Goal: Task Accomplishment & Management: Use online tool/utility

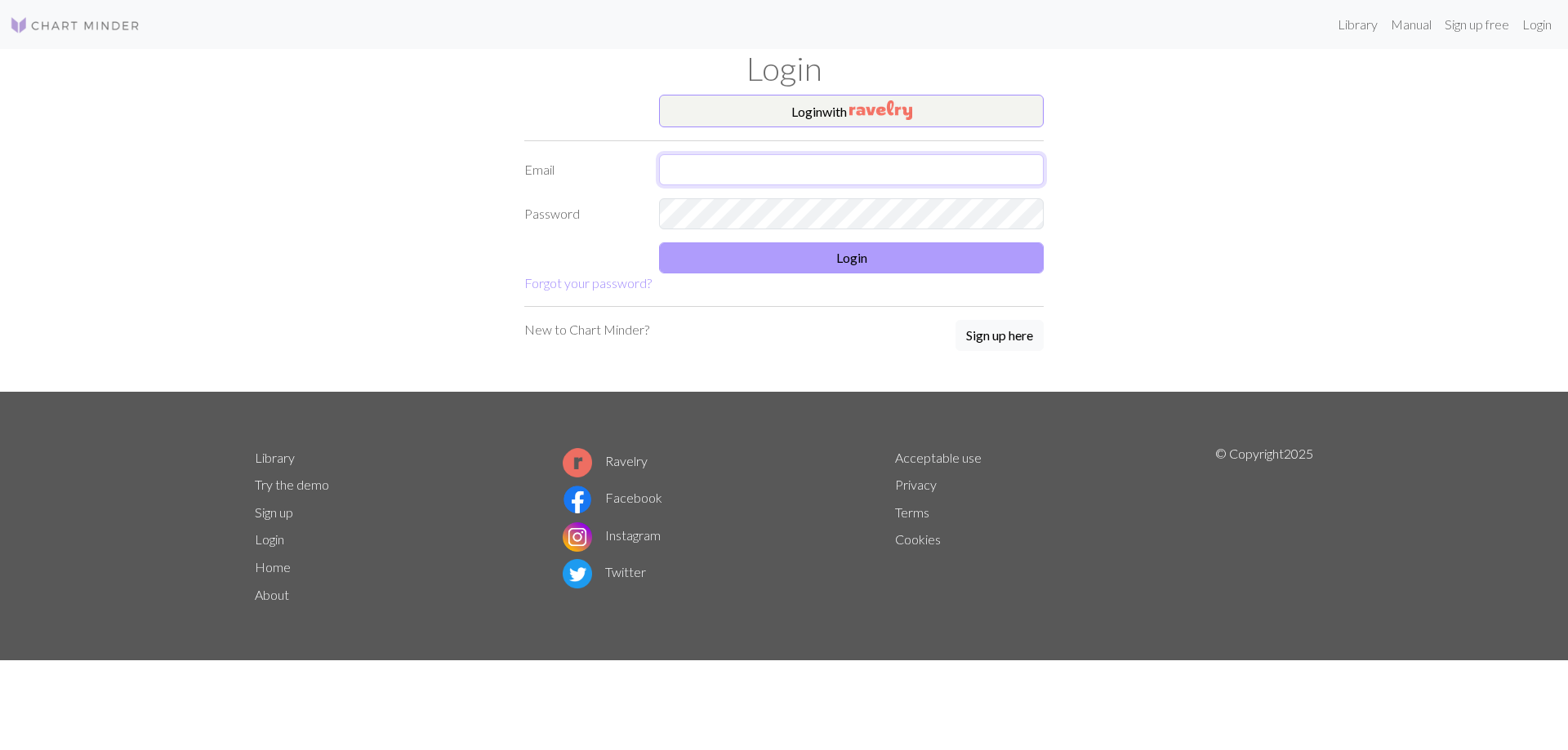
type input "ideagem1@gmail.com"
click at [784, 260] on button "Login" at bounding box center [851, 258] width 385 height 31
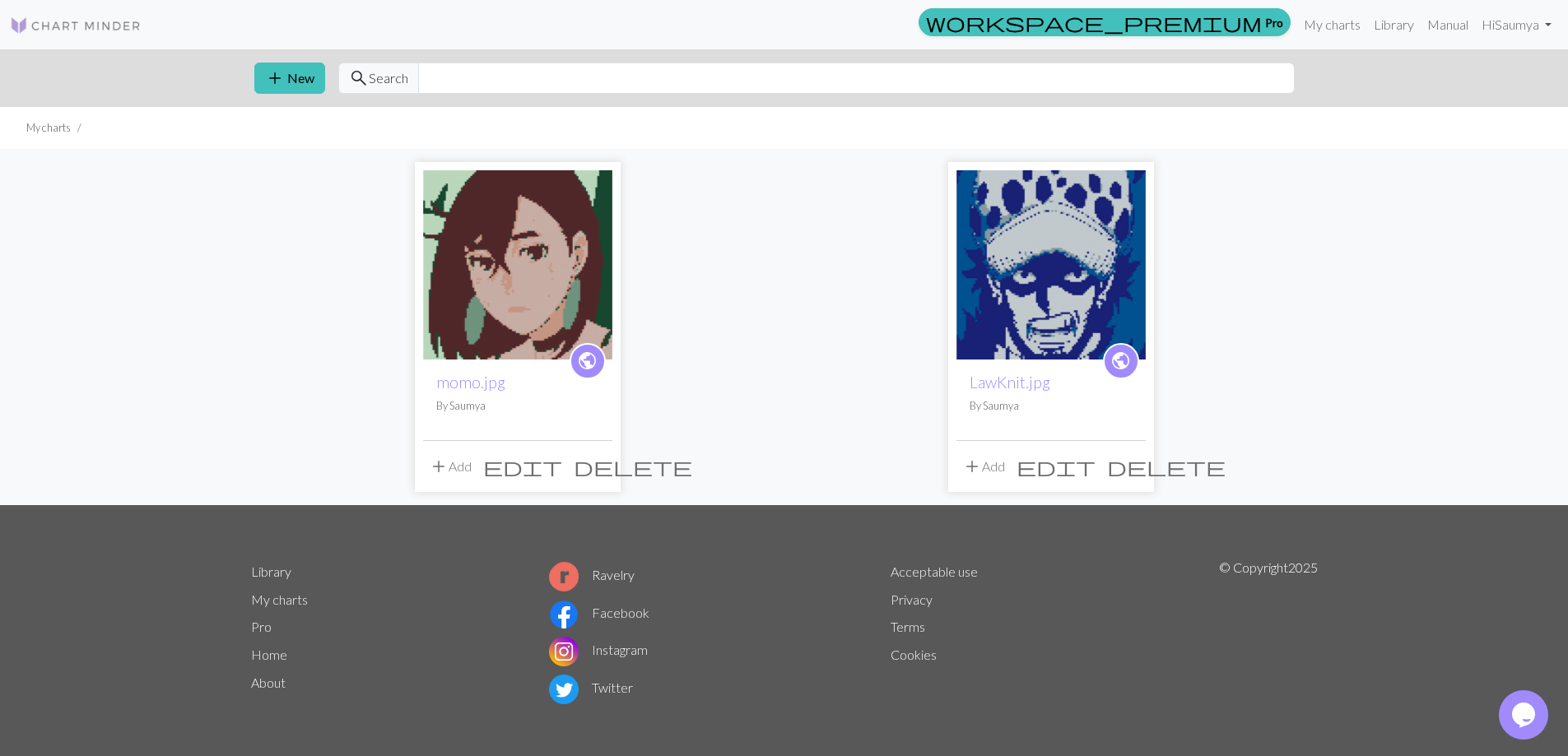
click at [463, 472] on button "add Add" at bounding box center [450, 466] width 55 height 32
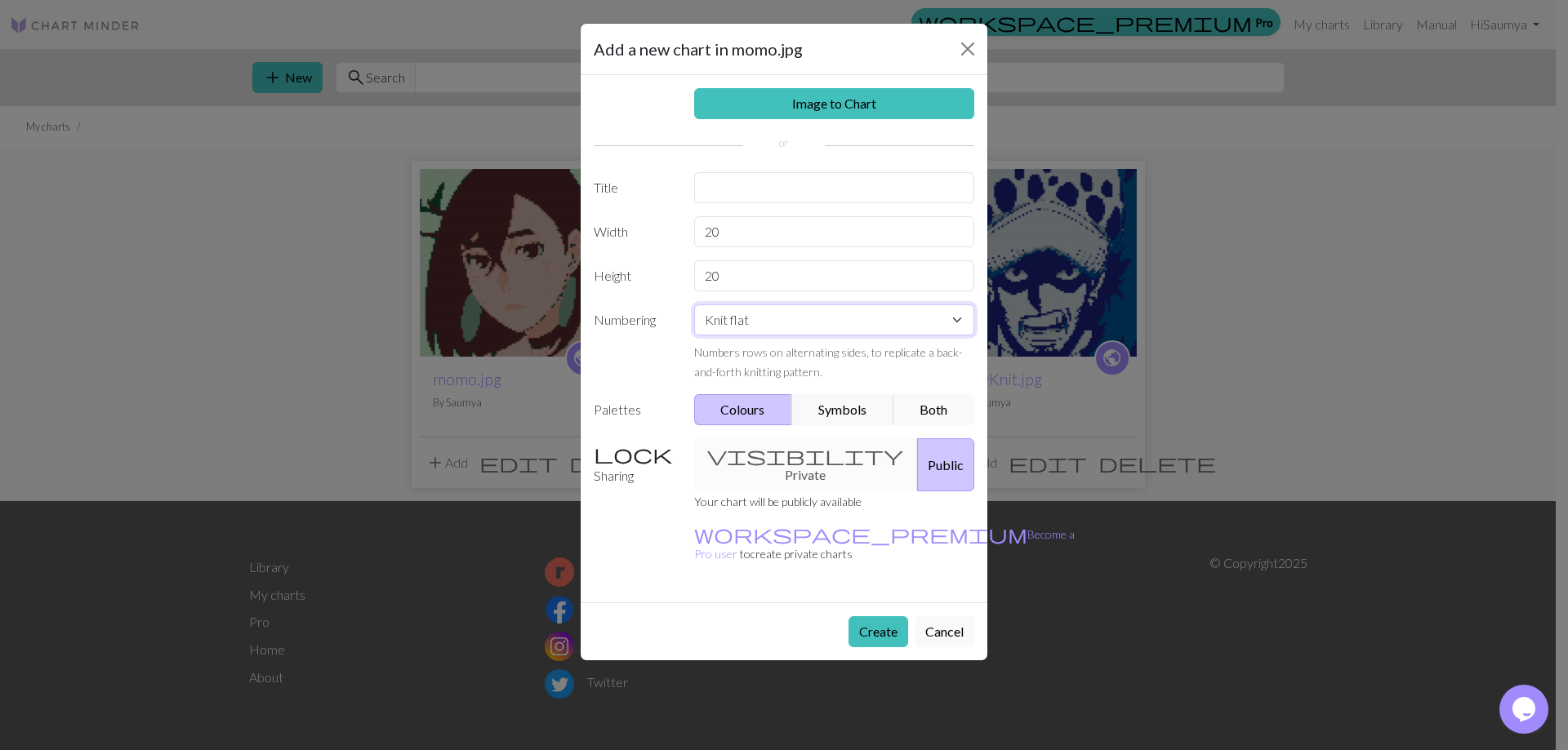
click at [809, 323] on select "Knit flat Knit in the round Lace knitting Cross stitch" at bounding box center [834, 320] width 281 height 31
click at [638, 346] on label "Numbering" at bounding box center [634, 343] width 101 height 77
drag, startPoint x: 802, startPoint y: 231, endPoint x: 664, endPoint y: 239, distance: 138.2
click at [664, 239] on div "Width 20" at bounding box center [784, 231] width 400 height 31
type input "175"
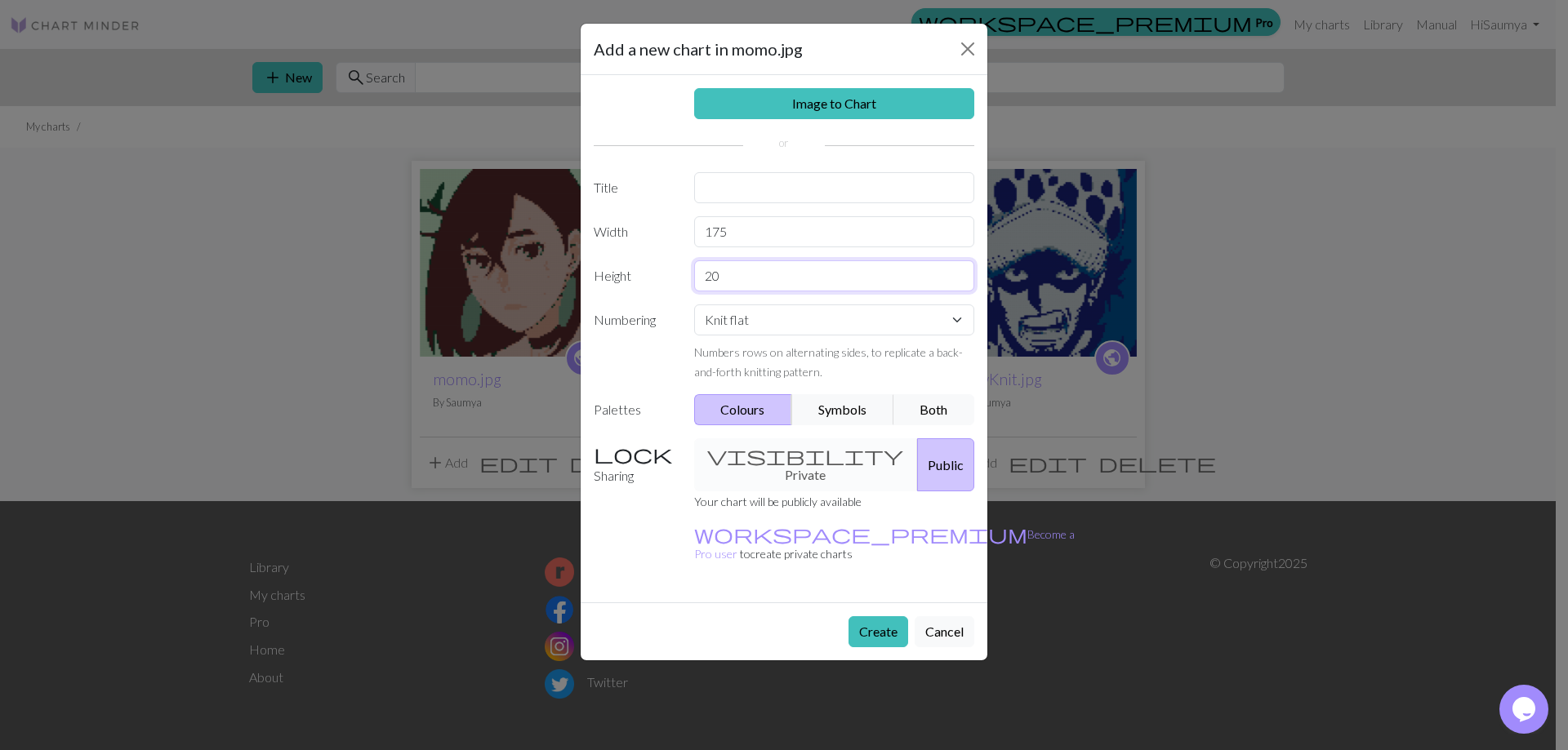
drag, startPoint x: 744, startPoint y: 270, endPoint x: 555, endPoint y: 246, distance: 190.5
click at [555, 246] on div "Add a new chart in momo.jpg Image to Chart Title Width 175 Height 20 Numbering …" at bounding box center [784, 375] width 1568 height 750
type input "100"
click at [883, 95] on link "Image to Chart" at bounding box center [834, 104] width 281 height 31
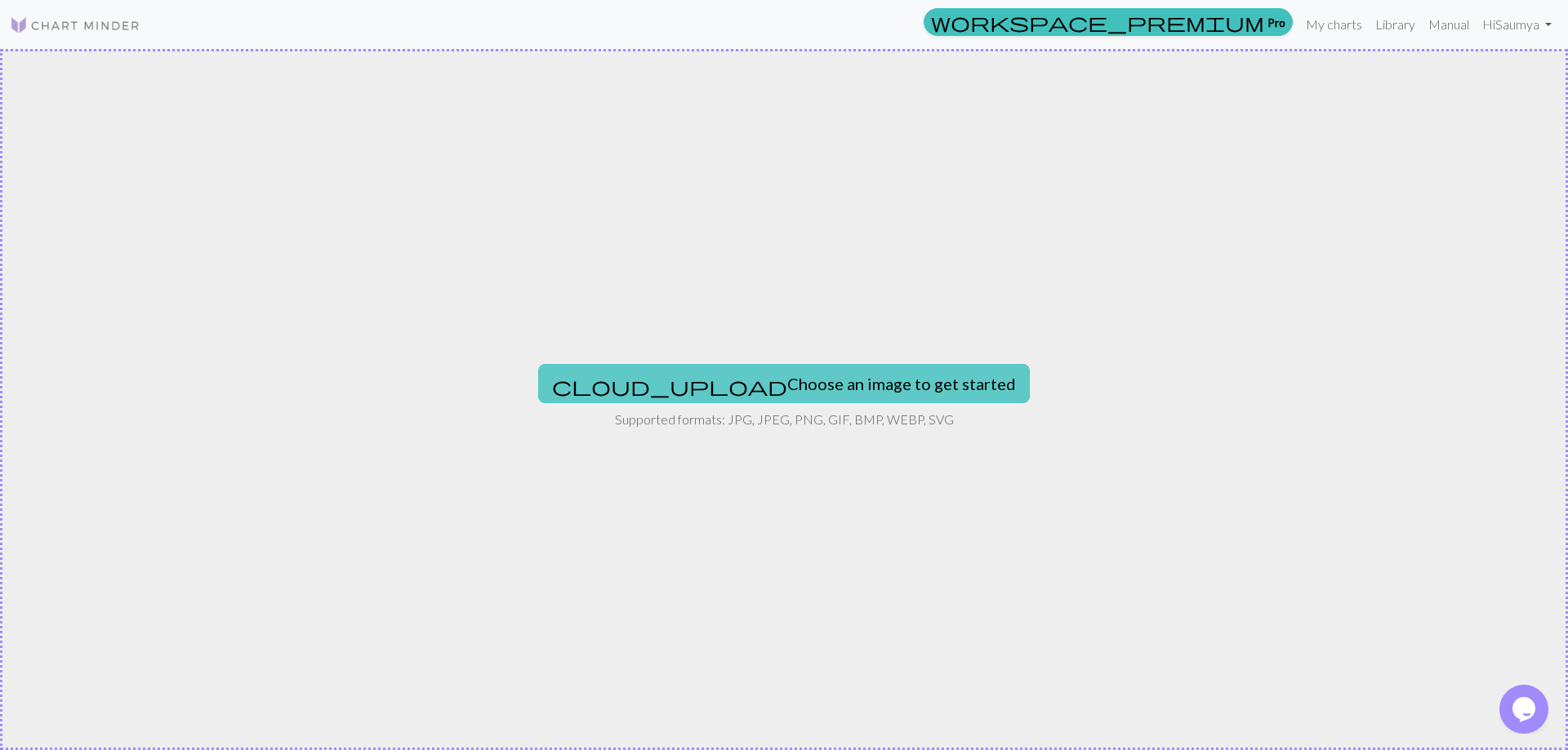
click at [808, 400] on button "cloud_upload Choose an image to get started" at bounding box center [784, 384] width 491 height 39
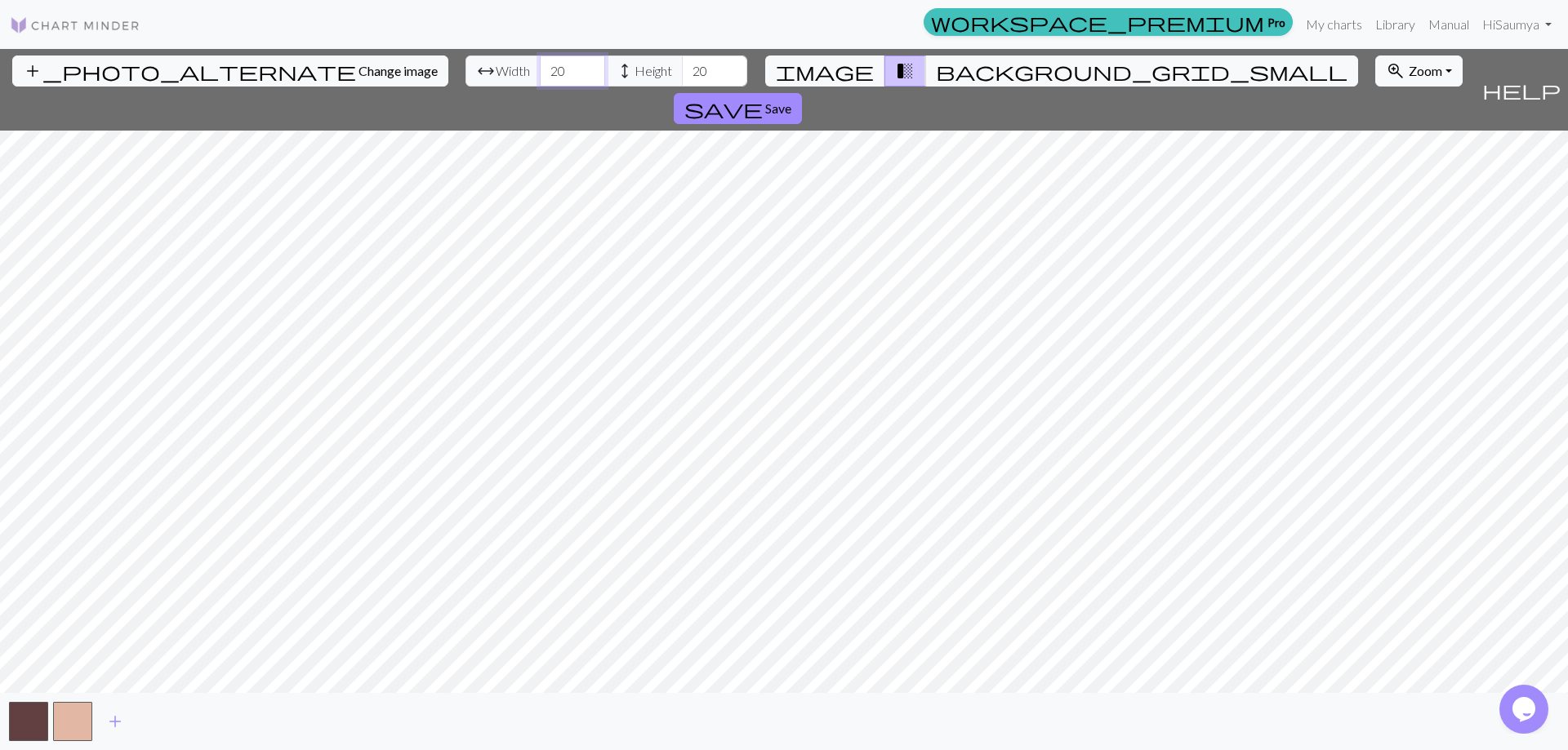
drag, startPoint x: 483, startPoint y: 73, endPoint x: 449, endPoint y: 68, distance: 34.4
click at [466, 68] on div "arrow_range Width 20 height Height 20" at bounding box center [606, 70] width 282 height 31
type input "175"
click at [682, 64] on input "20" at bounding box center [714, 70] width 66 height 31
drag, startPoint x: 619, startPoint y: 69, endPoint x: 575, endPoint y: 69, distance: 44.0
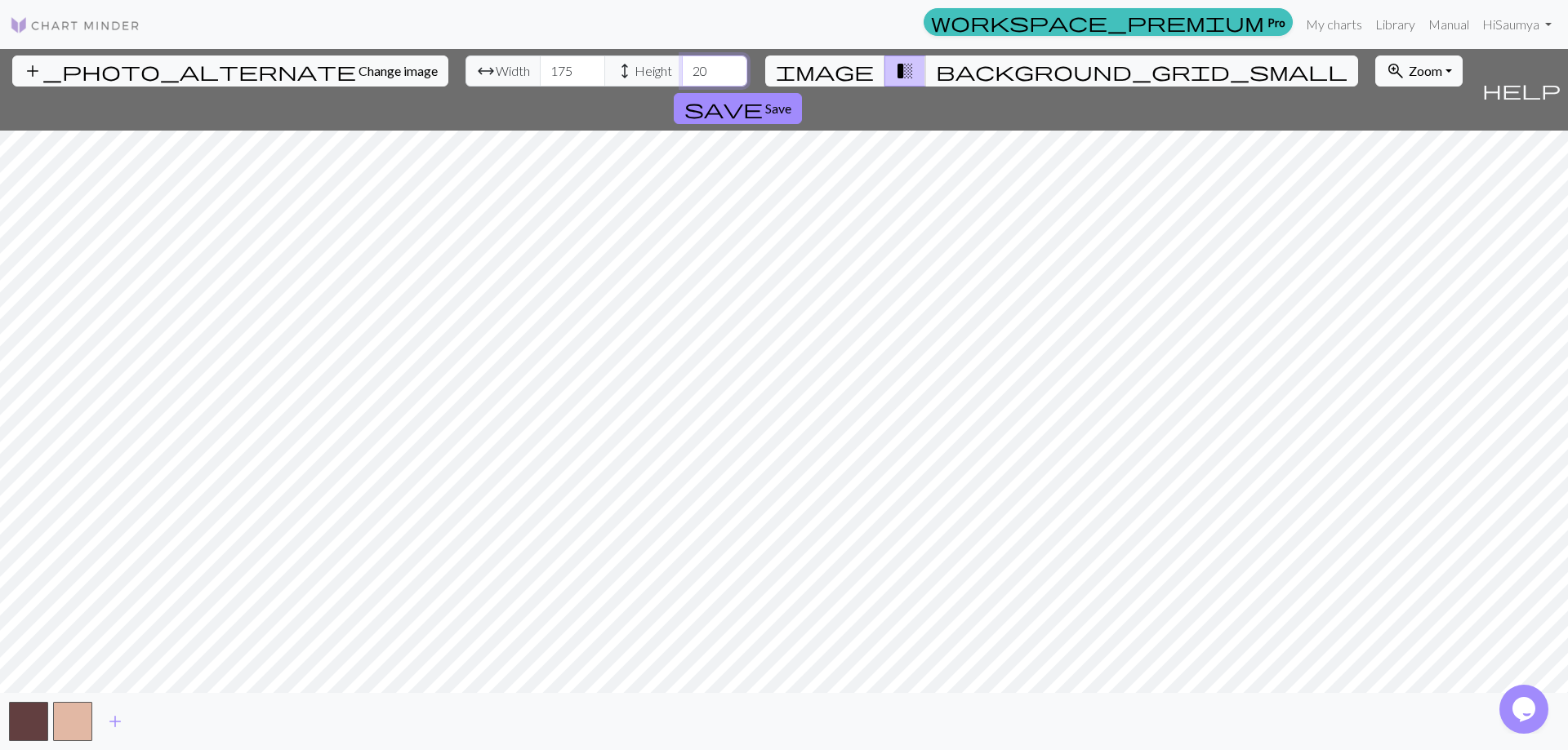
click at [575, 69] on div "arrow_range Width 175 height Height 20" at bounding box center [606, 70] width 282 height 31
click at [110, 721] on span "add" at bounding box center [115, 721] width 20 height 23
click at [171, 720] on button "add" at bounding box center [159, 721] width 41 height 31
click at [205, 721] on span "add" at bounding box center [203, 721] width 20 height 23
click at [257, 716] on button "add" at bounding box center [248, 721] width 41 height 31
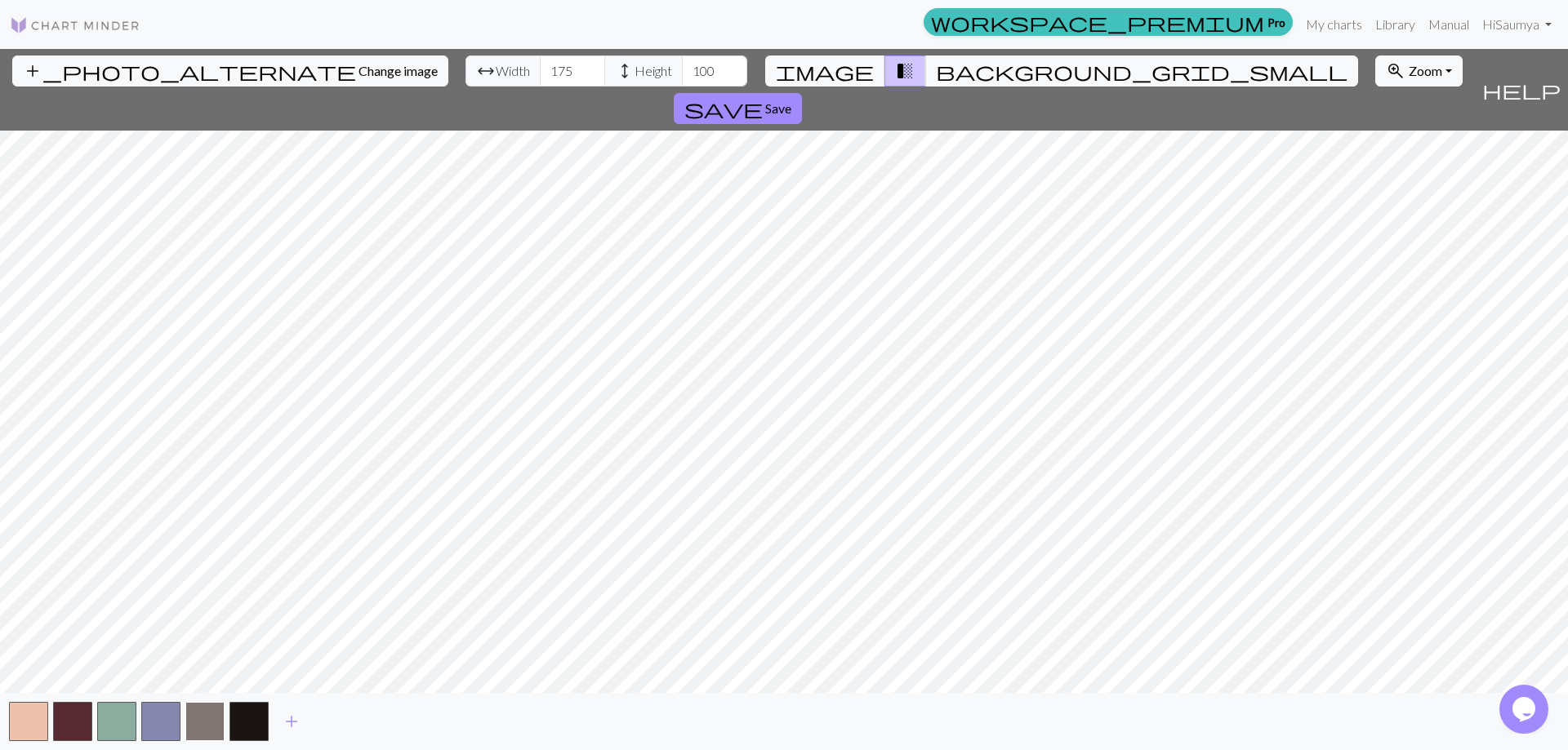
click at [203, 713] on button "button" at bounding box center [205, 721] width 39 height 39
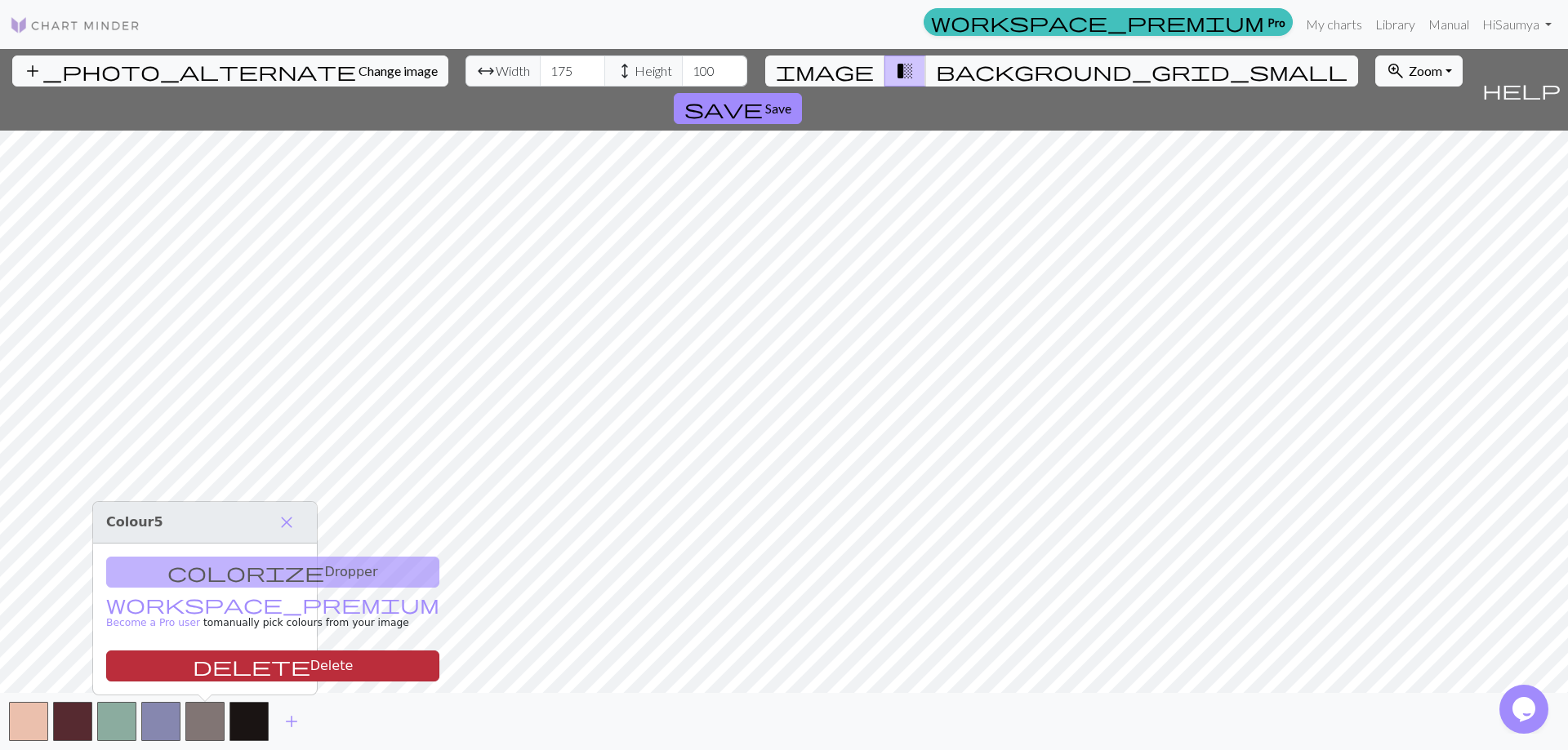
click at [225, 664] on button "delete Delete" at bounding box center [273, 666] width 333 height 31
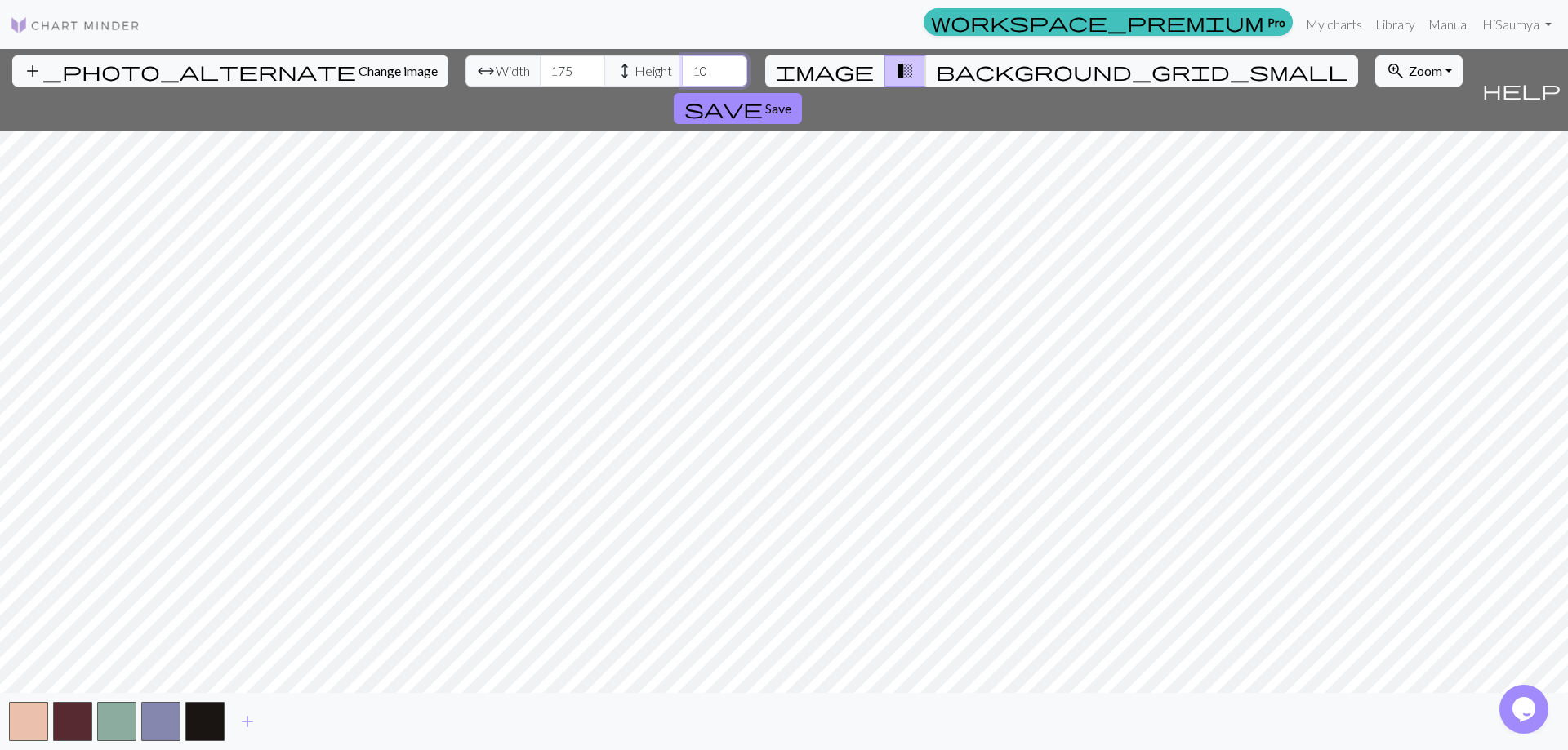
type input "100"
click at [262, 713] on button "add" at bounding box center [248, 721] width 41 height 31
click at [287, 723] on span "add" at bounding box center [291, 721] width 20 height 23
click at [254, 721] on button "button" at bounding box center [248, 721] width 39 height 39
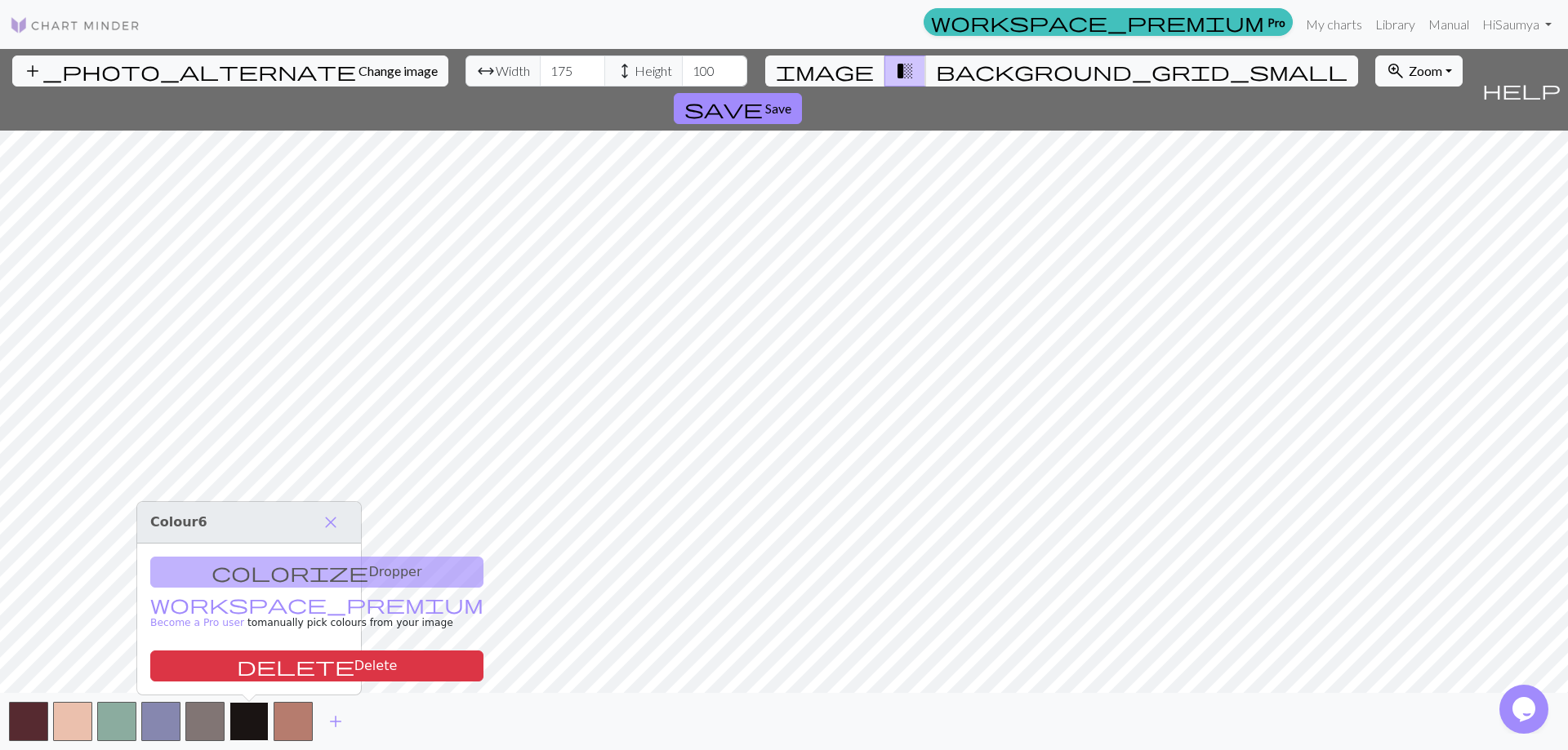
click at [254, 721] on button "button" at bounding box center [248, 721] width 39 height 39
click at [256, 712] on button "button" at bounding box center [248, 721] width 39 height 39
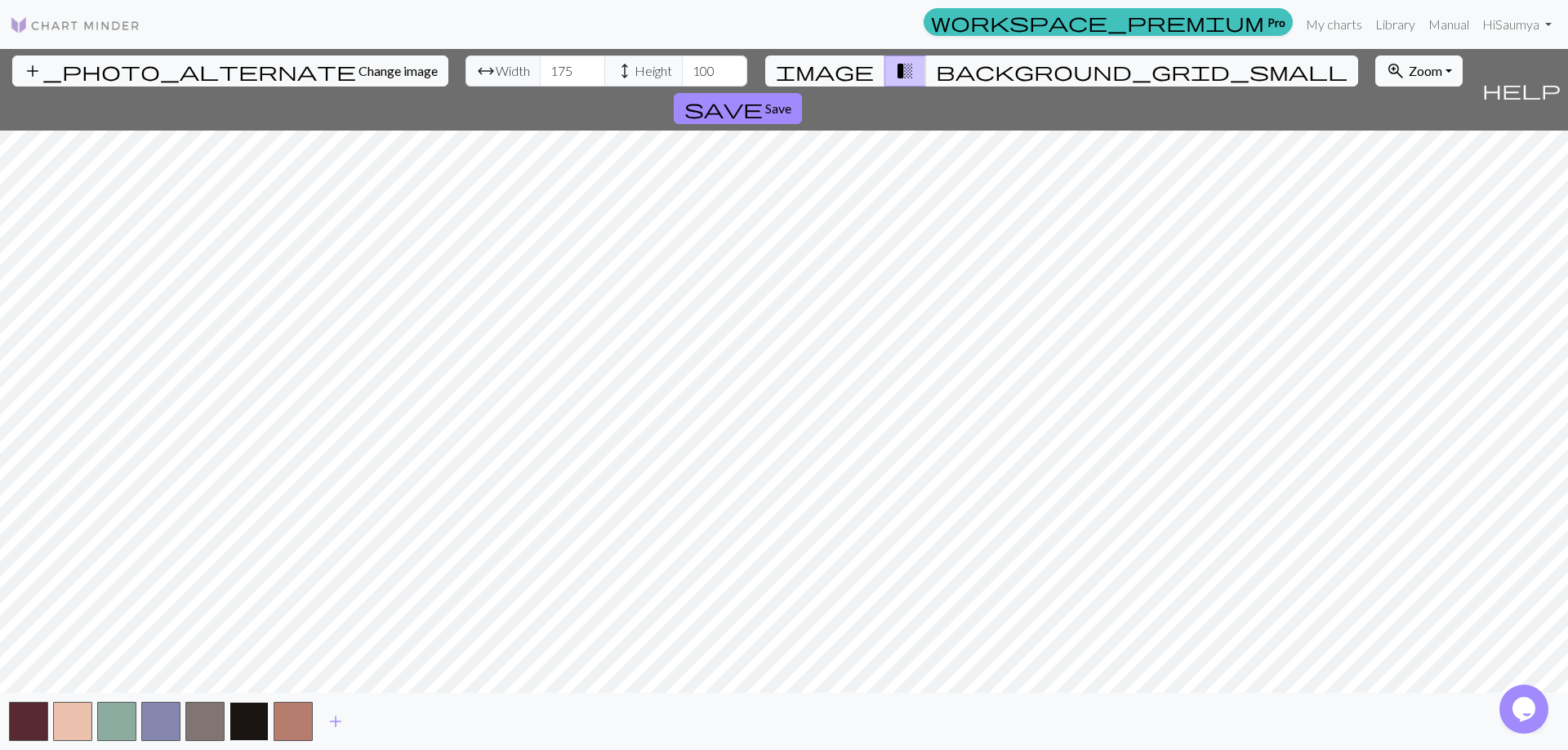
click at [256, 710] on button "button" at bounding box center [248, 721] width 39 height 39
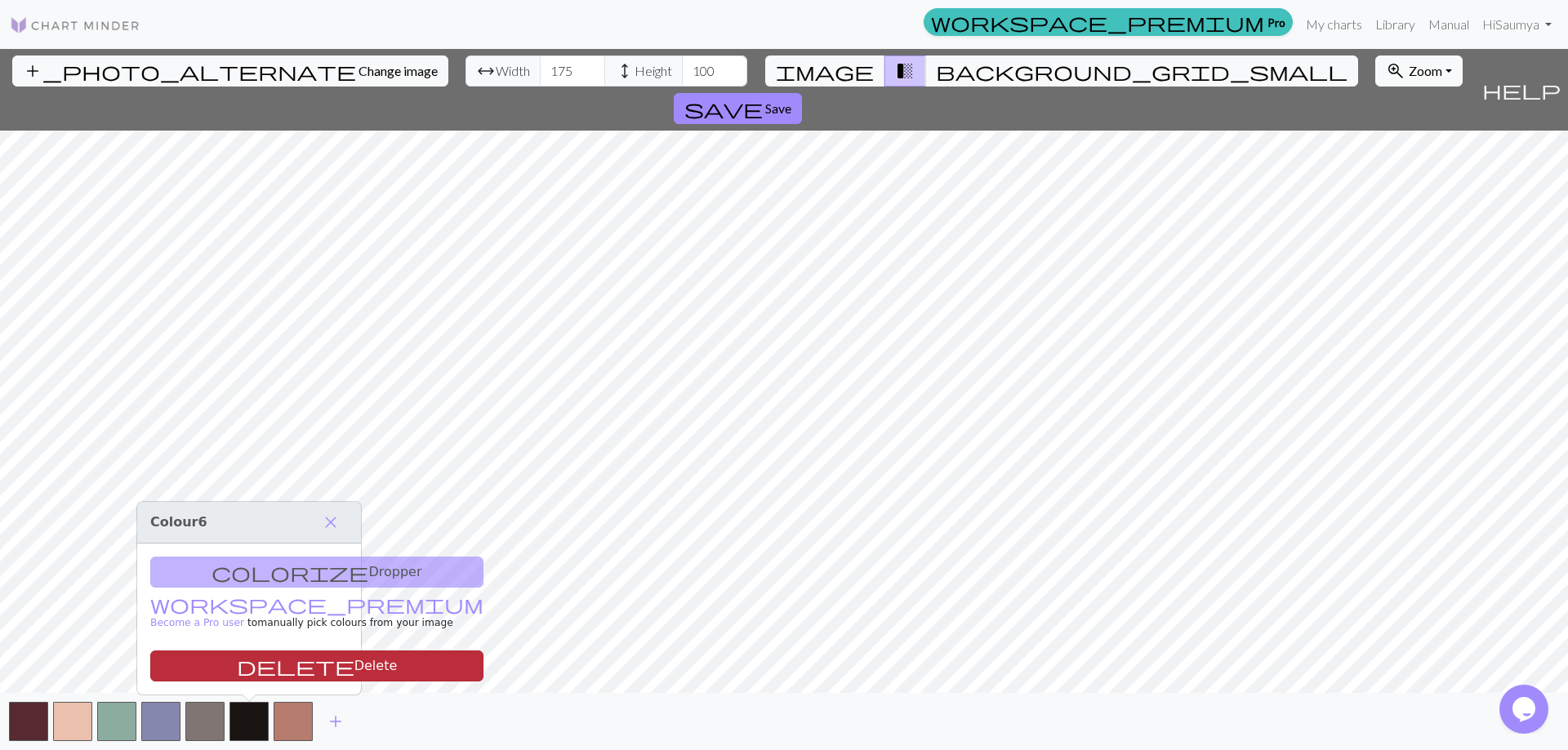
click at [250, 666] on button "delete Delete" at bounding box center [317, 666] width 333 height 31
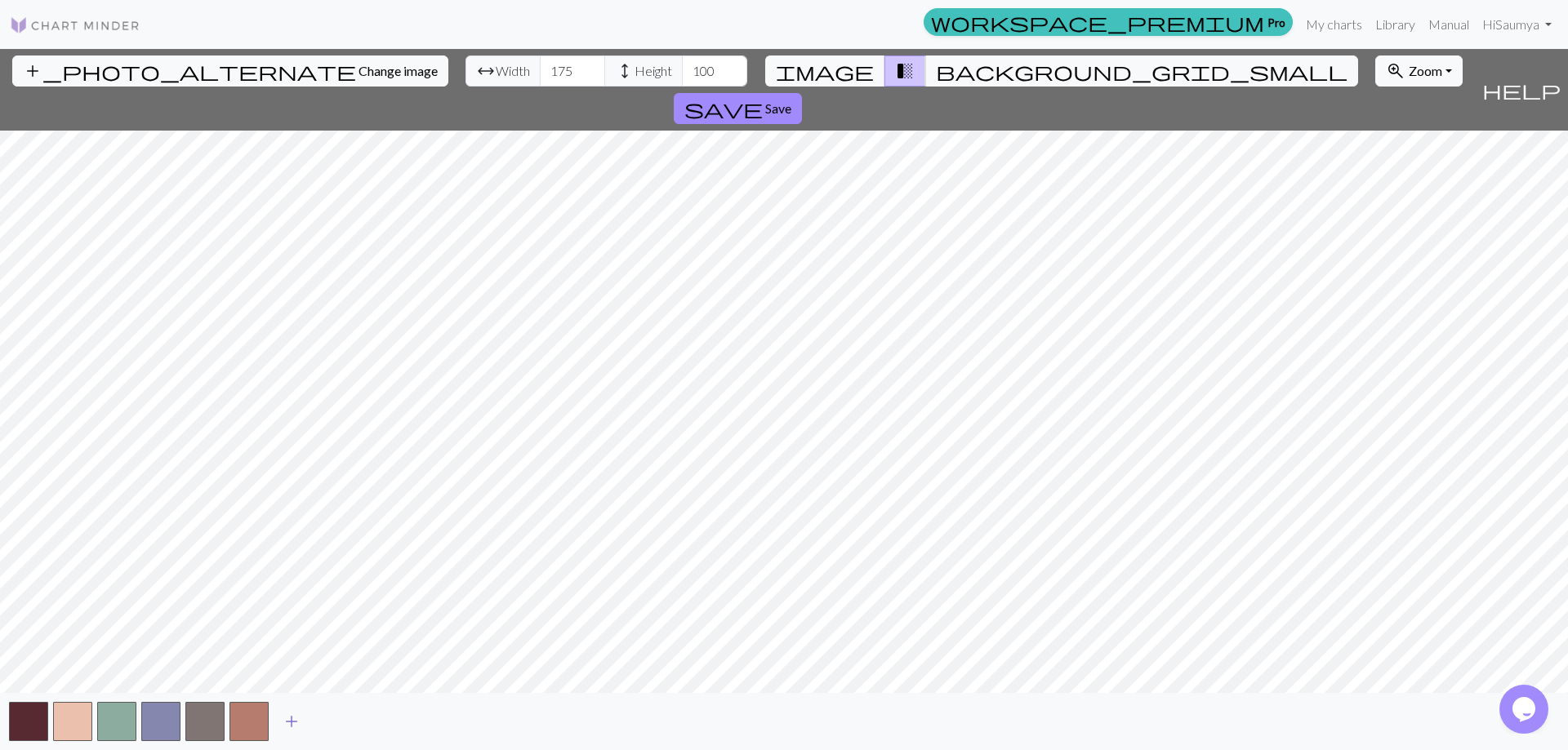
click at [282, 730] on span "add" at bounding box center [291, 721] width 20 height 23
click at [341, 726] on span "add" at bounding box center [335, 721] width 20 height 23
click at [245, 715] on button "button" at bounding box center [248, 721] width 39 height 39
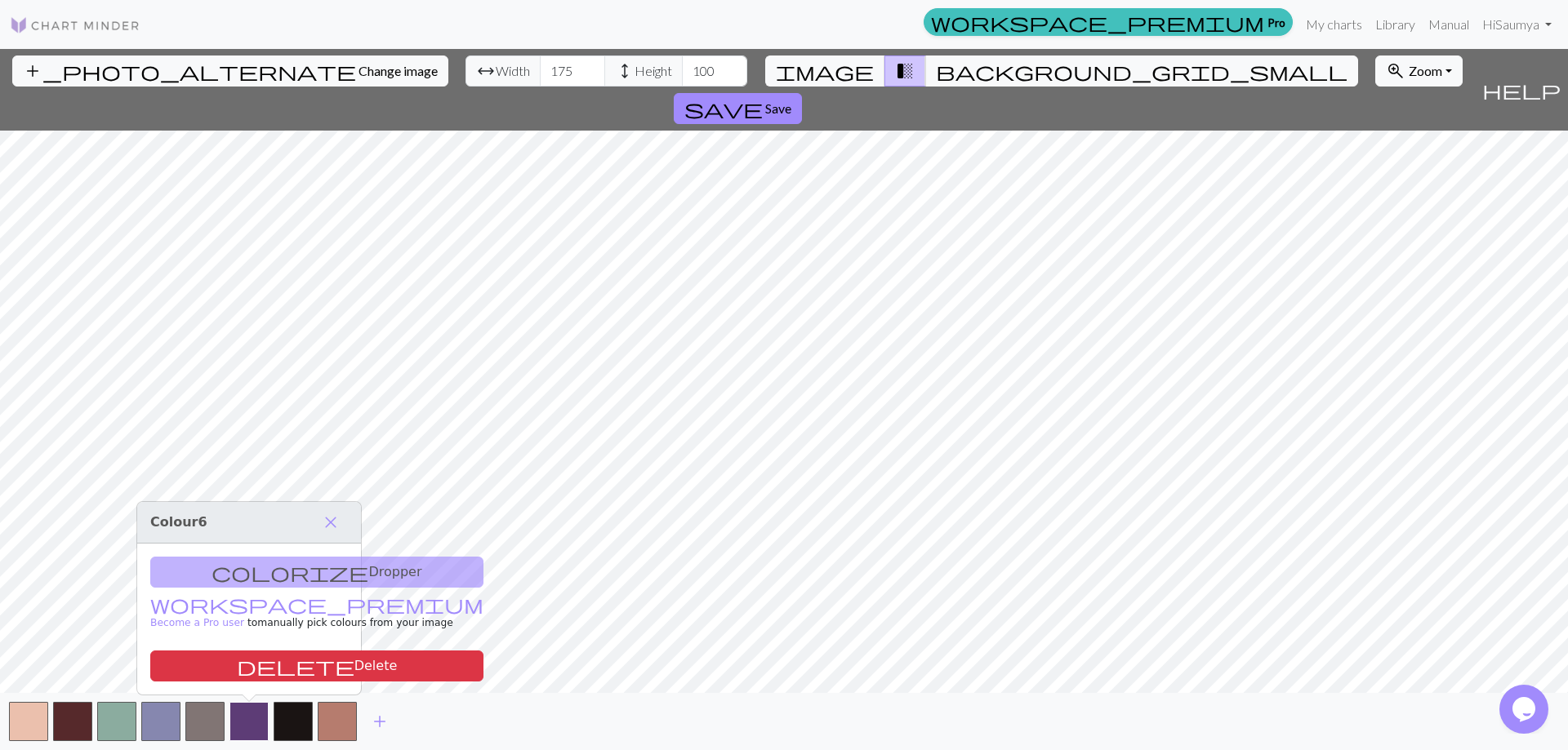
click at [238, 727] on button "button" at bounding box center [248, 721] width 39 height 39
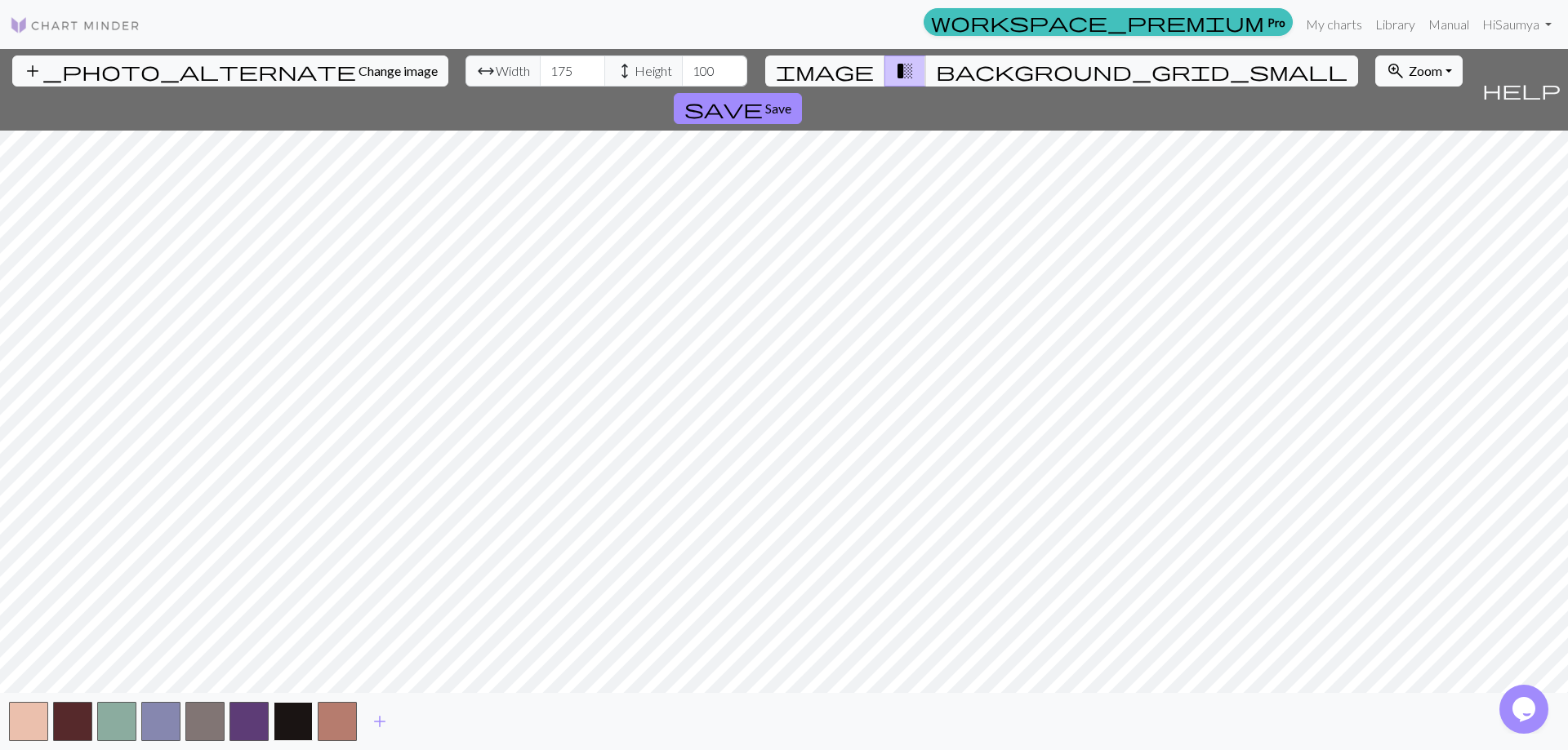
click at [287, 718] on button "button" at bounding box center [292, 721] width 39 height 39
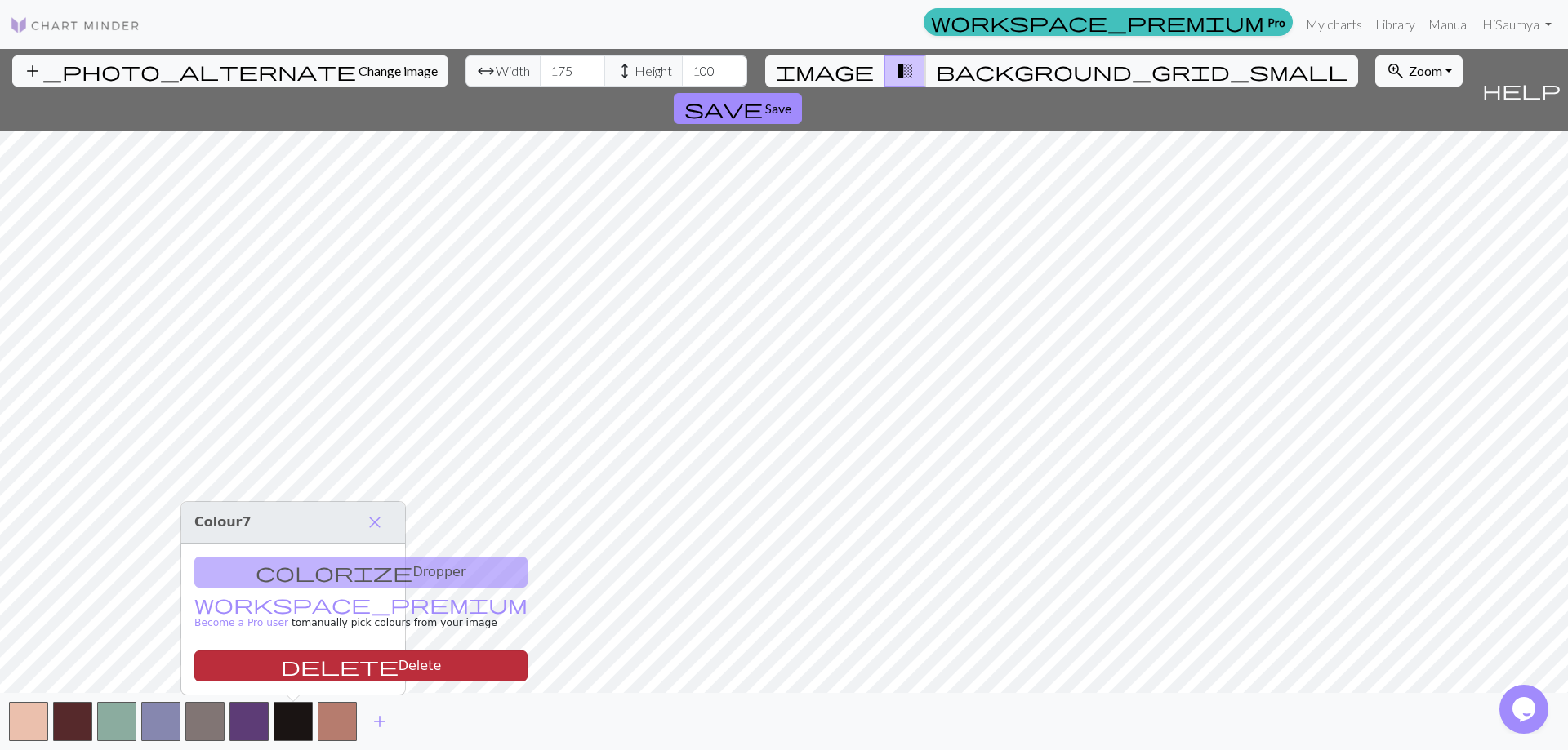
click at [281, 658] on span "delete" at bounding box center [340, 666] width 118 height 23
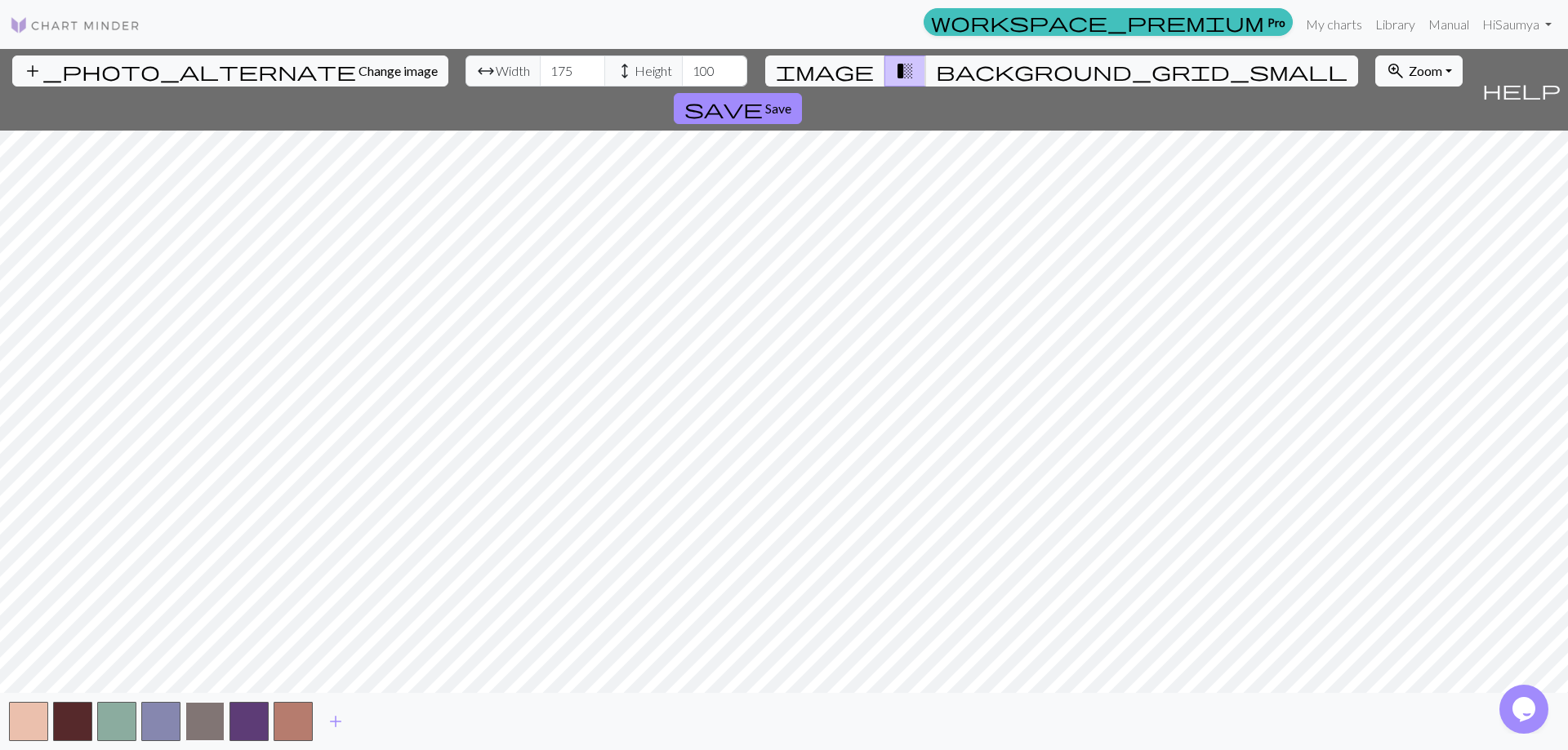
click at [221, 718] on button "button" at bounding box center [205, 721] width 39 height 39
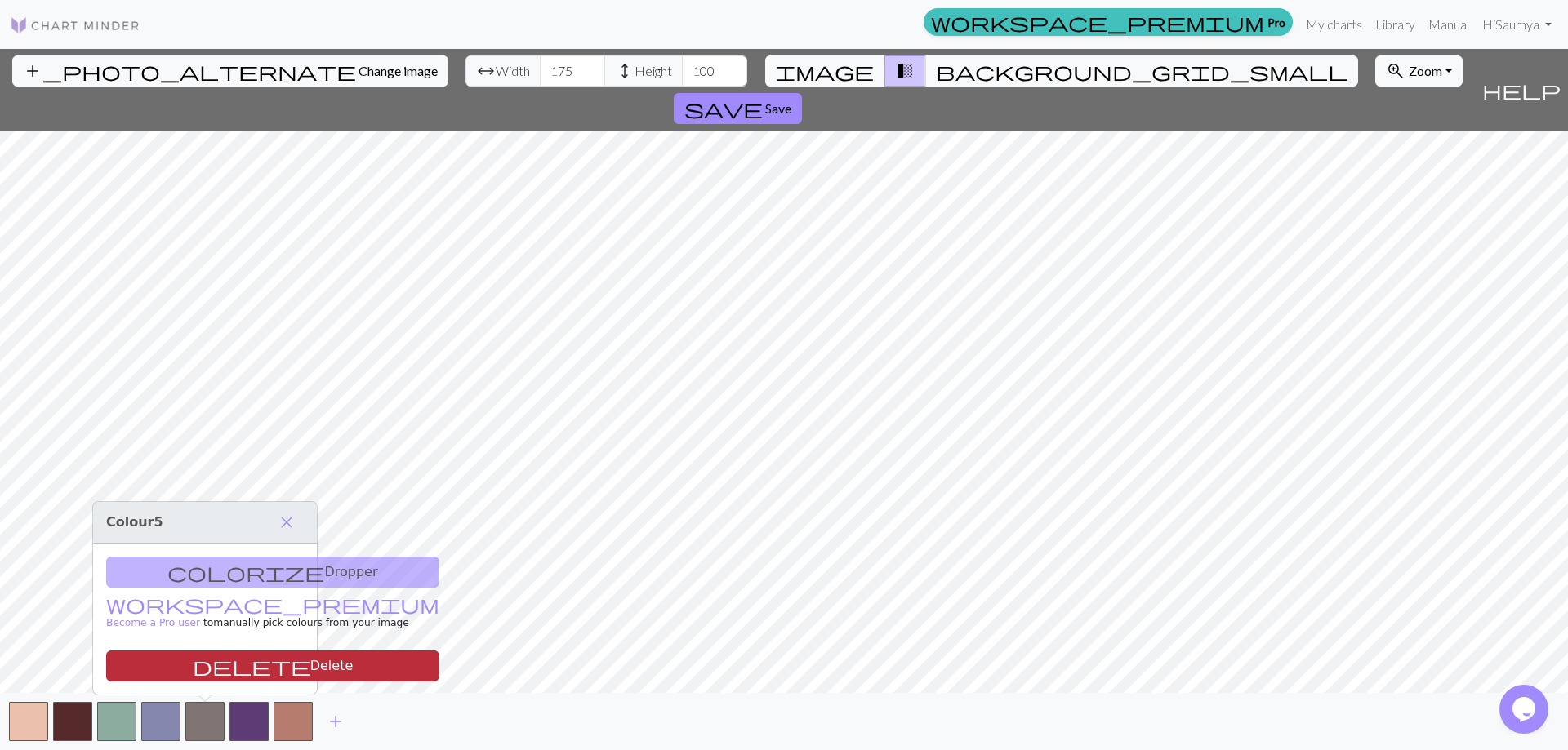
click at [231, 662] on button "delete Delete" at bounding box center [273, 666] width 333 height 31
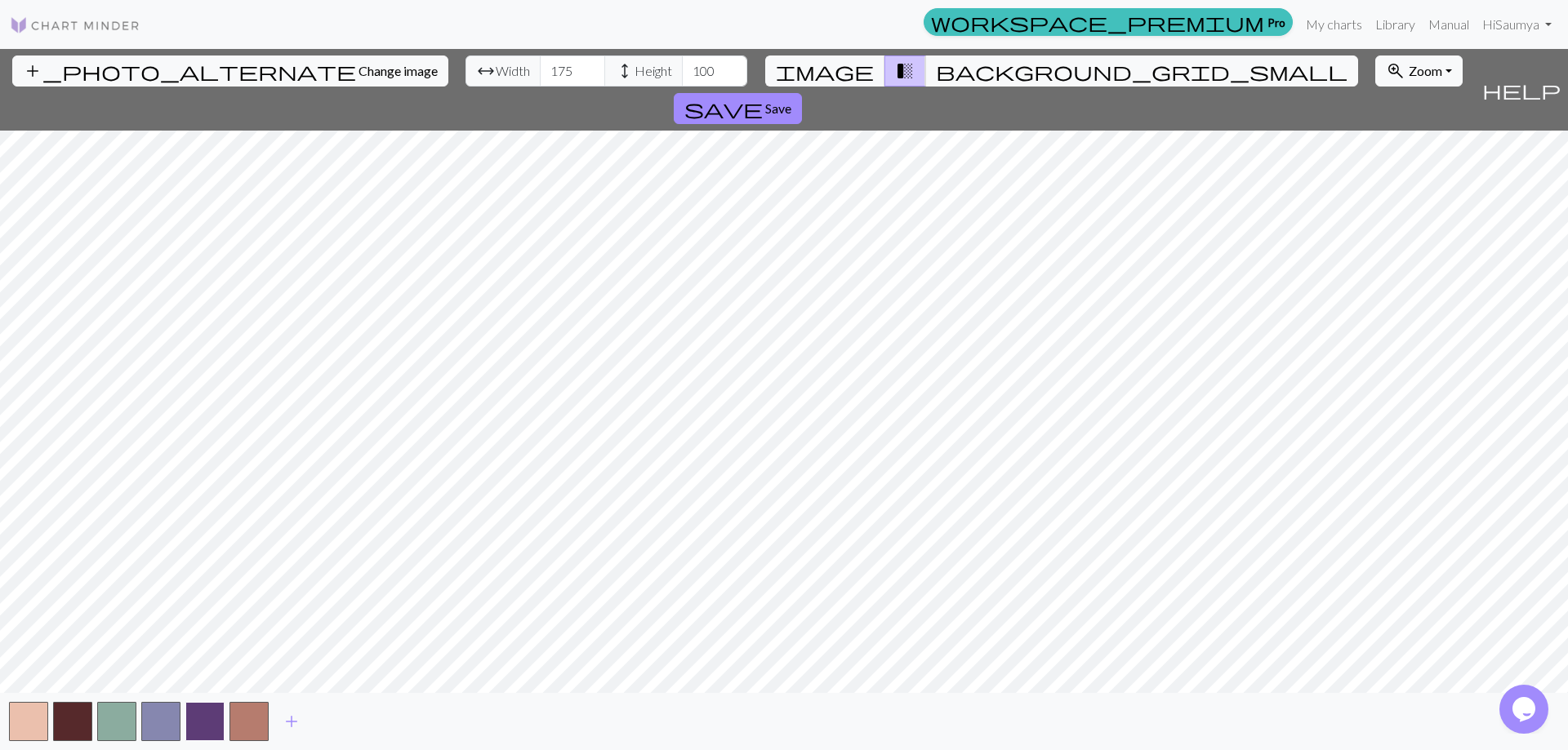
click at [204, 726] on button "button" at bounding box center [205, 721] width 39 height 39
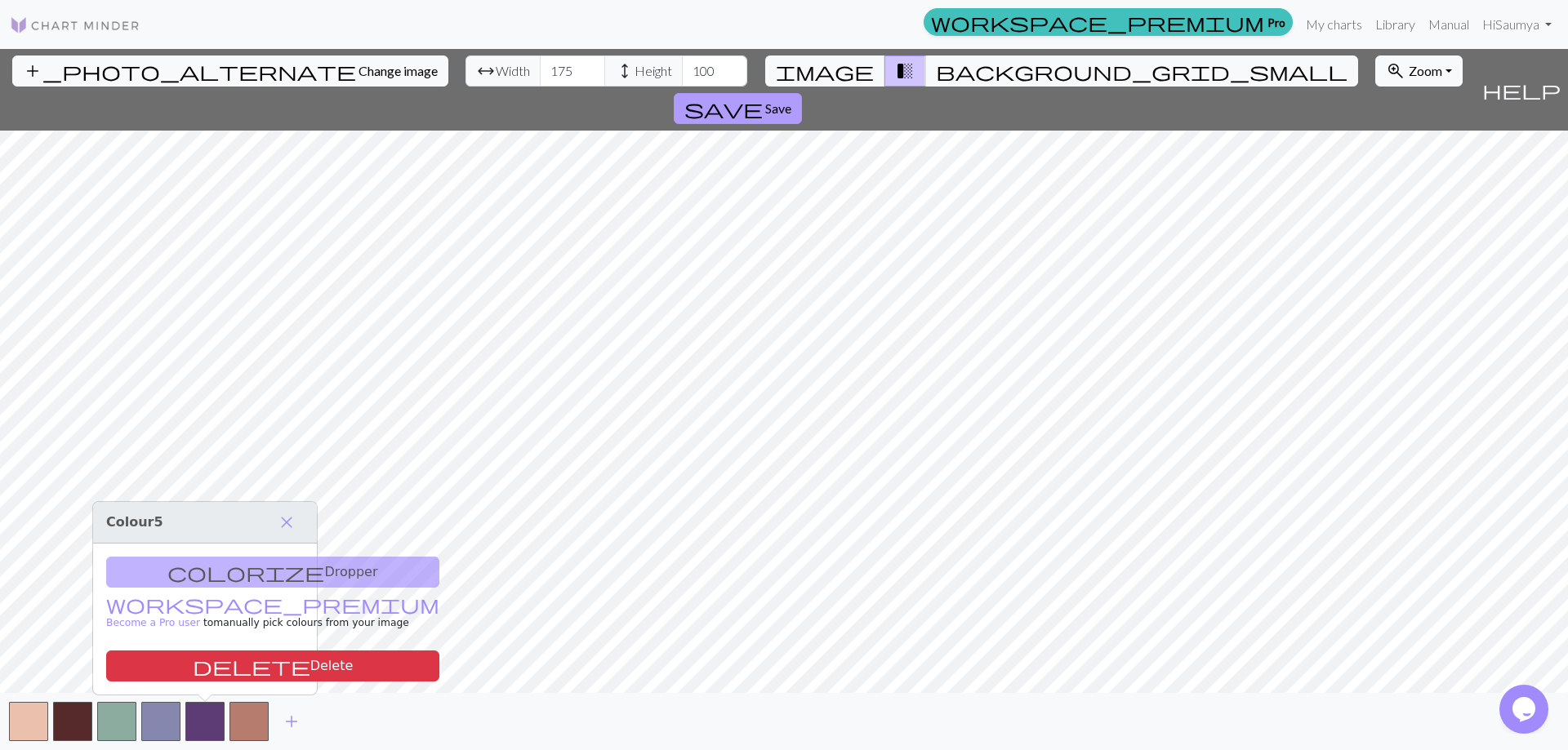
click at [791, 101] on span "Save" at bounding box center [778, 109] width 26 height 15
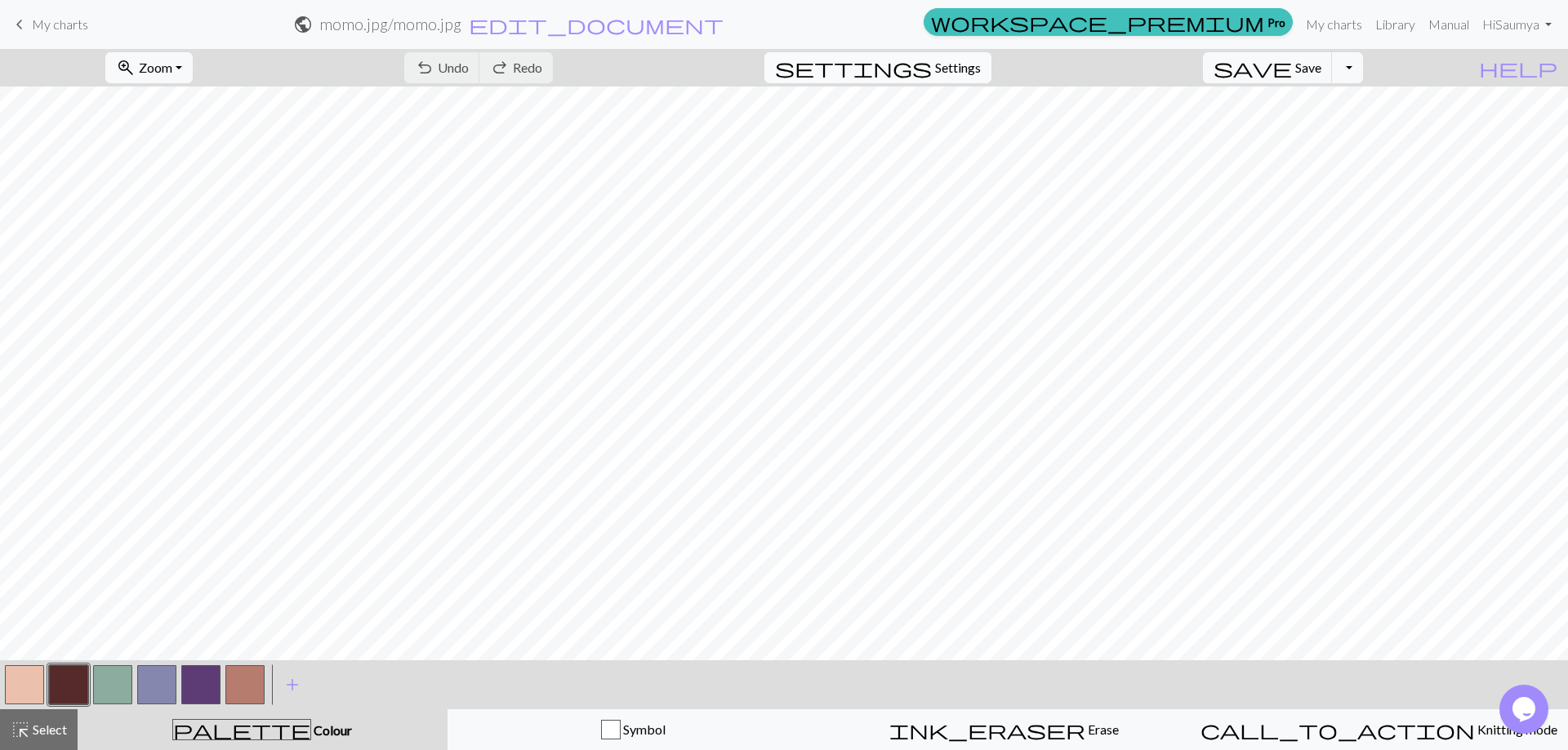
click at [969, 57] on button "settings Settings" at bounding box center [878, 68] width 228 height 31
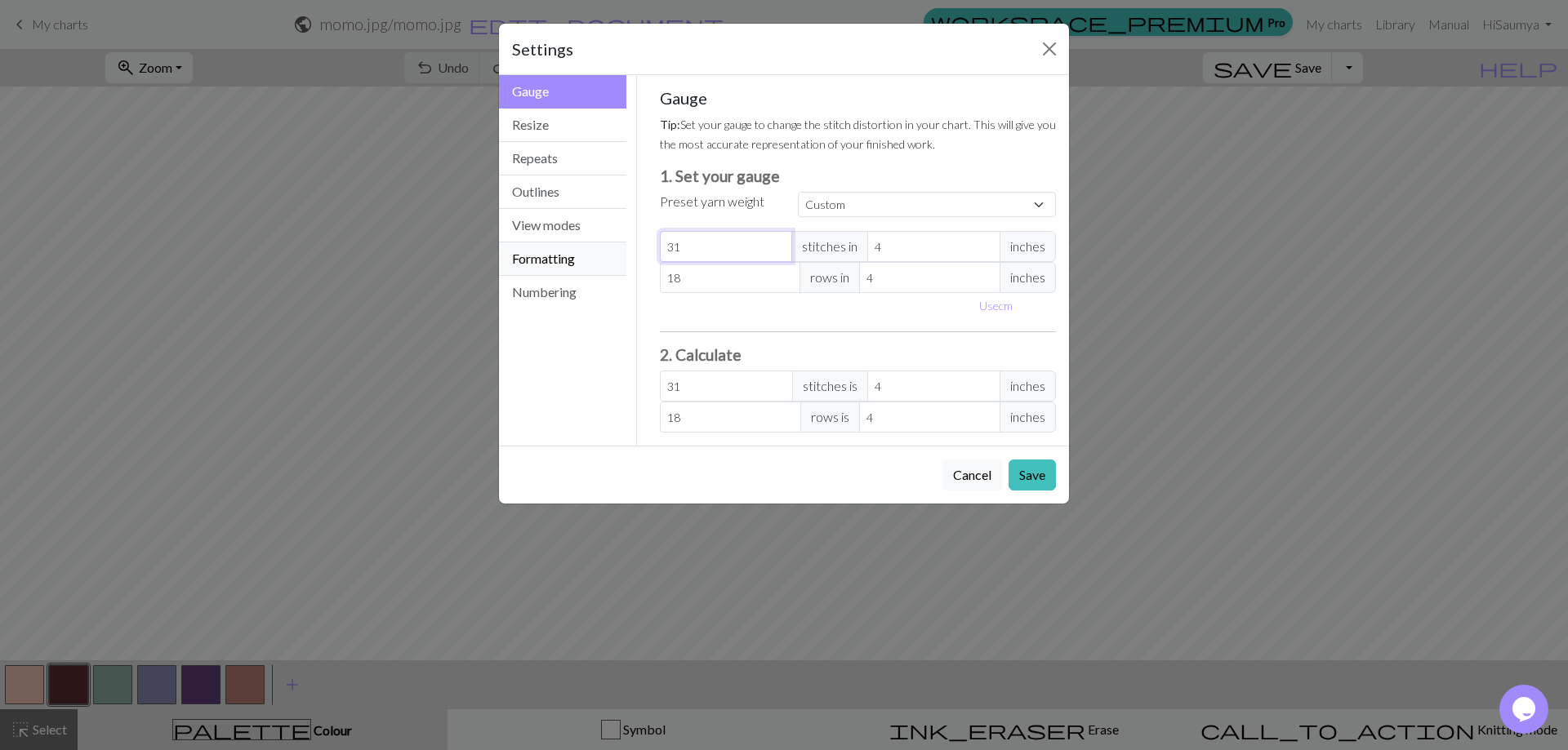
drag, startPoint x: 758, startPoint y: 253, endPoint x: 604, endPoint y: 258, distance: 154.1
click at [604, 258] on div "Gauge Gauge Resize Repeats Outlines View modes Formatting Numbering Gauge Resiz…" at bounding box center [784, 261] width 589 height 371
type input "7"
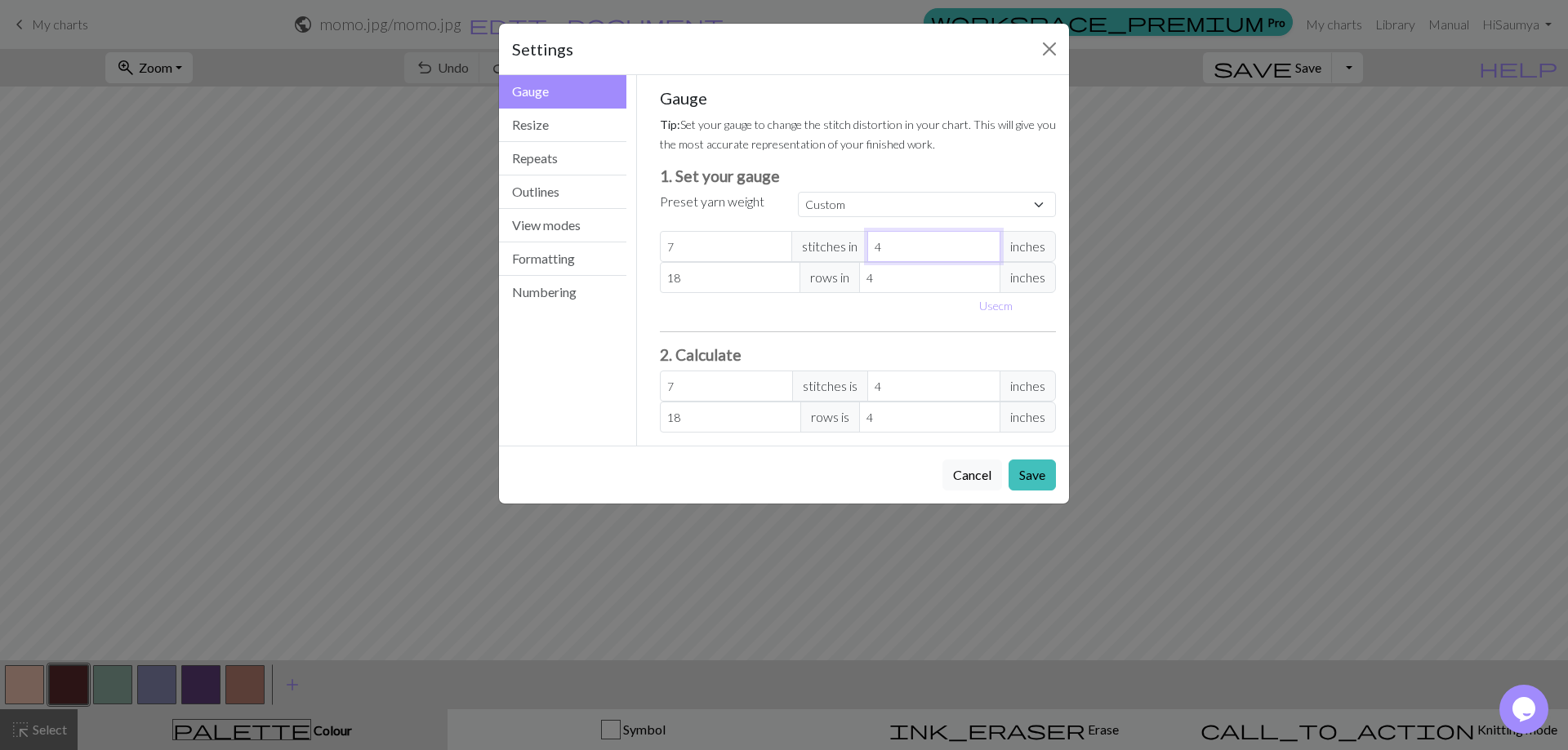
drag, startPoint x: 885, startPoint y: 256, endPoint x: 837, endPoint y: 239, distance: 50.9
click at [837, 239] on div "7 stitches in 4 inches" at bounding box center [858, 247] width 397 height 31
type input "1"
type input "28"
type input "1"
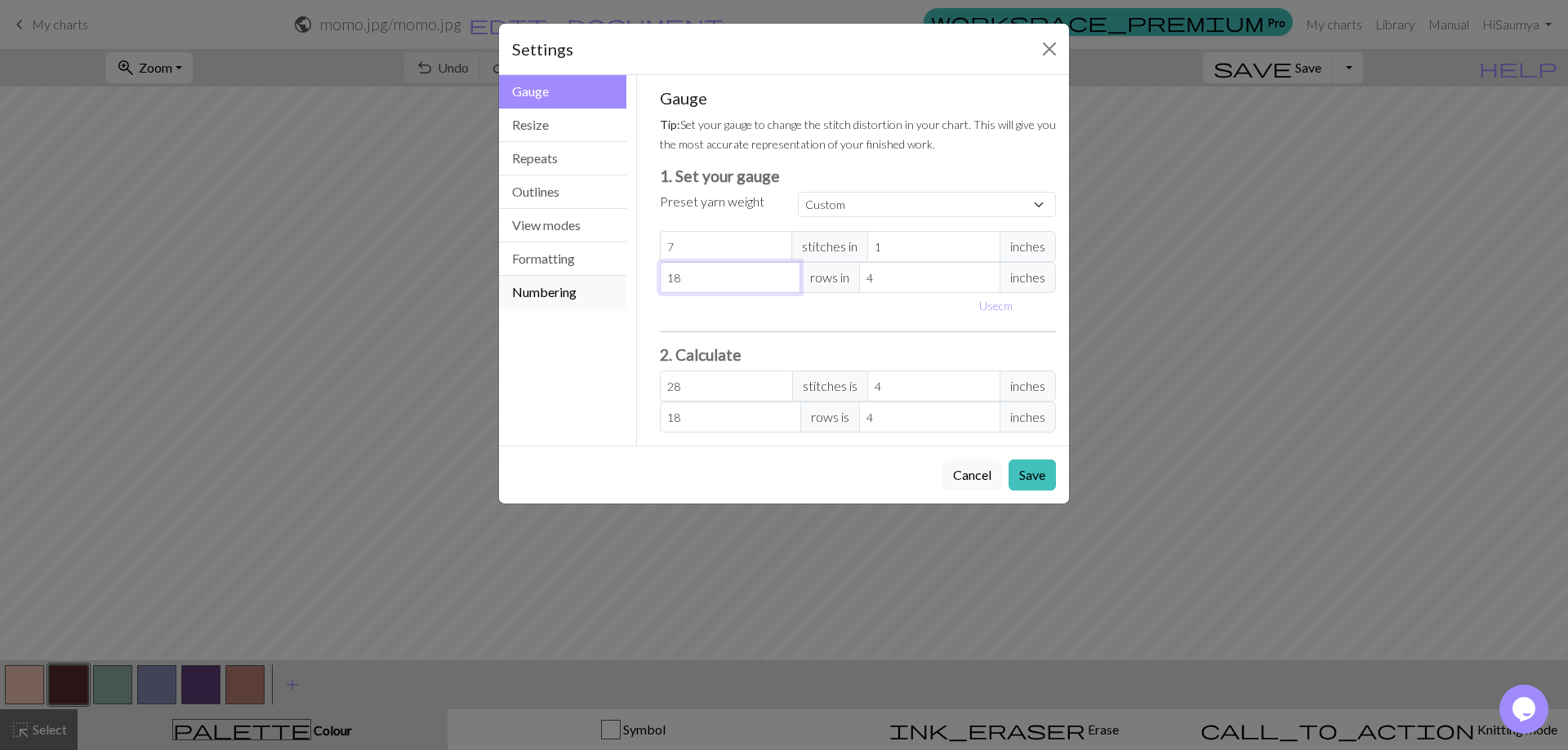
drag, startPoint x: 699, startPoint y: 289, endPoint x: 603, endPoint y: 284, distance: 96.1
click at [603, 284] on div "Gauge Gauge Resize Repeats Outlines View modes Formatting Numbering Gauge Resiz…" at bounding box center [784, 261] width 589 height 371
type input "4"
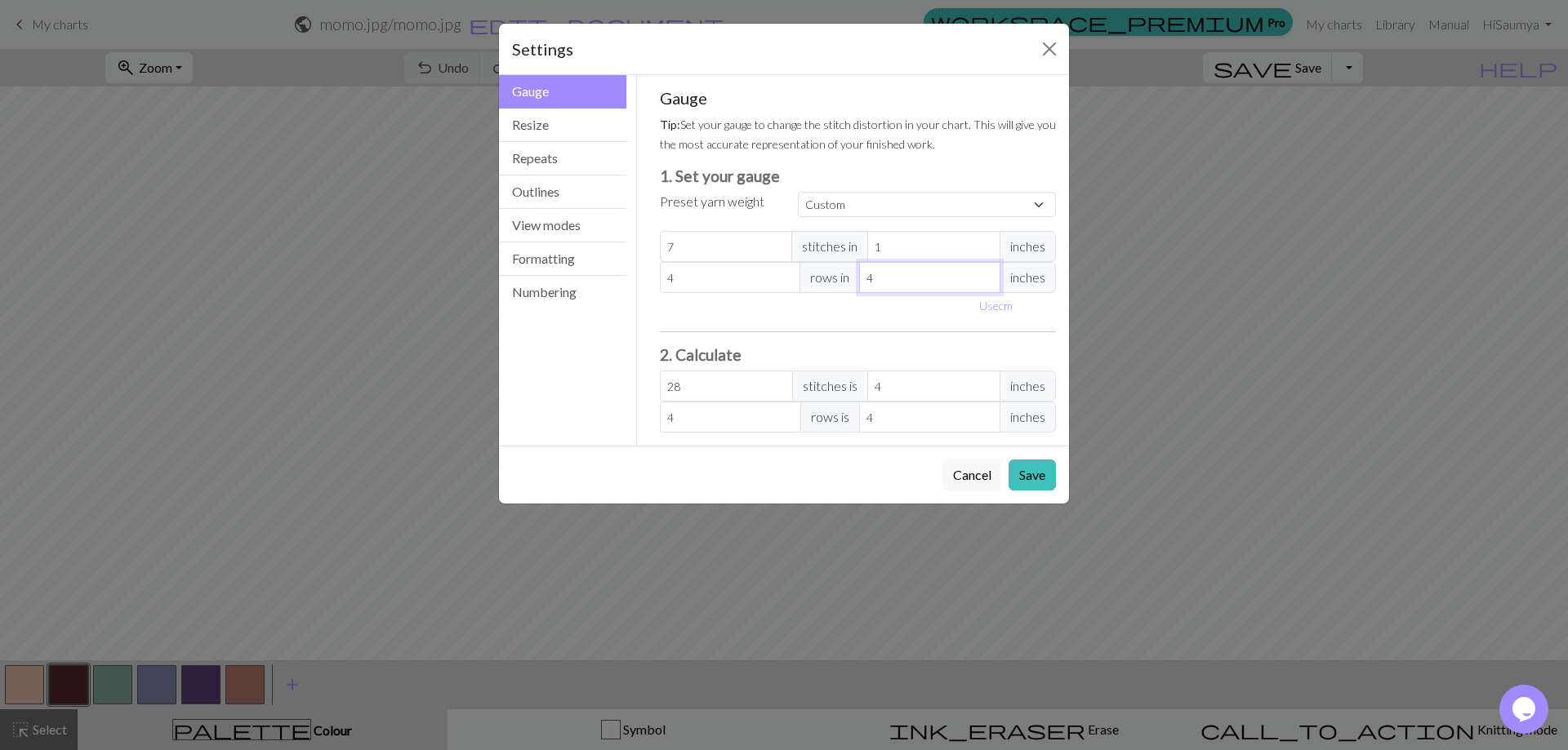
drag, startPoint x: 895, startPoint y: 275, endPoint x: 804, endPoint y: 264, distance: 91.7
click at [804, 264] on div "4 rows in 4 inches" at bounding box center [858, 277] width 397 height 31
type input "1"
type input "16"
type input "1"
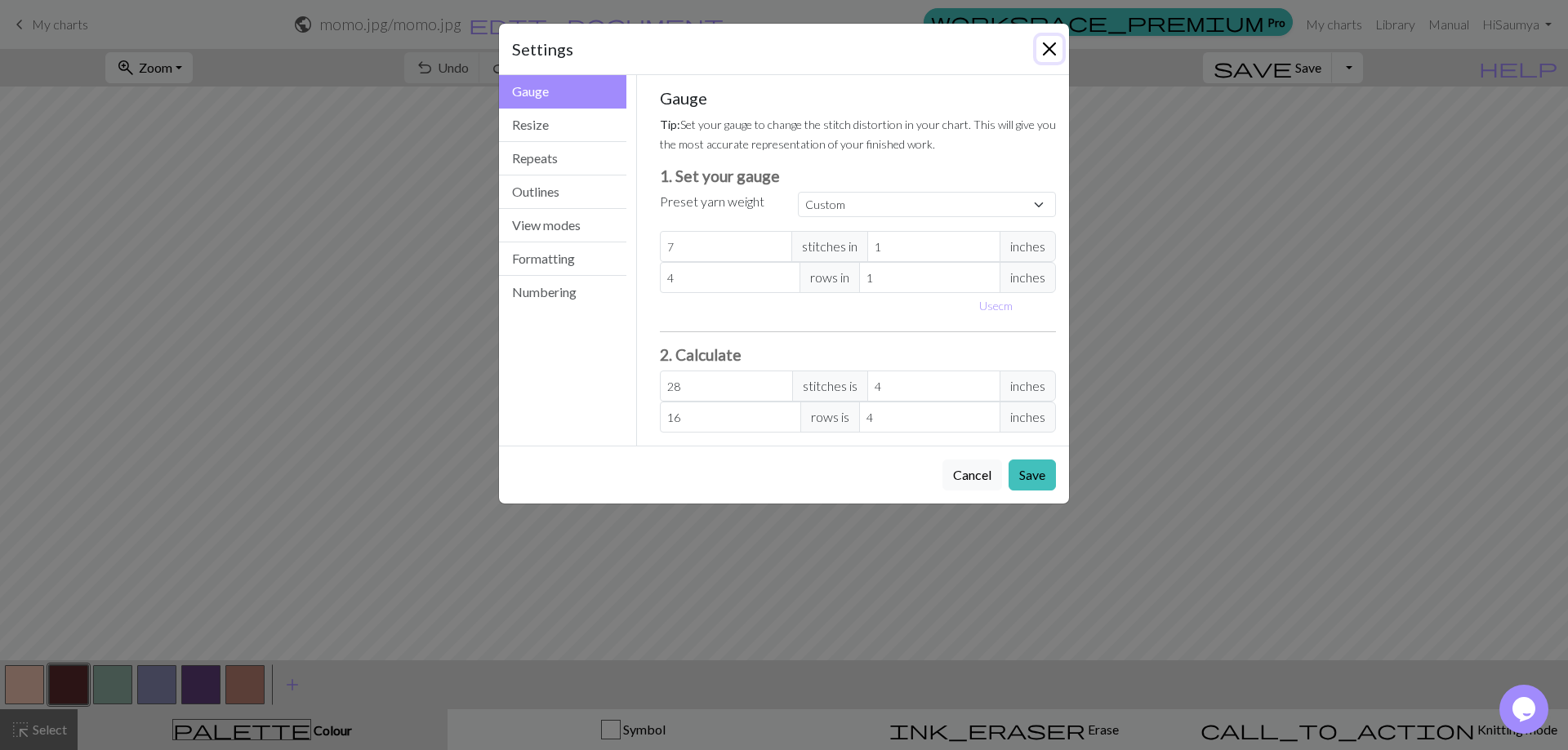
click at [1062, 46] on button "Close" at bounding box center [1049, 49] width 26 height 26
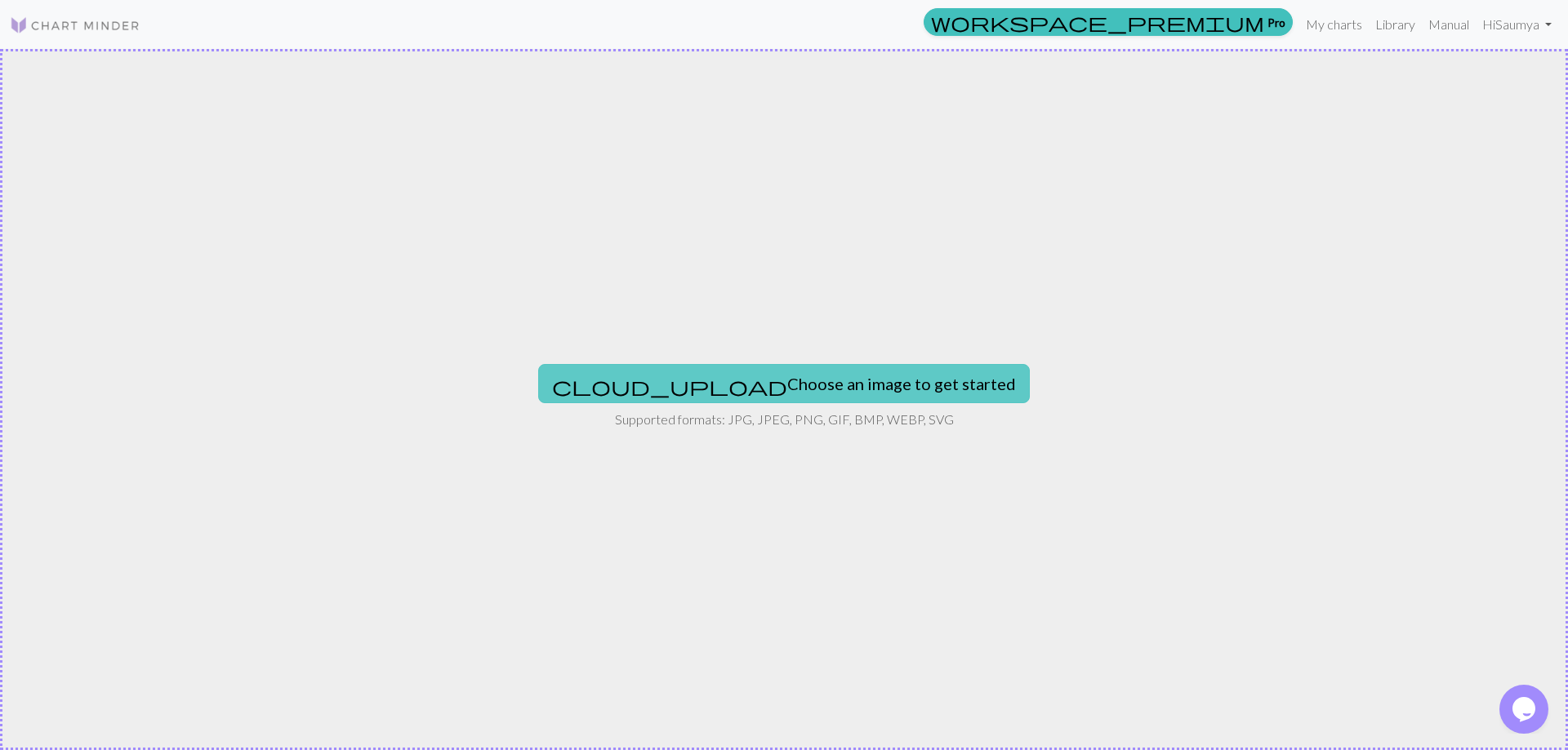
click at [694, 395] on button "cloud_upload Choose an image to get started" at bounding box center [784, 384] width 491 height 39
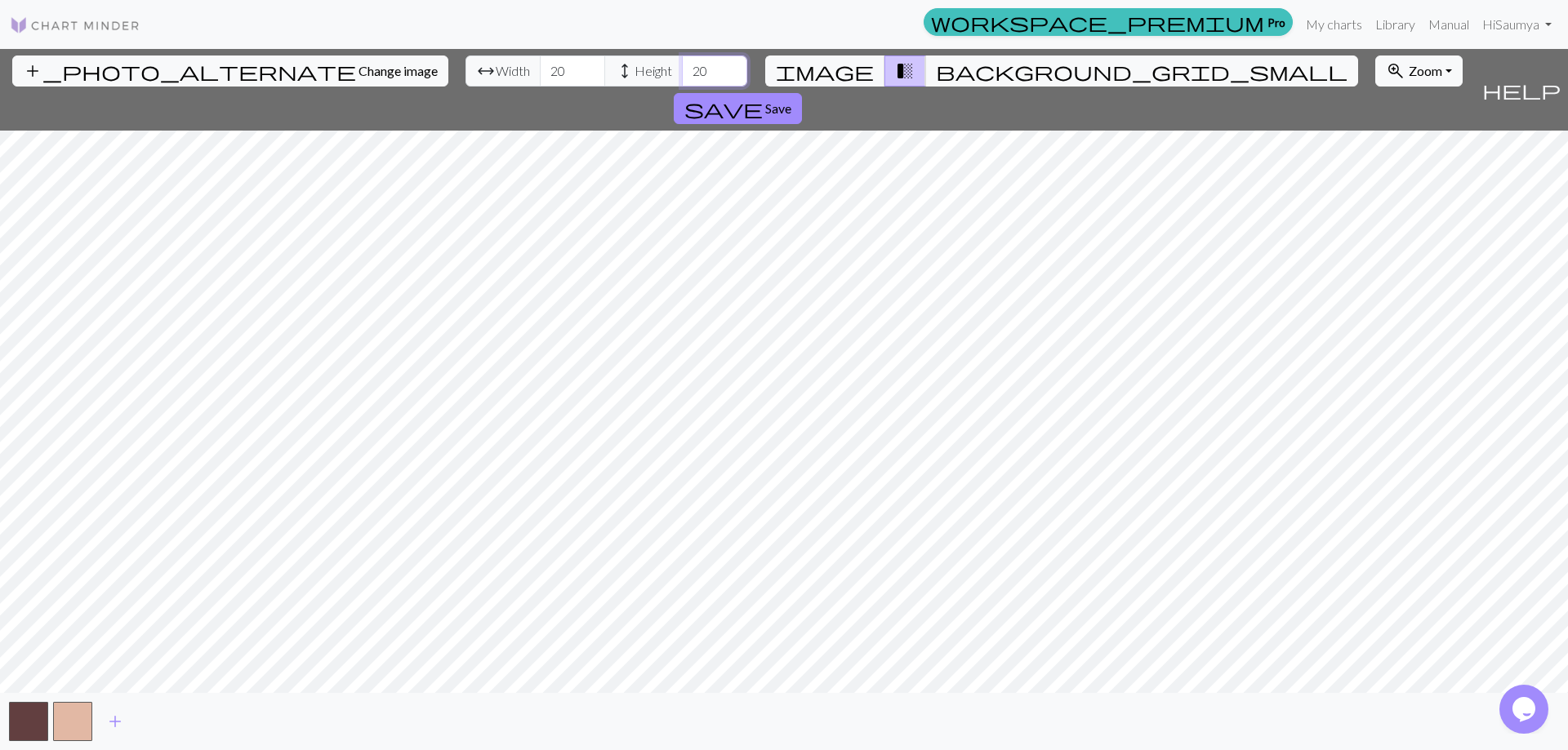
drag, startPoint x: 620, startPoint y: 68, endPoint x: 564, endPoint y: 66, distance: 56.0
click at [564, 66] on div "arrow_range Width 20 height Height 20" at bounding box center [606, 70] width 282 height 31
type input "100"
drag, startPoint x: 480, startPoint y: 66, endPoint x: 431, endPoint y: 63, distance: 49.1
click at [466, 63] on div "arrow_range Width 20 height Height 100" at bounding box center [606, 70] width 282 height 31
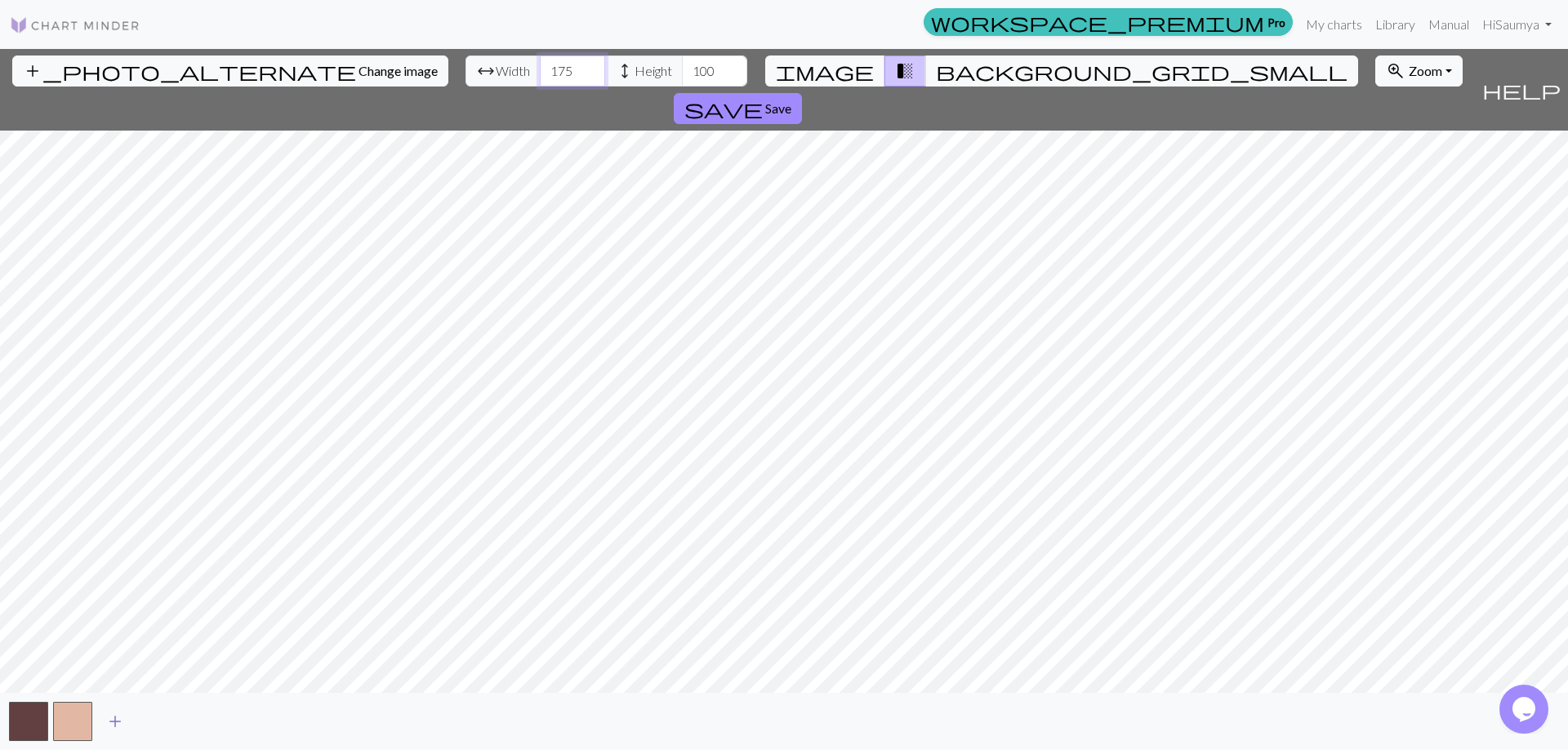
type input "175"
click at [115, 710] on button "add" at bounding box center [115, 721] width 41 height 31
click at [168, 718] on span "add" at bounding box center [159, 721] width 20 height 23
click at [204, 723] on span "add" at bounding box center [203, 721] width 20 height 23
click at [250, 717] on span "add" at bounding box center [248, 721] width 20 height 23
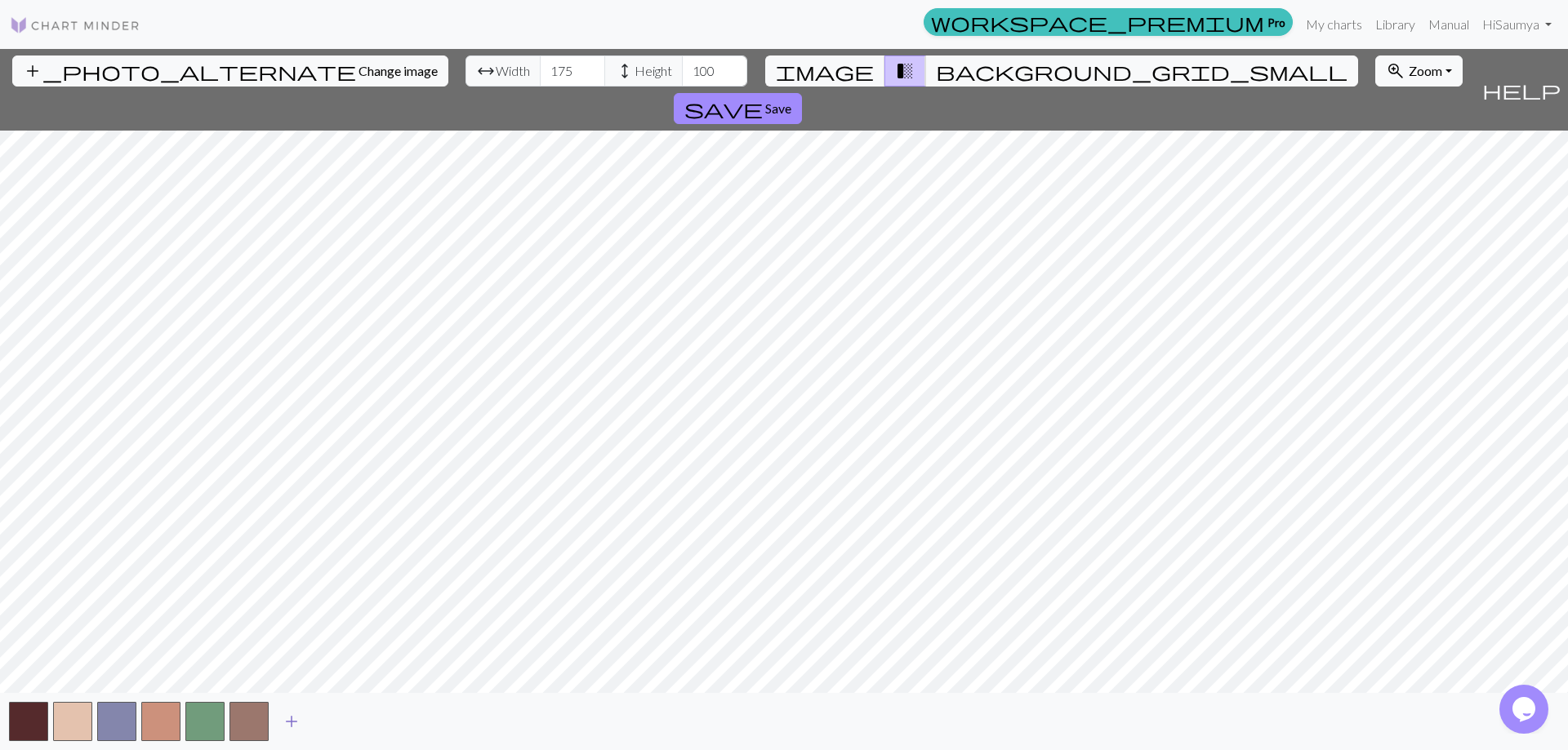
click at [299, 721] on span "add" at bounding box center [291, 721] width 20 height 23
click at [327, 721] on span "add" at bounding box center [335, 721] width 20 height 23
click at [378, 710] on span "add" at bounding box center [380, 721] width 20 height 23
click at [347, 721] on button "button" at bounding box center [337, 721] width 39 height 39
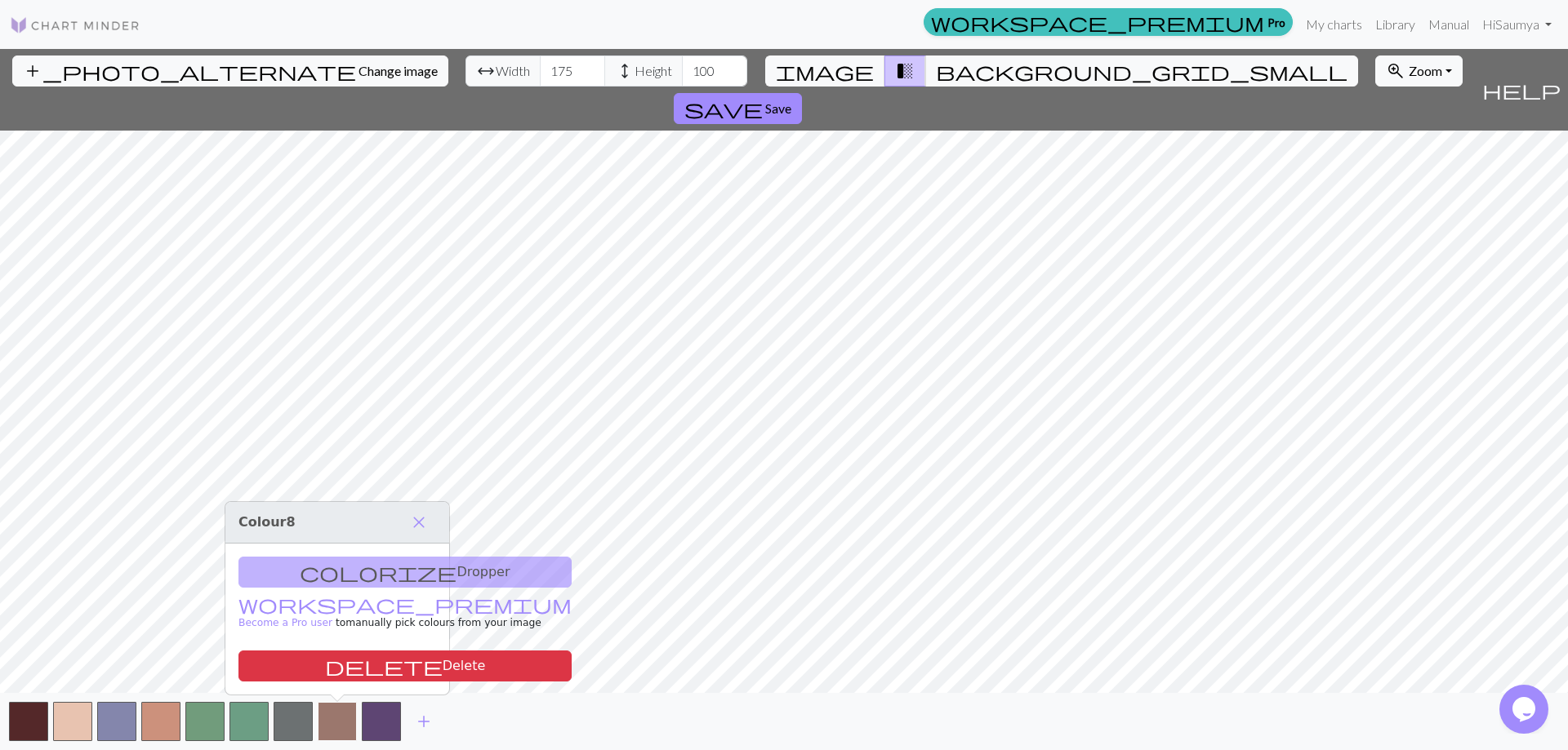
click at [347, 721] on button "button" at bounding box center [337, 721] width 39 height 39
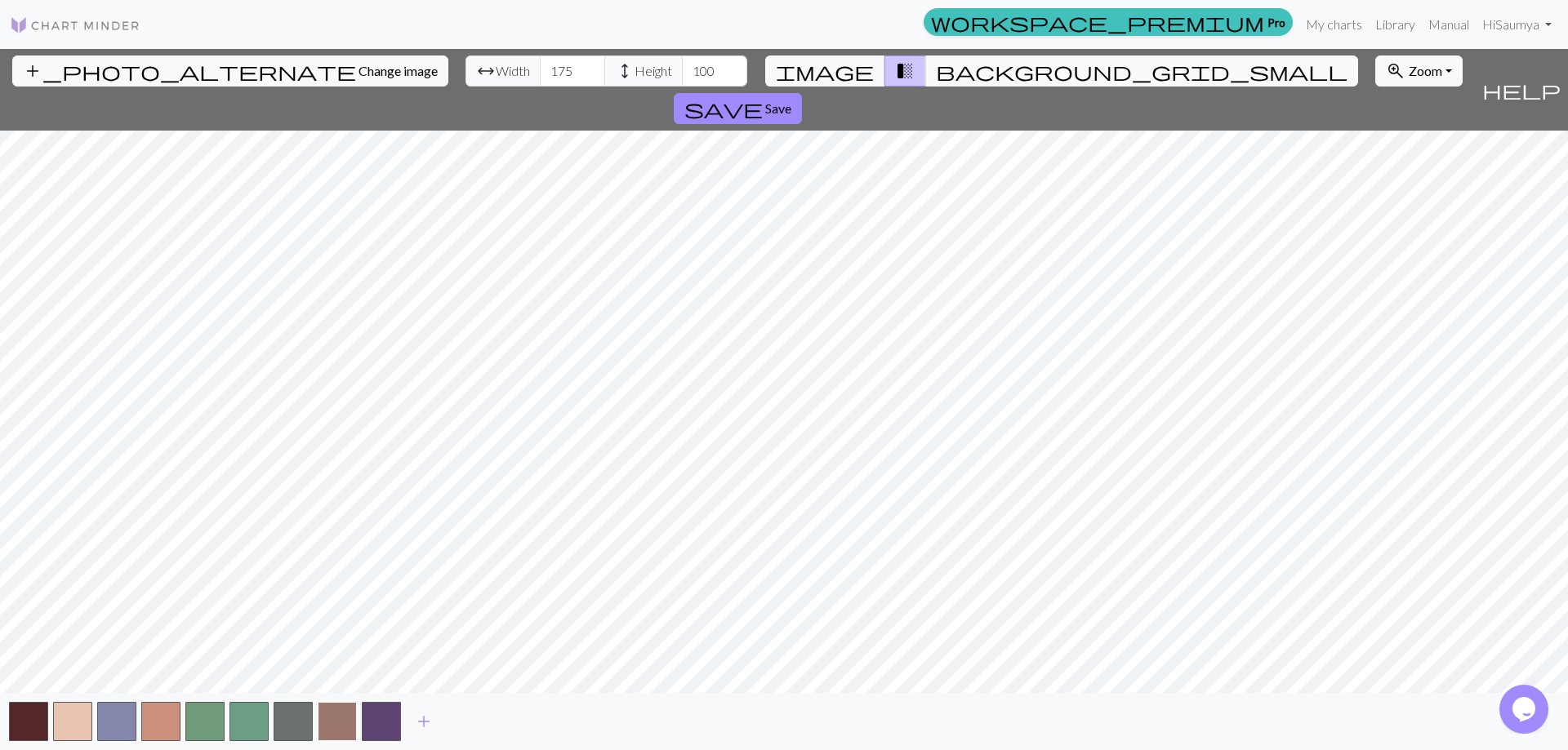
click at [333, 723] on button "button" at bounding box center [337, 721] width 39 height 39
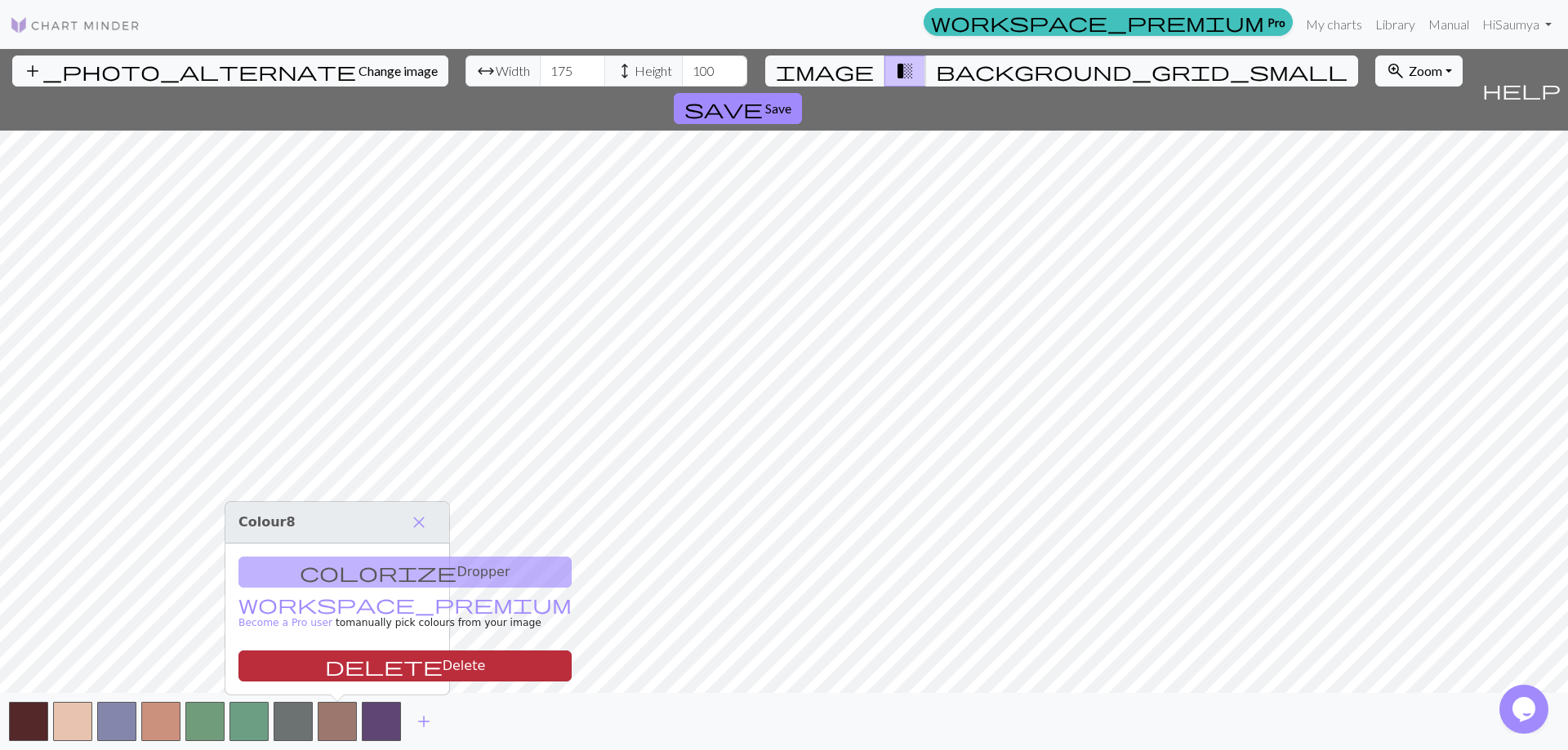
click at [330, 663] on button "delete Delete" at bounding box center [406, 666] width 333 height 31
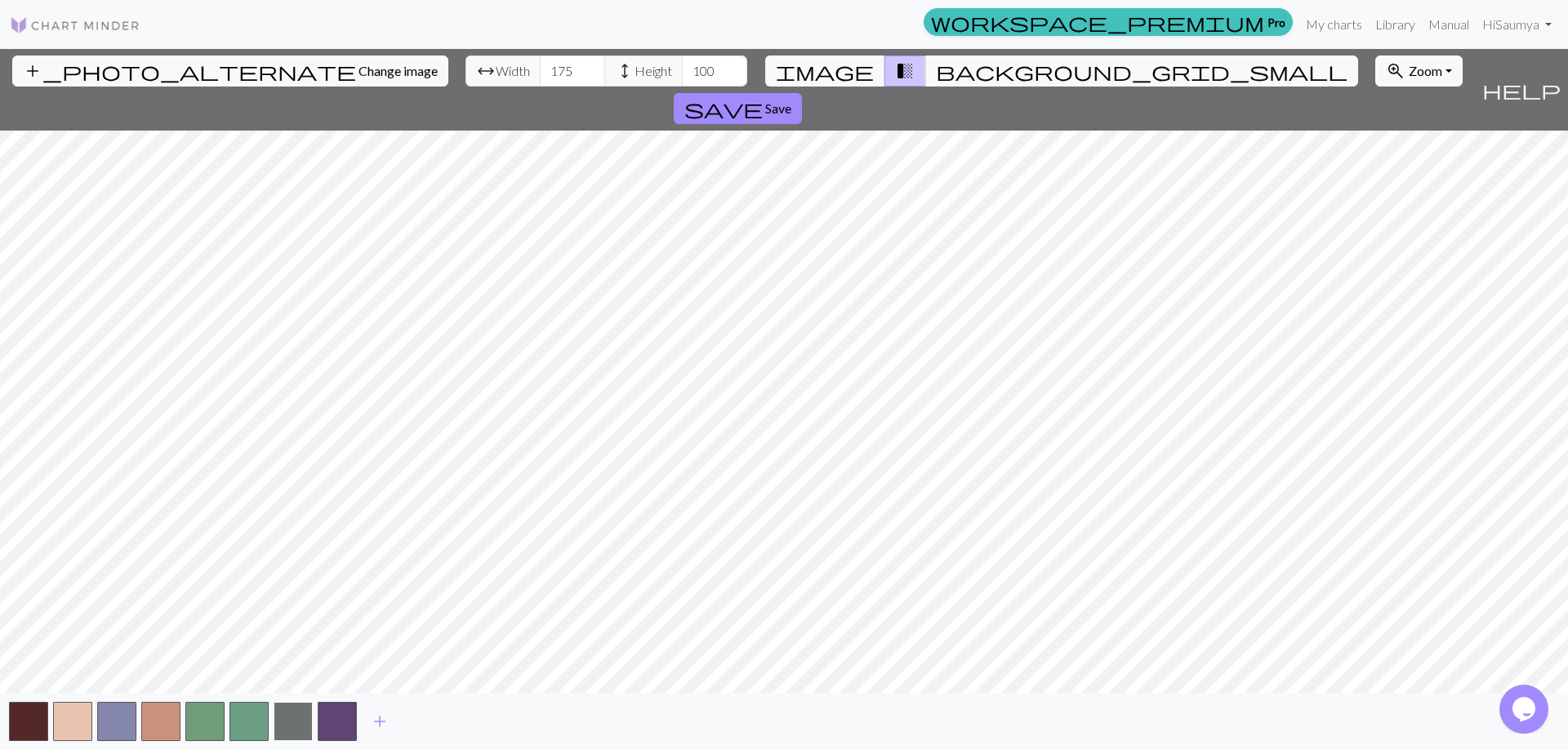
click at [287, 711] on button "button" at bounding box center [292, 721] width 39 height 39
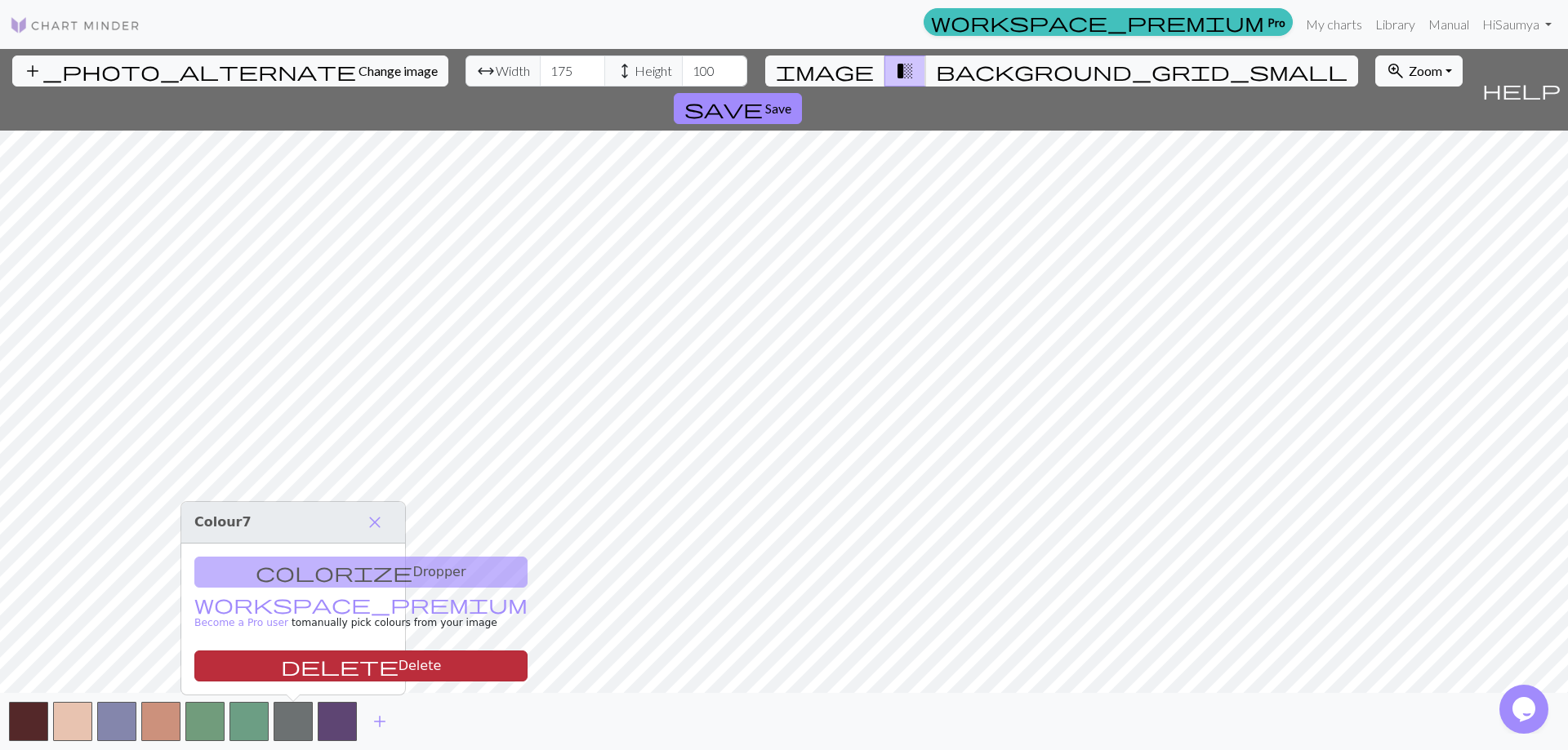
click at [311, 660] on button "delete Delete" at bounding box center [361, 666] width 333 height 31
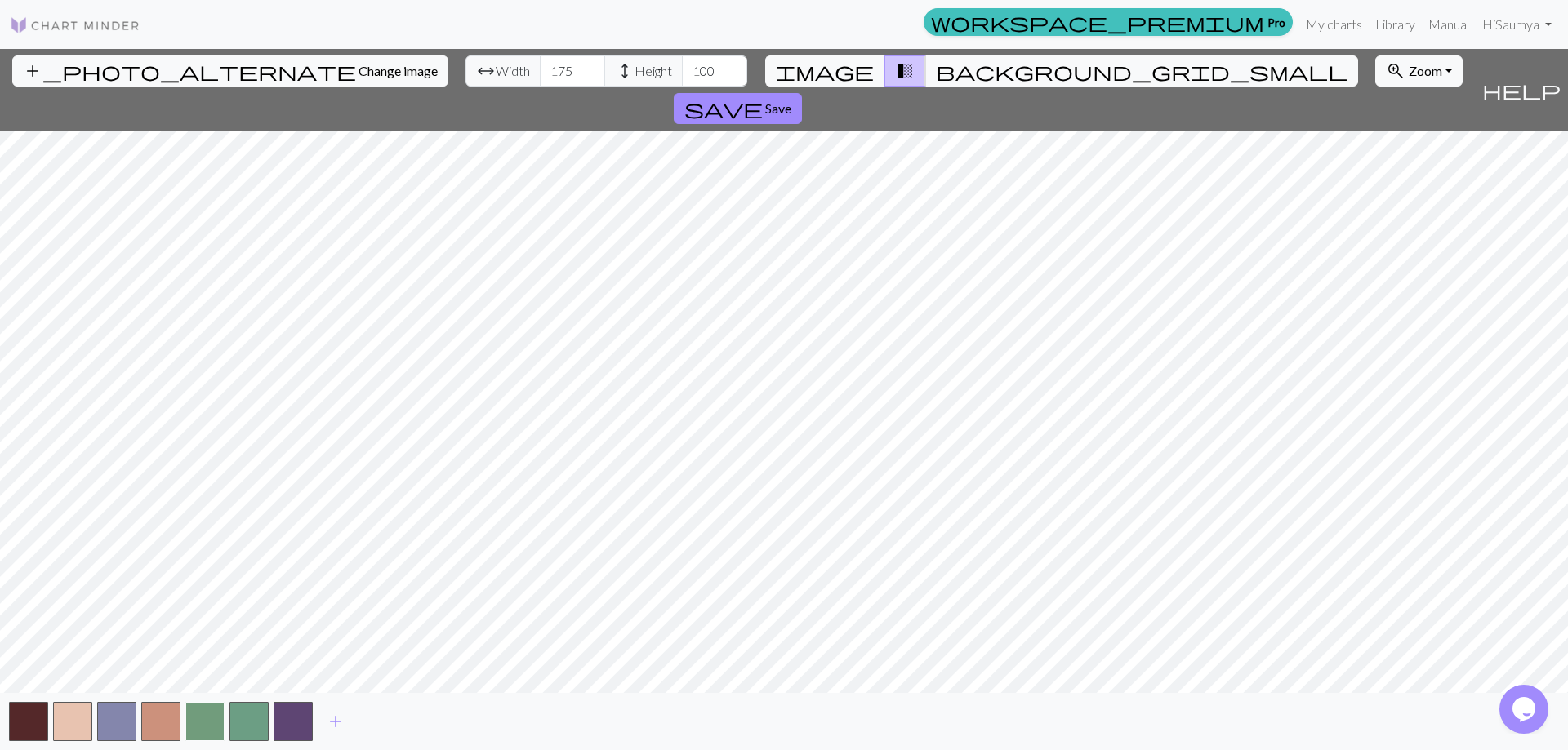
click at [206, 716] on button "button" at bounding box center [205, 721] width 39 height 39
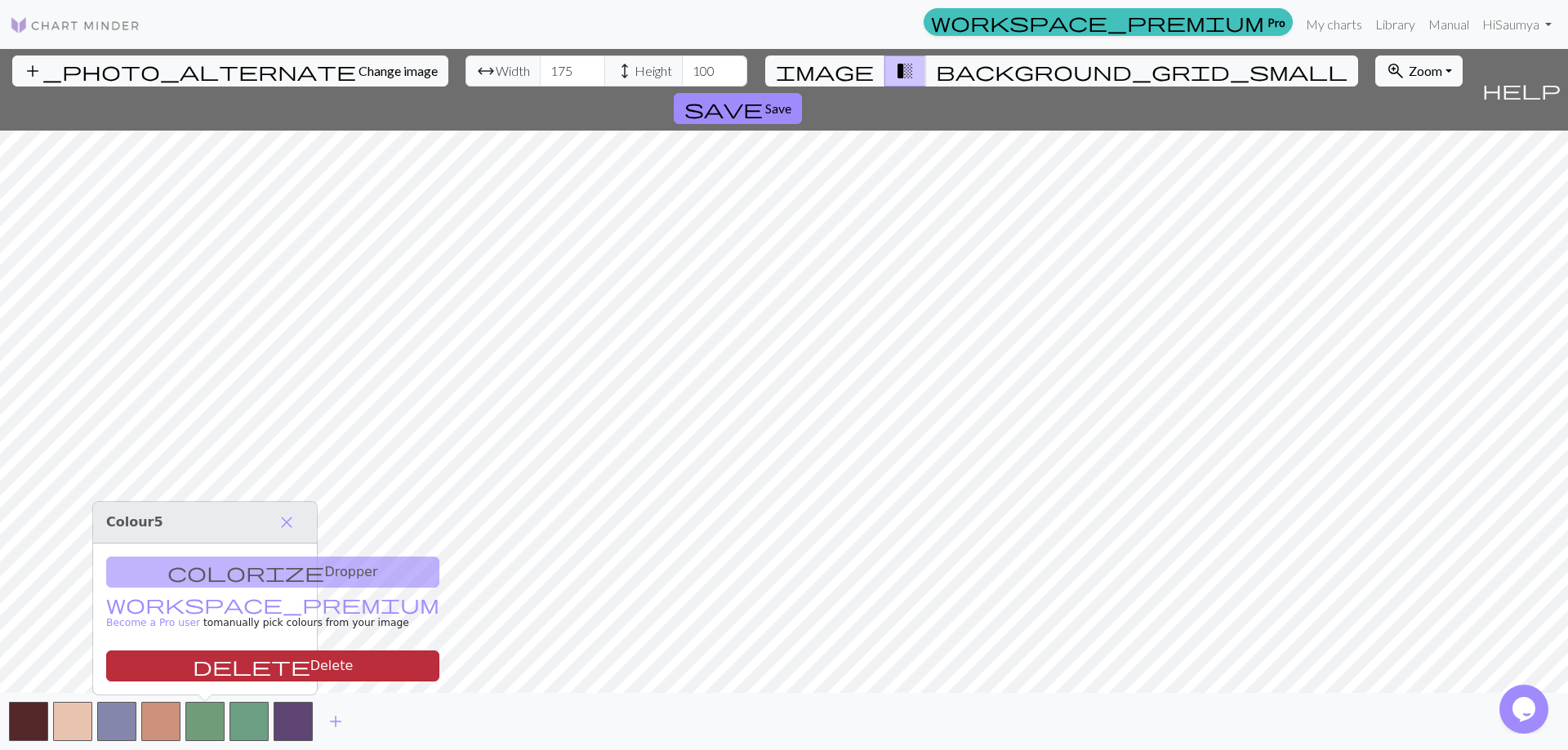
click at [218, 667] on button "delete Delete" at bounding box center [273, 666] width 333 height 31
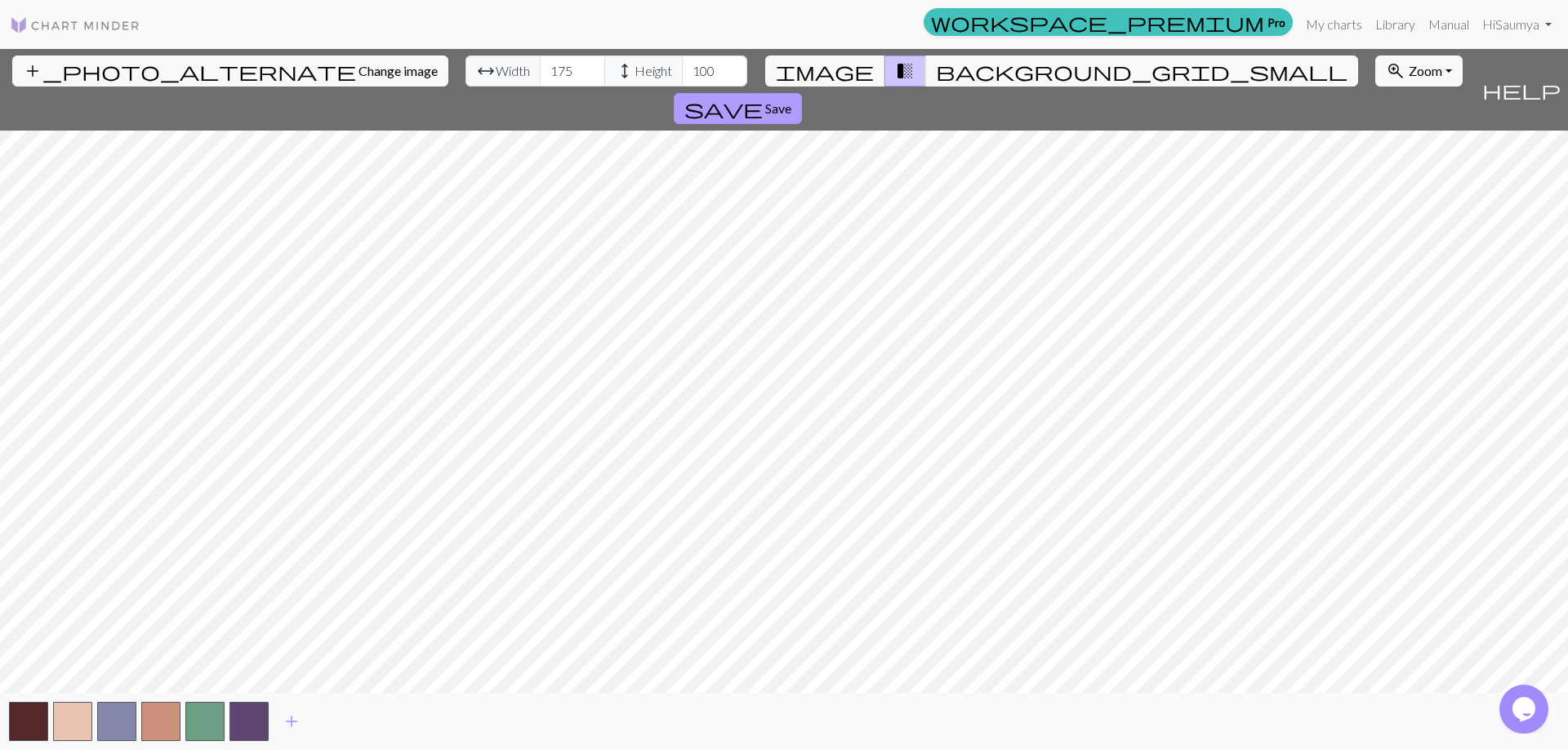
click at [791, 101] on span "Save" at bounding box center [778, 109] width 26 height 15
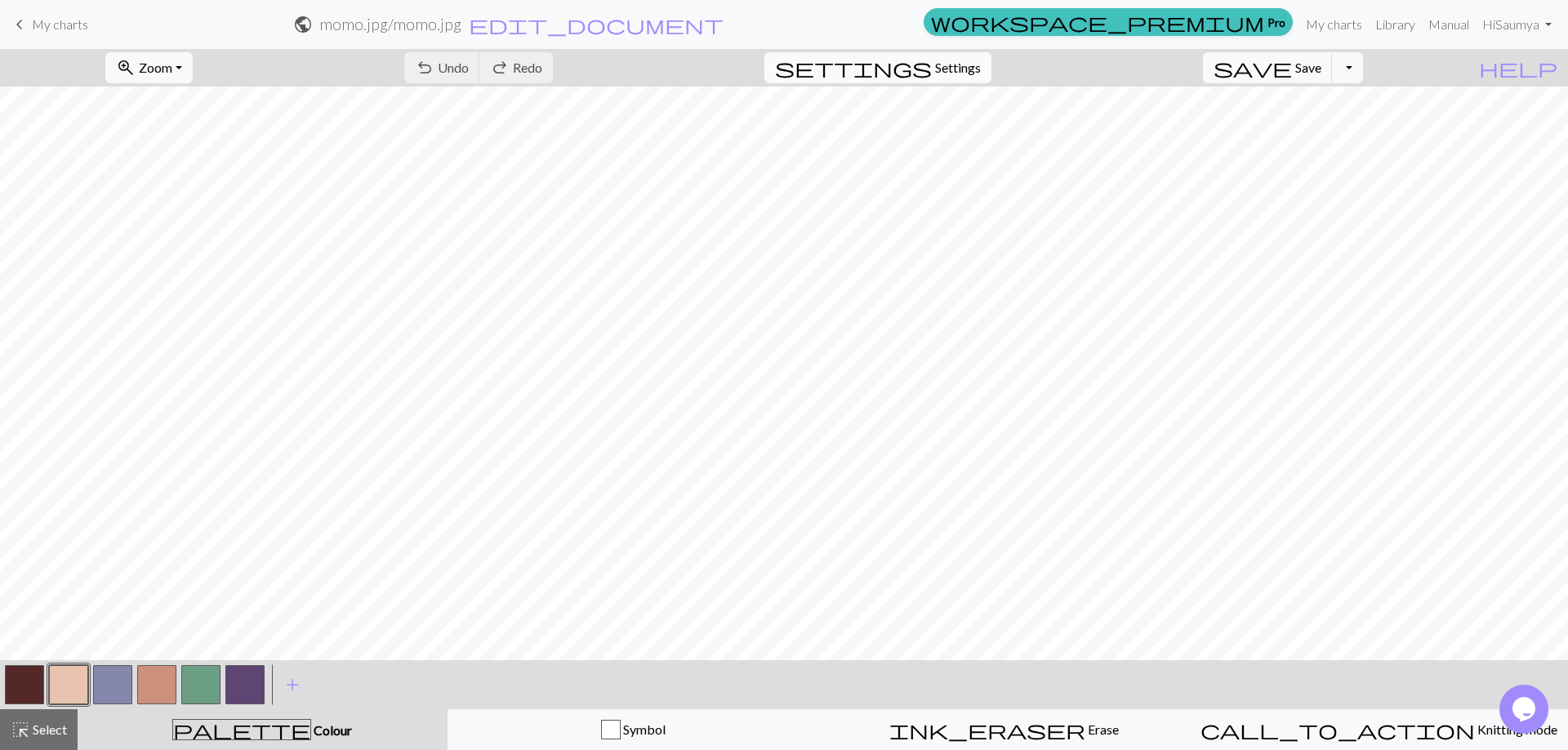
click at [966, 59] on span "Settings" at bounding box center [958, 68] width 46 height 20
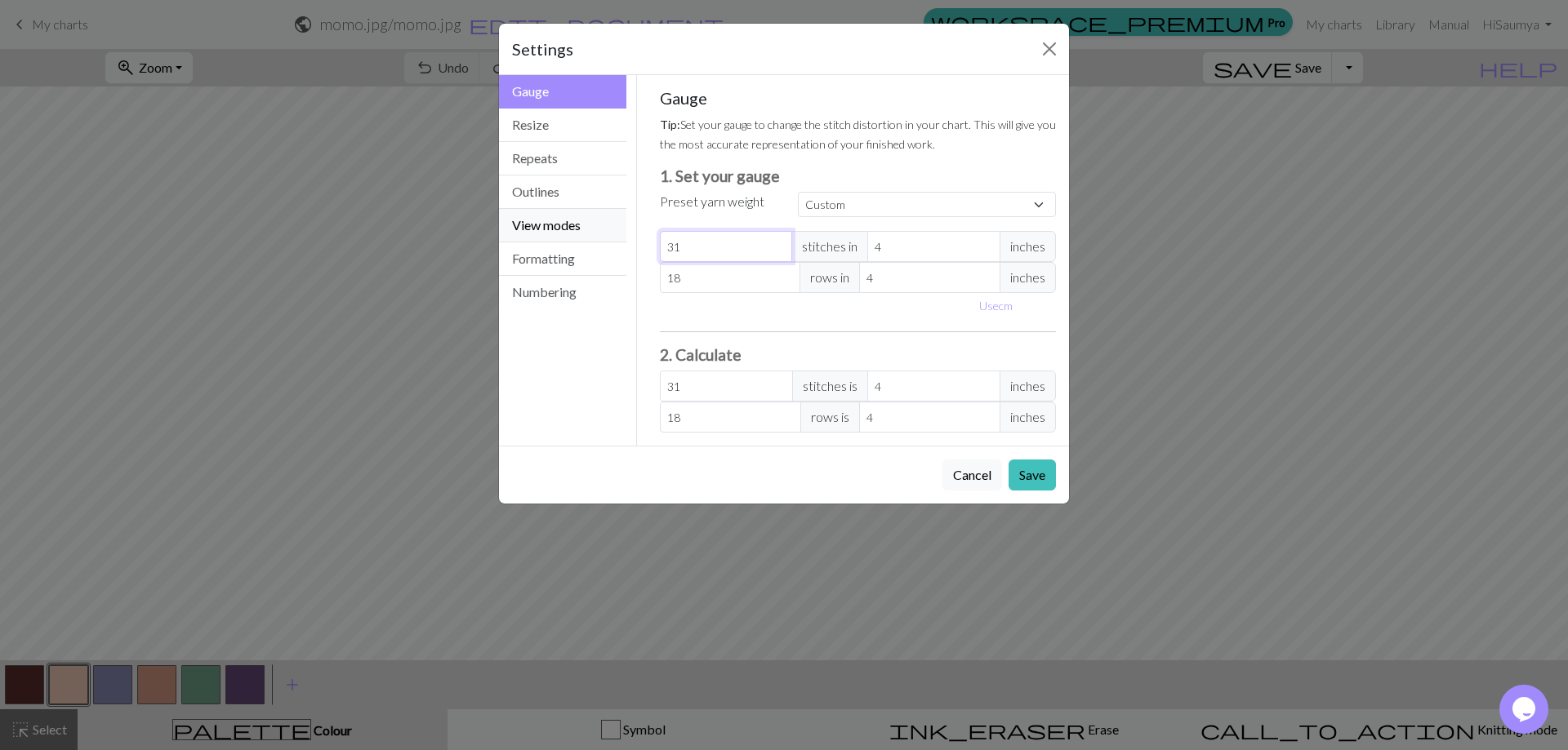
drag, startPoint x: 718, startPoint y: 243, endPoint x: 578, endPoint y: 230, distance: 140.6
click at [578, 230] on div "Gauge Gauge Resize Repeats Outlines View modes Formatting Numbering Gauge Resiz…" at bounding box center [784, 261] width 589 height 371
type input "4"
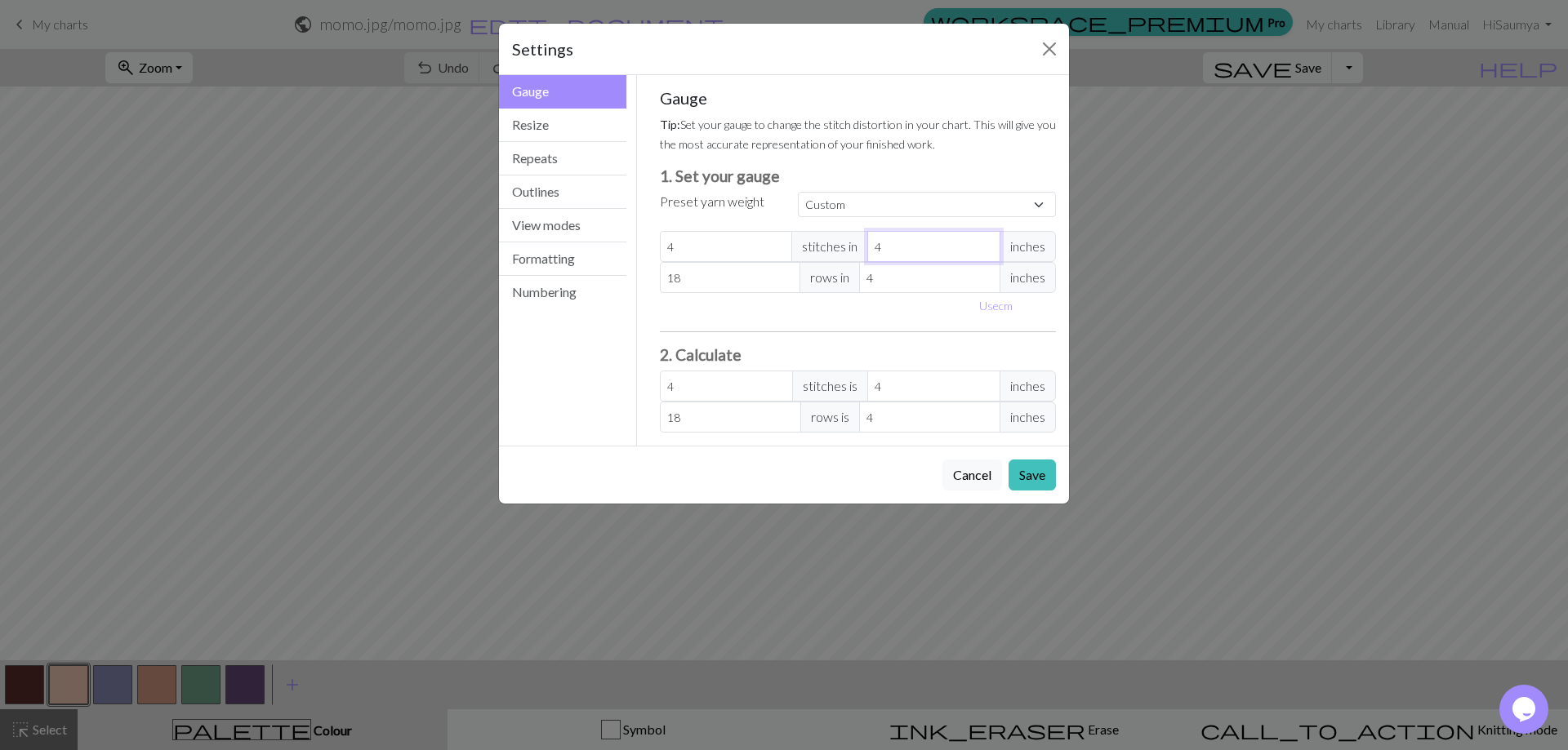
drag, startPoint x: 902, startPoint y: 247, endPoint x: 841, endPoint y: 245, distance: 61.0
click at [841, 245] on div "4 stitches in 4 inches" at bounding box center [858, 247] width 397 height 31
type input "1"
type input "16"
type input "1"
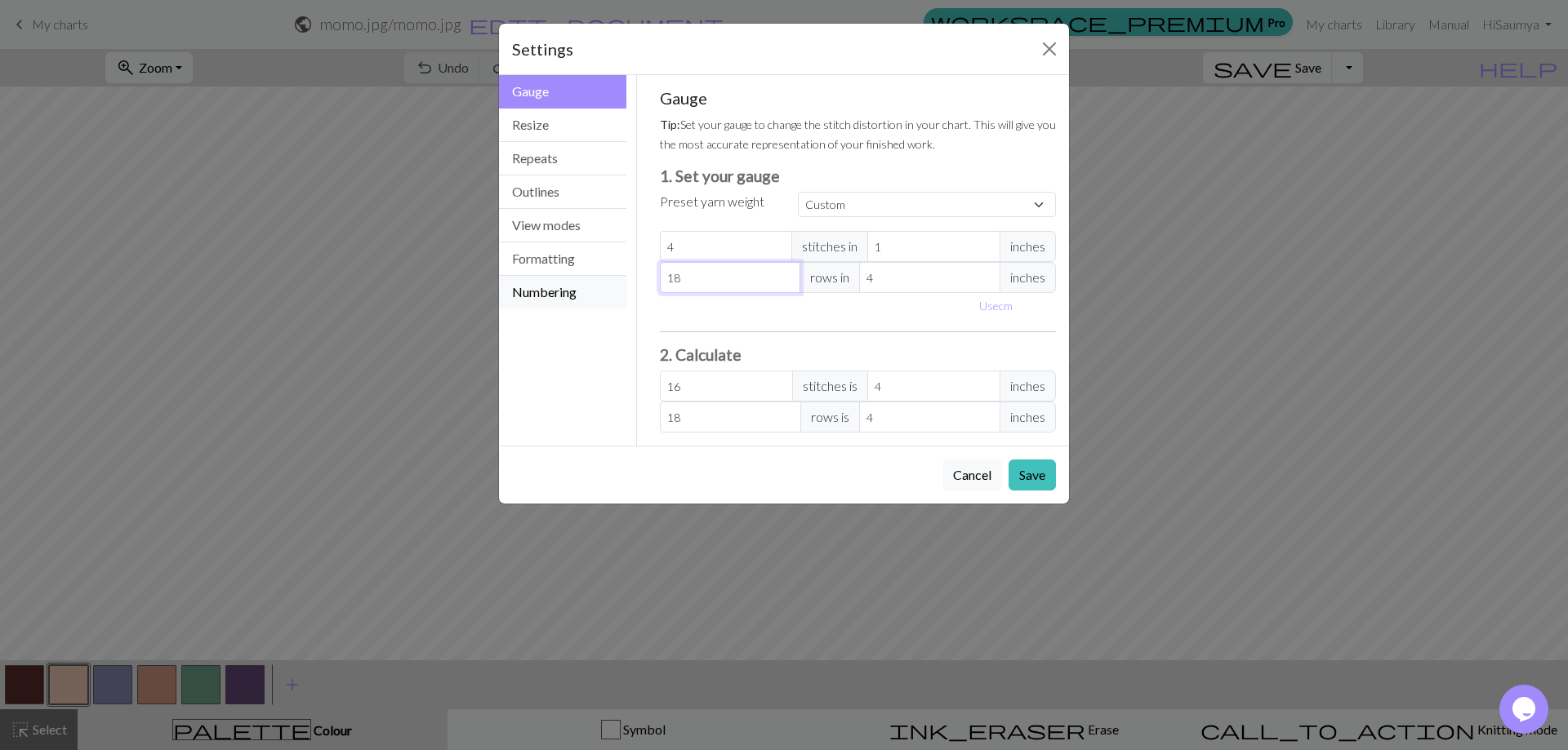
drag, startPoint x: 702, startPoint y: 273, endPoint x: 528, endPoint y: 276, distance: 174.0
click at [528, 276] on div "Gauge Gauge Resize Repeats Outlines View modes Formatting Numbering Gauge Resiz…" at bounding box center [784, 261] width 589 height 371
type input "7"
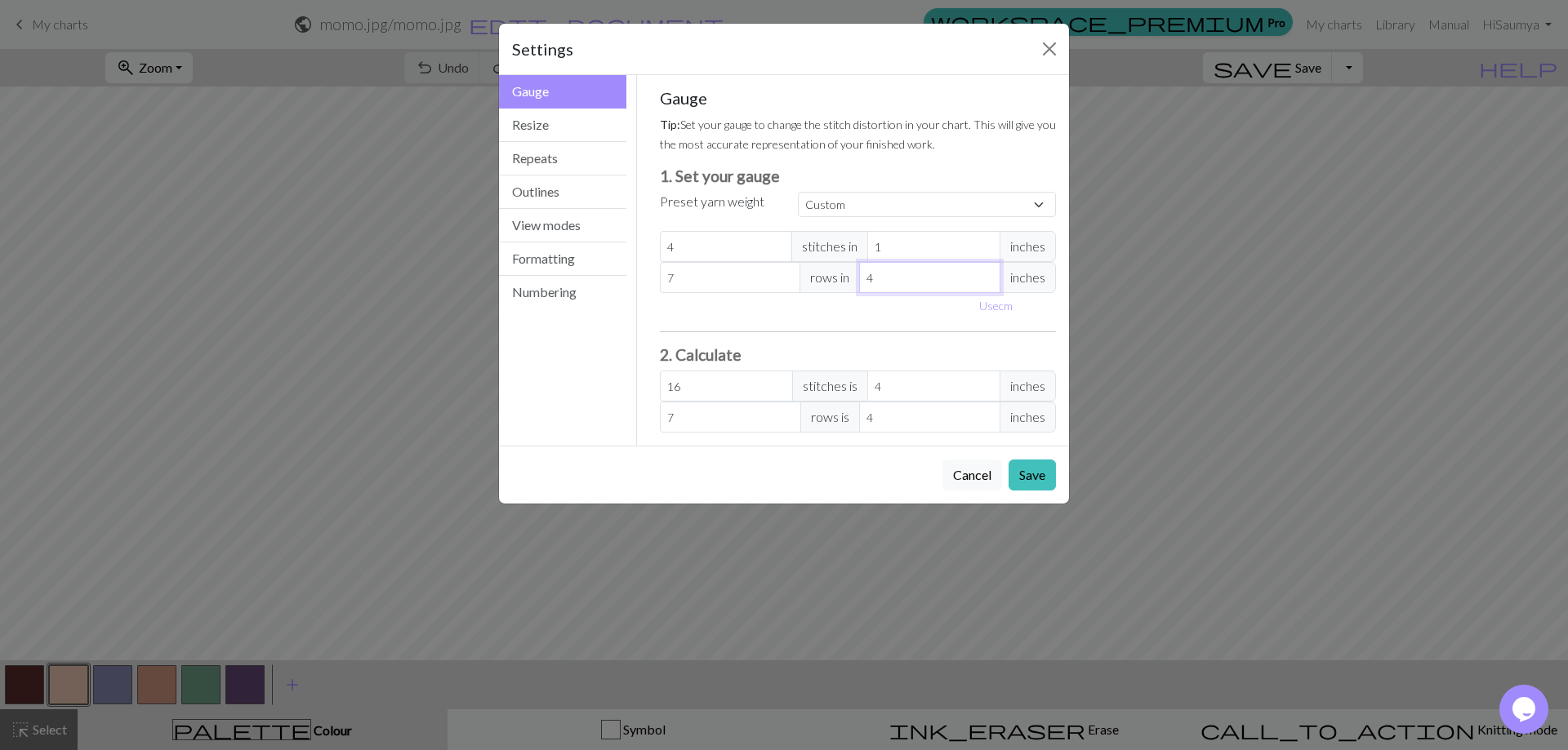
click at [910, 267] on input "4" at bounding box center [930, 277] width 141 height 31
type input "1"
type input "28"
type input "1"
click at [1018, 474] on button "Save" at bounding box center [1033, 475] width 48 height 31
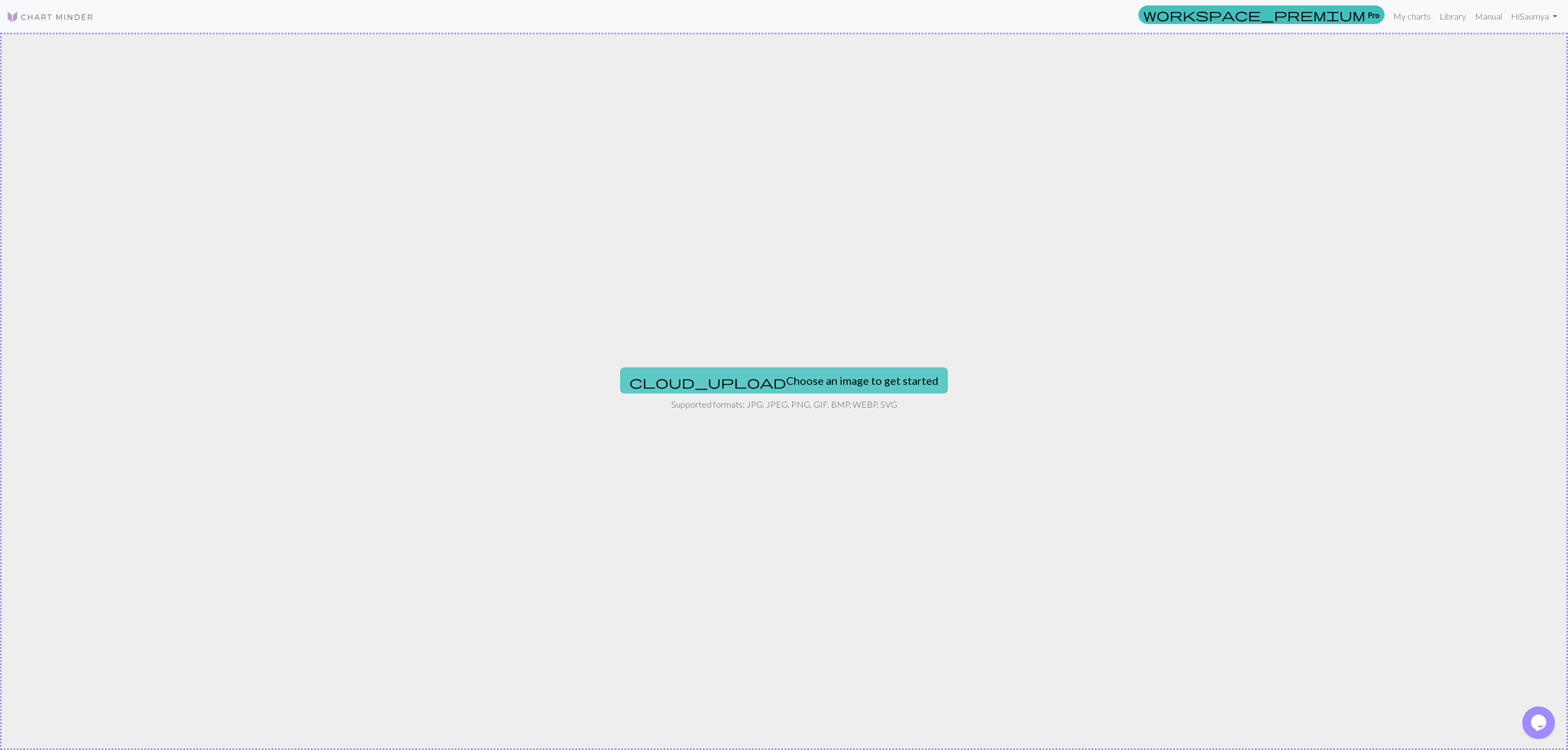
click at [769, 393] on button "cloud_upload Choose an image to get started" at bounding box center [784, 380] width 327 height 26
type input "C:\fakepath\momo.jpg"
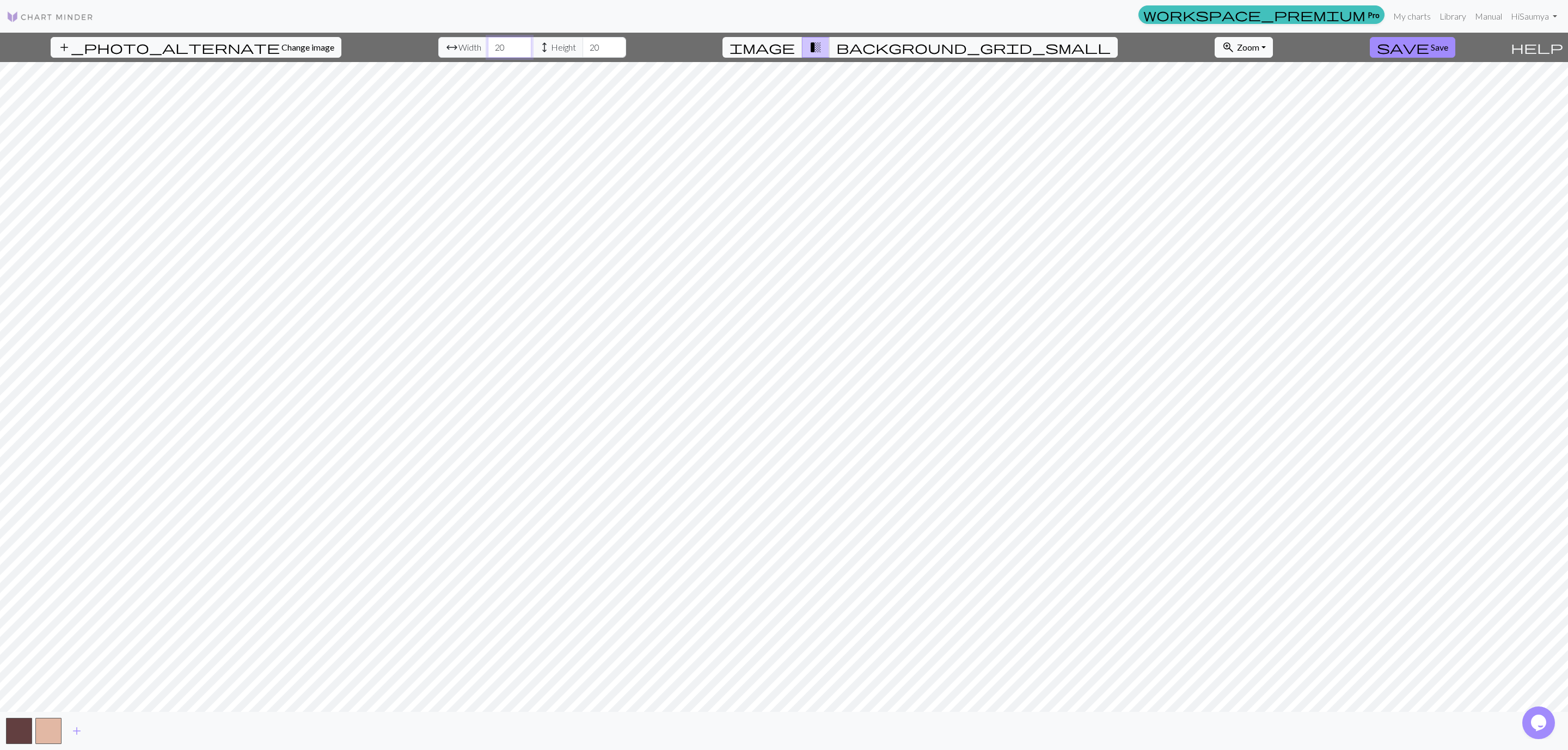
drag, startPoint x: 484, startPoint y: 39, endPoint x: 444, endPoint y: 37, distance: 40.0
click at [444, 37] on div "arrow_range Width 20 height Height 20" at bounding box center [532, 47] width 188 height 21
drag, startPoint x: 572, startPoint y: 44, endPoint x: 438, endPoint y: 41, distance: 134.0
click at [438, 41] on div "arrow_range Width 20 height Height 20" at bounding box center [532, 47] width 188 height 21
type input "175"
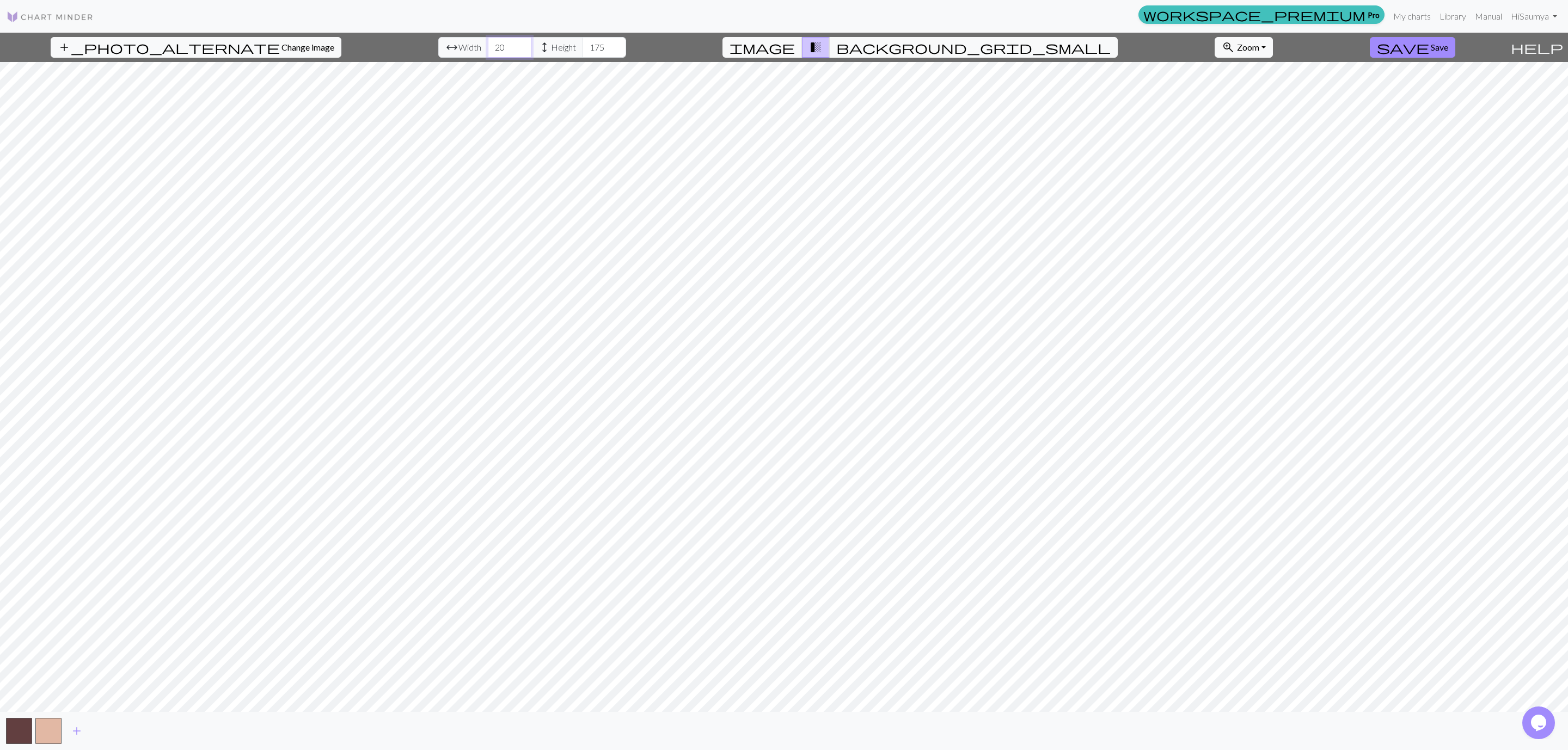
drag, startPoint x: 481, startPoint y: 46, endPoint x: 444, endPoint y: 44, distance: 37.1
click at [444, 44] on div "arrow_range Width 20 height Height 175" at bounding box center [532, 47] width 188 height 21
type input "100"
click at [82, 500] on span "add" at bounding box center [77, 731] width 13 height 15
click at [112, 500] on span "add" at bounding box center [106, 731] width 13 height 15
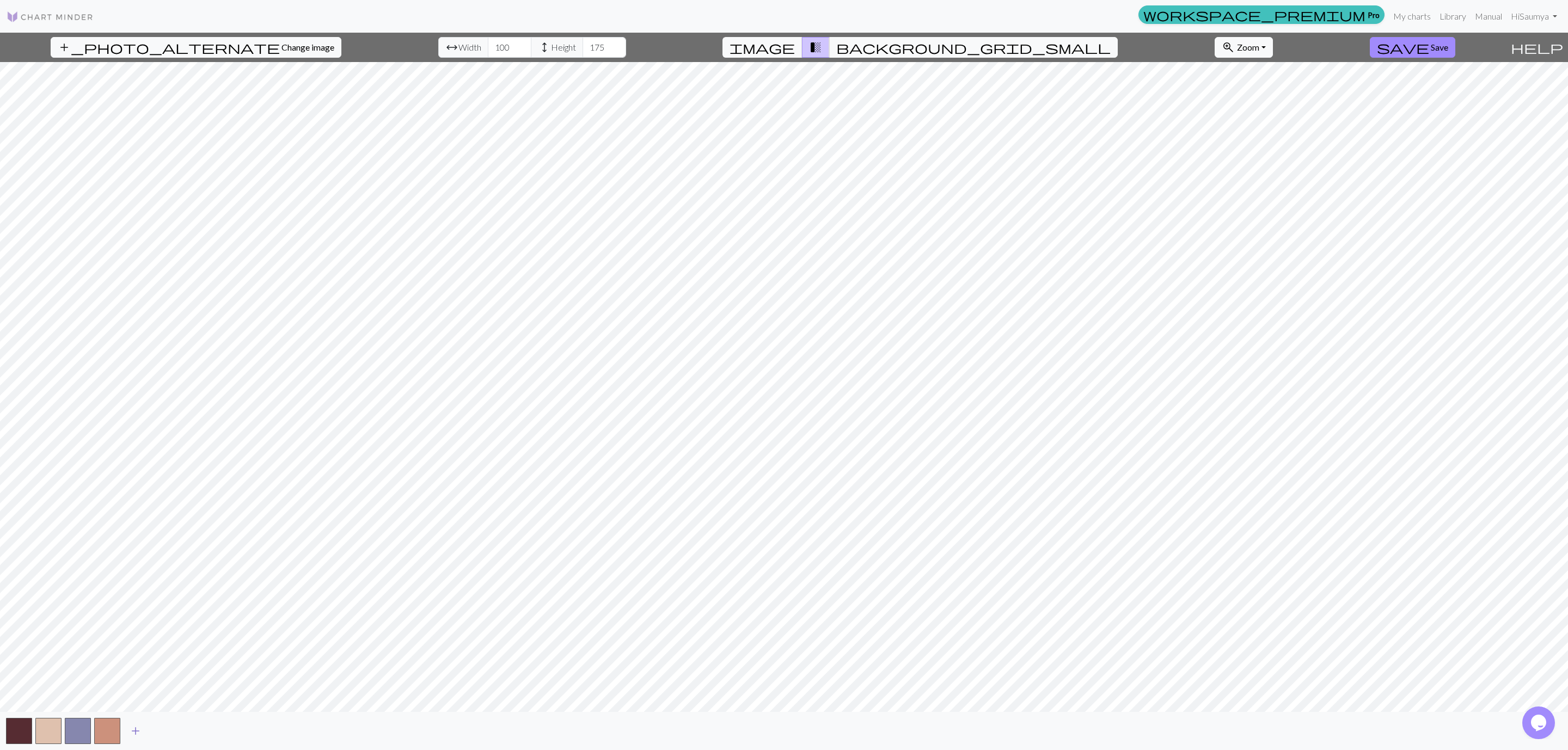
click at [137, 500] on span "add" at bounding box center [135, 731] width 13 height 15
click at [167, 500] on span "add" at bounding box center [165, 731] width 13 height 15
click at [206, 500] on button "add" at bounding box center [194, 731] width 27 height 21
click at [228, 500] on span "add" at bounding box center [223, 731] width 13 height 15
click at [263, 500] on button "add" at bounding box center [253, 731] width 27 height 21
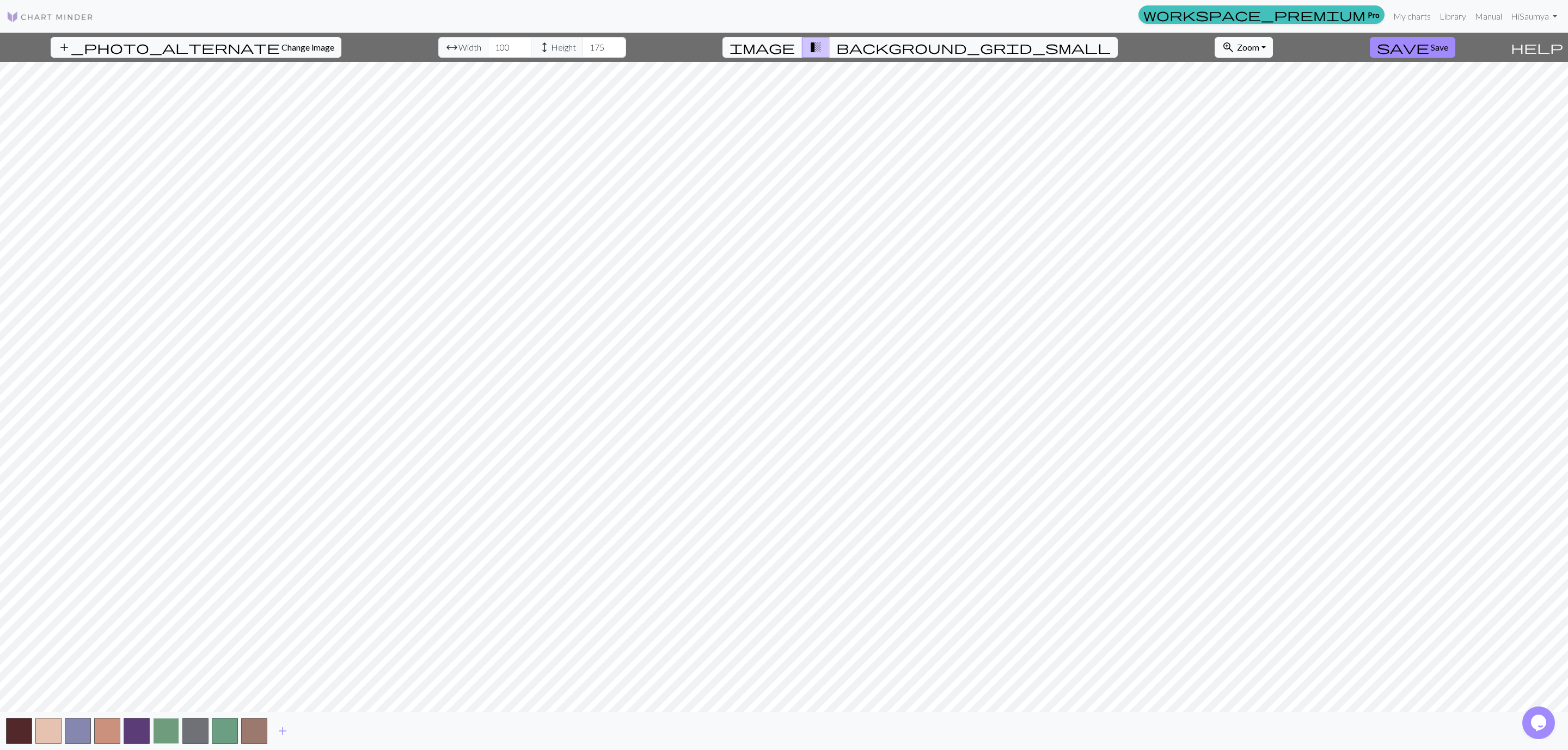
drag, startPoint x: 232, startPoint y: 737, endPoint x: 154, endPoint y: 732, distance: 78.2
click at [154, 500] on button "button" at bounding box center [166, 731] width 26 height 26
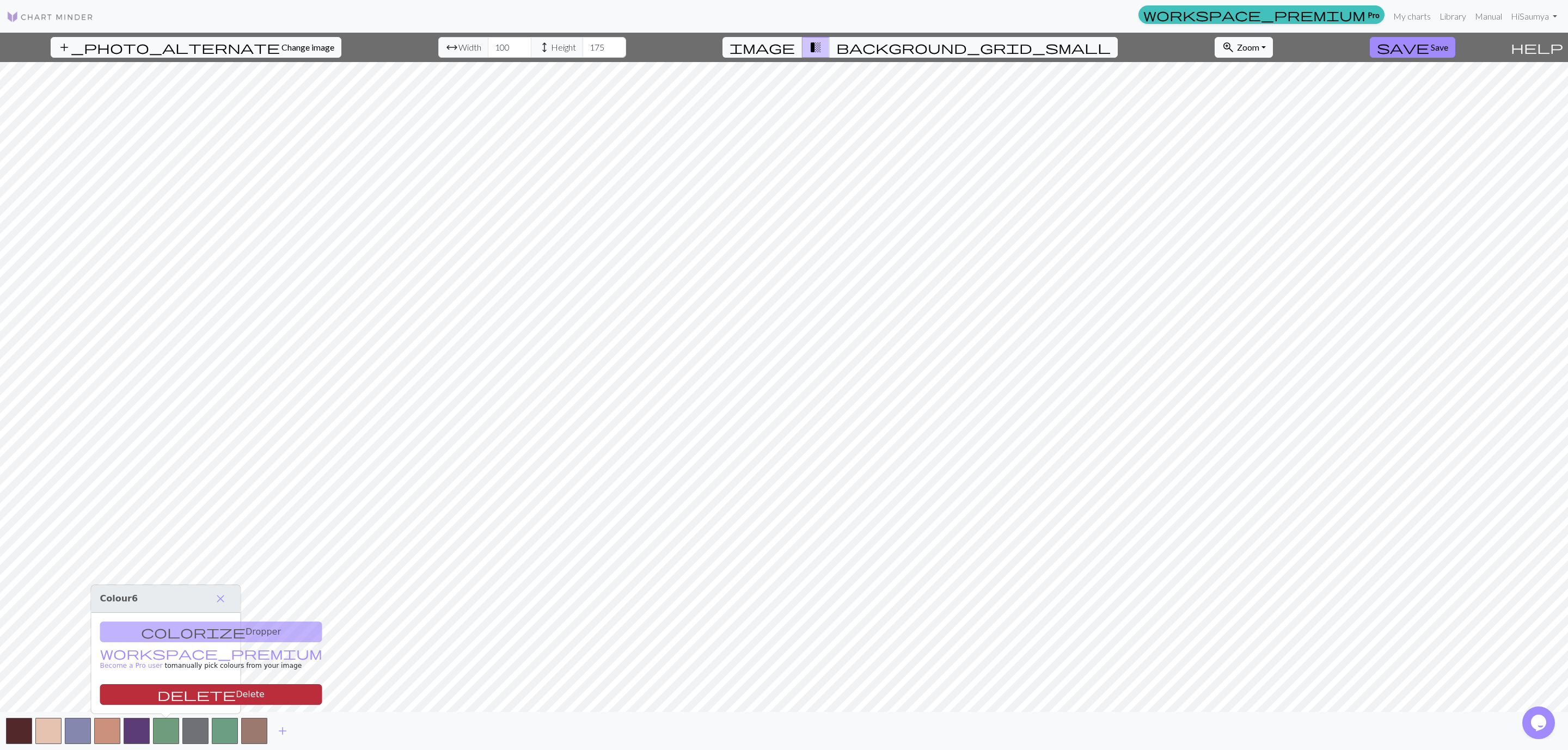
click at [167, 500] on button "delete Delete" at bounding box center [211, 694] width 222 height 21
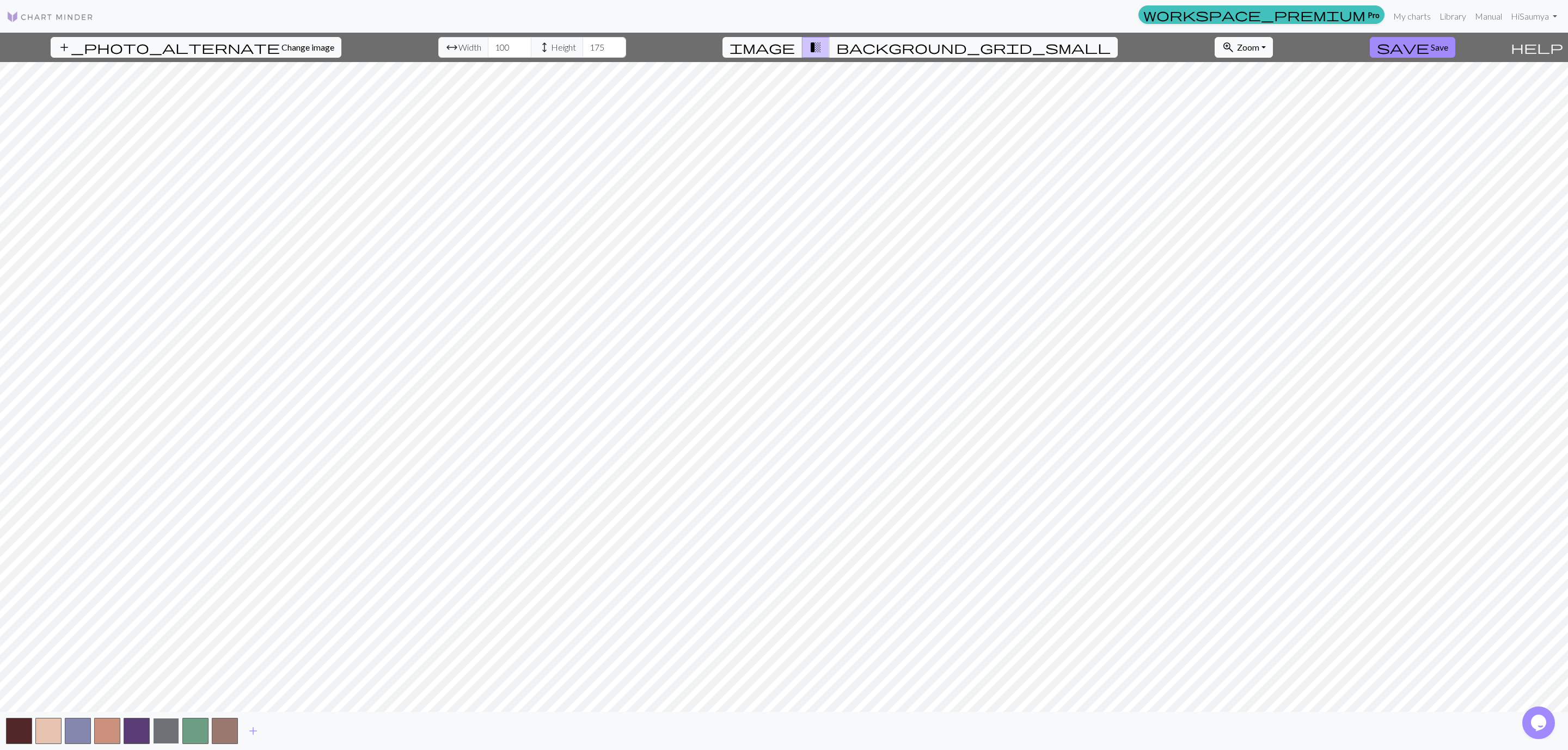
click at [175, 500] on button "button" at bounding box center [166, 731] width 26 height 26
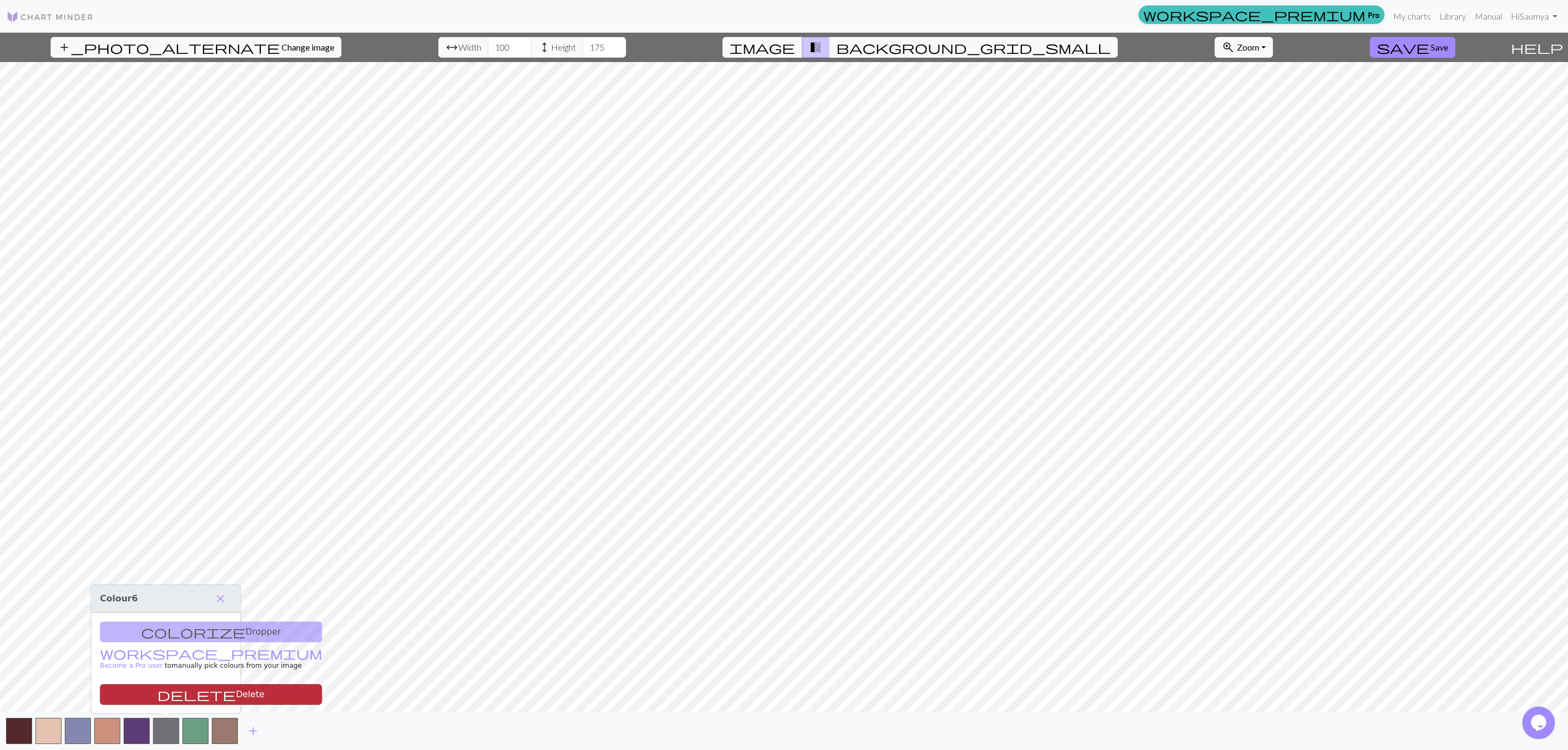
click at [167, 500] on button "delete Delete" at bounding box center [211, 694] width 222 height 21
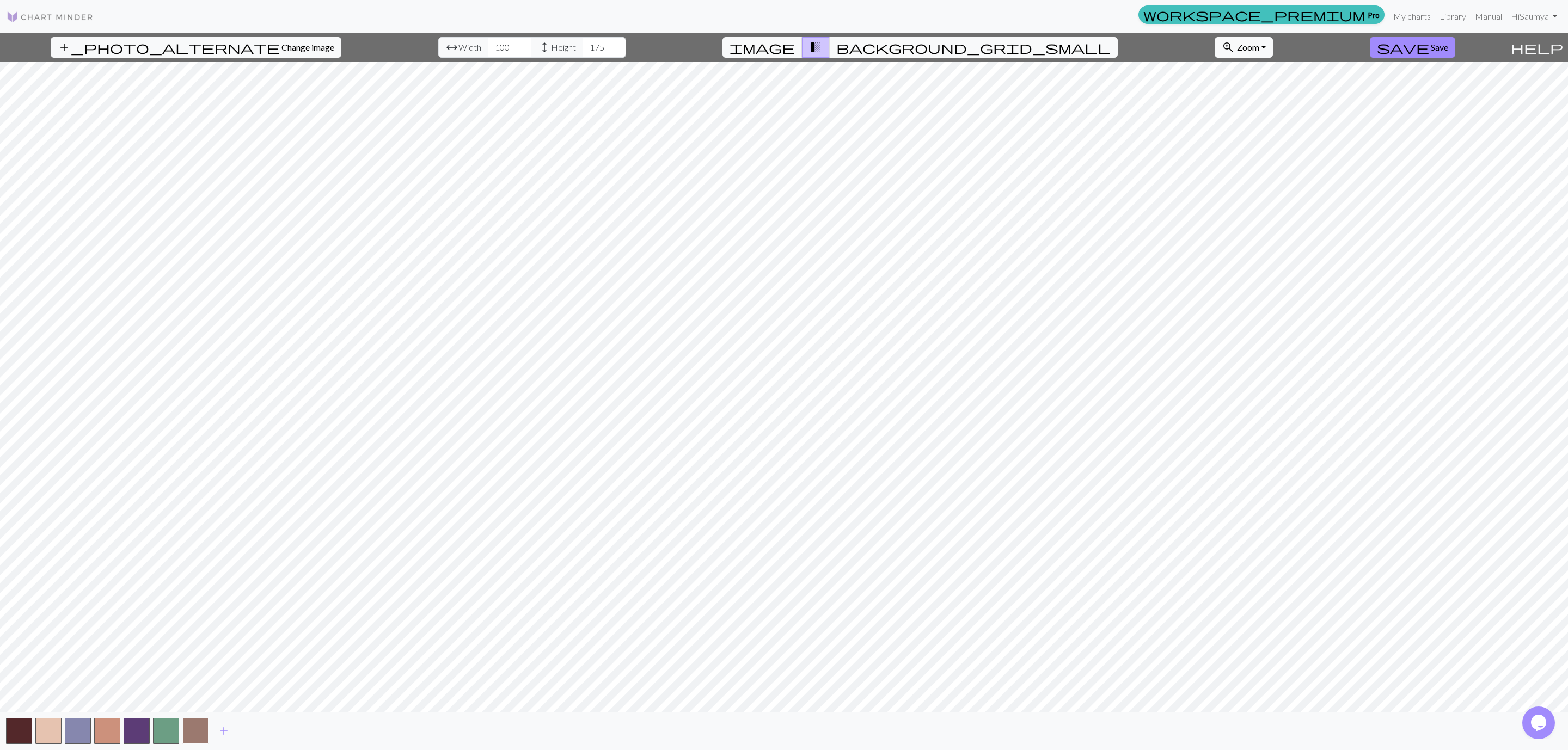
click at [192, 500] on button "button" at bounding box center [195, 731] width 26 height 26
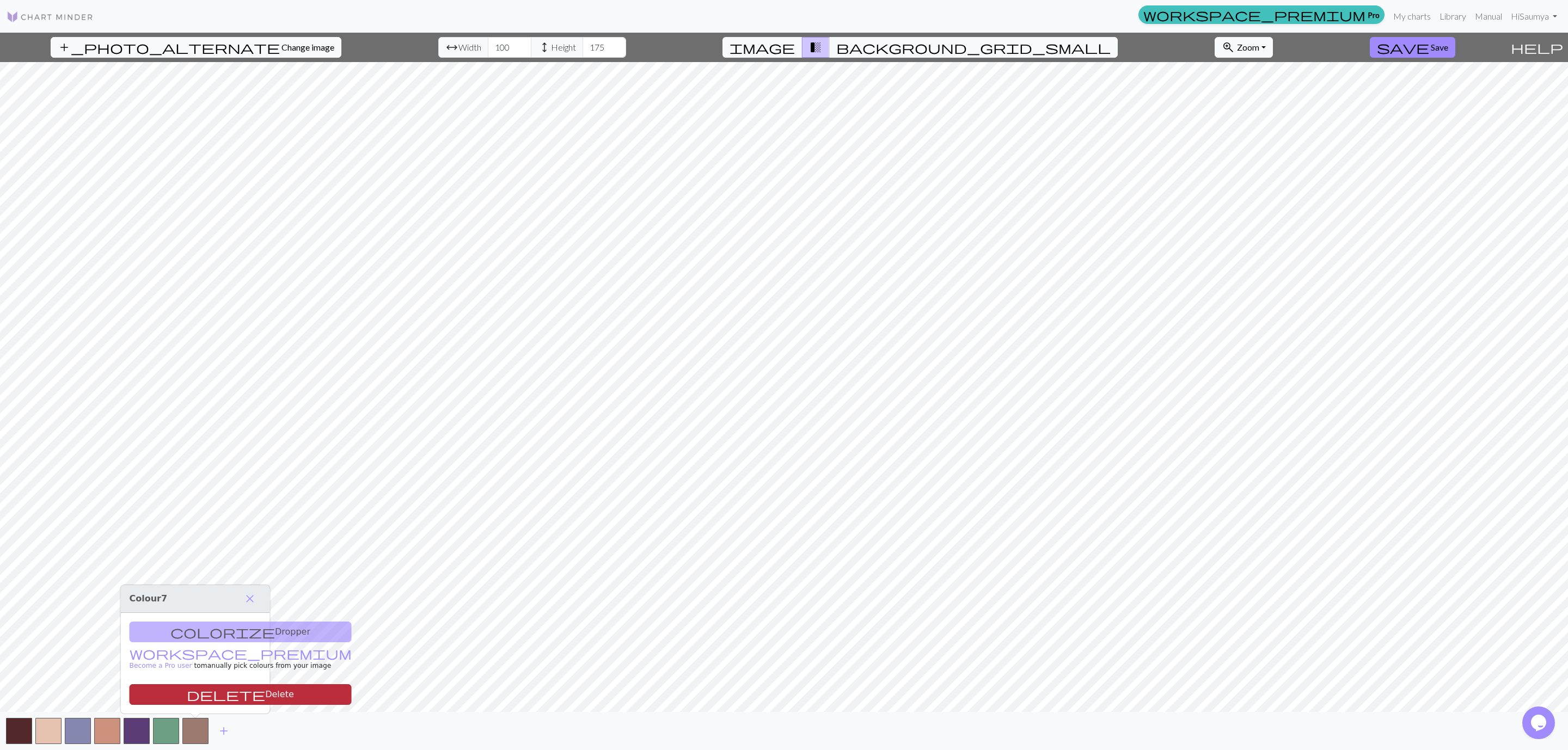
click at [198, 500] on button "delete Delete" at bounding box center [240, 694] width 222 height 21
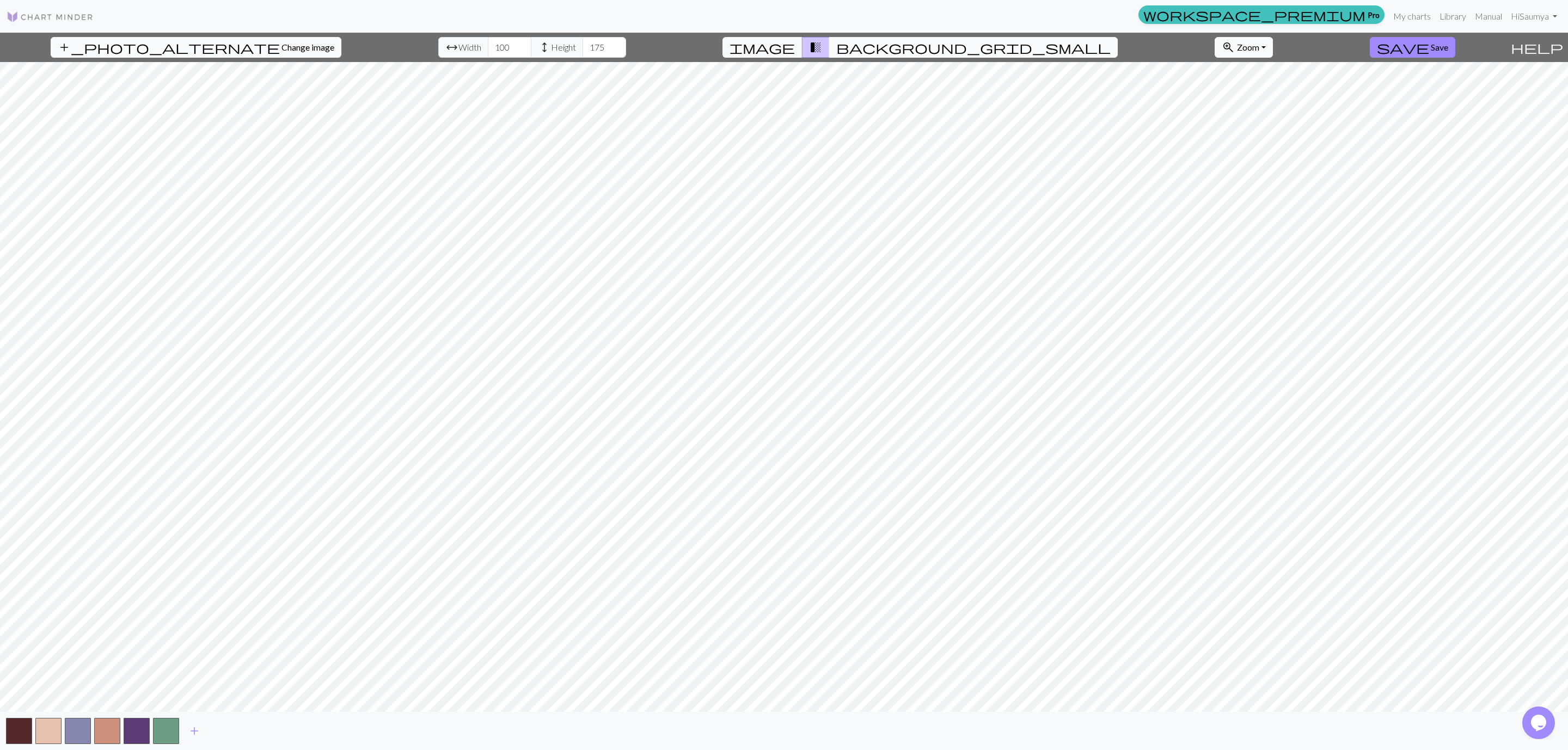
click at [880, 49] on span "background_grid_small" at bounding box center [973, 48] width 274 height 15
click at [1044, 40] on button "save Save" at bounding box center [1413, 47] width 86 height 21
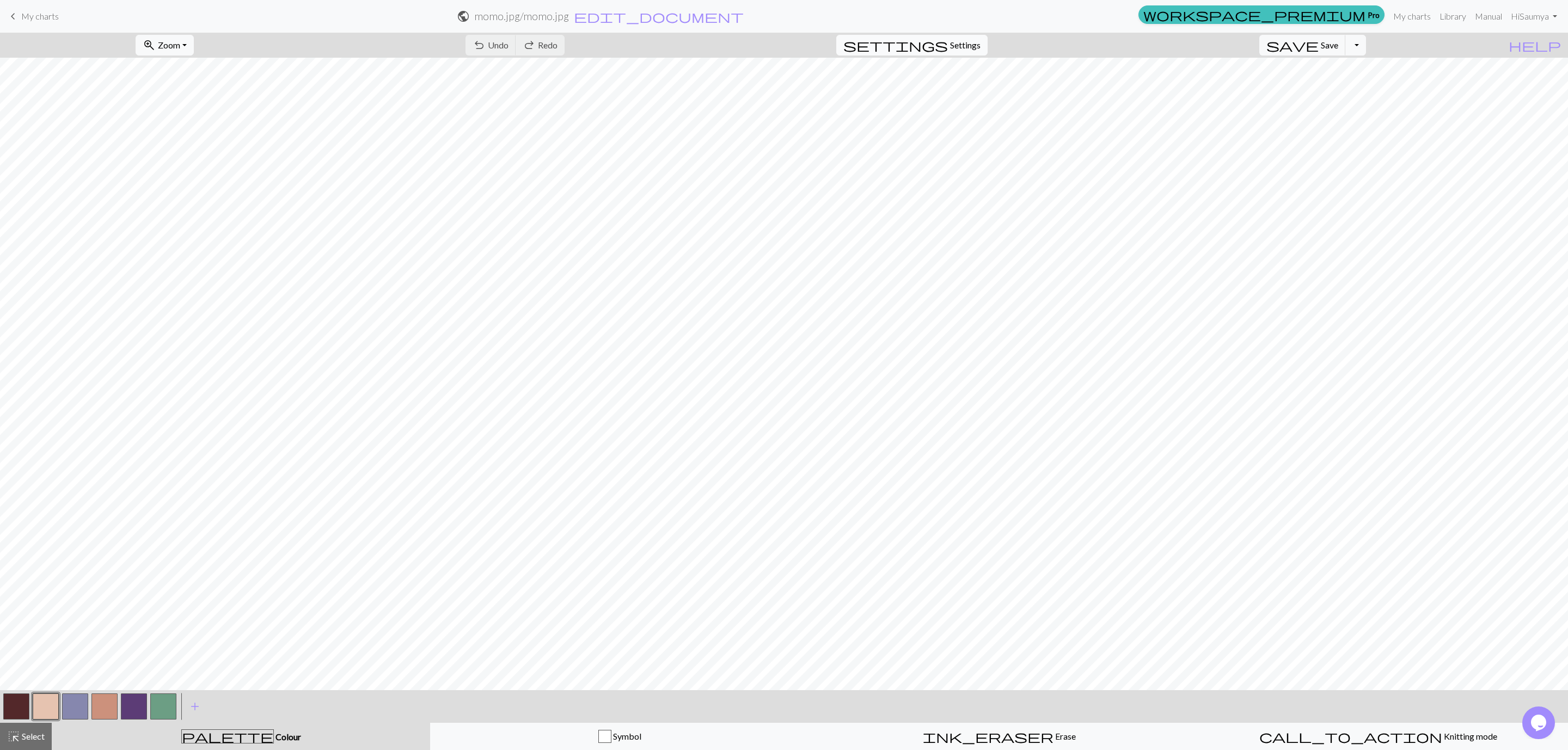
click at [948, 39] on span "settings" at bounding box center [895, 45] width 105 height 15
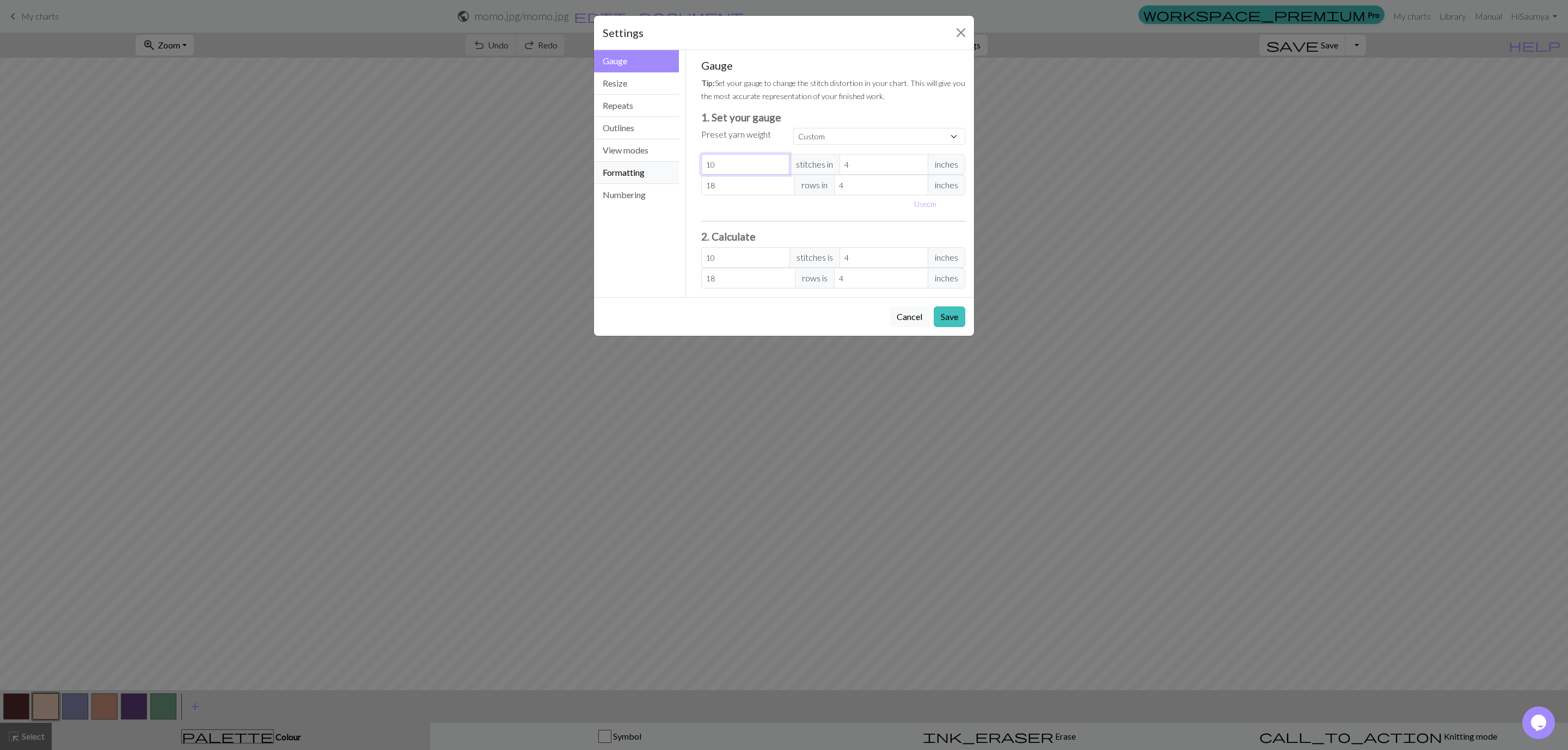
drag, startPoint x: 737, startPoint y: 174, endPoint x: 614, endPoint y: 174, distance: 123.0
click at [614, 174] on div "Gauge Gauge Resize Repeats Outlines View modes Formatting Numbering Gauge Resiz…" at bounding box center [784, 174] width 393 height 247
type input "4"
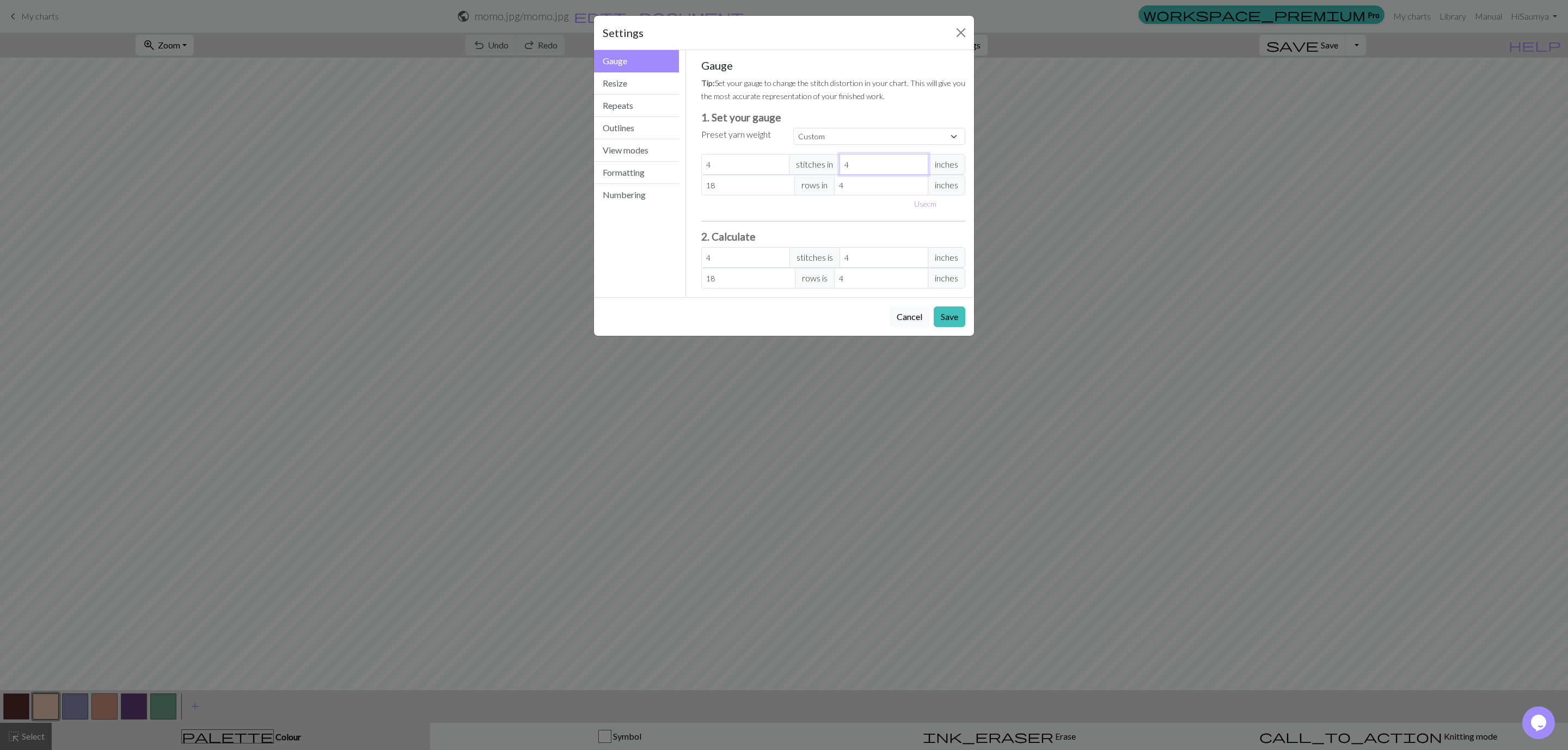
drag, startPoint x: 853, startPoint y: 164, endPoint x: 775, endPoint y: 159, distance: 78.2
click at [775, 159] on div "4 stitches in 4 inches" at bounding box center [833, 164] width 265 height 21
type input "1"
type input "16"
type input "1"
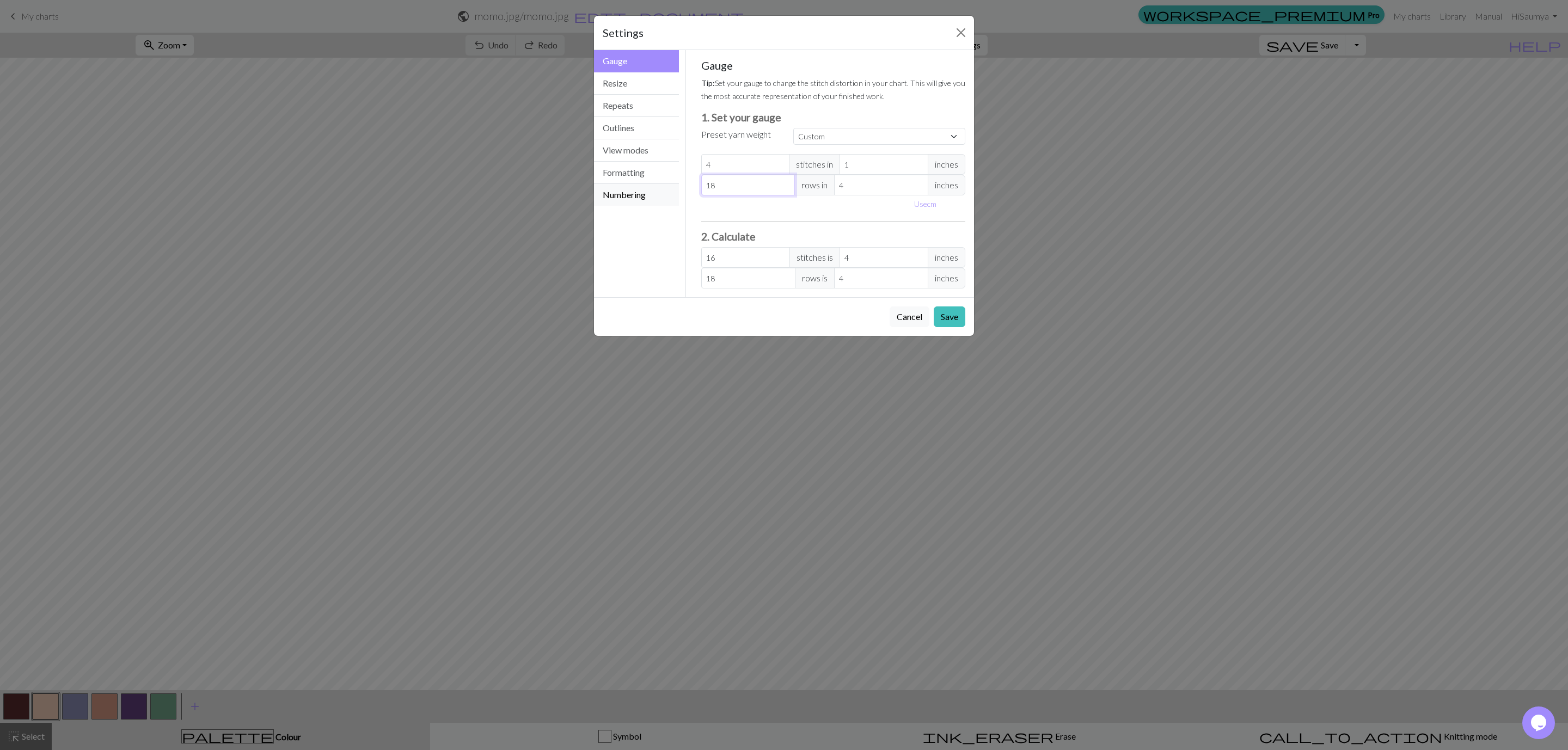
drag, startPoint x: 725, startPoint y: 181, endPoint x: 618, endPoint y: 193, distance: 107.7
click at [618, 193] on div "Gauge Gauge Resize Repeats Outlines View modes Formatting Numbering Gauge Resiz…" at bounding box center [784, 174] width 393 height 247
type input "7"
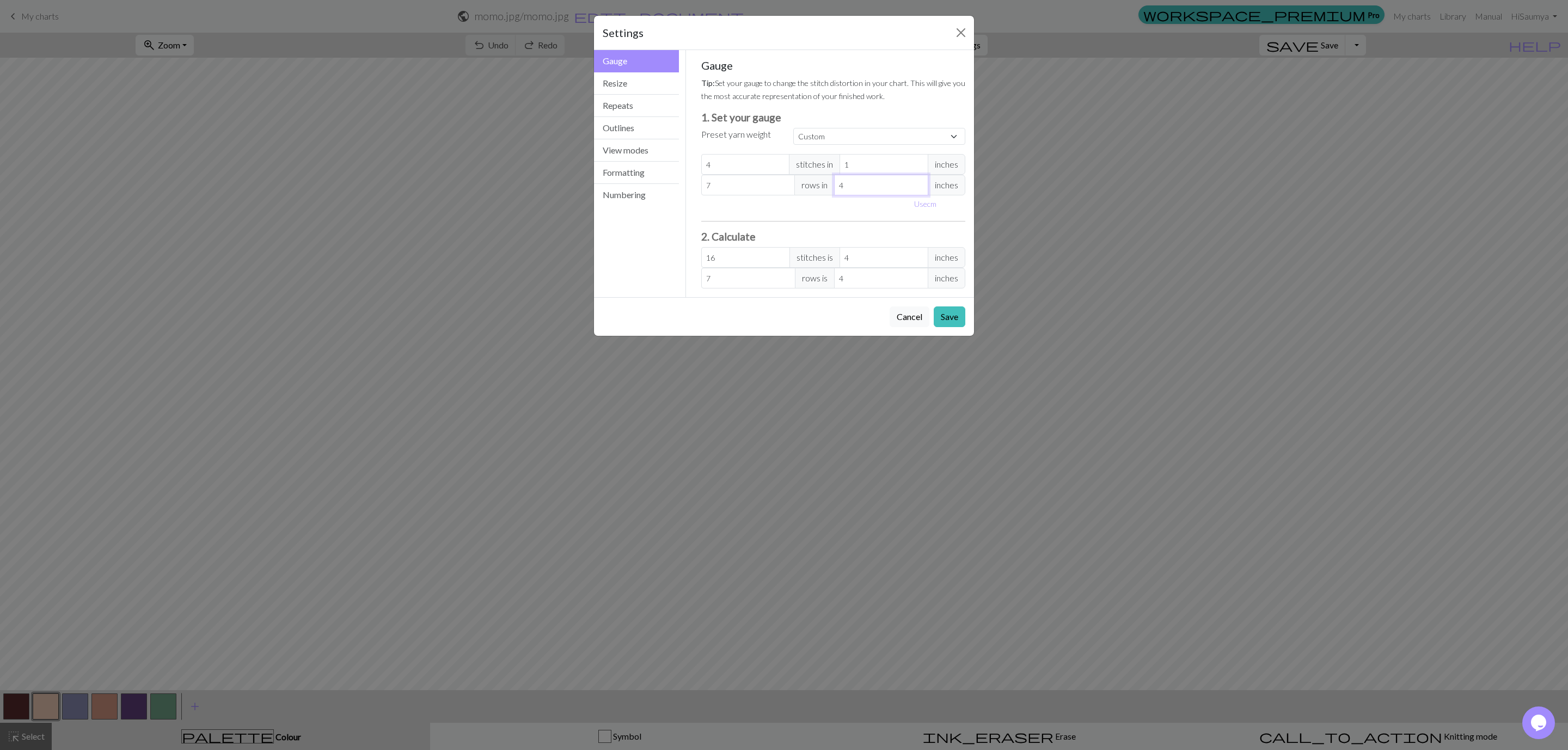
drag, startPoint x: 888, startPoint y: 190, endPoint x: 768, endPoint y: 190, distance: 120.0
click at [768, 190] on div "7 rows in 4 inches" at bounding box center [833, 185] width 265 height 21
type input "1"
type input "28"
type input "1"
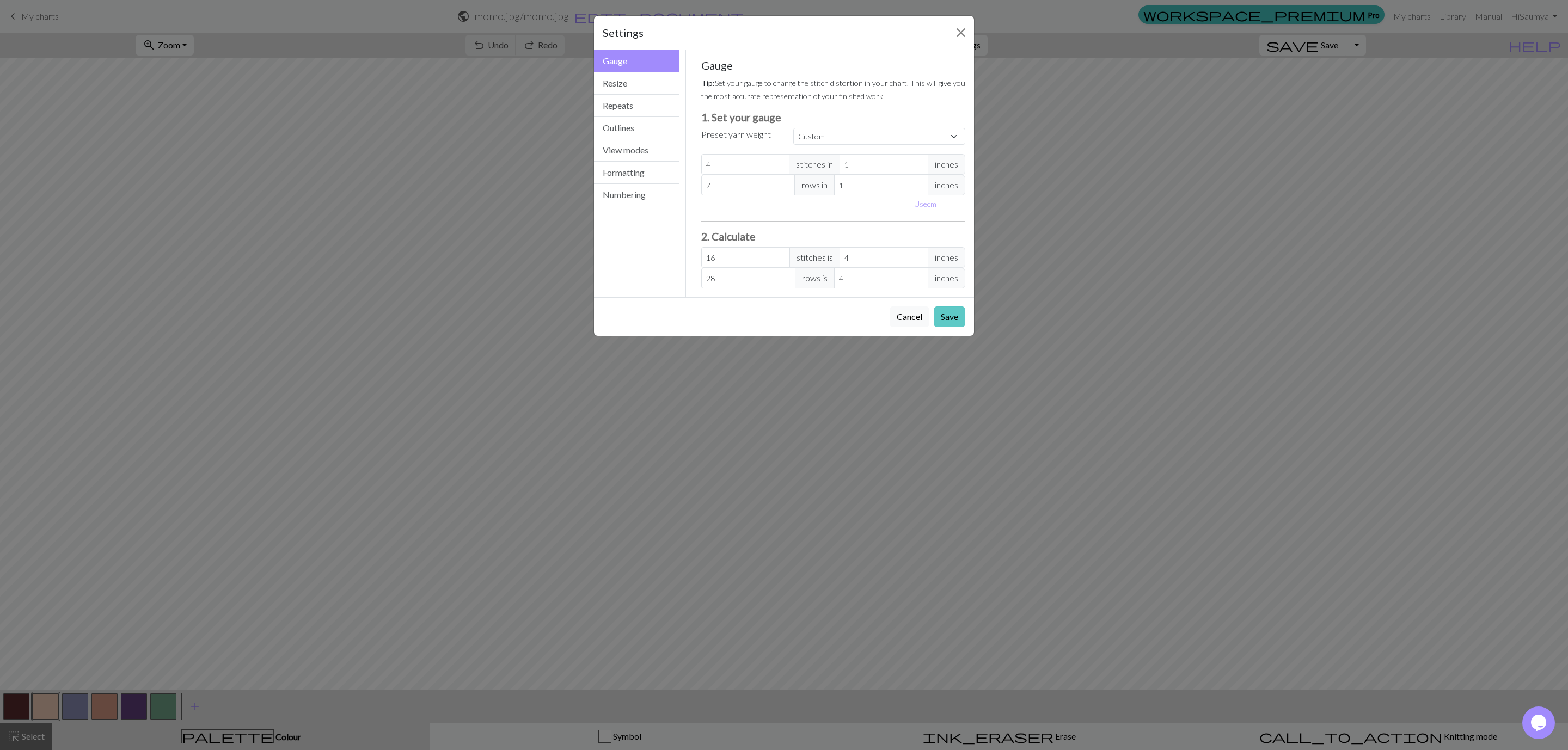
click at [948, 315] on button "Save" at bounding box center [949, 317] width 32 height 21
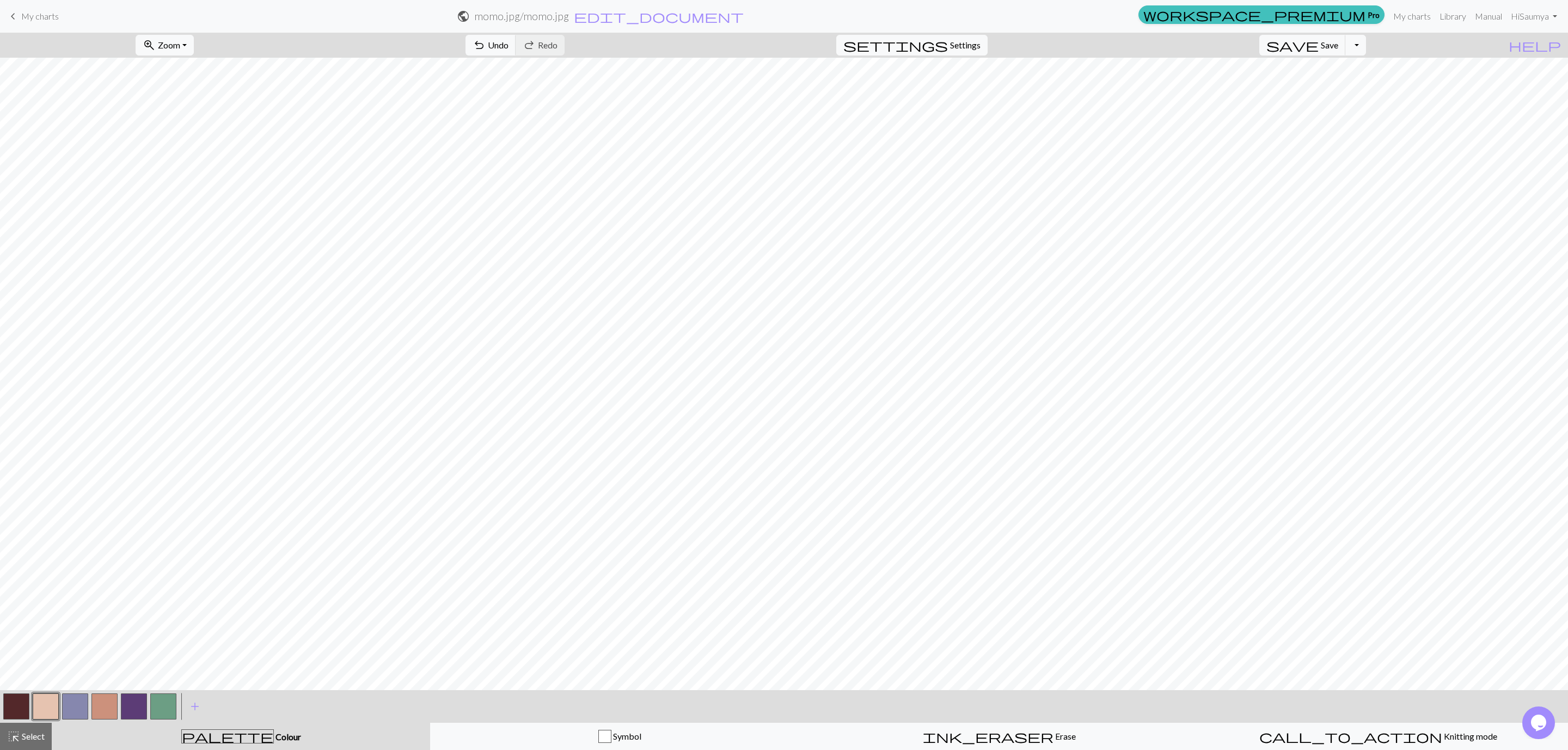
click at [136, 500] on button "button" at bounding box center [133, 706] width 26 height 26
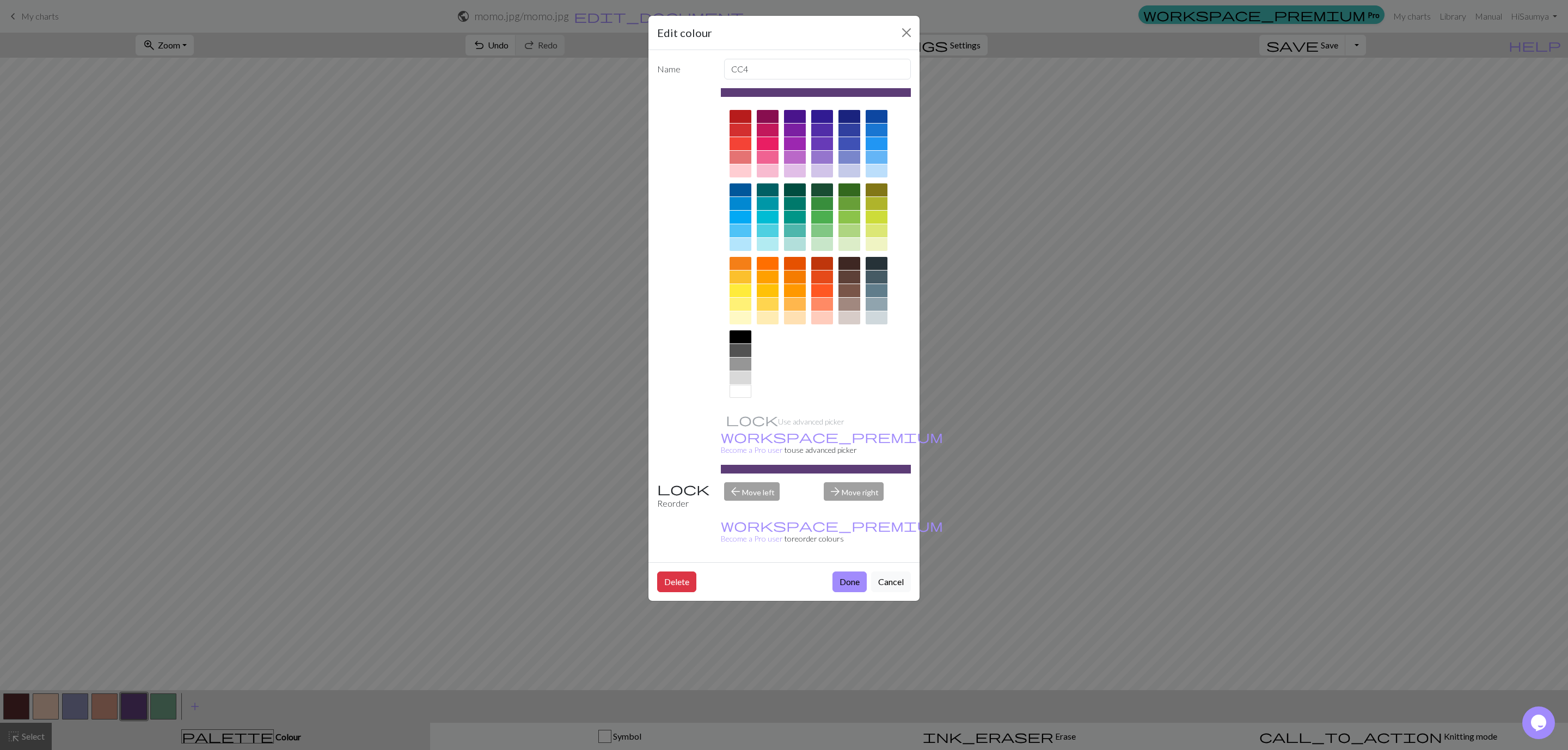
click at [853, 190] on div at bounding box center [849, 190] width 22 height 13
click at [852, 500] on button "Done" at bounding box center [850, 582] width 34 height 21
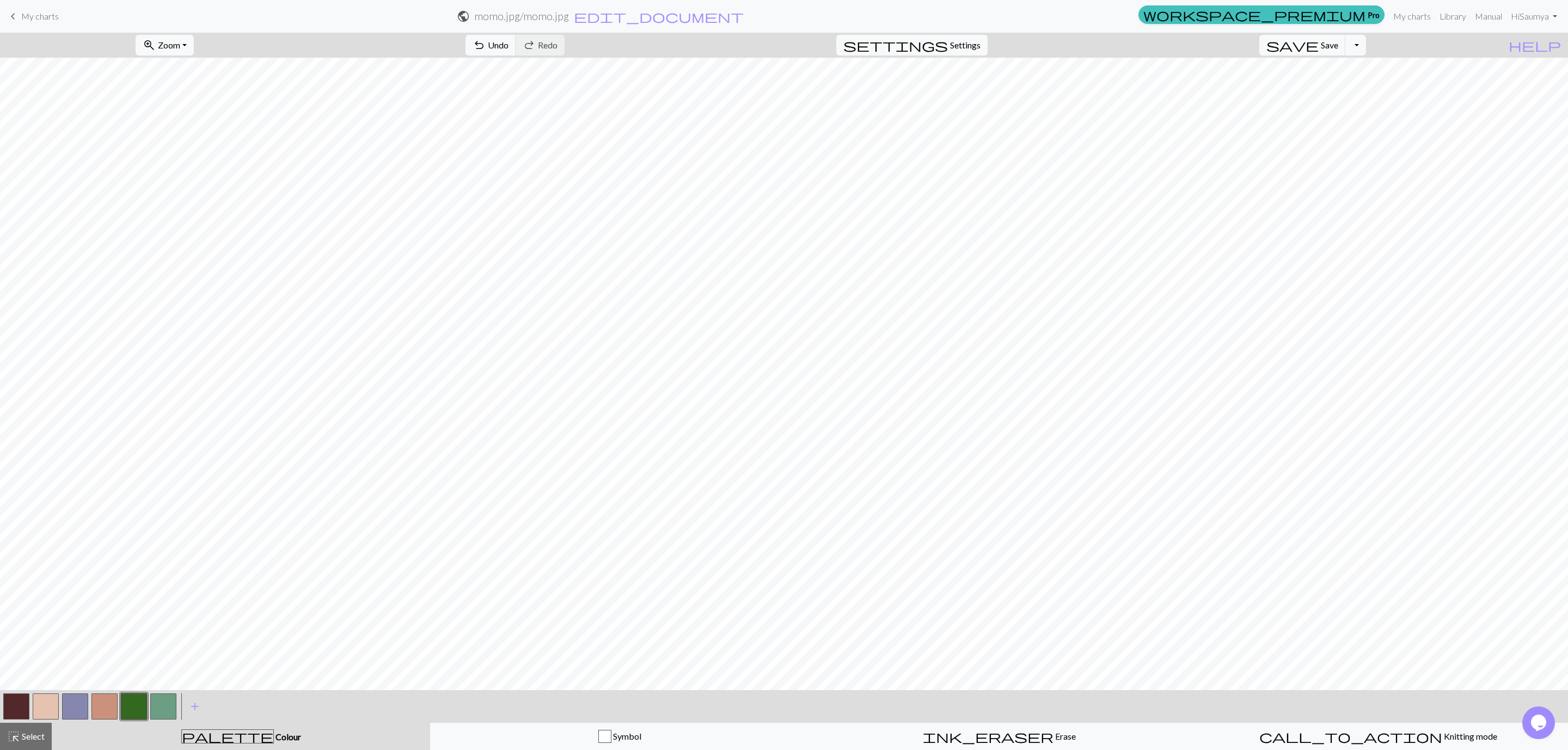
click at [136, 500] on button "button" at bounding box center [133, 706] width 26 height 26
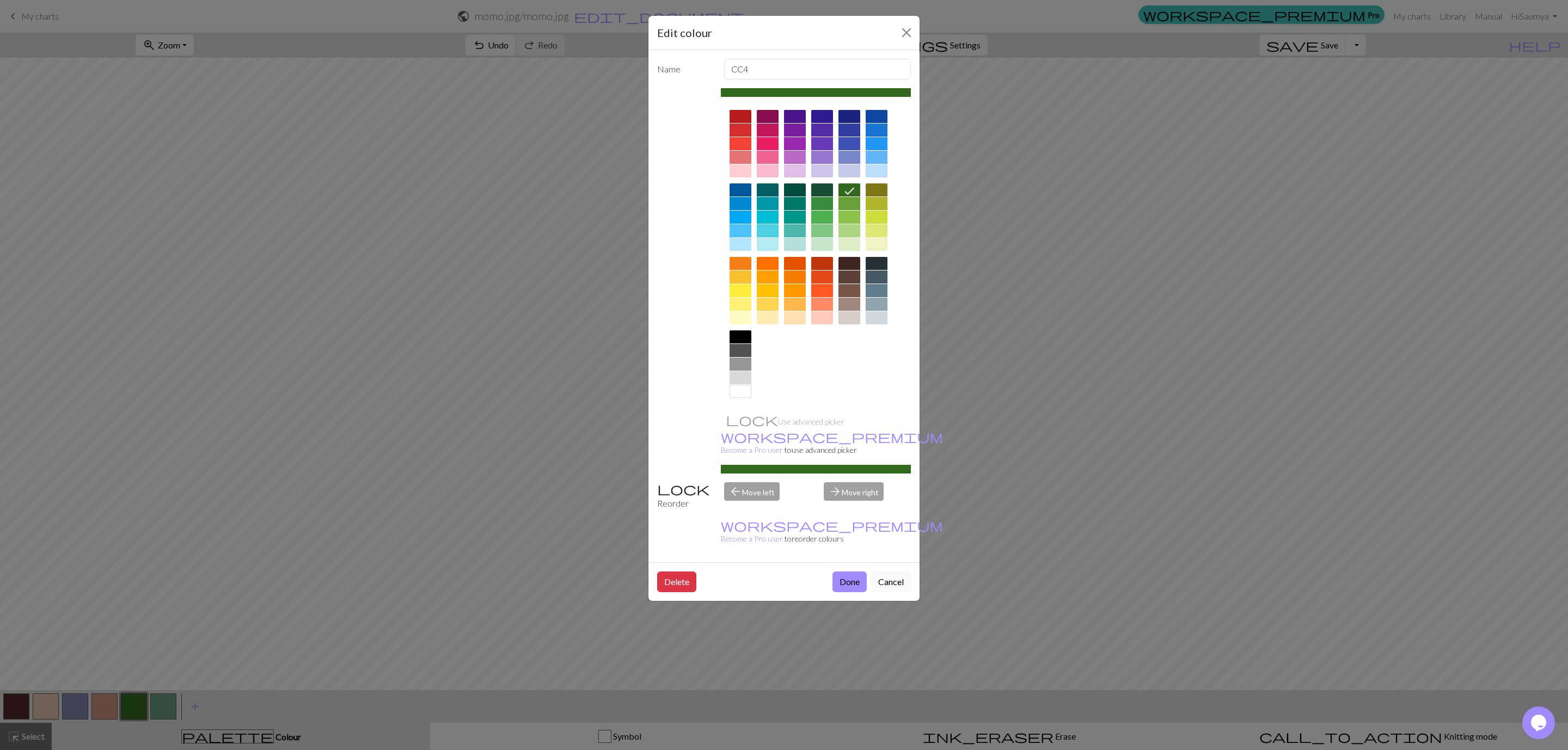
click at [810, 188] on div at bounding box center [816, 254] width 190 height 306
click at [824, 190] on div at bounding box center [822, 190] width 22 height 13
click at [850, 500] on button "Done" at bounding box center [850, 582] width 34 height 21
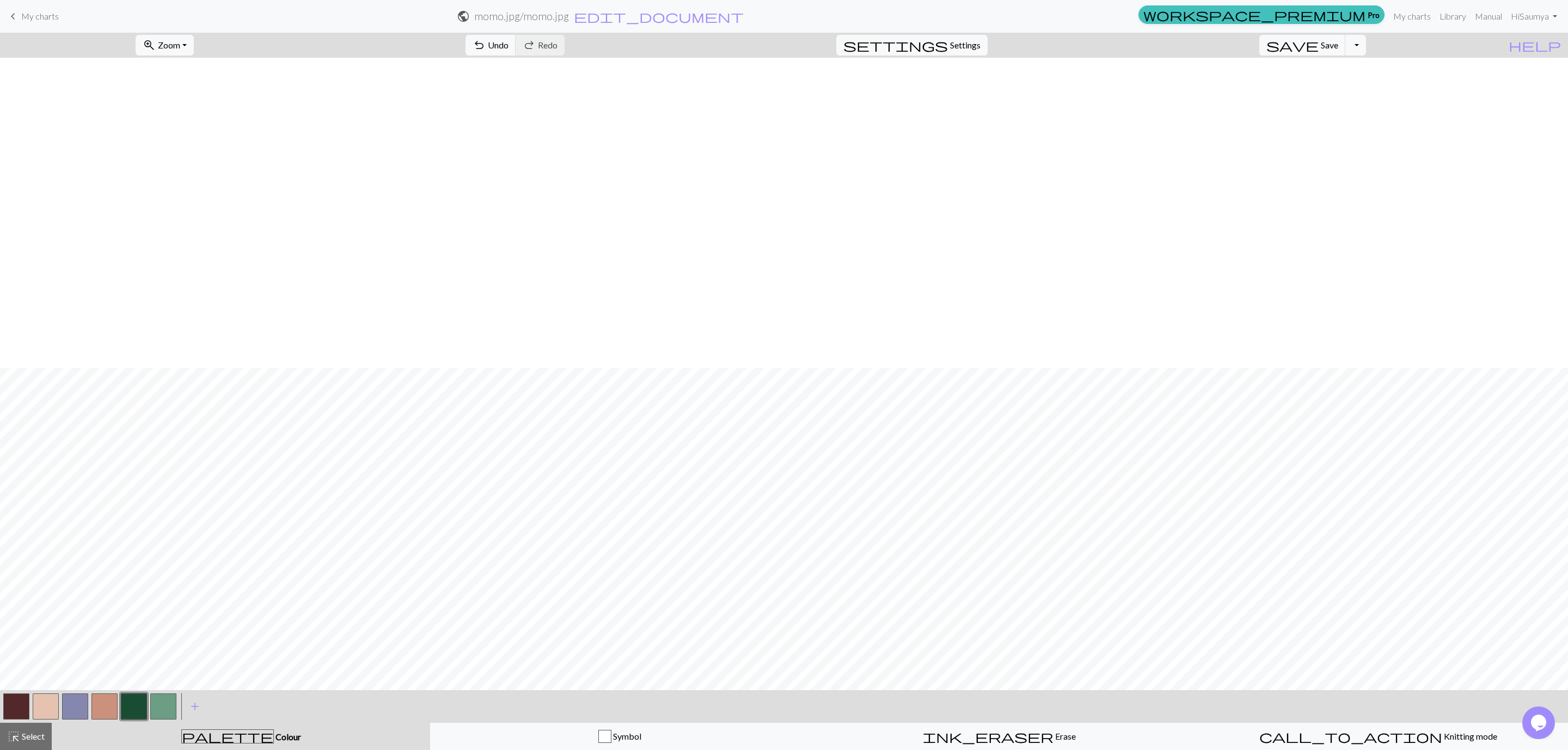
scroll to position [310, 0]
click at [74, 500] on button "button" at bounding box center [75, 706] width 26 height 26
click at [75, 500] on button "button" at bounding box center [75, 706] width 26 height 26
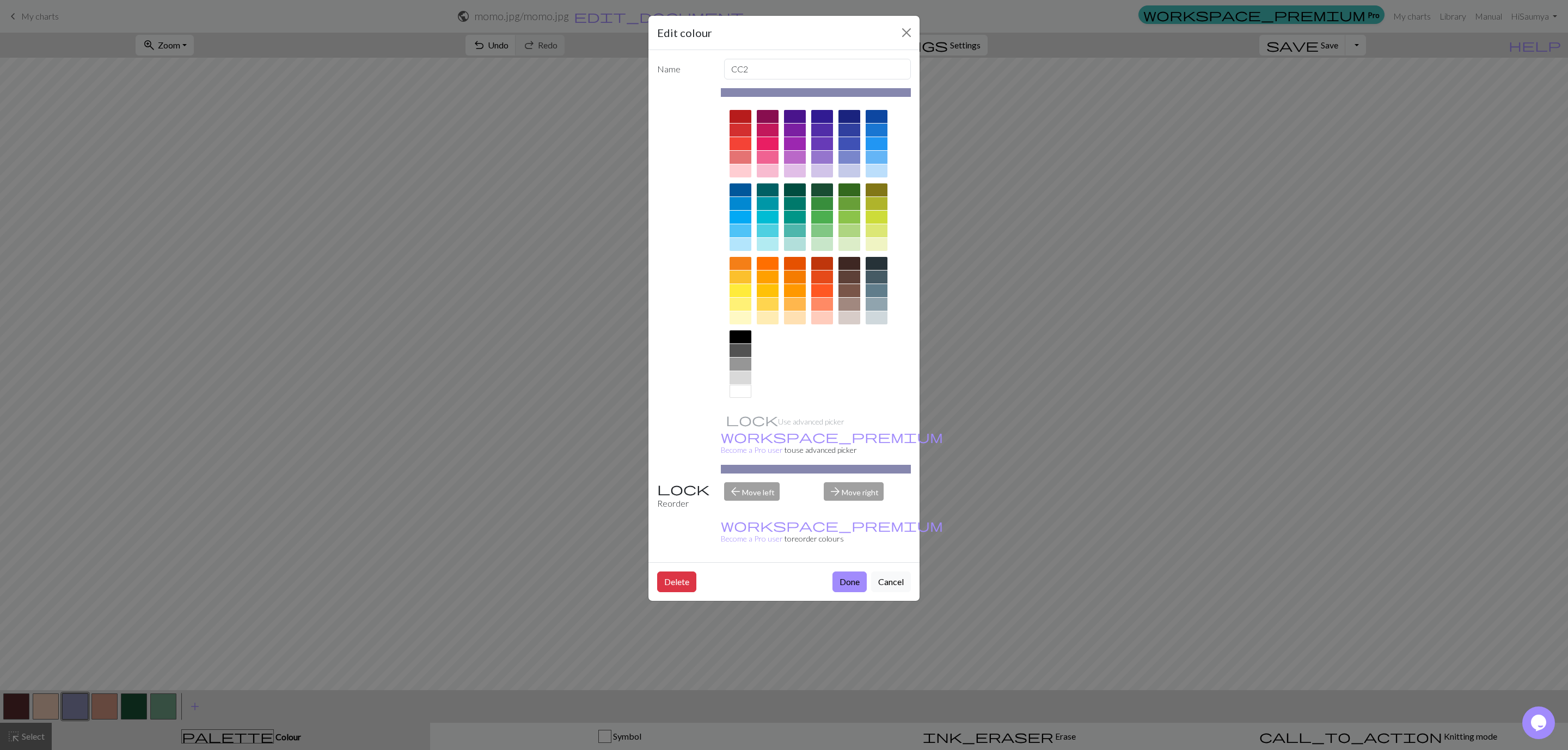
click at [856, 245] on div at bounding box center [849, 244] width 22 height 13
click at [847, 500] on button "Done" at bounding box center [850, 582] width 34 height 21
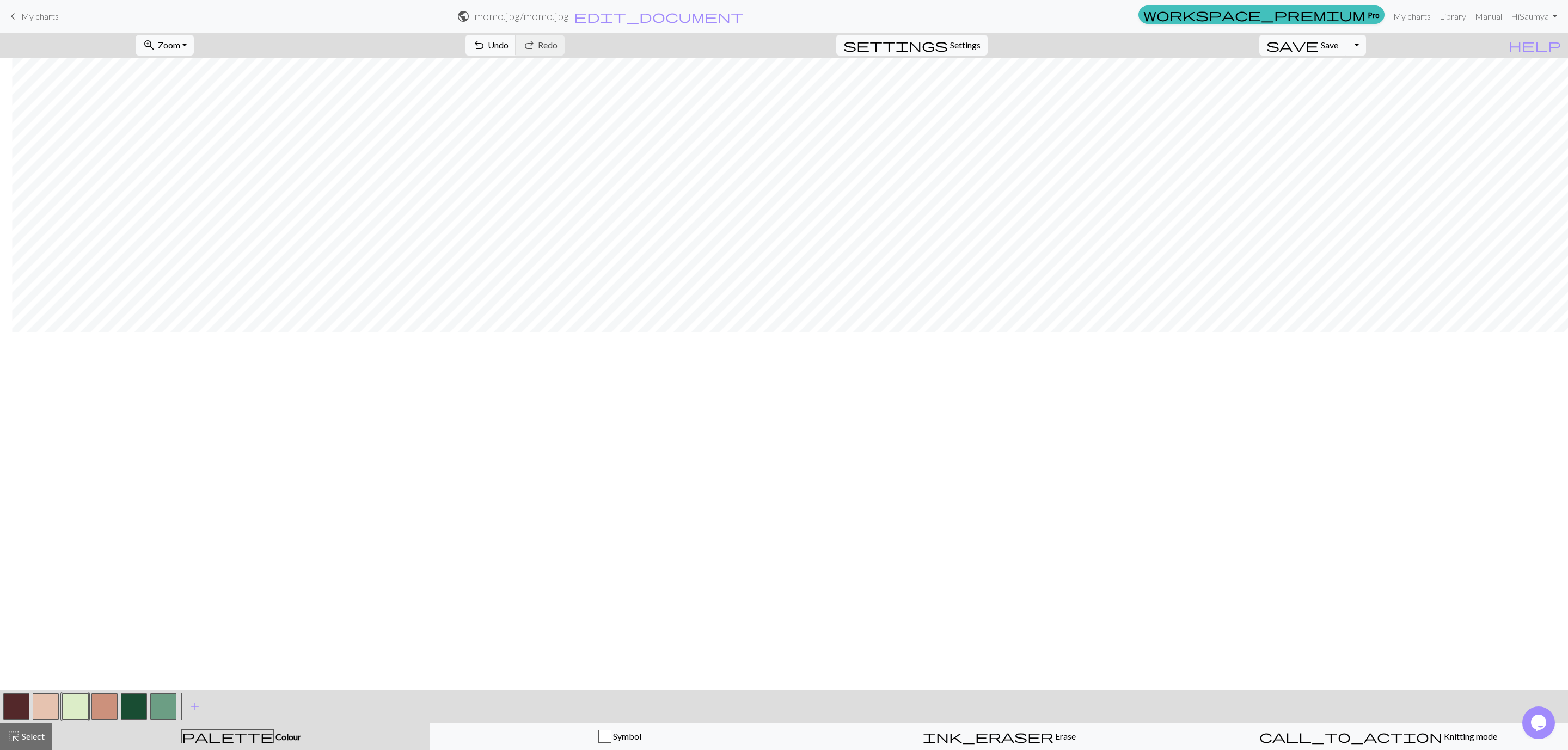
scroll to position [0, 12]
click at [948, 51] on span "settings" at bounding box center [895, 45] width 105 height 15
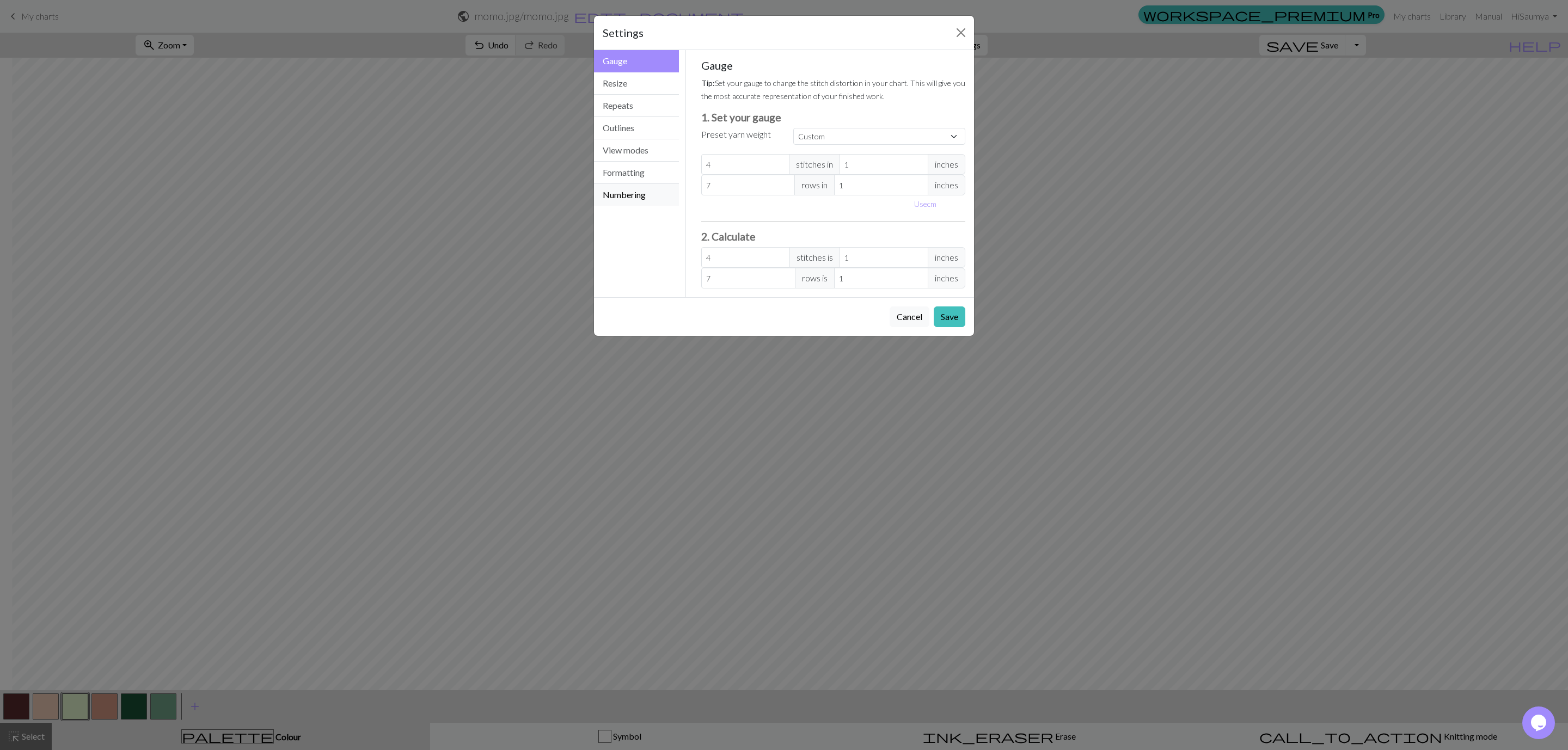
click at [639, 197] on button "Numbering" at bounding box center [636, 195] width 85 height 22
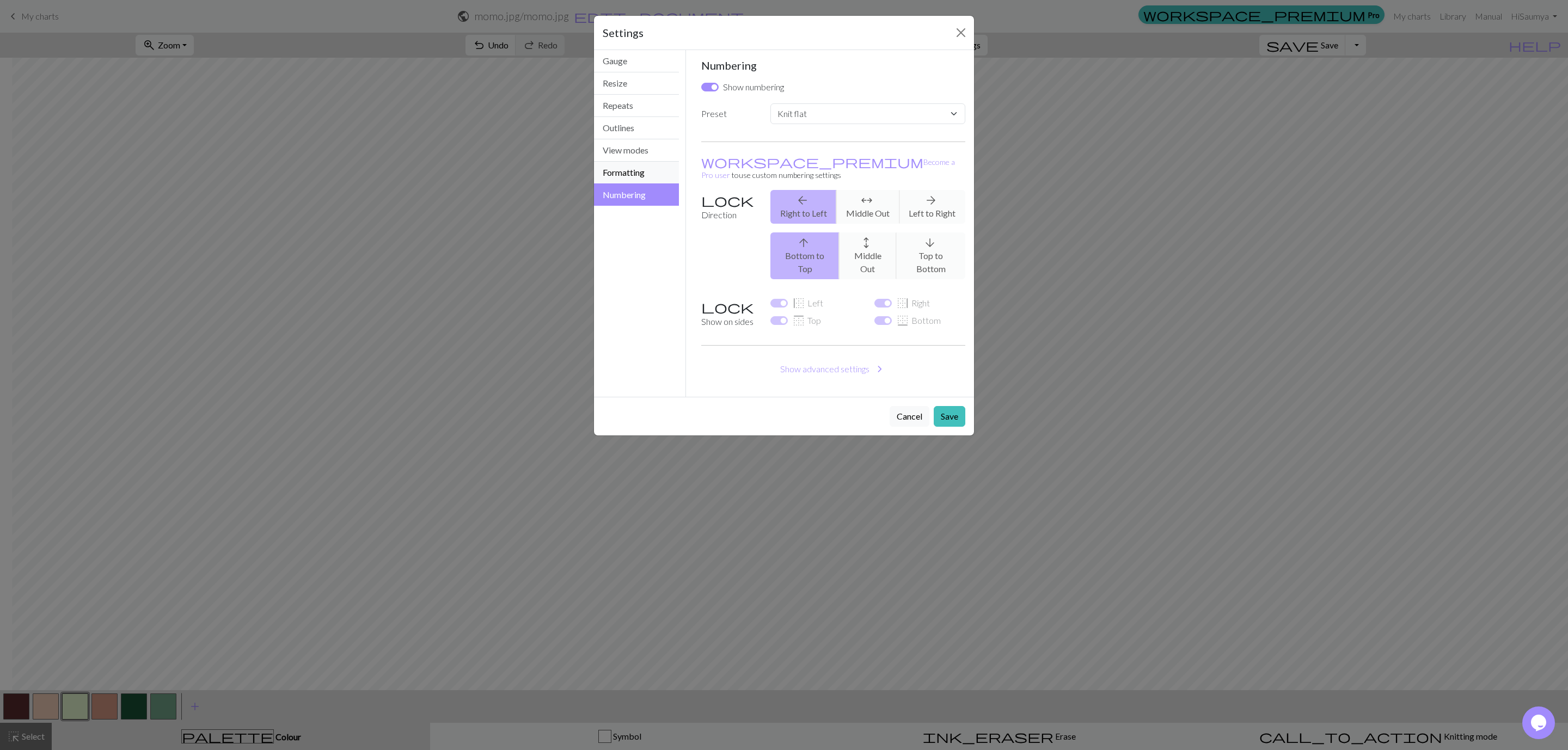
click at [635, 176] on button "Formatting" at bounding box center [636, 173] width 85 height 22
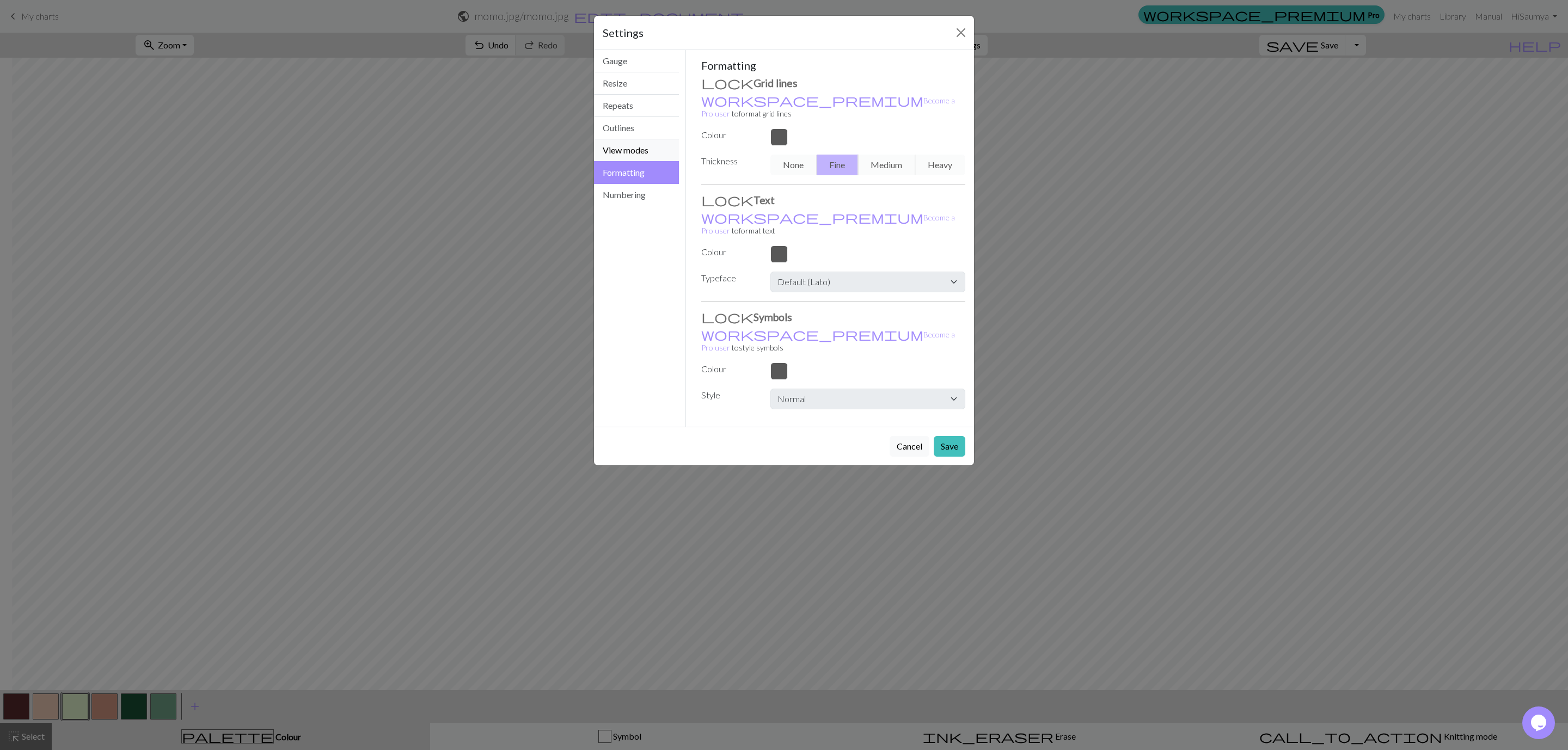
click at [635, 150] on button "View modes" at bounding box center [636, 150] width 85 height 22
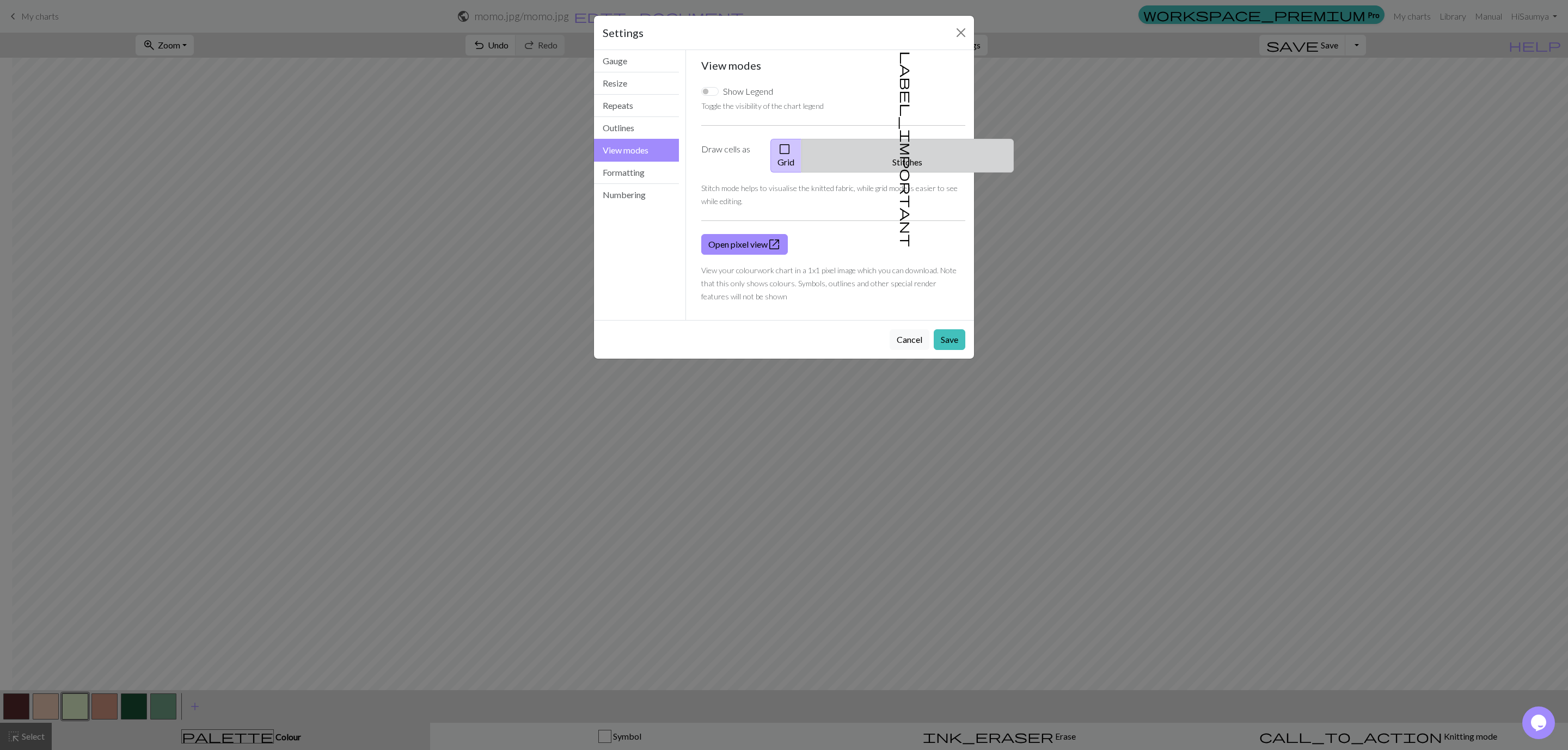
click at [935, 157] on button "label_important Stitches" at bounding box center [907, 155] width 213 height 34
click at [941, 335] on button "Save" at bounding box center [949, 339] width 32 height 21
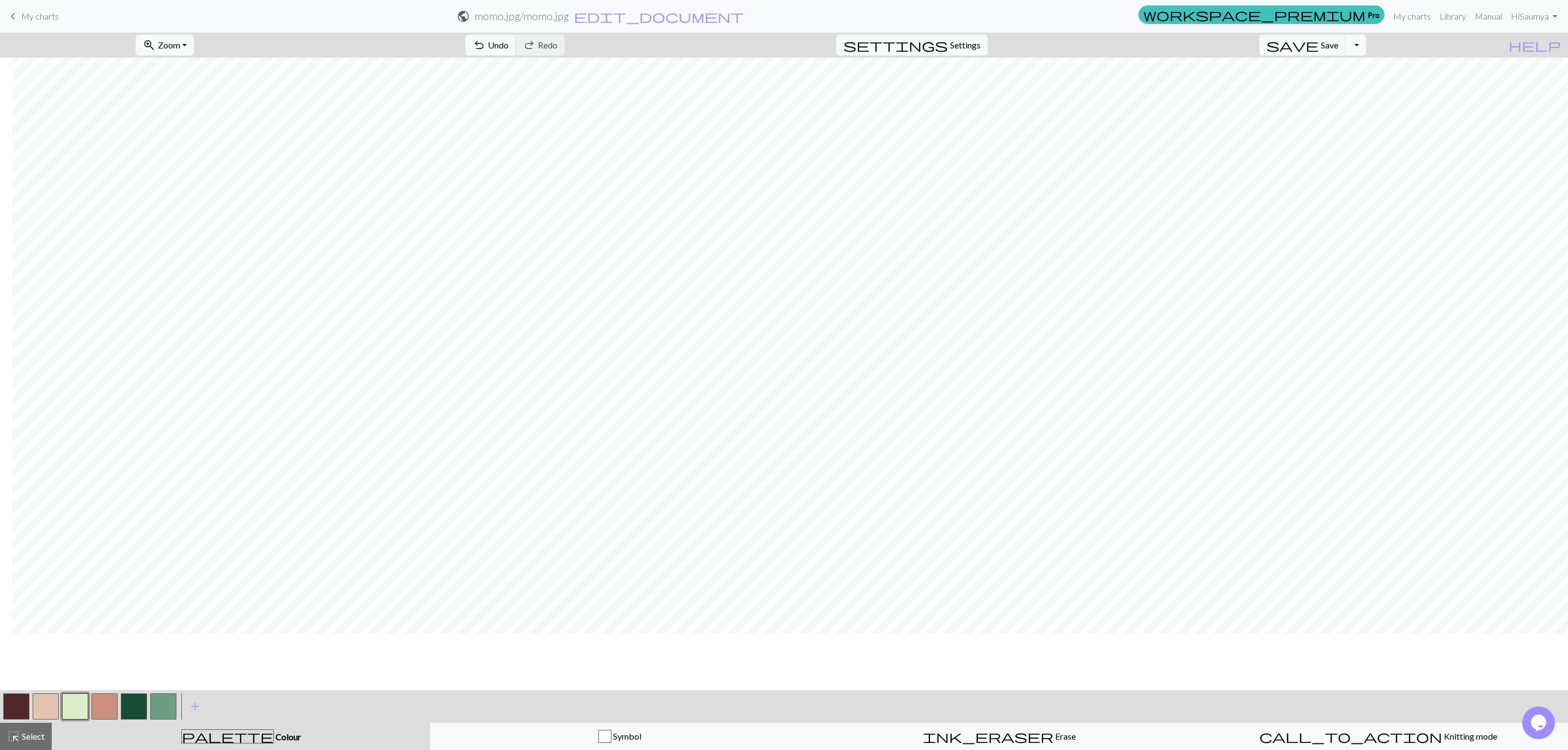
scroll to position [32, 12]
click at [987, 44] on button "settings Settings" at bounding box center [912, 45] width 152 height 21
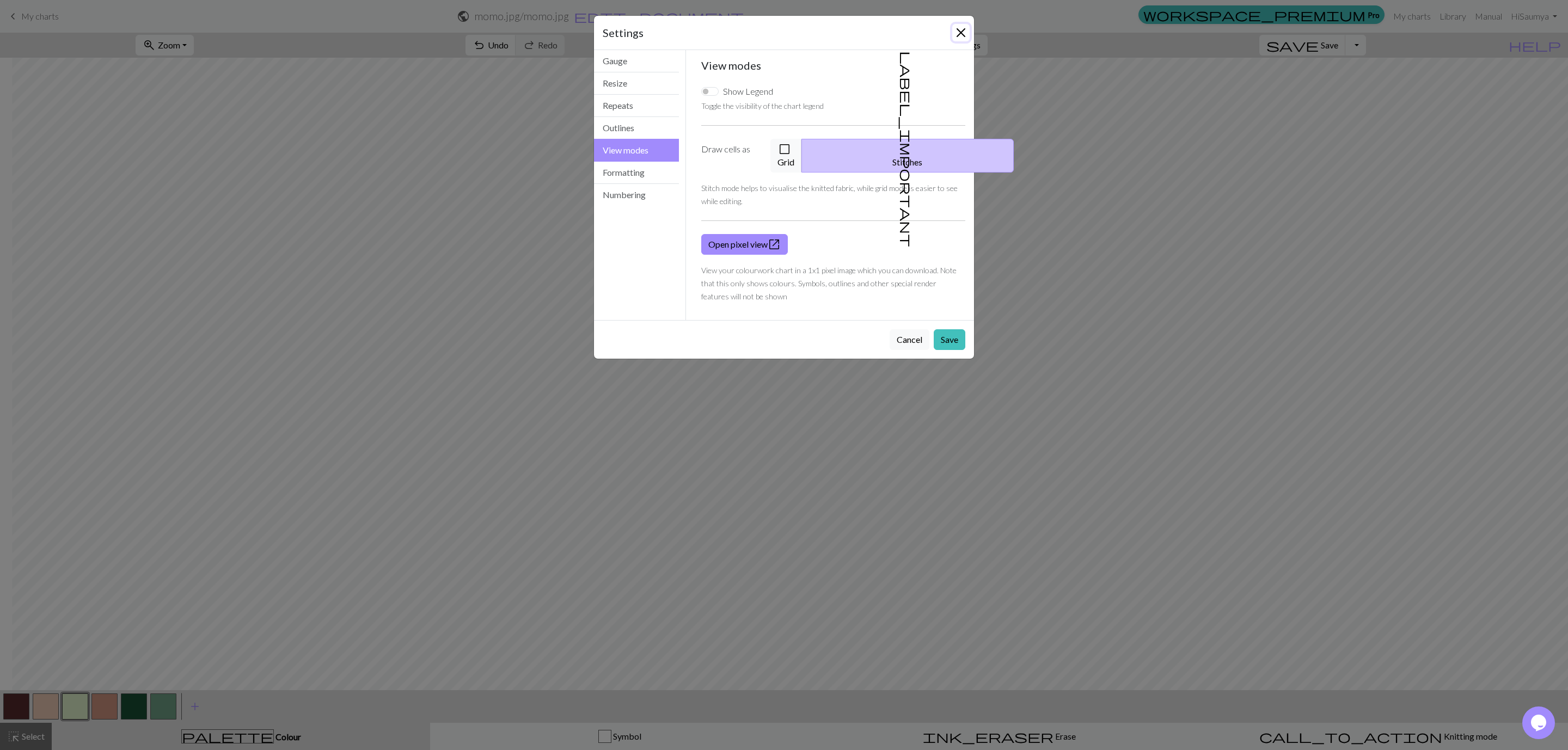
click at [967, 30] on button "Close" at bounding box center [961, 32] width 17 height 17
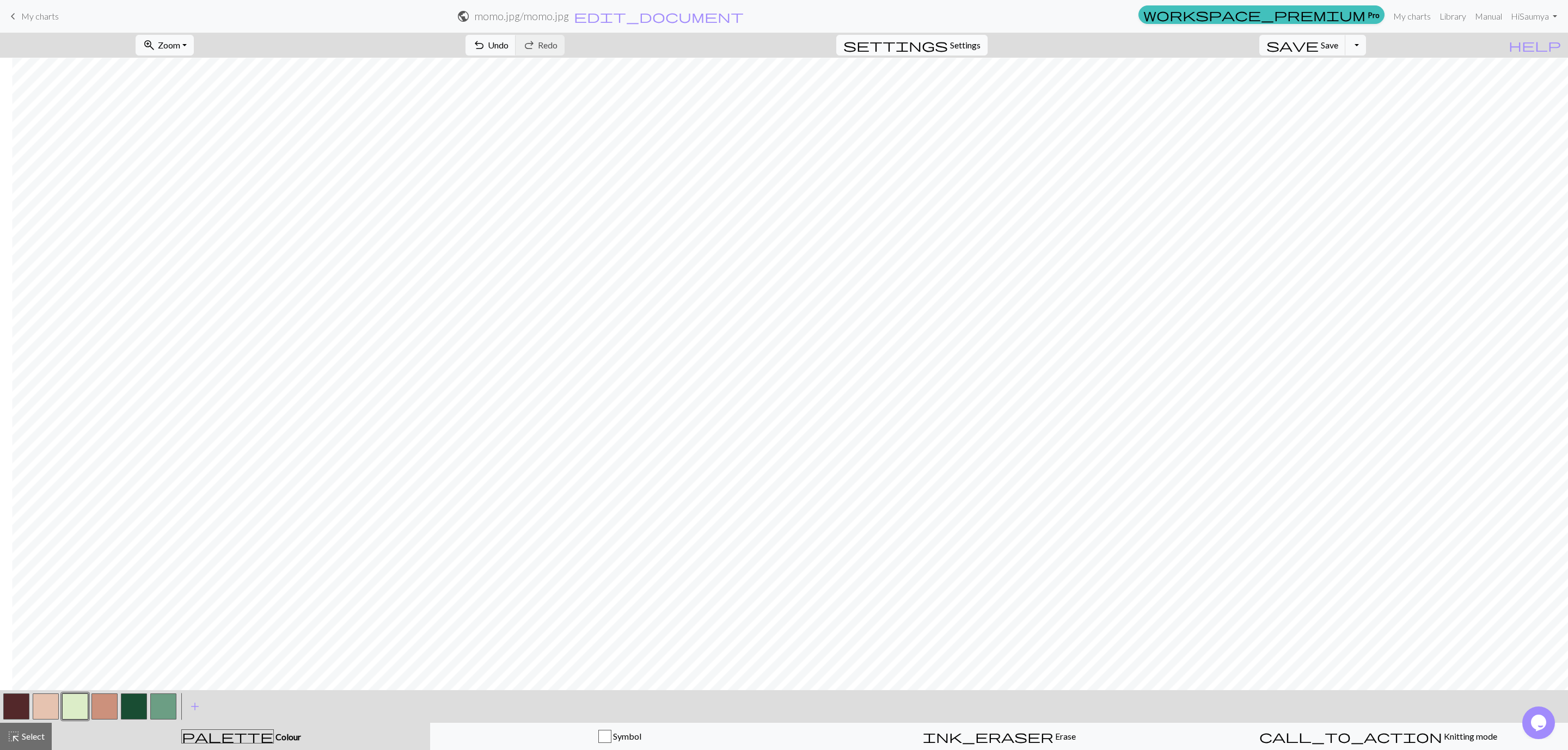
click at [971, 46] on span "Settings" at bounding box center [965, 45] width 30 height 13
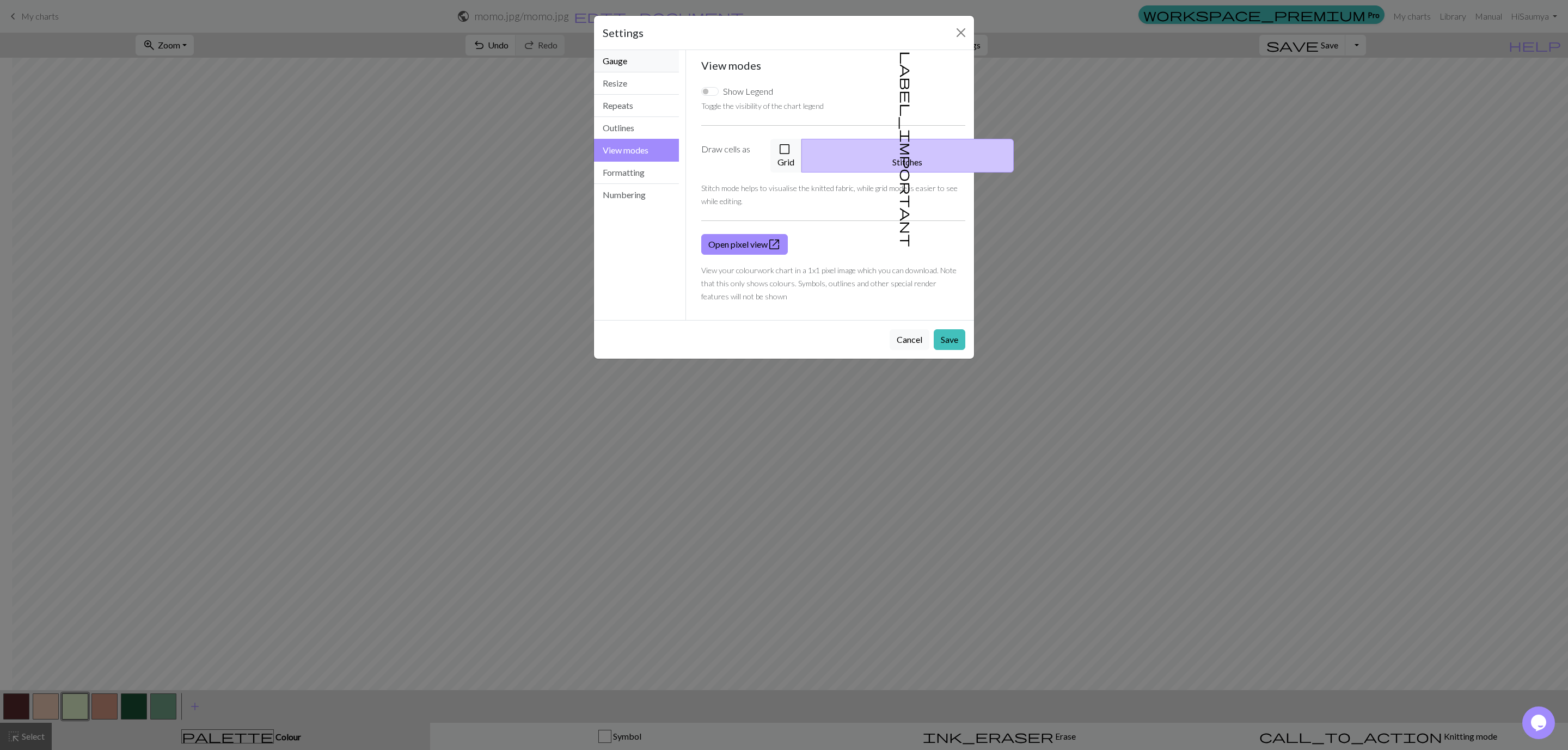
click at [616, 67] on button "Gauge" at bounding box center [636, 61] width 85 height 22
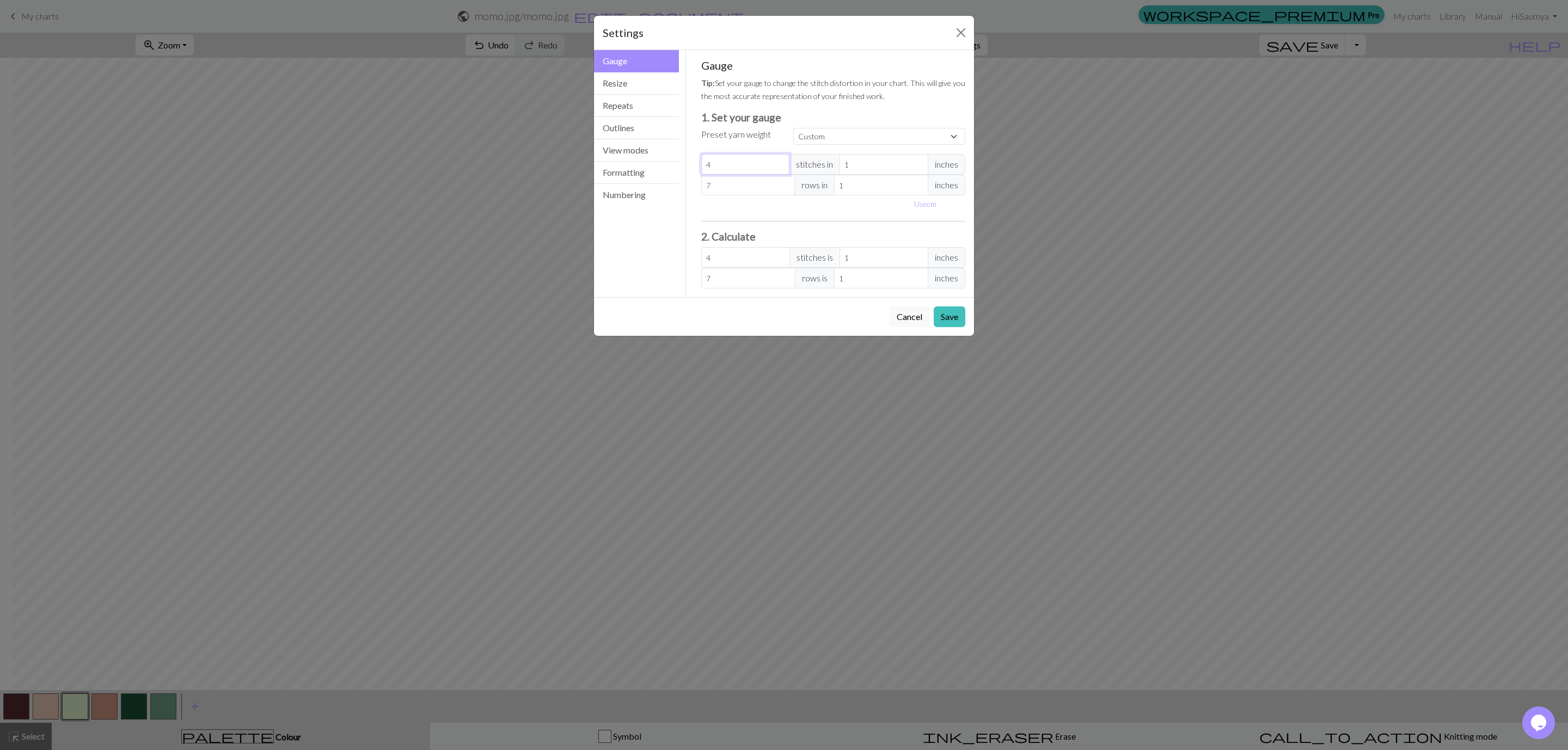
drag, startPoint x: 732, startPoint y: 165, endPoint x: 565, endPoint y: 134, distance: 169.9
click at [565, 134] on div "Settings Gauge Gauge Resize Repeats Outlines View modes Formatting Numbering Ga…" at bounding box center [784, 375] width 1568 height 750
type input "1"
type input "16"
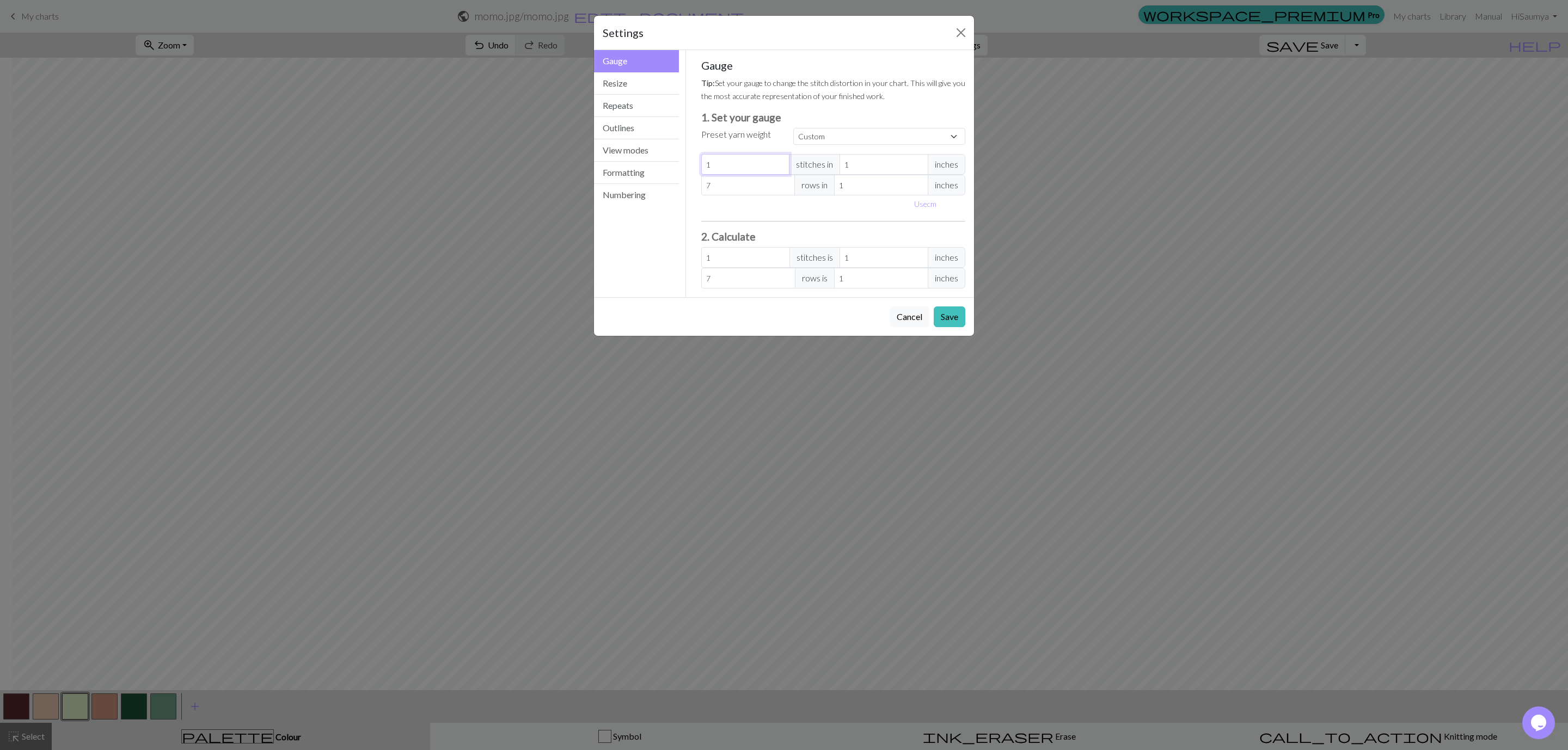
type input "16"
drag, startPoint x: 717, startPoint y: 183, endPoint x: 676, endPoint y: 185, distance: 41.0
click at [676, 185] on div "Gauge Gauge Resize Repeats Outlines View modes Formatting Numbering Gauge Resiz…" at bounding box center [784, 174] width 393 height 247
type input "1"
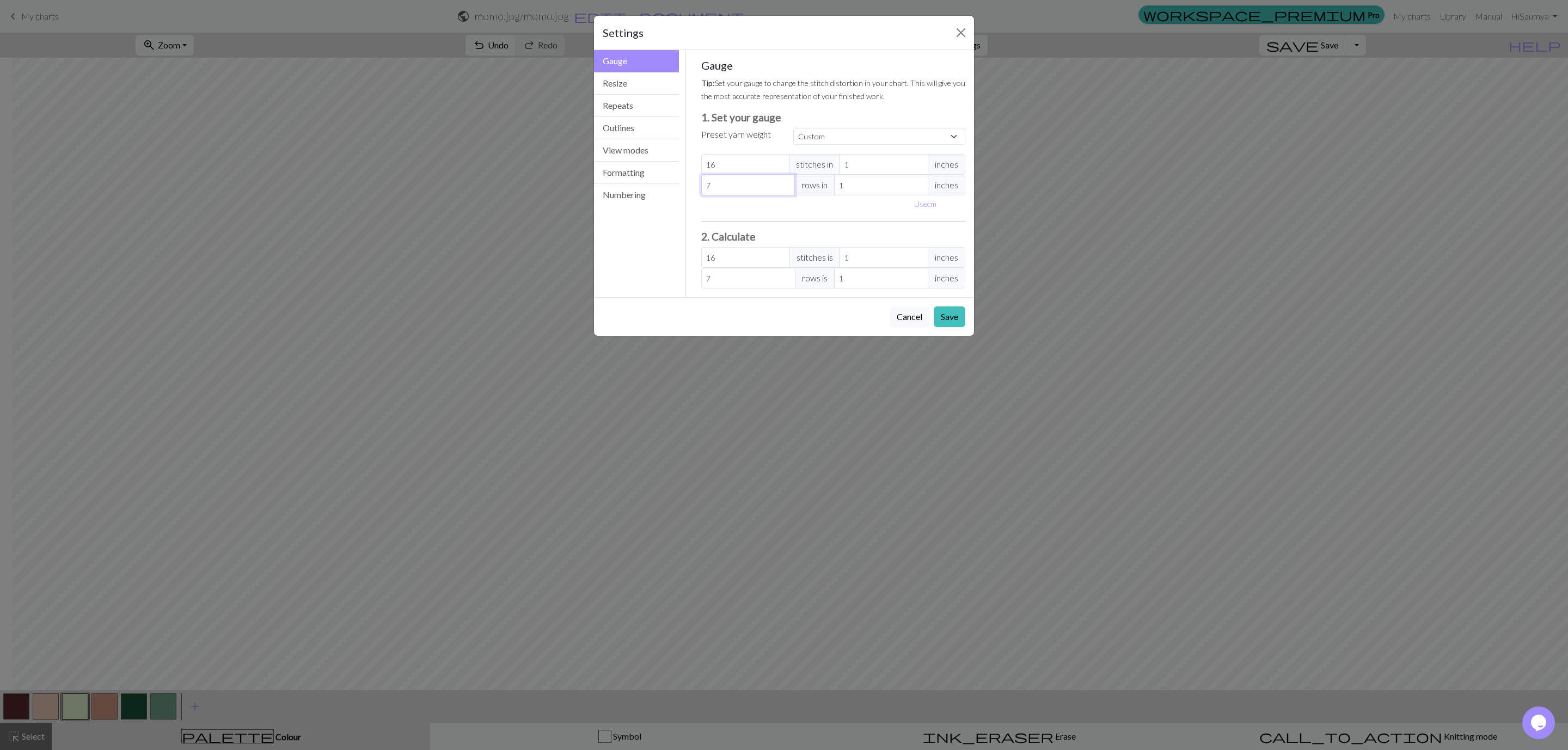
type input "1"
type input "13"
click at [947, 319] on button "Save" at bounding box center [949, 317] width 32 height 21
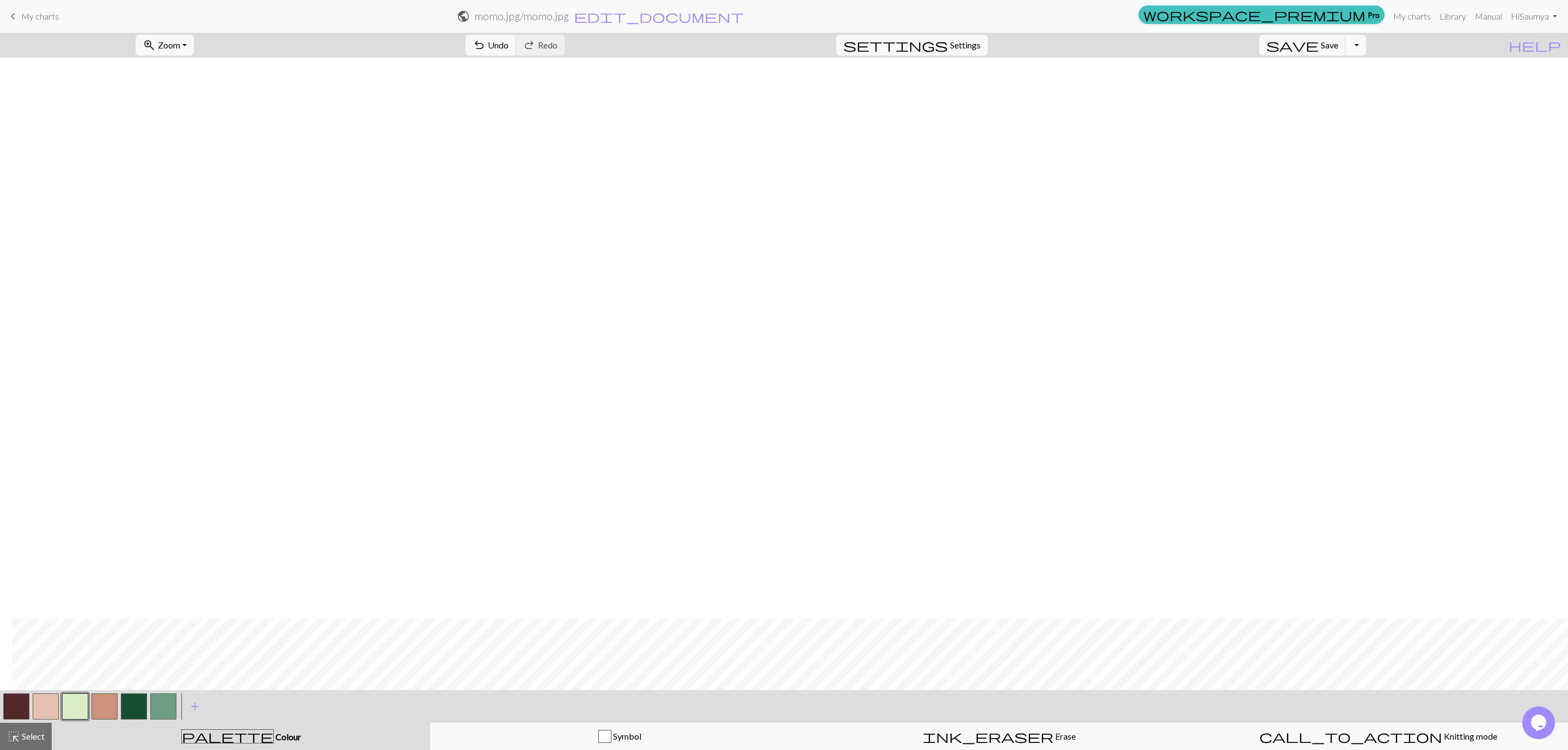
scroll to position [593, 12]
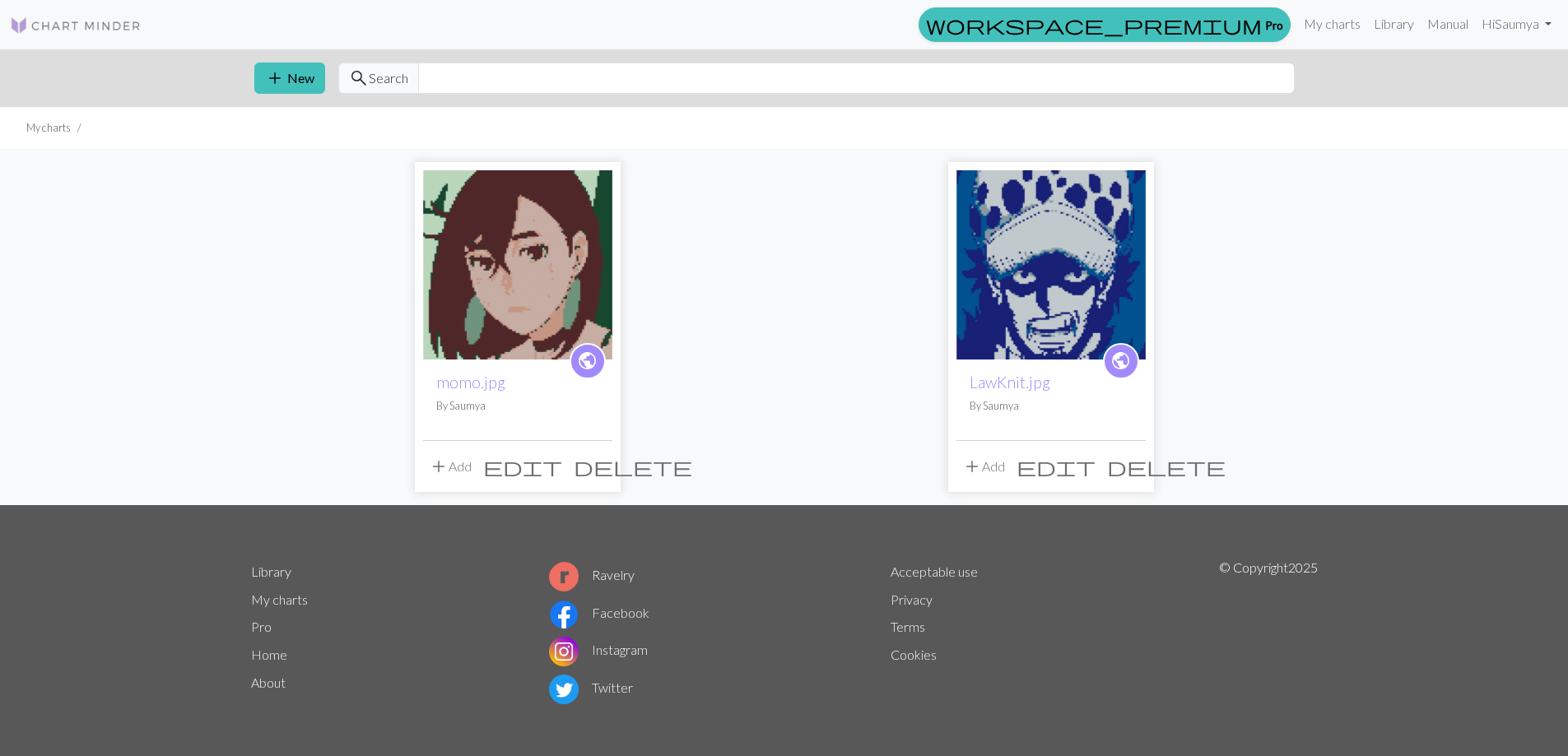
click at [526, 329] on img at bounding box center [517, 265] width 189 height 189
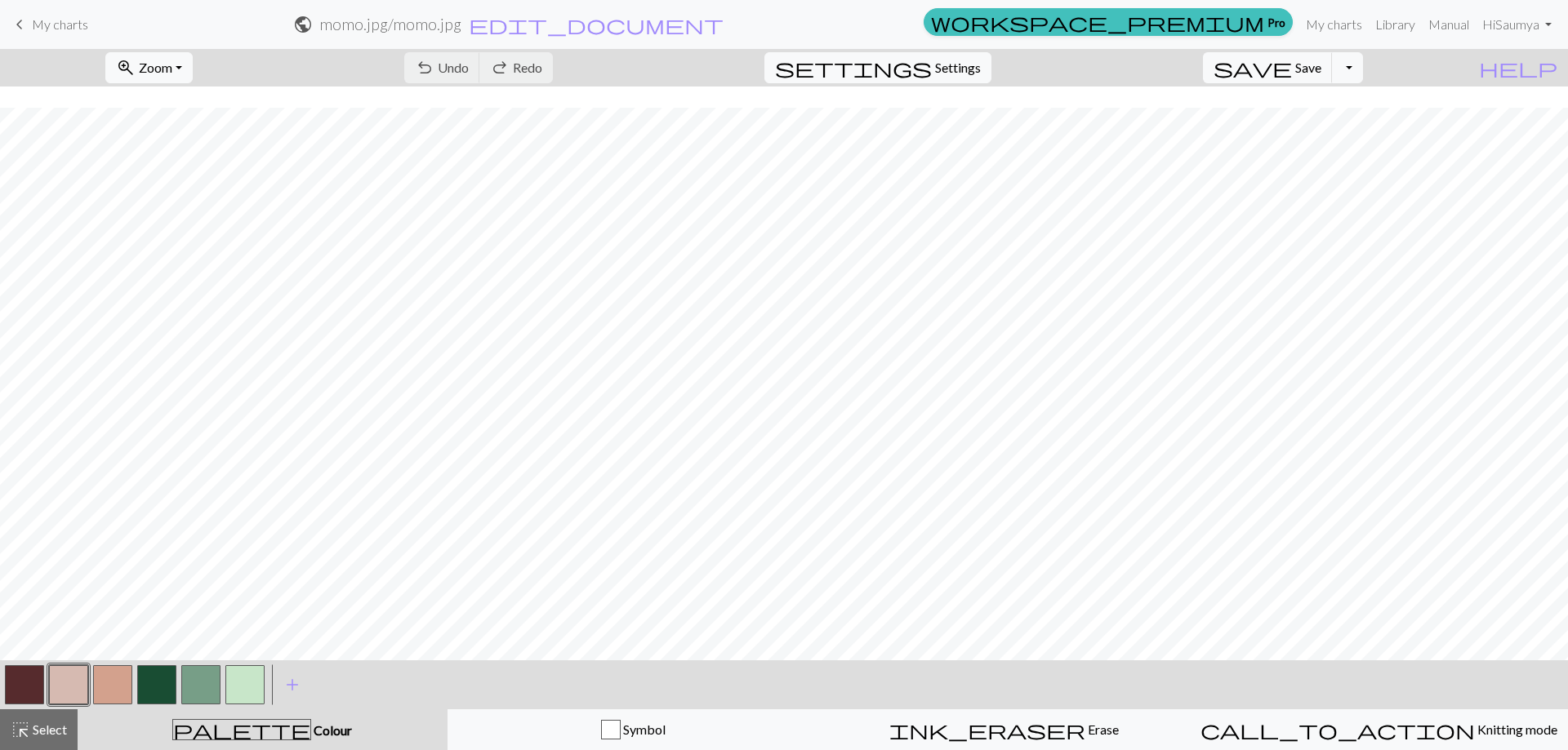
scroll to position [21, 0]
click at [773, 6] on nav "keyboard_arrow_left My charts public momo.jpg / momo.jpg edit_document Edit set…" at bounding box center [784, 24] width 1568 height 49
click at [958, 60] on span "Settings" at bounding box center [958, 68] width 46 height 20
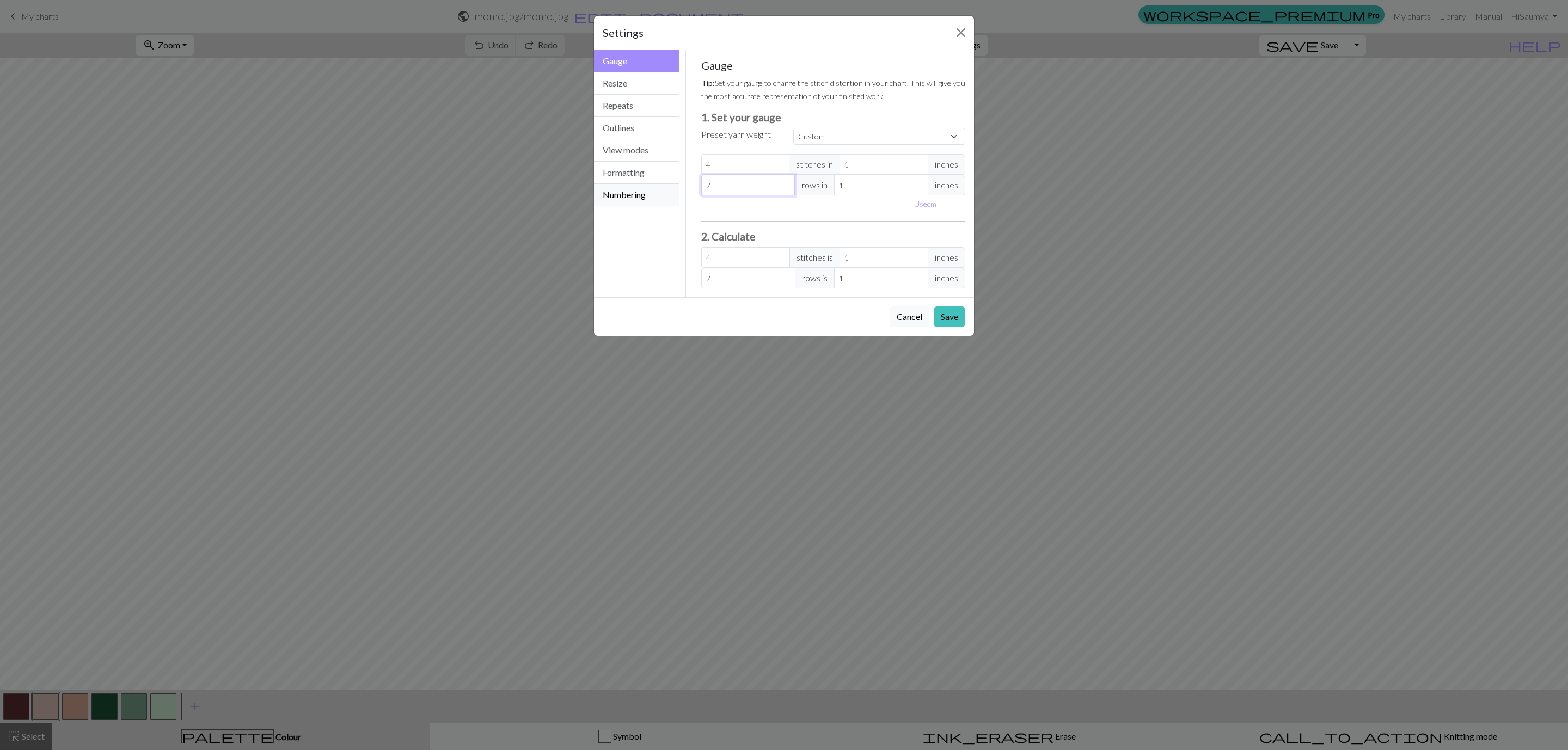
drag, startPoint x: 756, startPoint y: 185, endPoint x: 647, endPoint y: 197, distance: 109.7
click at [647, 197] on div "Gauge Gauge Resize Repeats Outlines View modes Formatting Numbering Gauge Resiz…" at bounding box center [784, 174] width 393 height 247
type input "1"
type input "13"
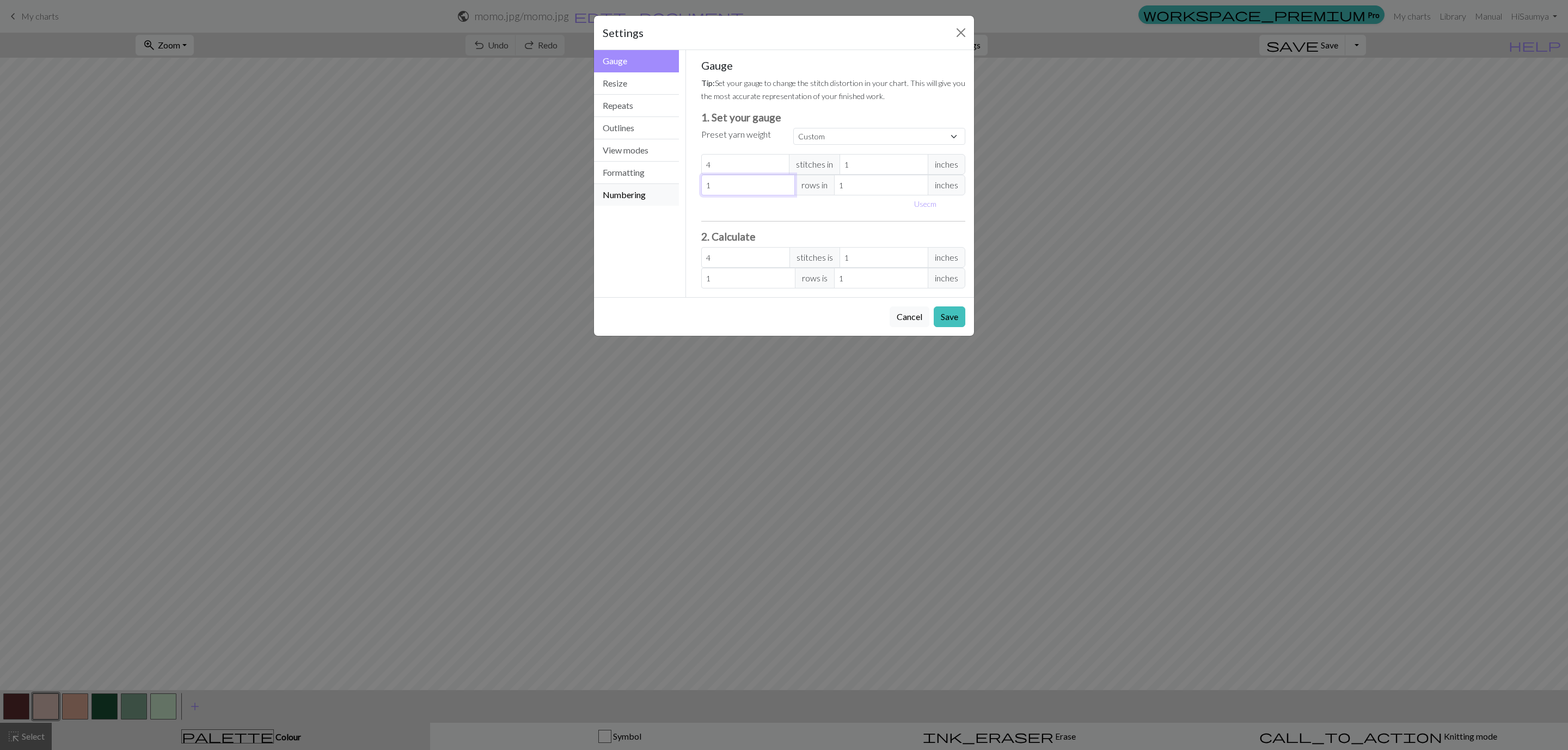
type input "13"
click at [722, 162] on input "4" at bounding box center [746, 164] width 89 height 21
type input "0"
type input "1"
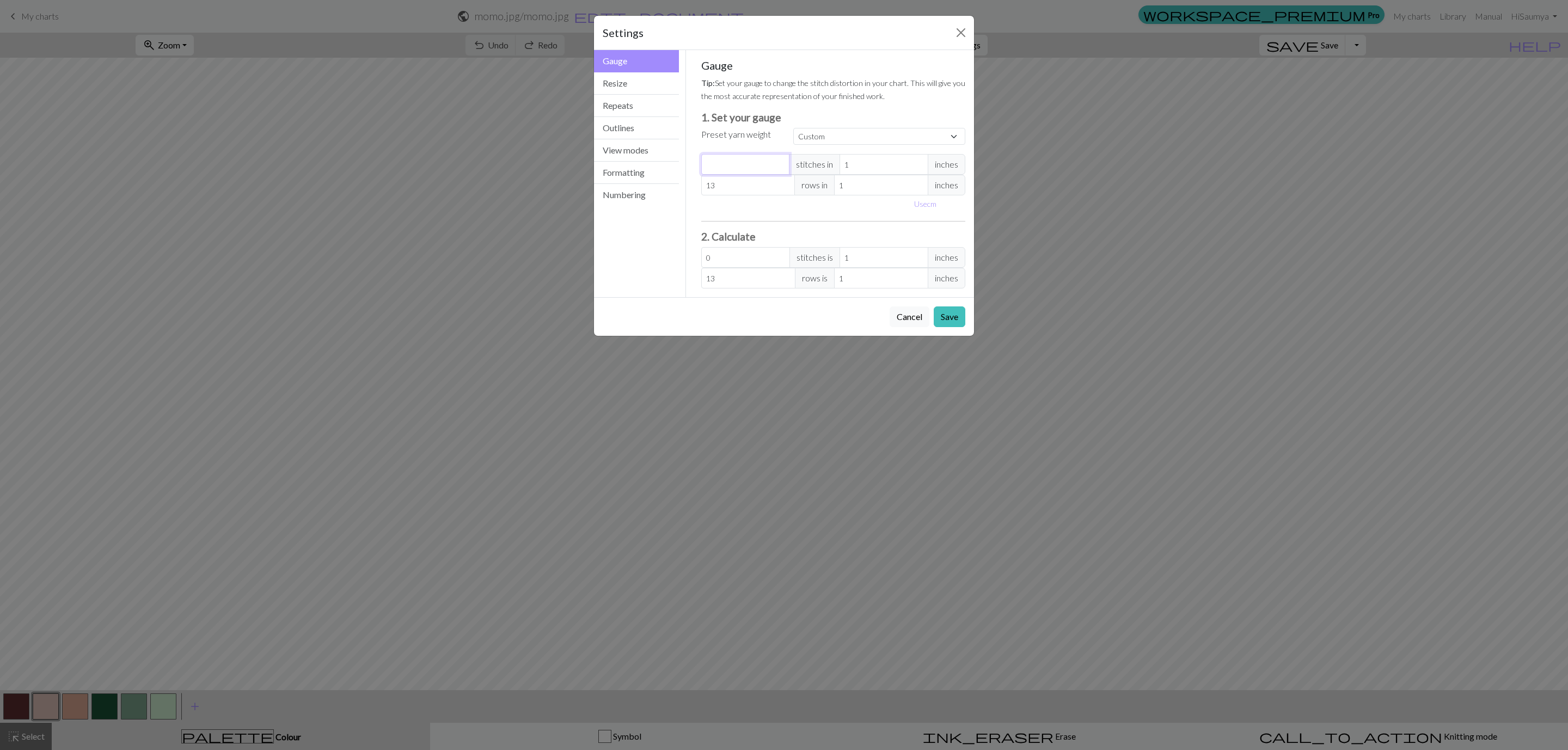
type input "1"
type input "16"
drag, startPoint x: 860, startPoint y: 188, endPoint x: 782, endPoint y: 180, distance: 78.4
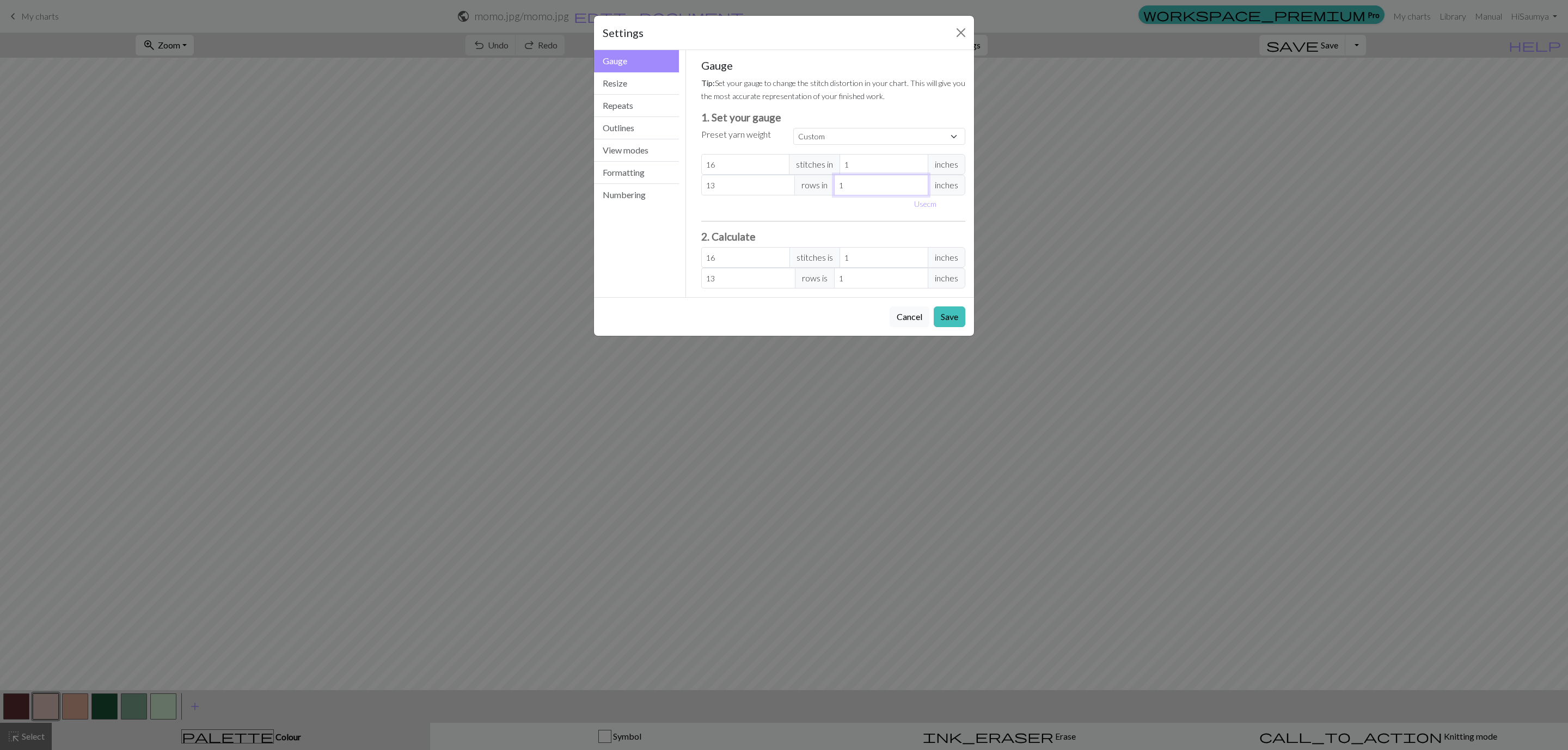
click at [782, 180] on div "13 rows in 1 inches" at bounding box center [833, 185] width 265 height 21
type input "3"
type input "4.33"
type input "3"
drag, startPoint x: 853, startPoint y: 166, endPoint x: 914, endPoint y: 268, distance: 118.8
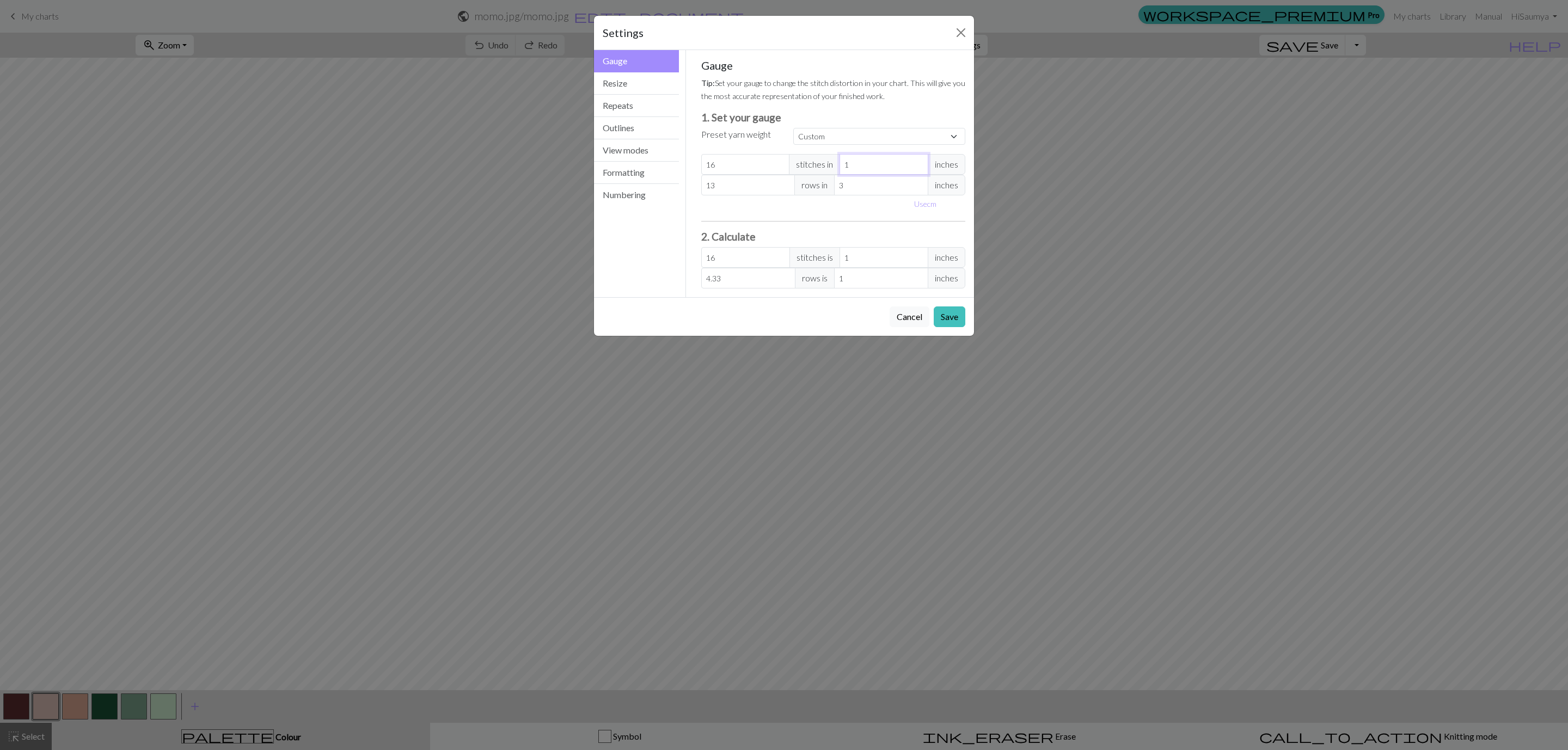
click at [806, 174] on div "16 stitches in 1 inches" at bounding box center [833, 164] width 265 height 21
type input "3"
type input "5.33"
type input "3"
click at [959, 322] on button "Save" at bounding box center [949, 317] width 32 height 21
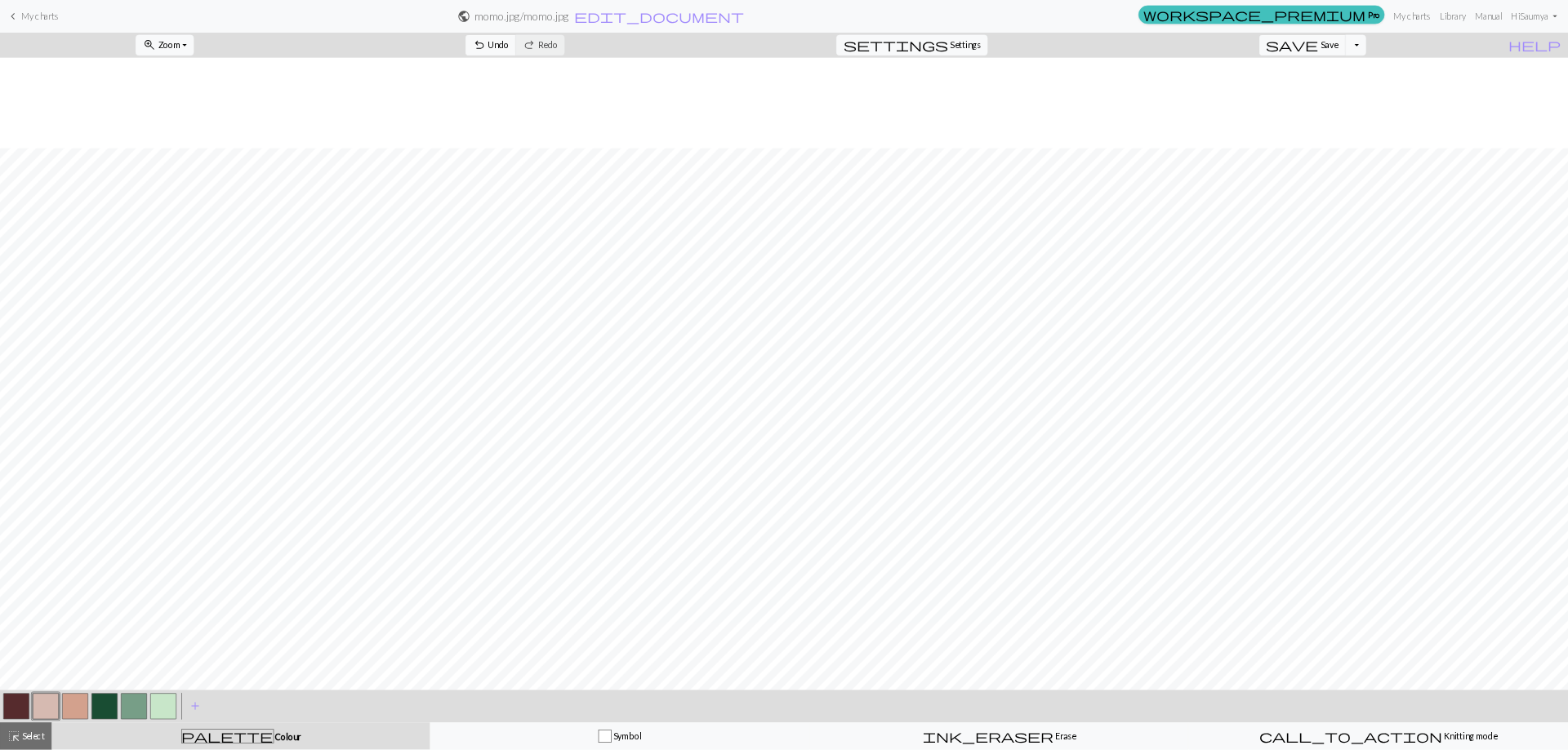
scroll to position [135, 0]
click at [1463, 54] on button "settings Settings" at bounding box center [1368, 68] width 228 height 31
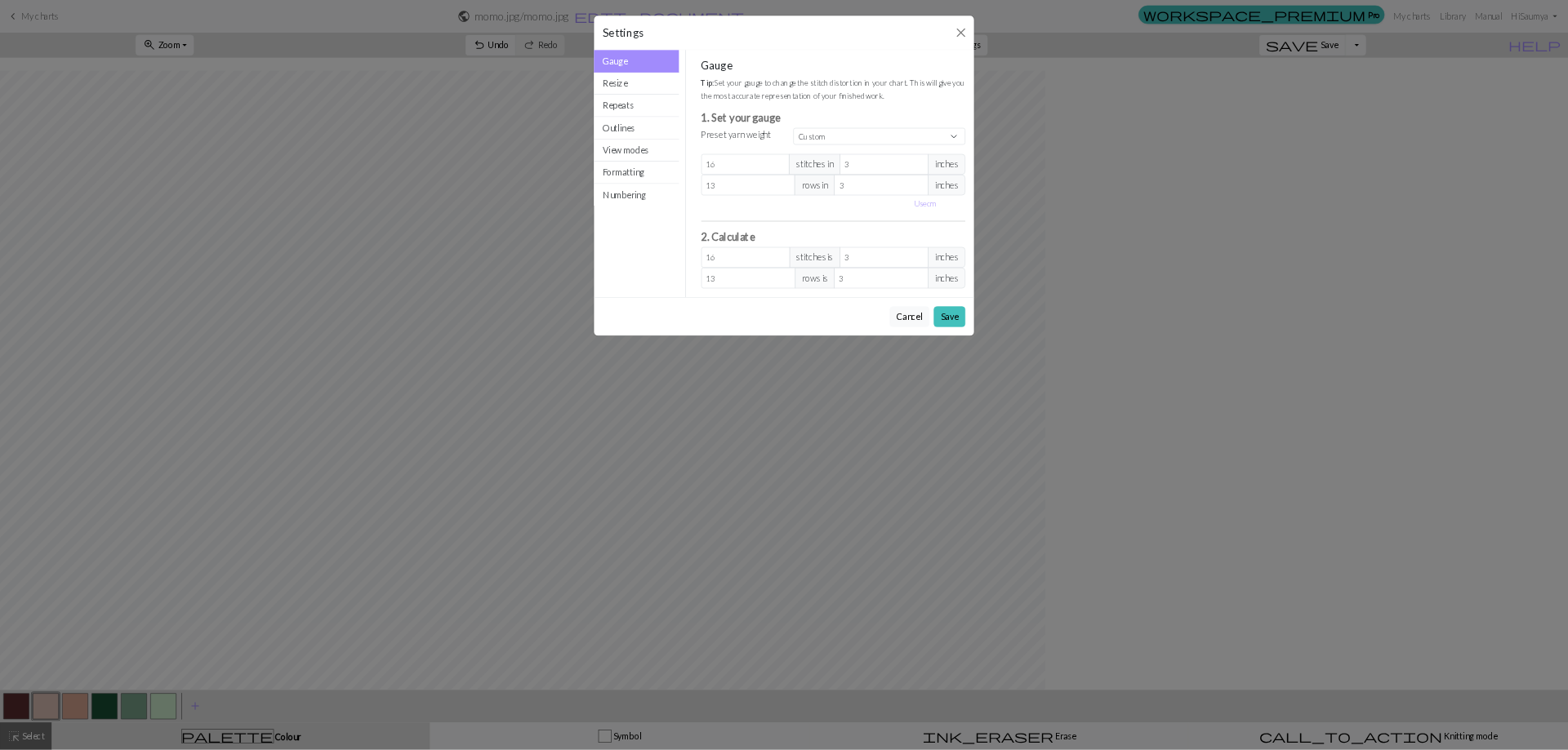
scroll to position [136, 0]
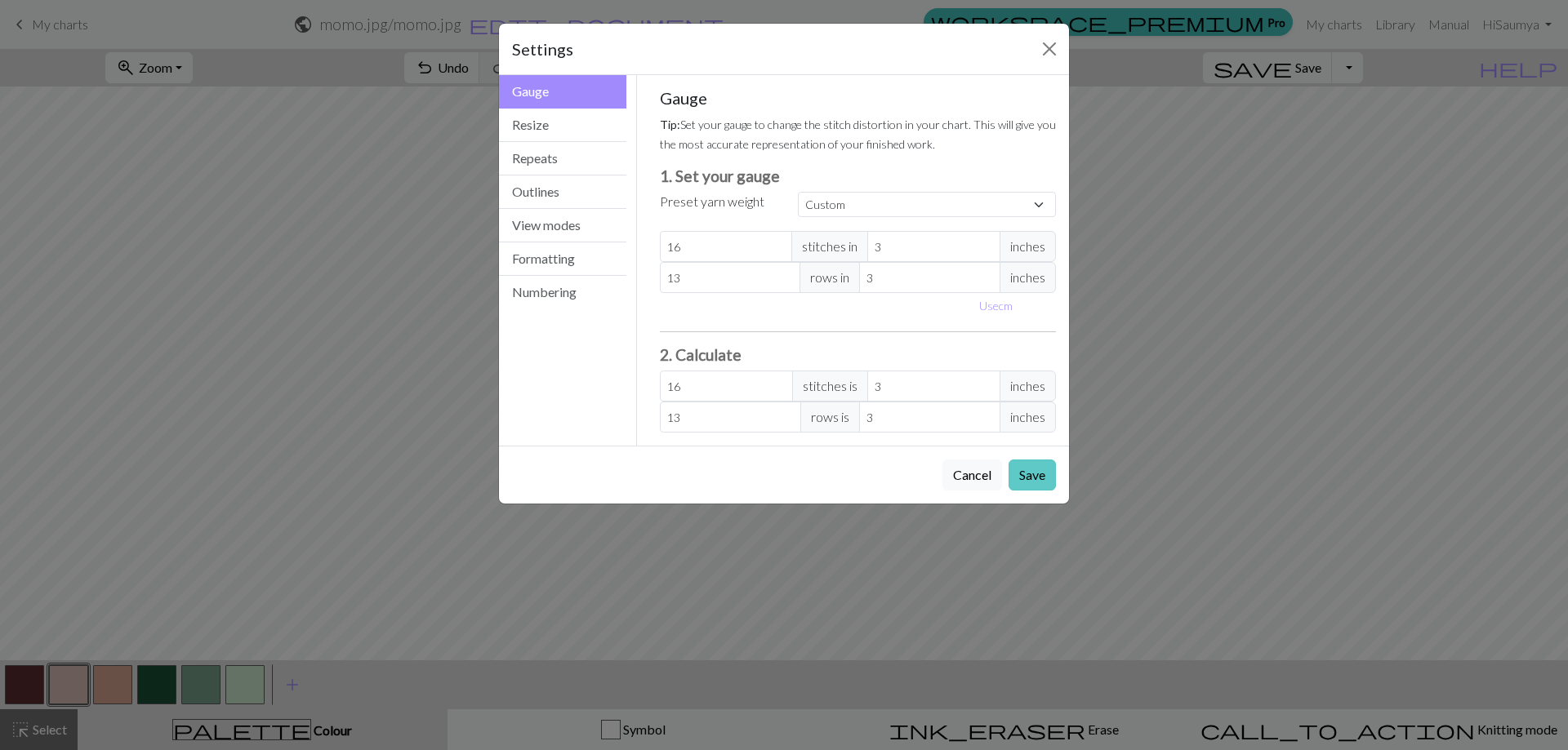
click at [1039, 468] on button "Save" at bounding box center [1033, 475] width 48 height 31
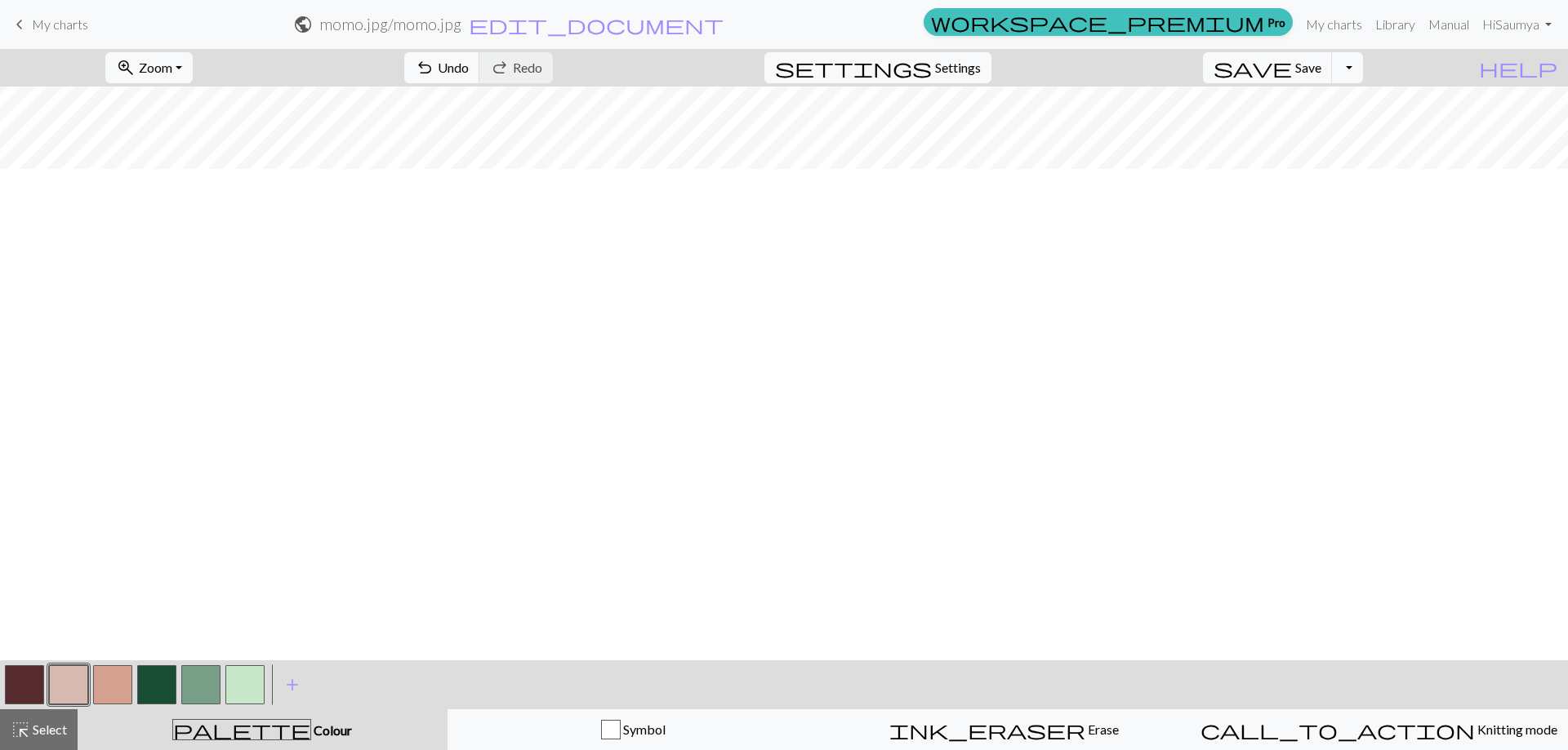
scroll to position [0, 0]
click at [980, 80] on button "settings Settings" at bounding box center [878, 68] width 228 height 31
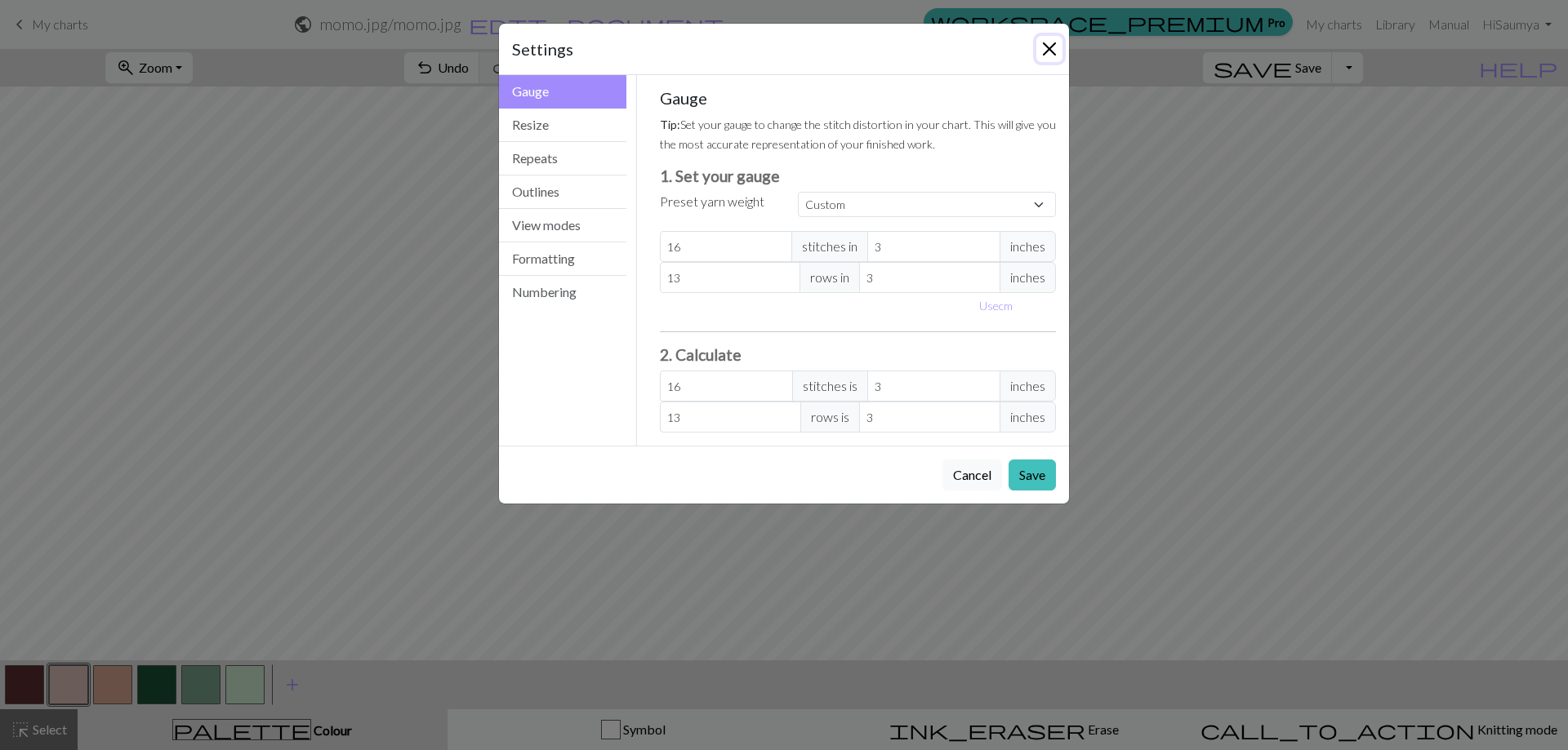
click at [1046, 51] on button "Close" at bounding box center [1049, 49] width 26 height 26
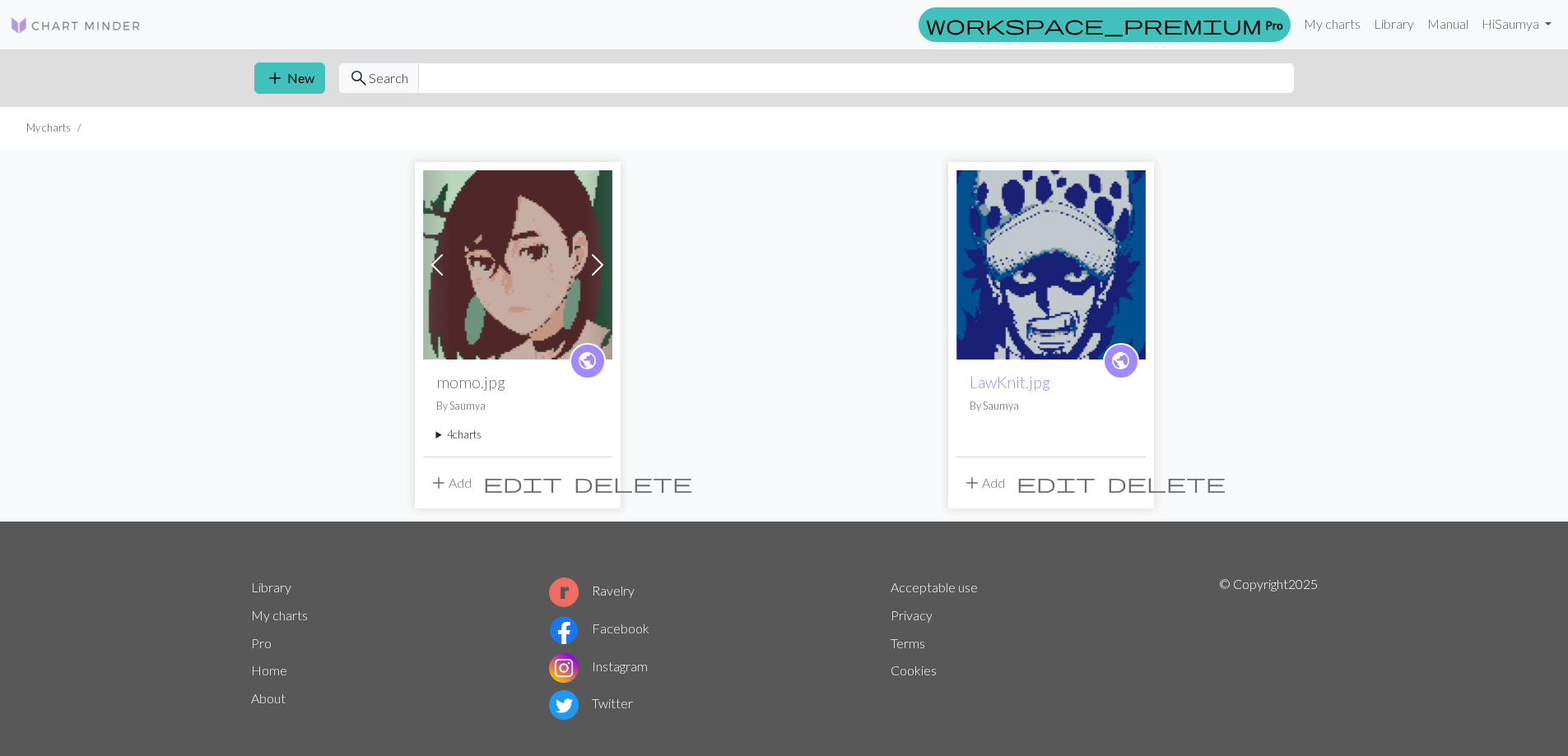
click at [600, 267] on span at bounding box center [597, 265] width 26 height 26
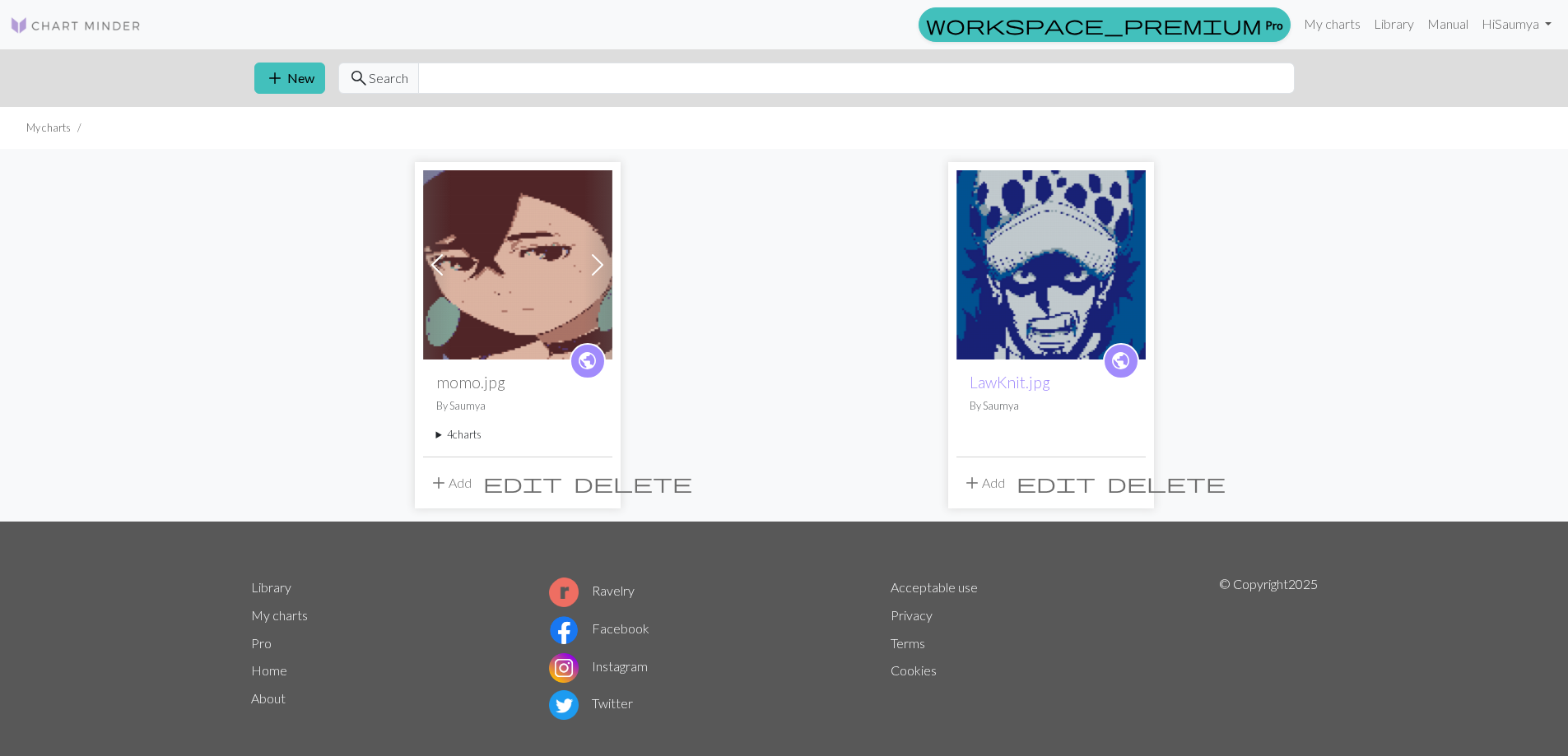
click at [434, 267] on span at bounding box center [437, 265] width 26 height 26
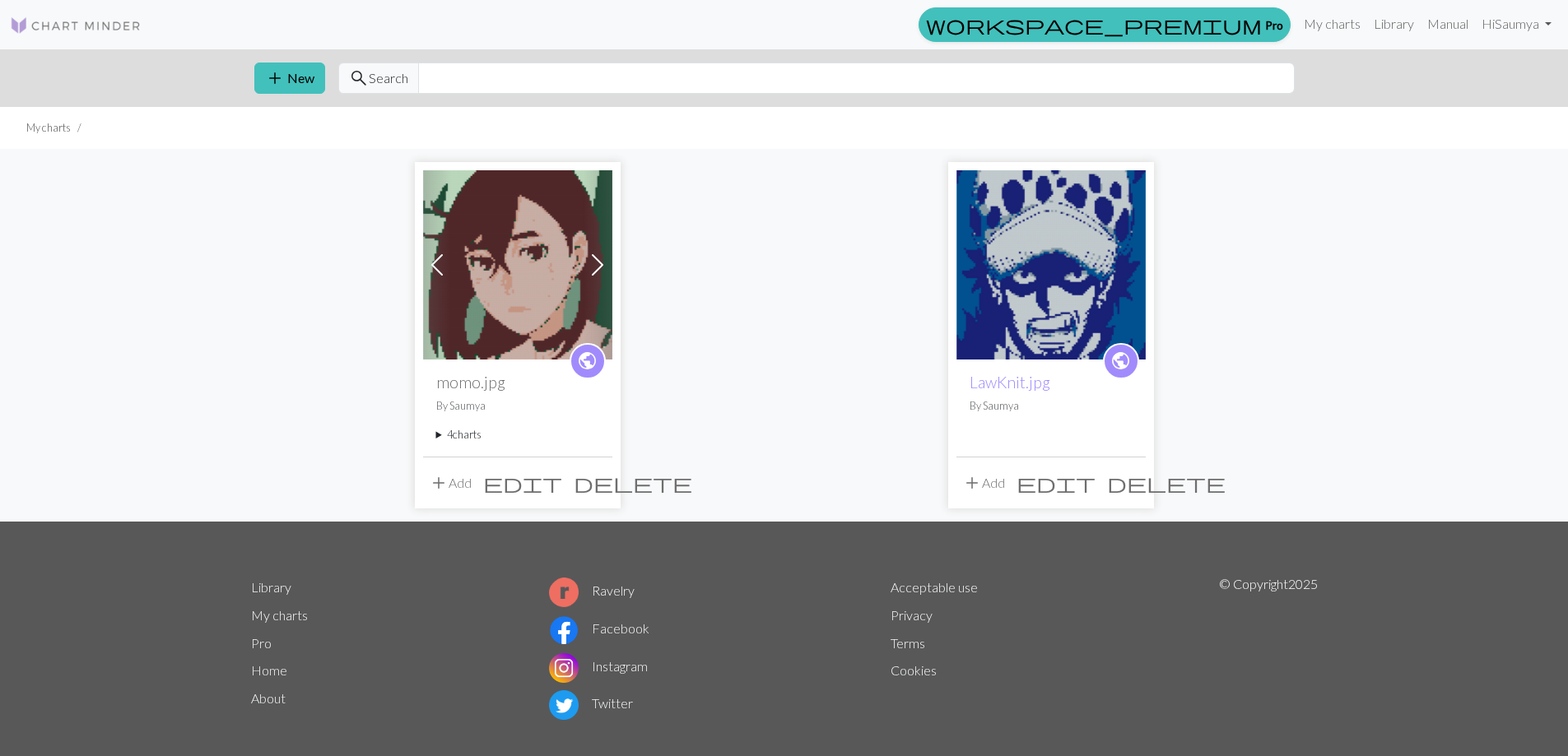
click at [561, 486] on span "edit" at bounding box center [523, 484] width 79 height 23
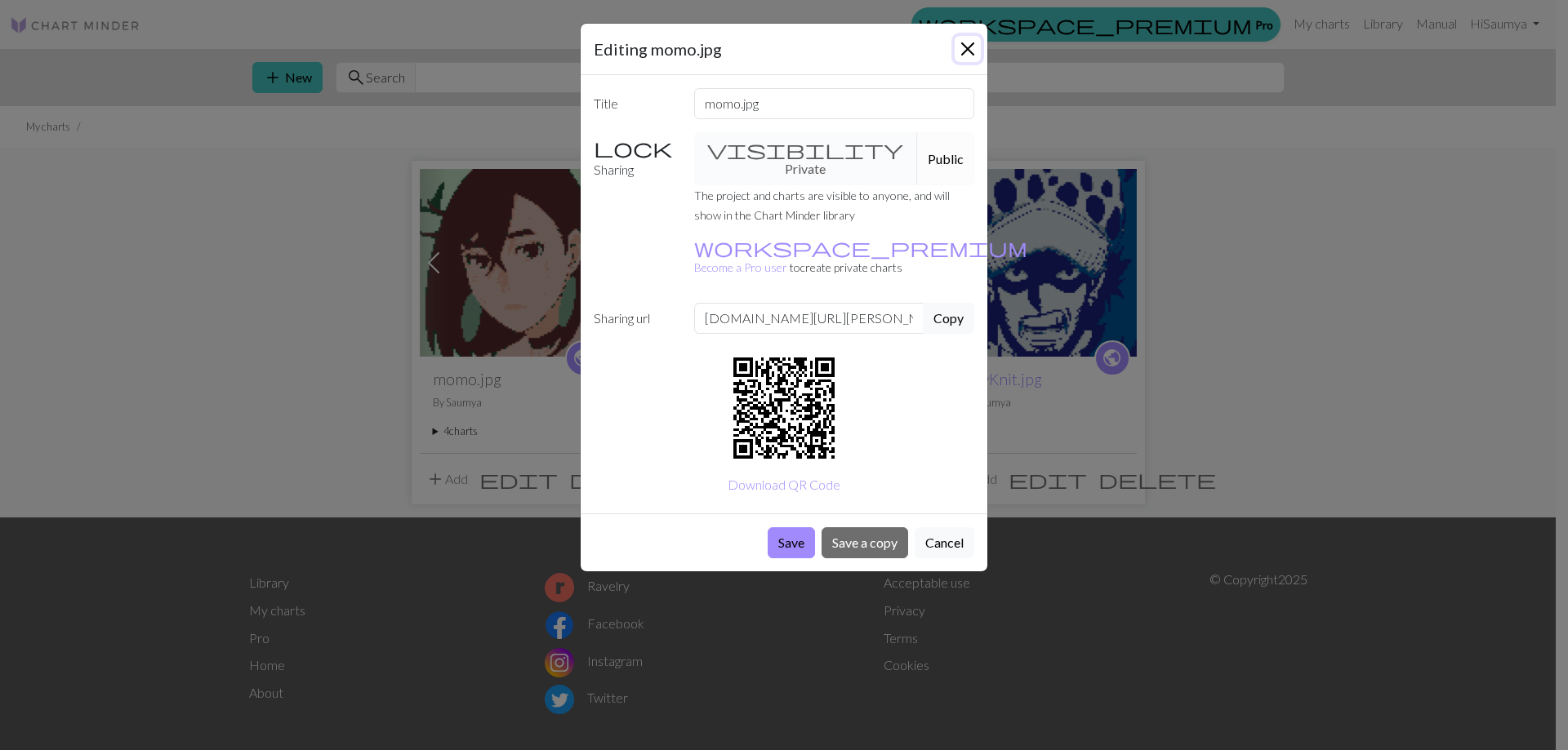
click at [970, 49] on button "Close" at bounding box center [967, 49] width 26 height 26
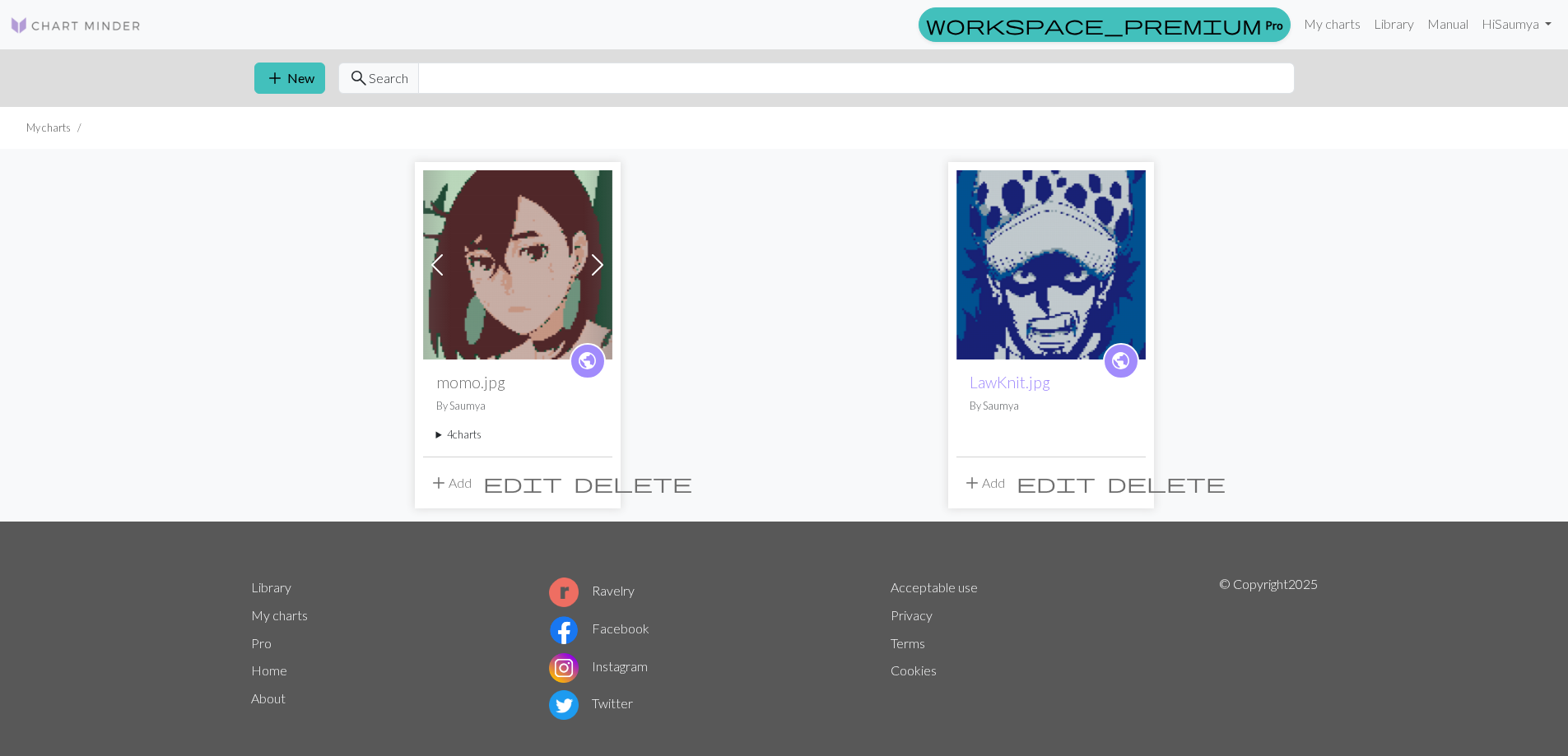
click at [443, 433] on summary "4 charts" at bounding box center [518, 435] width 163 height 15
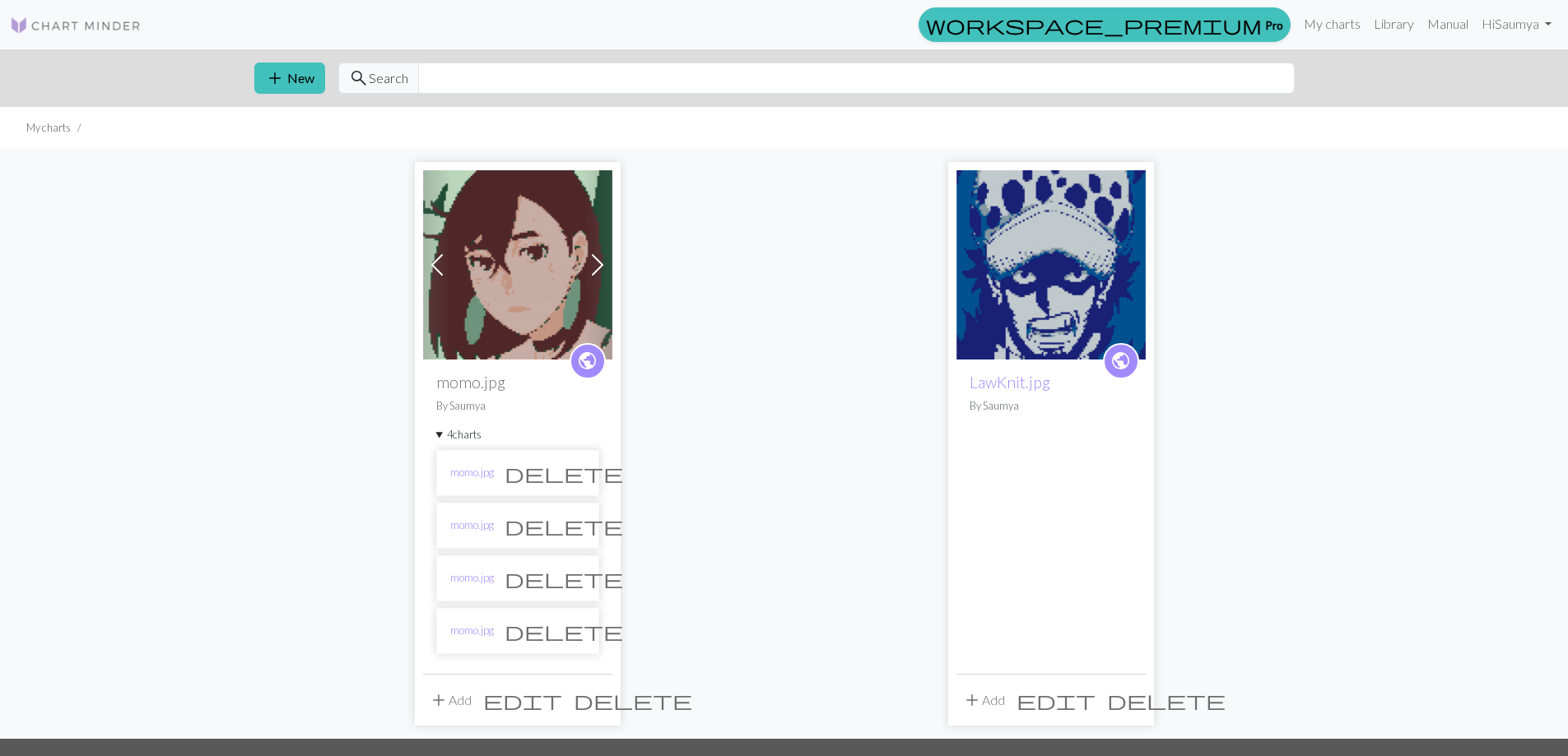
click at [533, 478] on li "momo.jpg delete" at bounding box center [518, 473] width 163 height 46
click at [517, 524] on li "momo.jpg delete" at bounding box center [518, 526] width 163 height 46
click at [487, 532] on link "momo.jpg" at bounding box center [471, 526] width 43 height 15
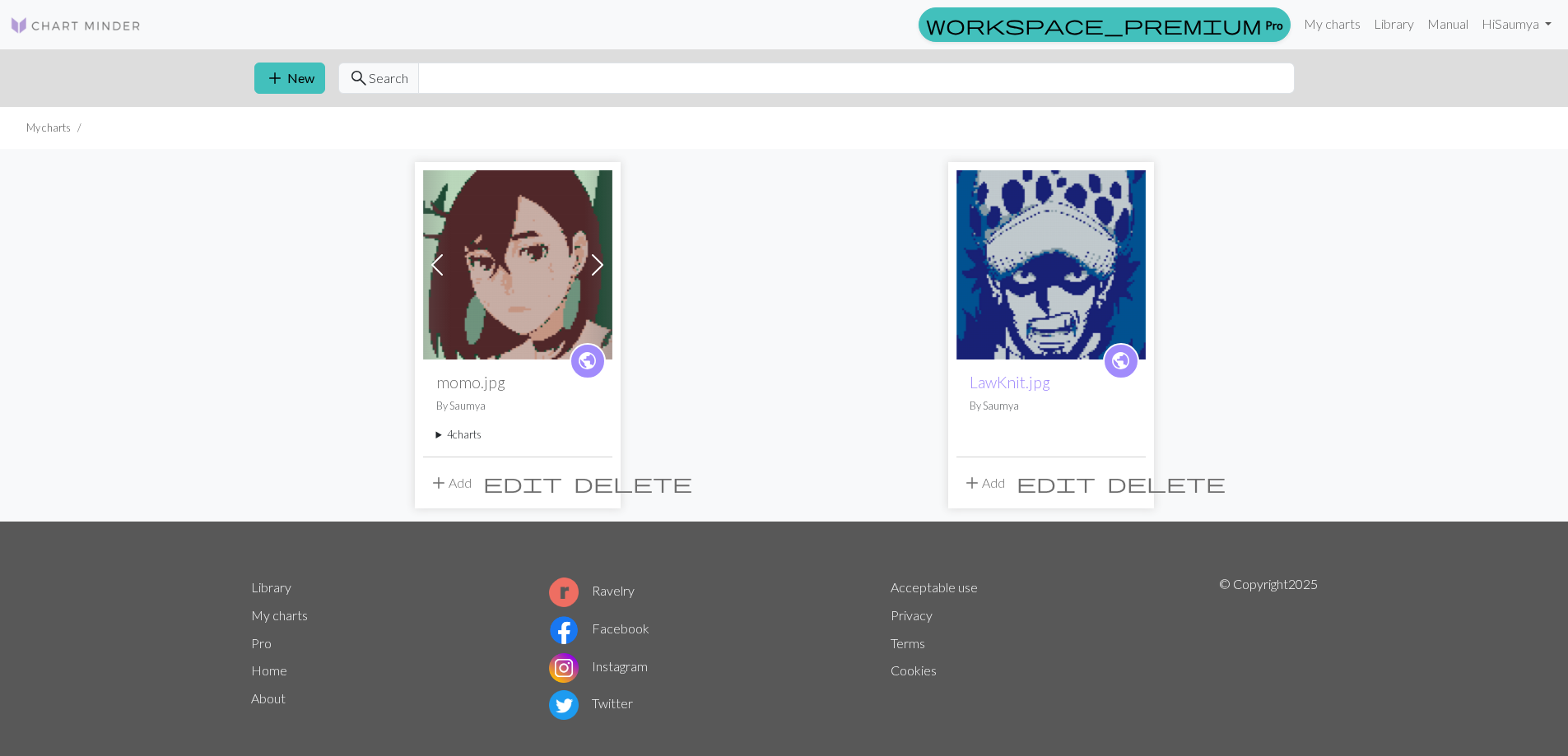
click at [595, 268] on span at bounding box center [597, 265] width 26 height 26
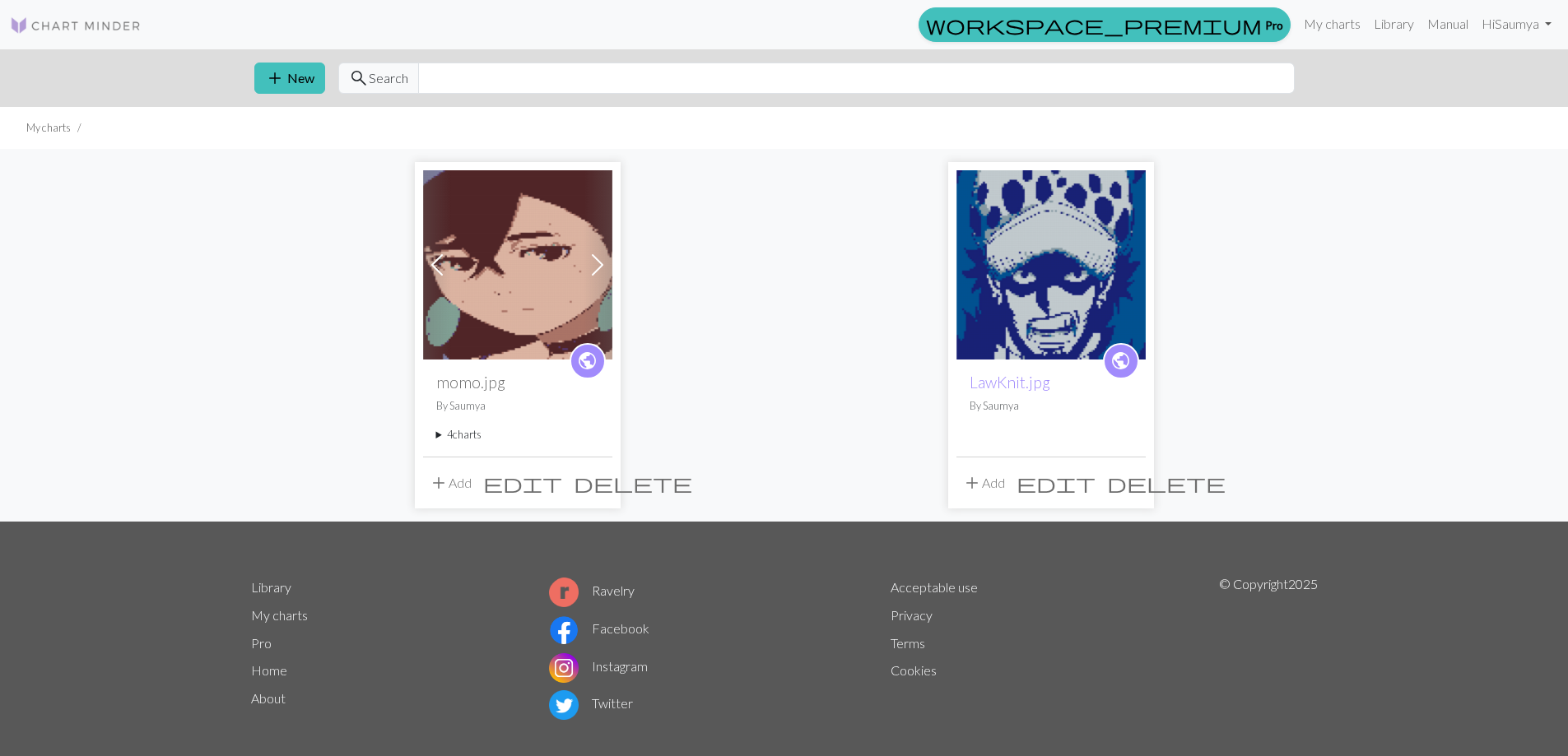
click at [595, 268] on span at bounding box center [597, 265] width 26 height 26
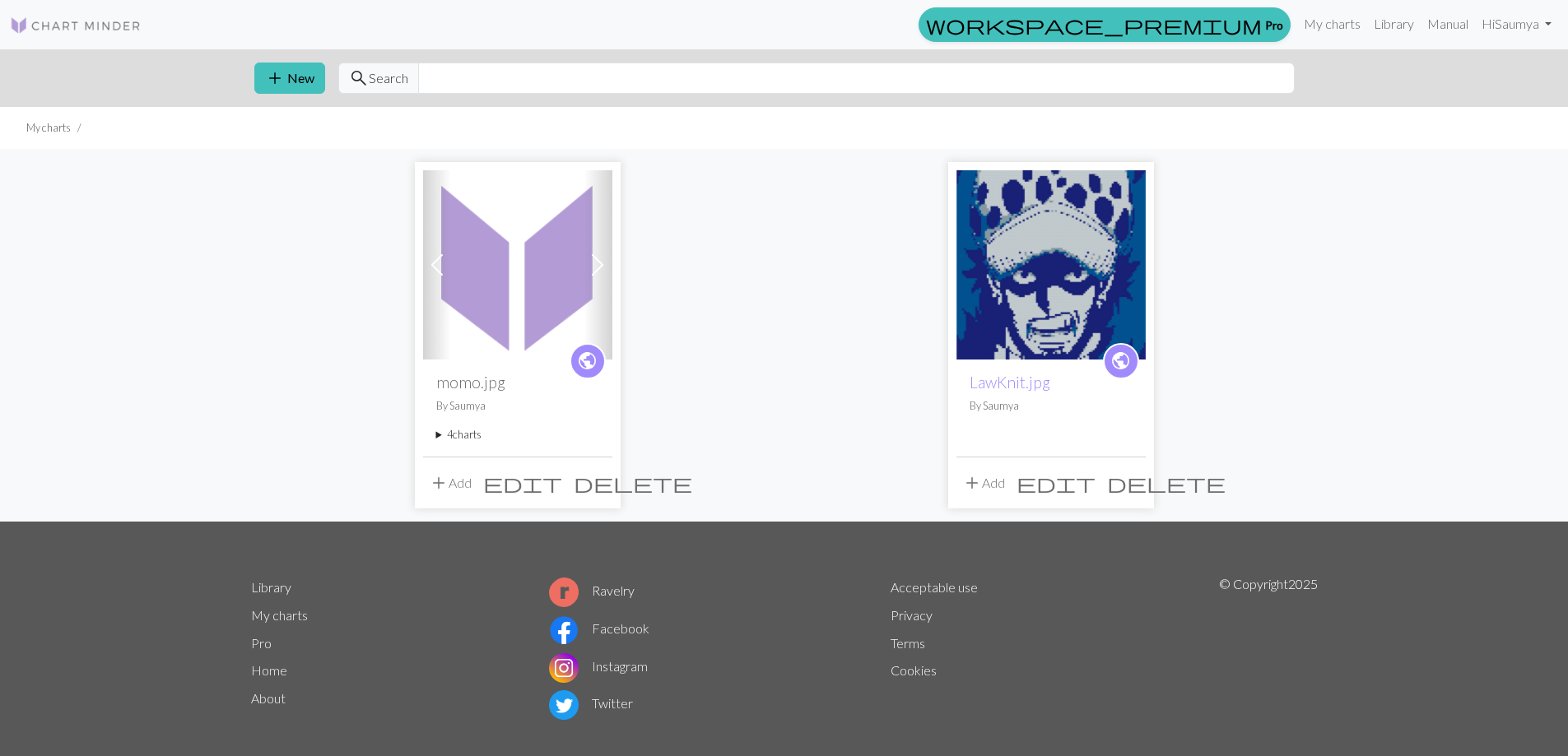
click at [425, 270] on span at bounding box center [437, 265] width 26 height 26
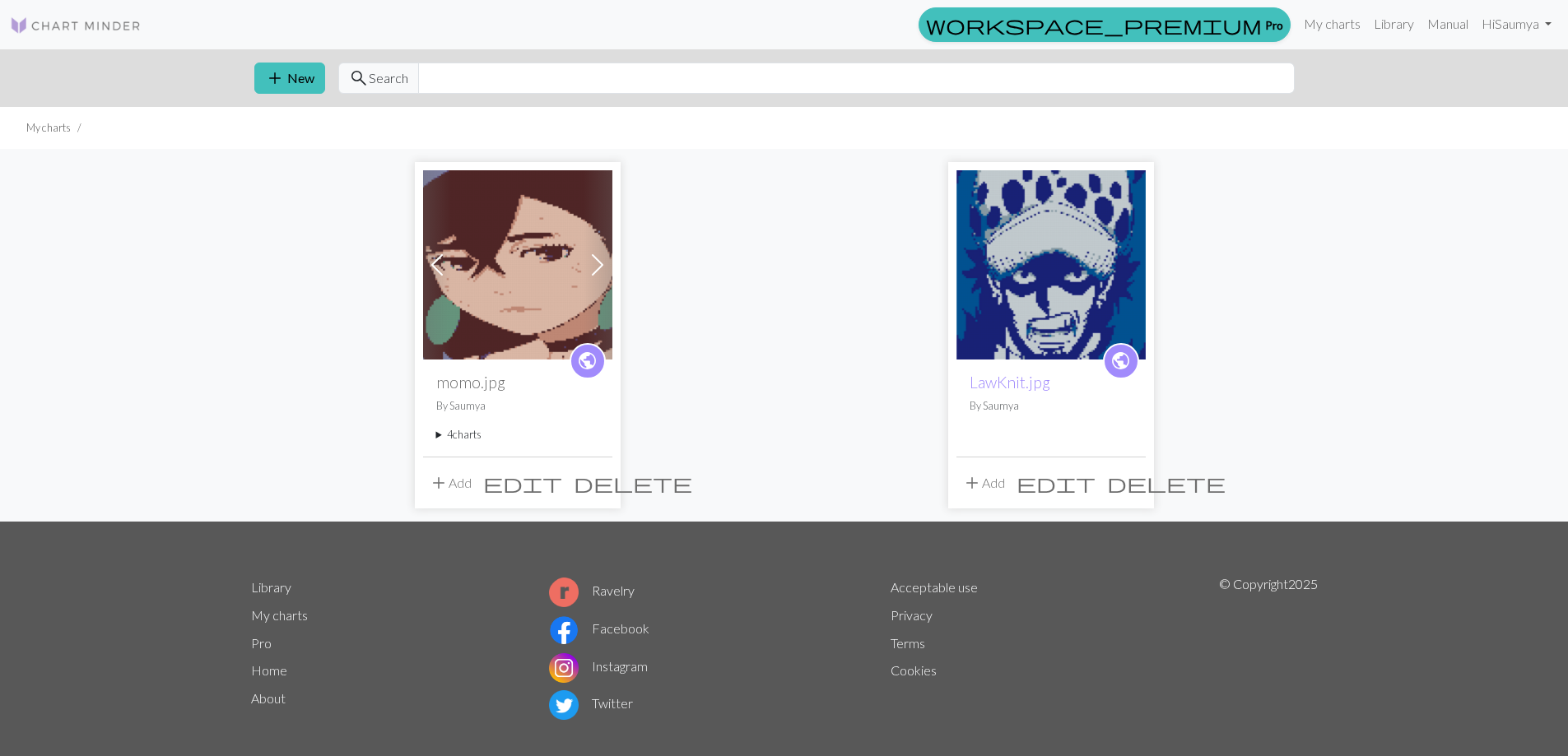
click at [425, 270] on span at bounding box center [437, 265] width 26 height 26
click at [426, 270] on span at bounding box center [437, 265] width 26 height 26
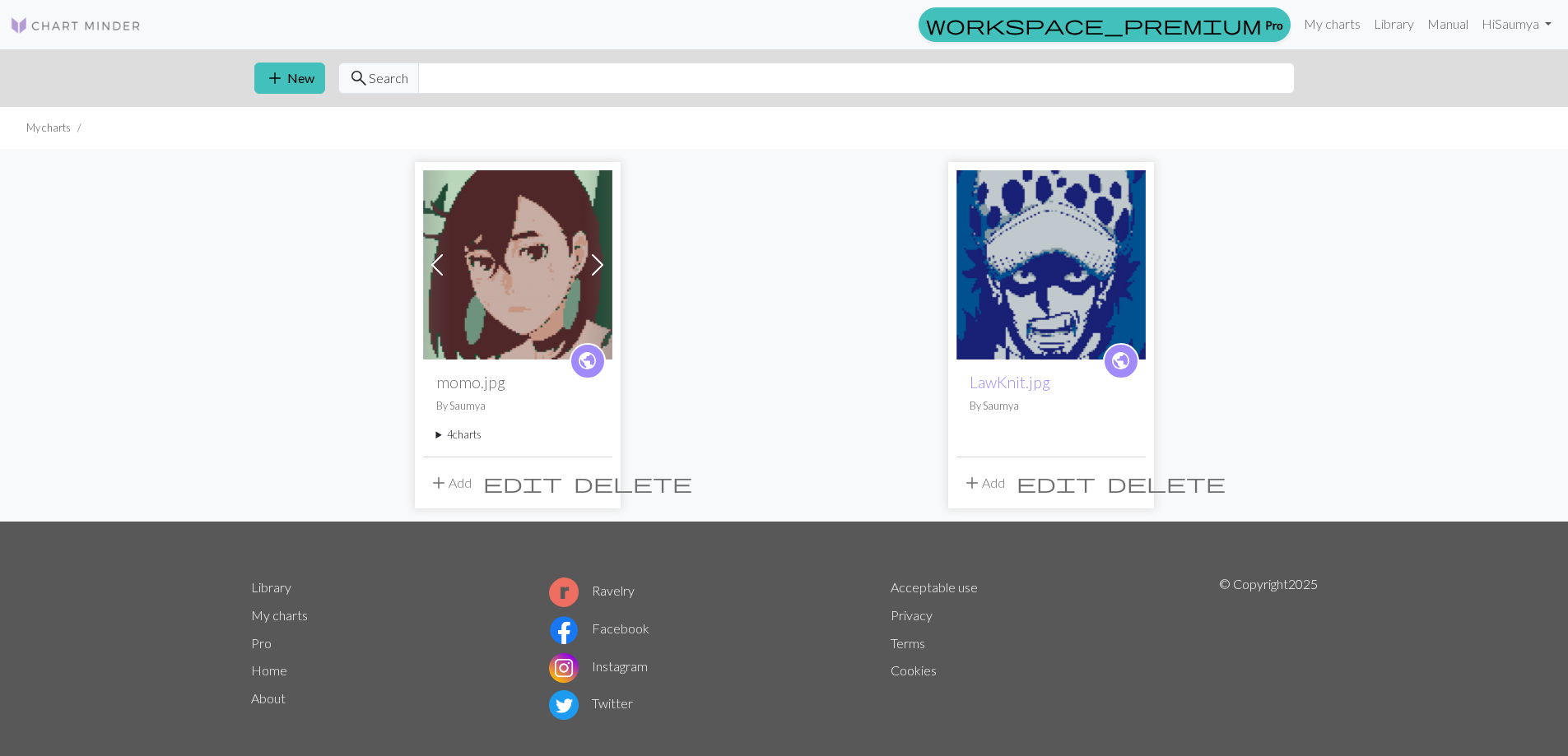
click at [554, 487] on button "edit" at bounding box center [523, 483] width 90 height 32
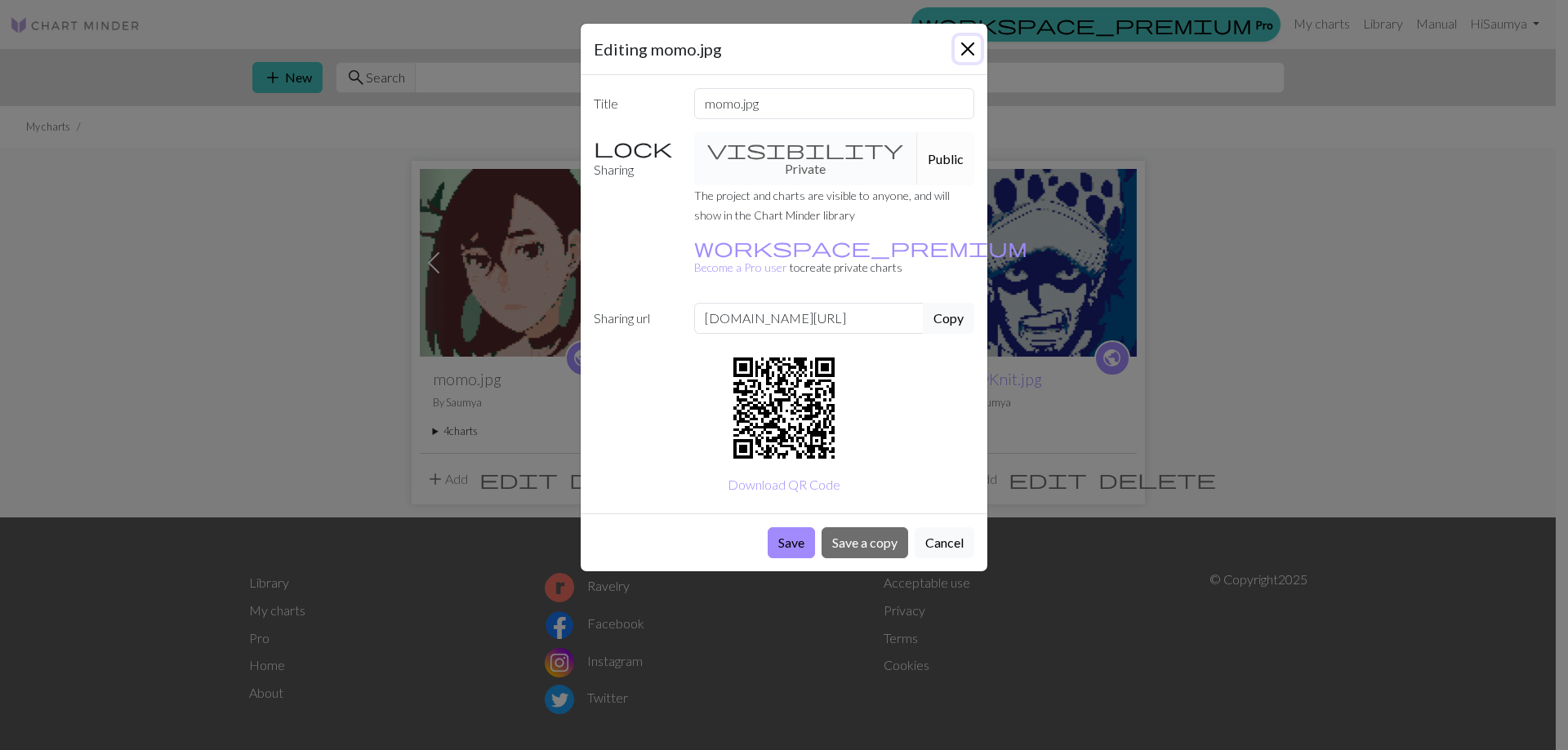
click at [963, 54] on button "Close" at bounding box center [967, 49] width 26 height 26
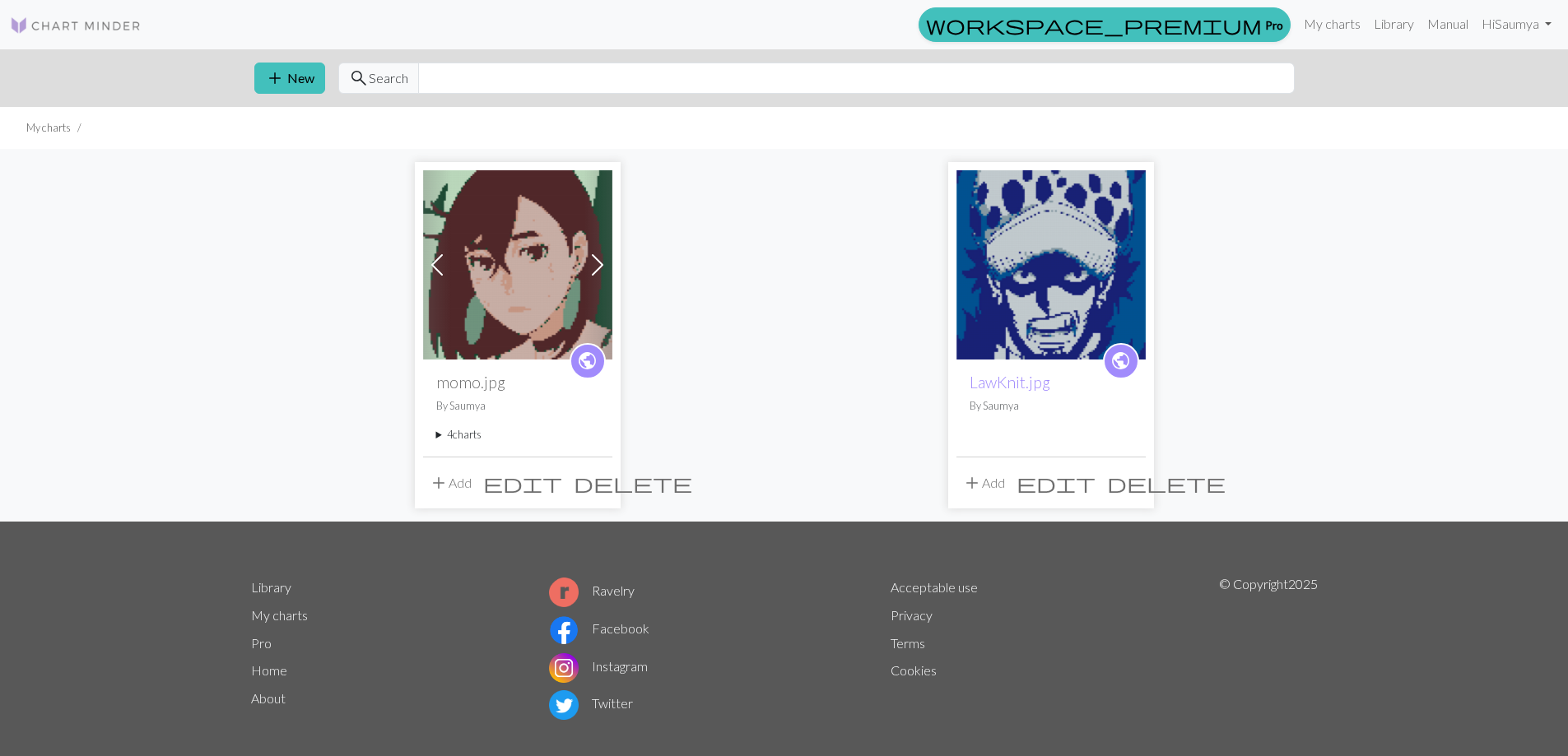
click at [533, 285] on img at bounding box center [517, 265] width 189 height 189
click at [462, 423] on div "public momo.jpg By Saumya 4 charts momo.jpg delete momo.jpg delete momo.jpg del…" at bounding box center [517, 408] width 189 height 96
click at [459, 427] on summary "4 charts" at bounding box center [518, 435] width 163 height 15
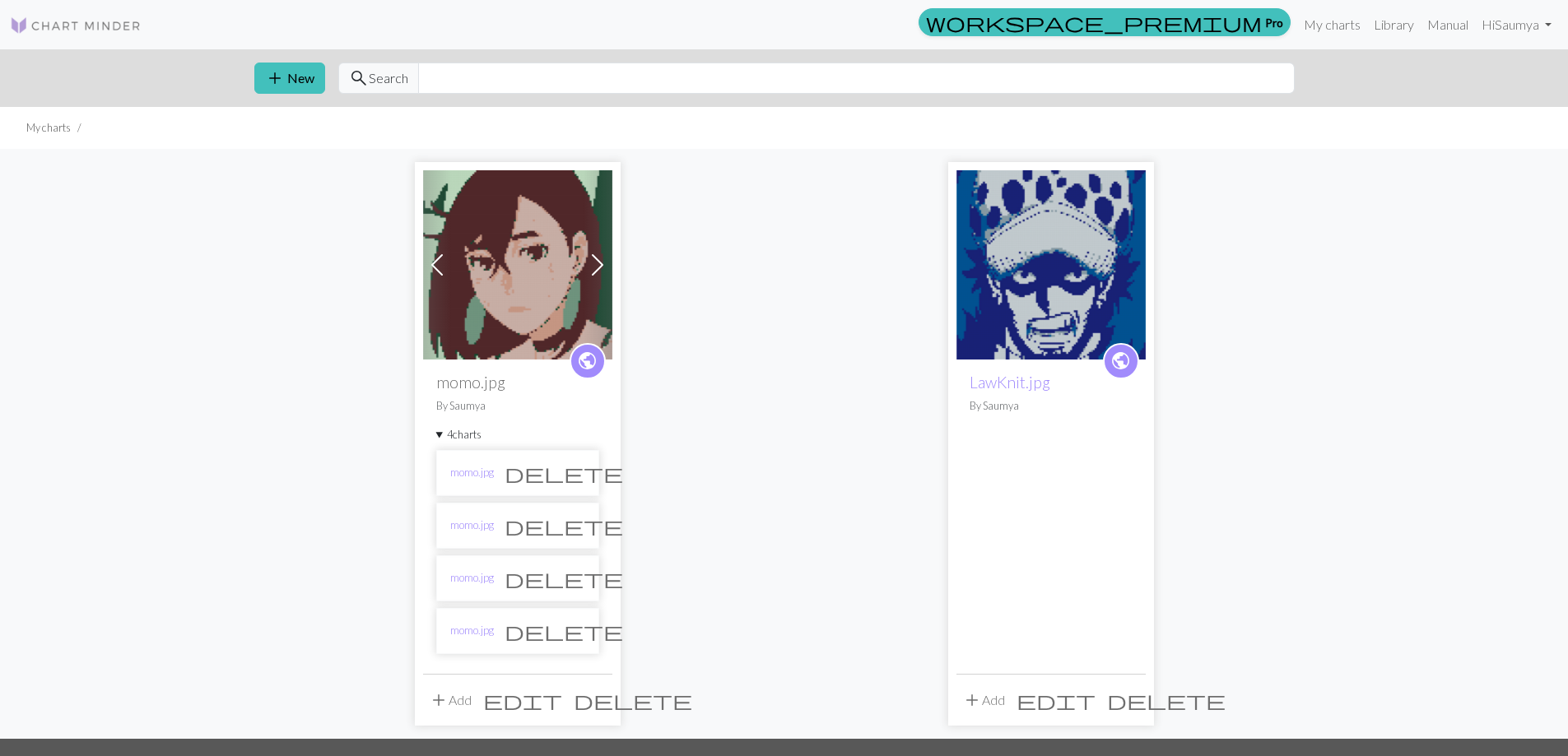
click at [572, 517] on span "delete" at bounding box center [564, 526] width 119 height 23
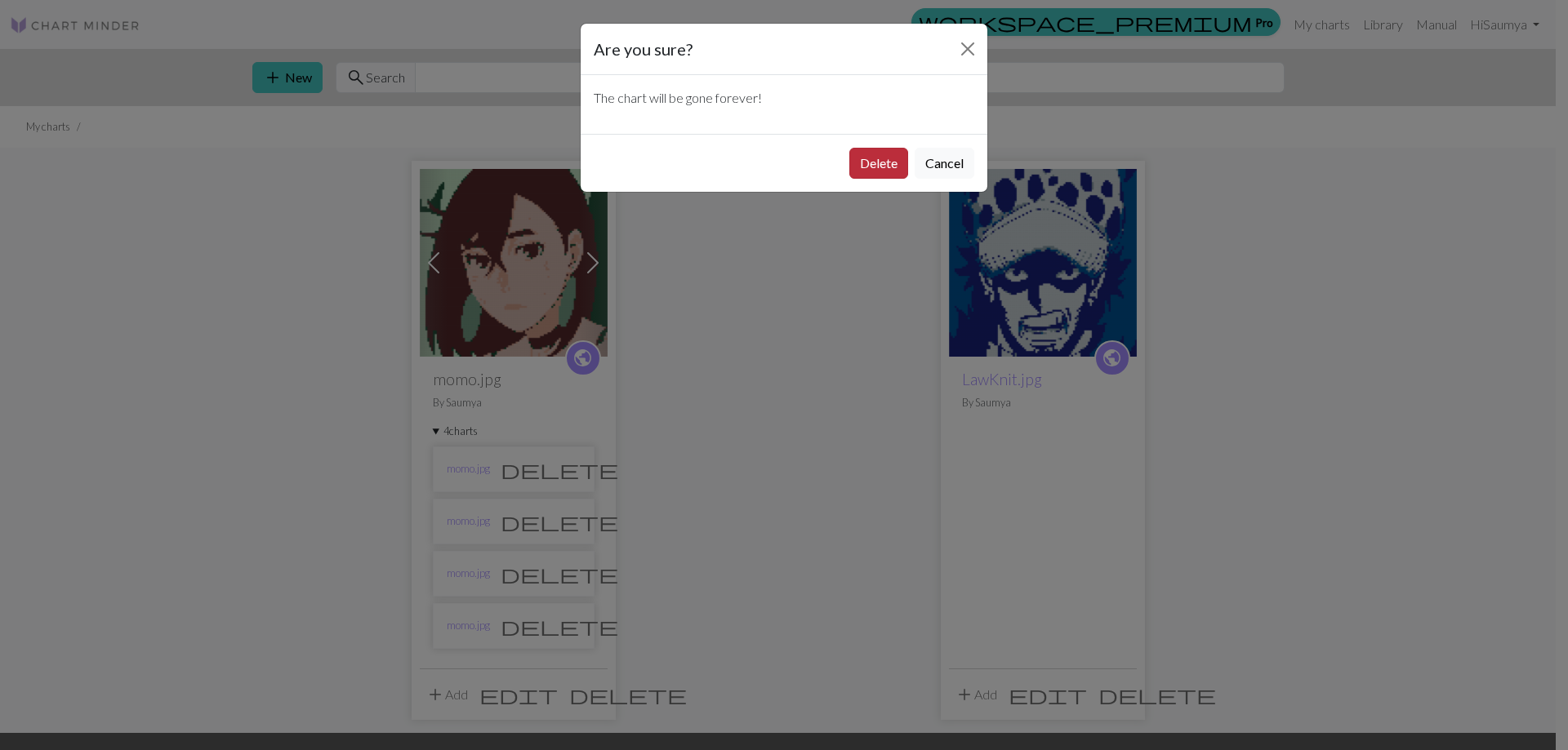
click at [883, 165] on button "Delete" at bounding box center [879, 163] width 59 height 31
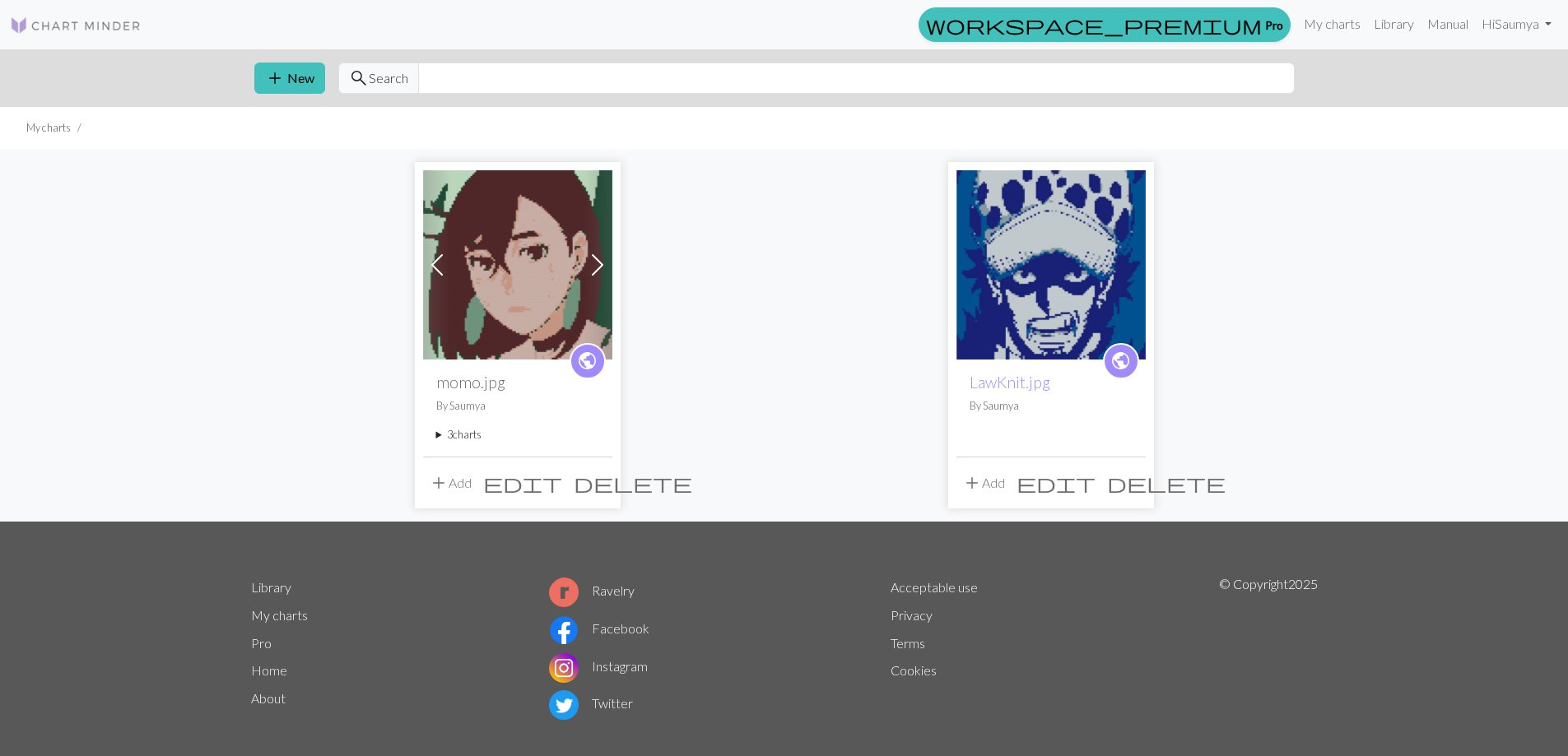
click at [470, 437] on summary "3 charts" at bounding box center [518, 435] width 163 height 15
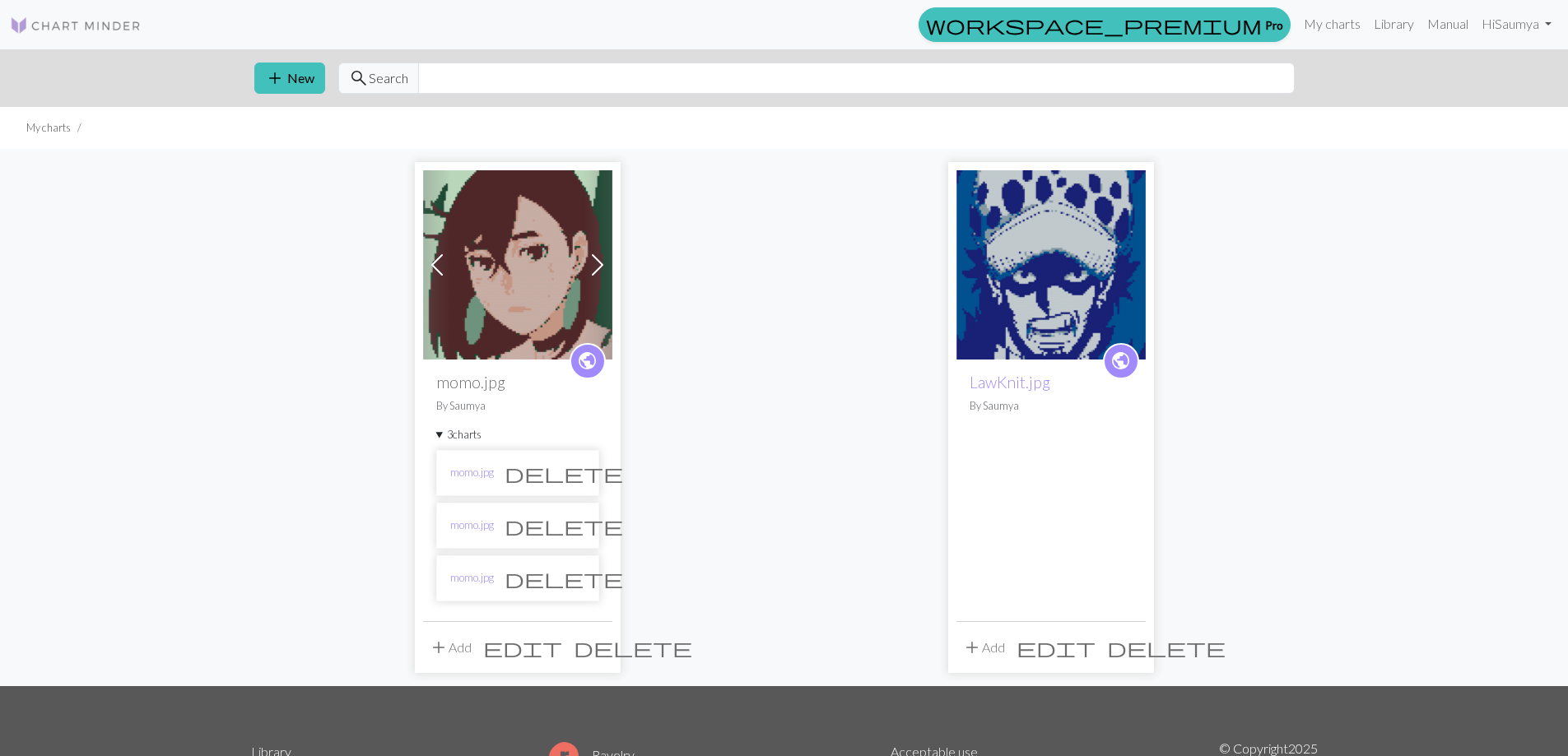
click at [570, 522] on span "delete" at bounding box center [564, 526] width 119 height 23
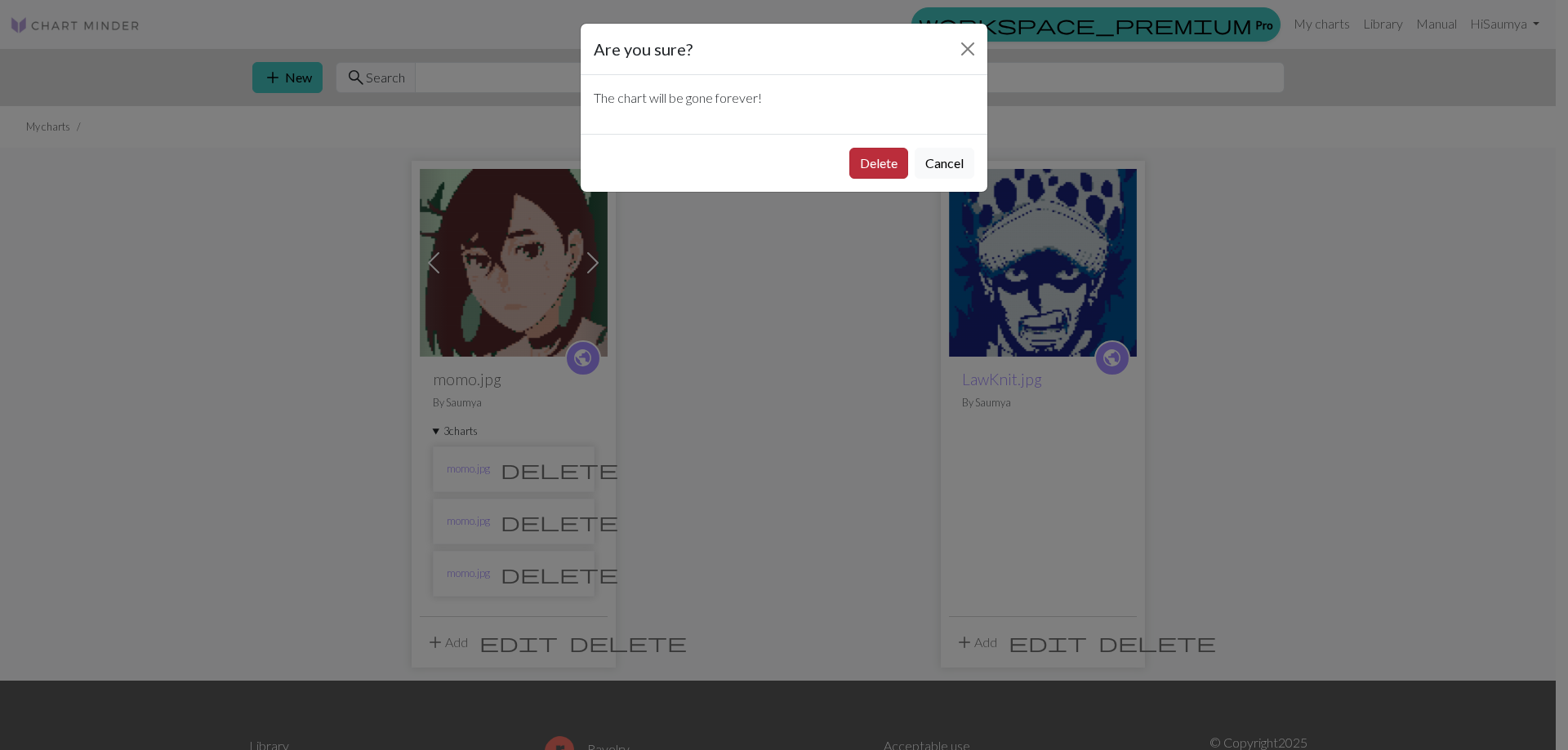
click at [879, 169] on button "Delete" at bounding box center [879, 163] width 59 height 31
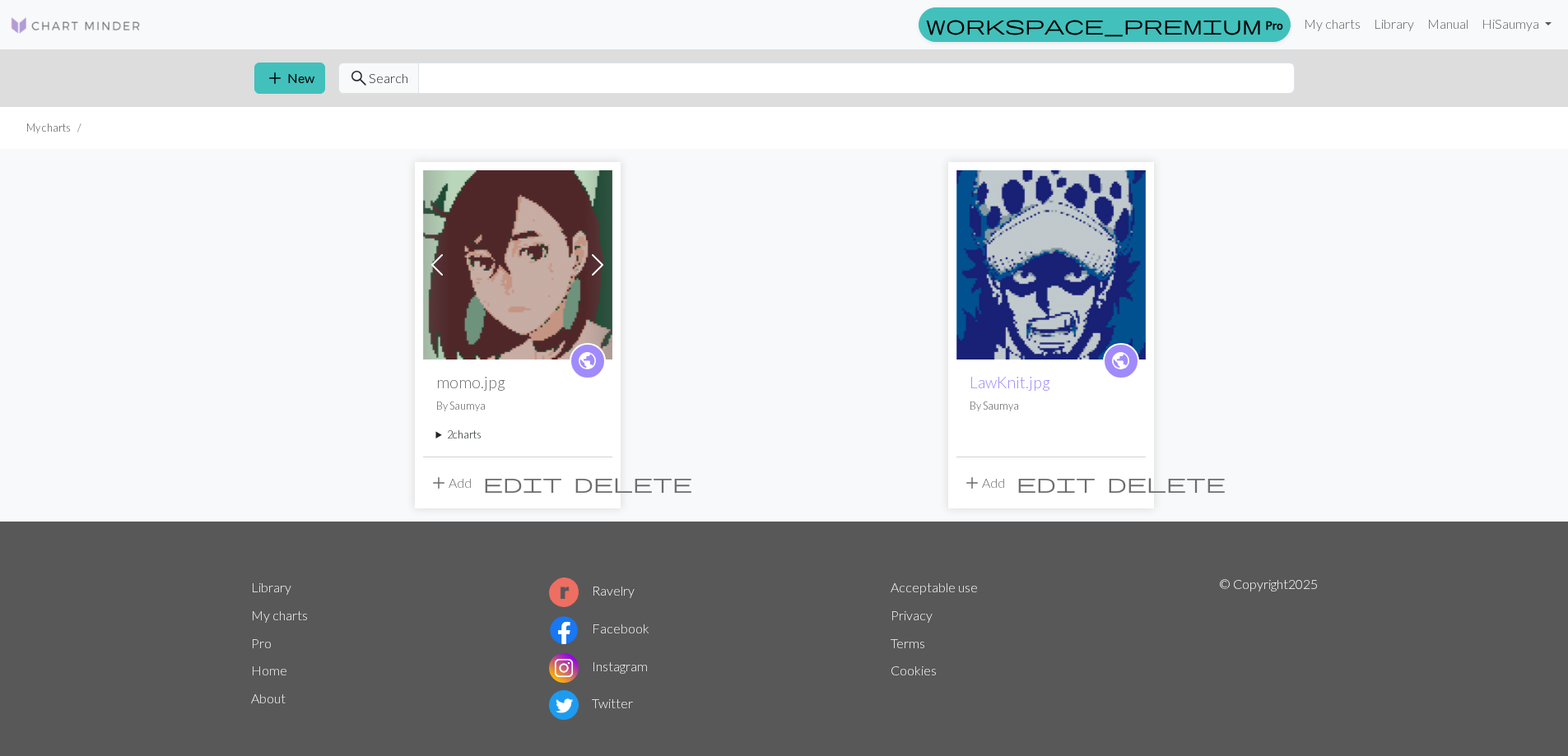
click at [460, 429] on summary "2 charts" at bounding box center [518, 435] width 163 height 15
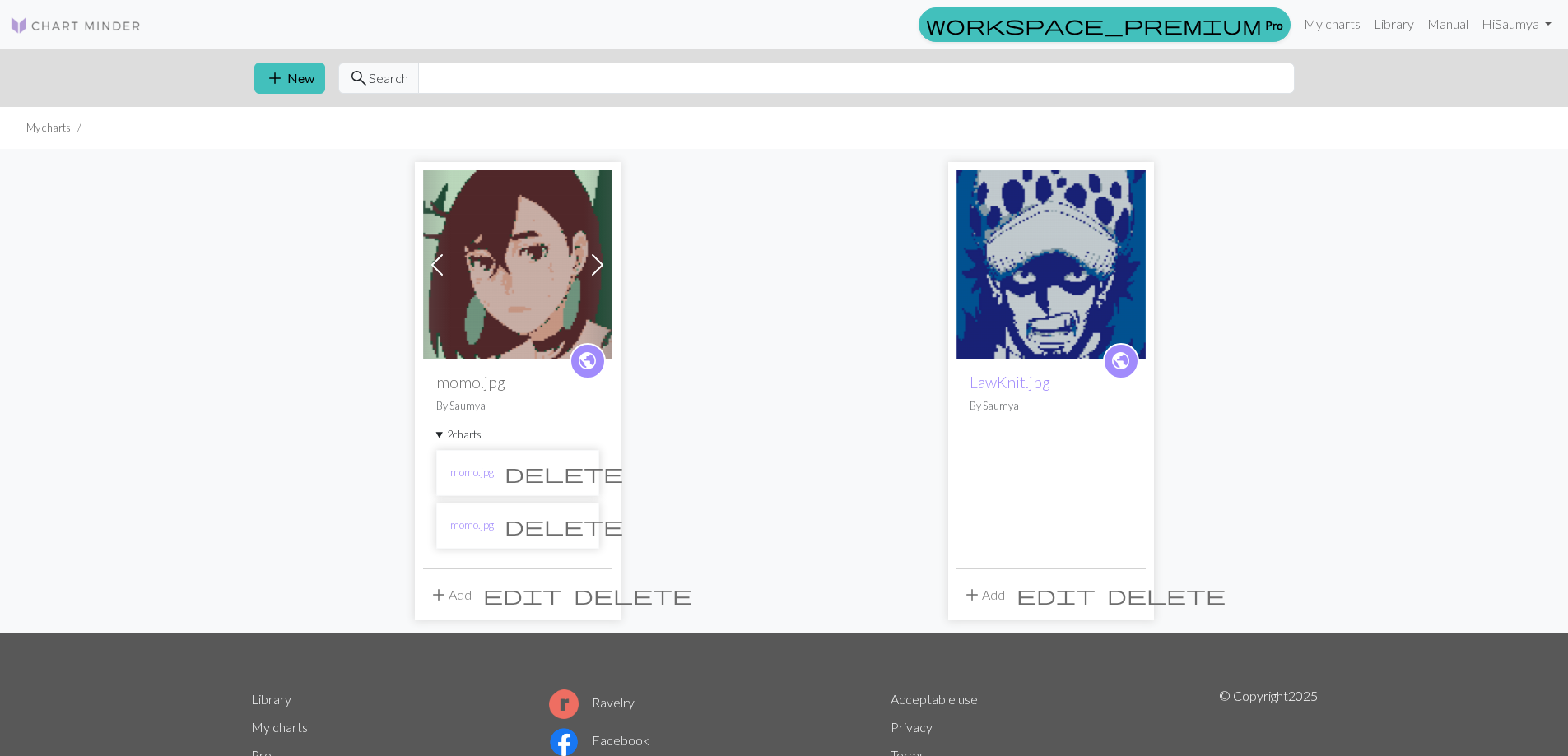
click at [567, 531] on span "delete" at bounding box center [564, 526] width 119 height 23
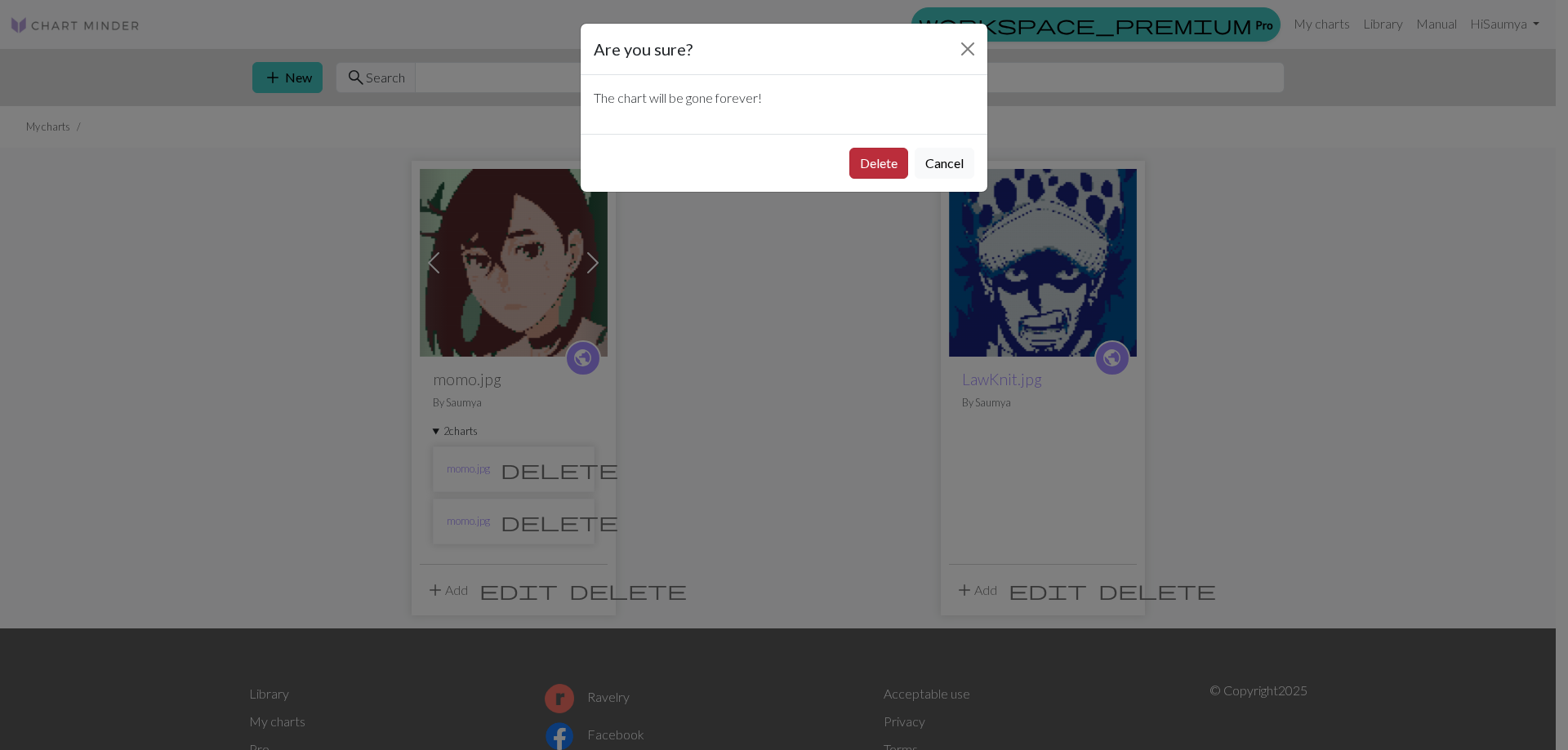
click at [874, 160] on button "Delete" at bounding box center [879, 163] width 59 height 31
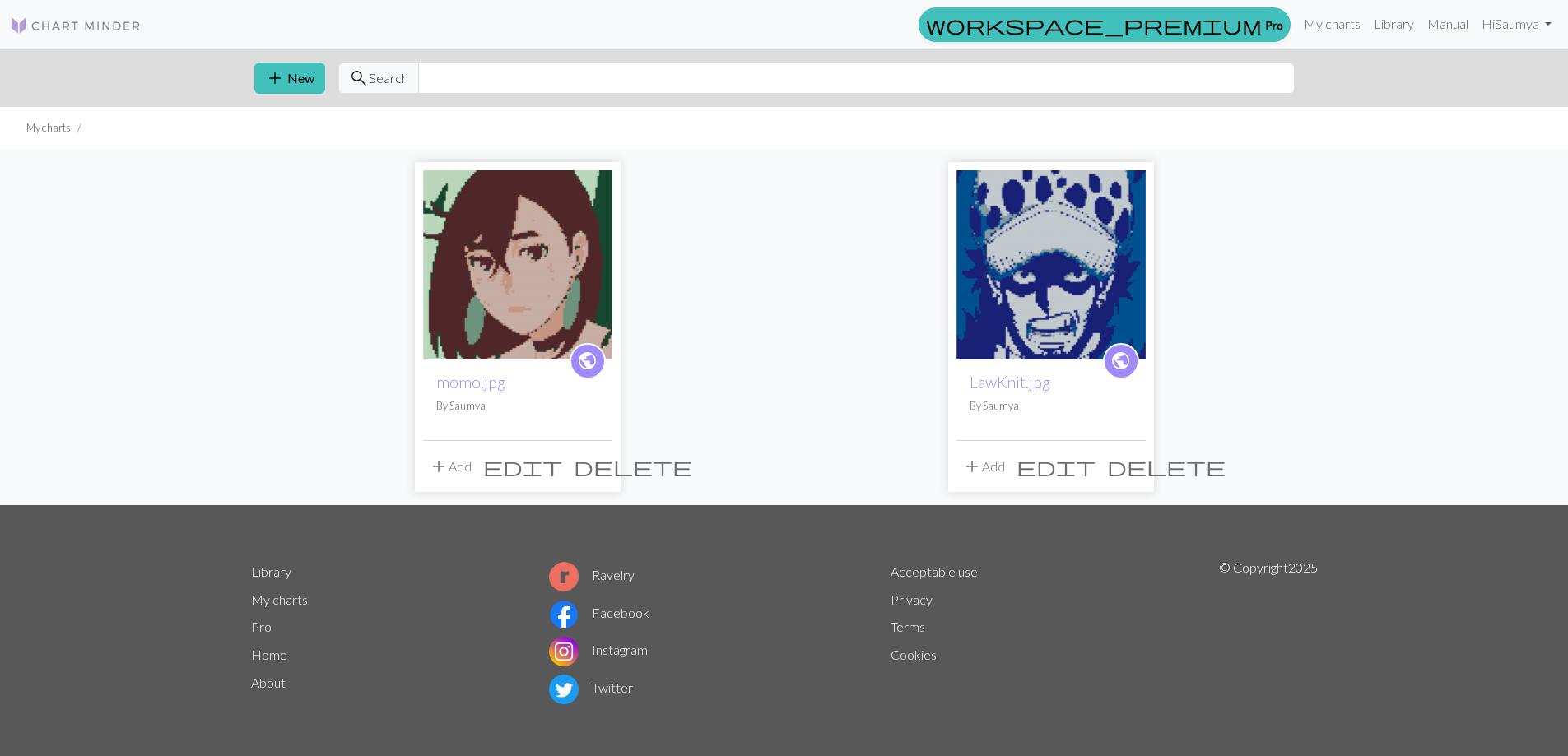
click at [1096, 461] on span "edit" at bounding box center [1057, 466] width 79 height 23
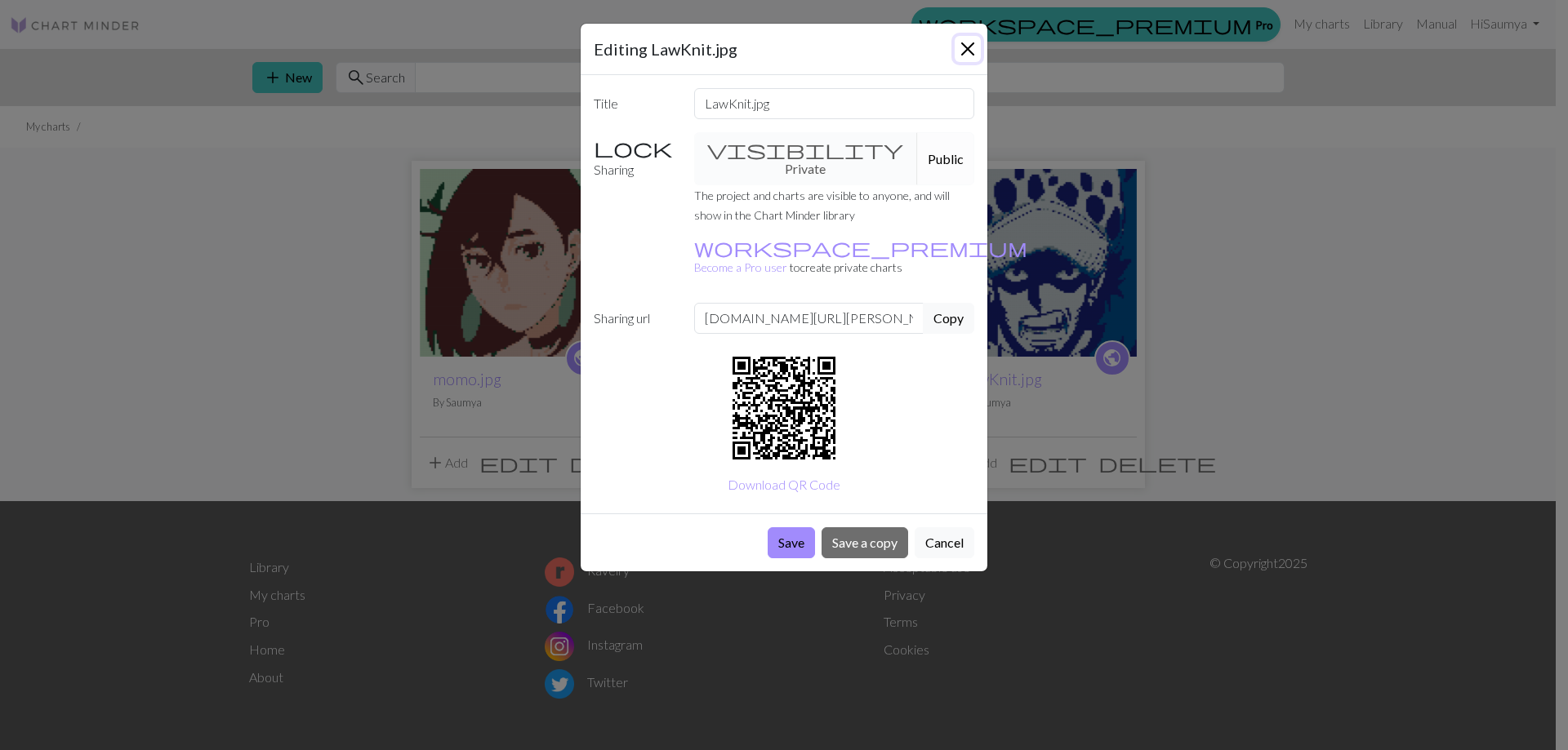
click at [963, 53] on button "Close" at bounding box center [967, 49] width 26 height 26
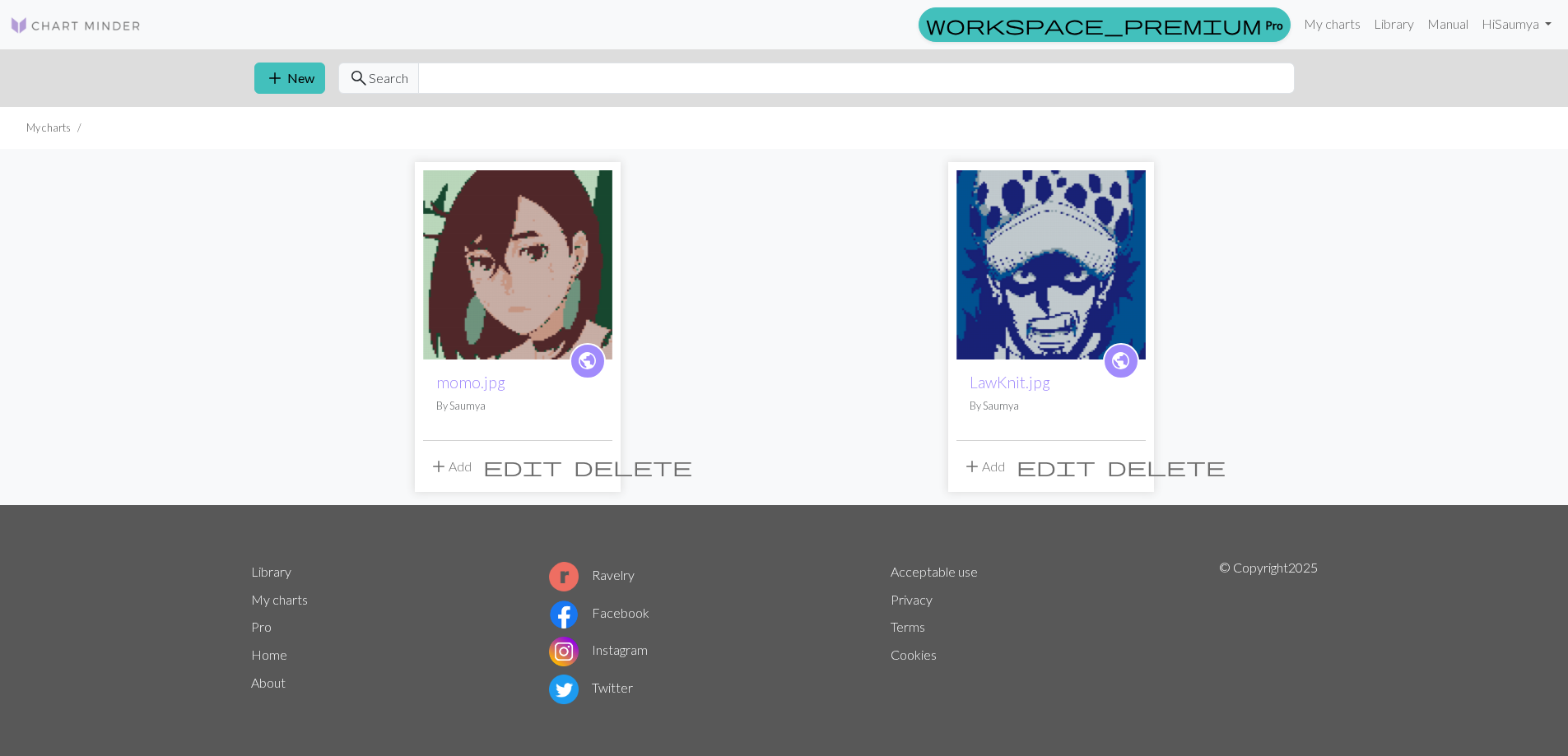
click at [1079, 322] on img at bounding box center [1051, 265] width 189 height 189
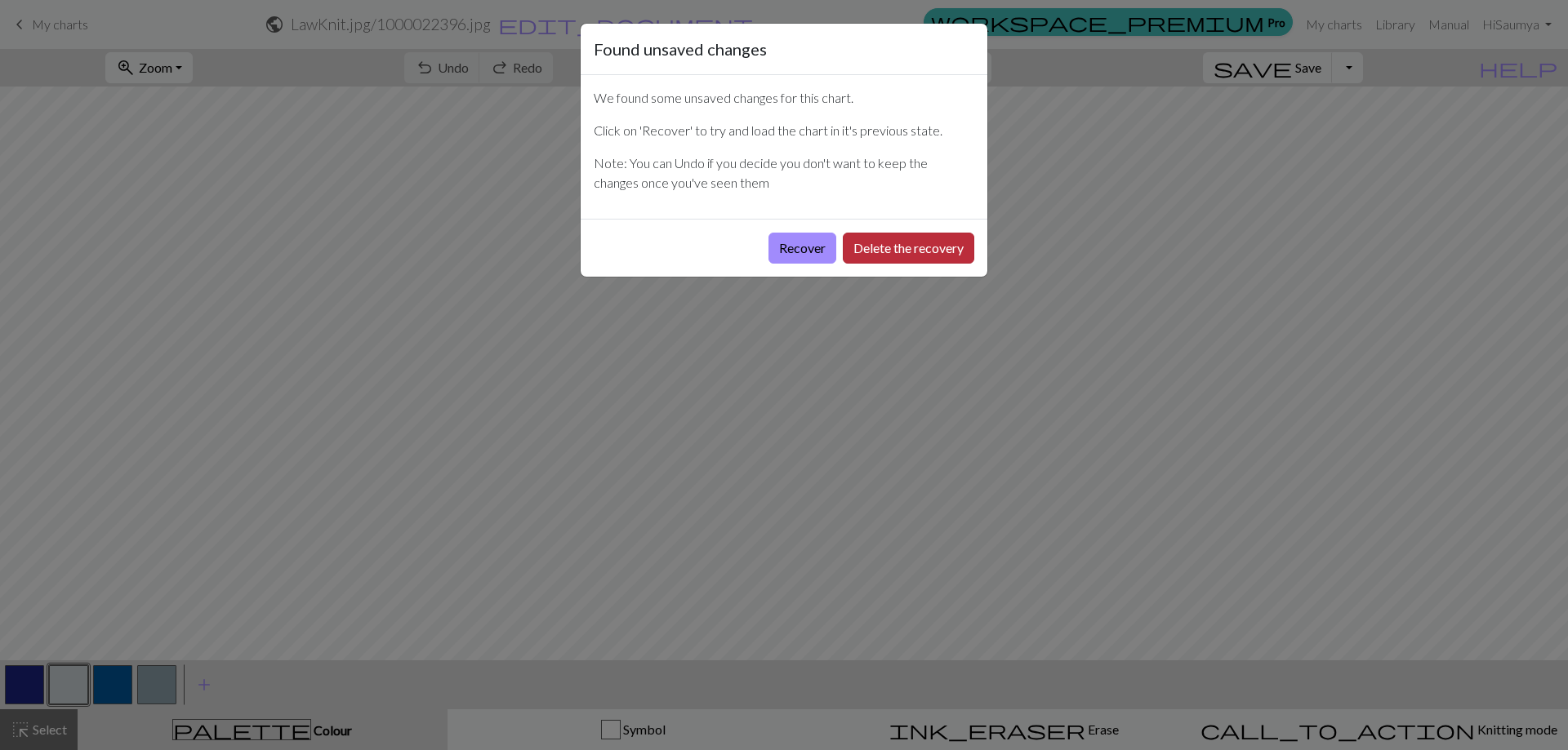
click at [911, 250] on button "Delete the recovery" at bounding box center [908, 248] width 131 height 31
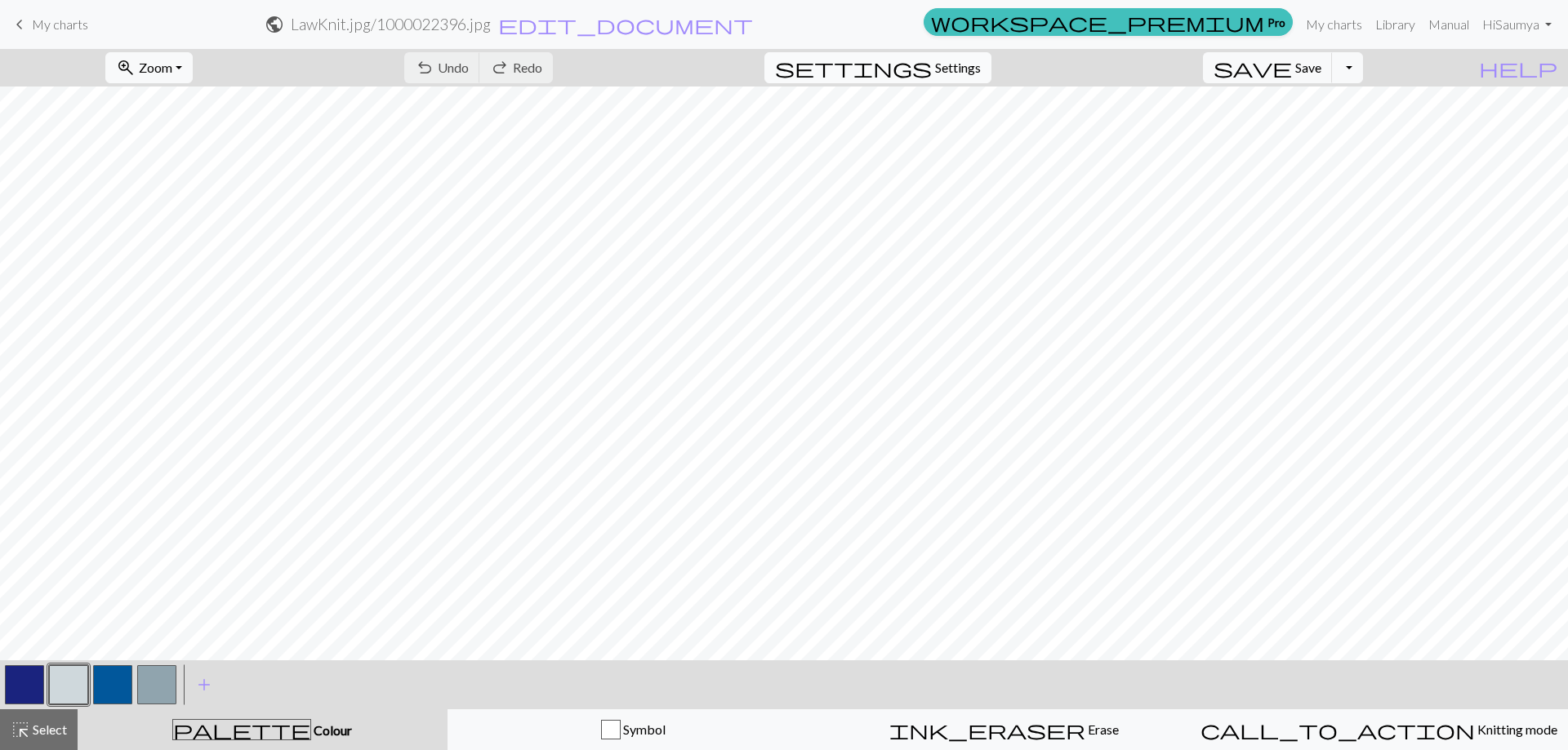
click at [963, 66] on span "Settings" at bounding box center [958, 68] width 46 height 20
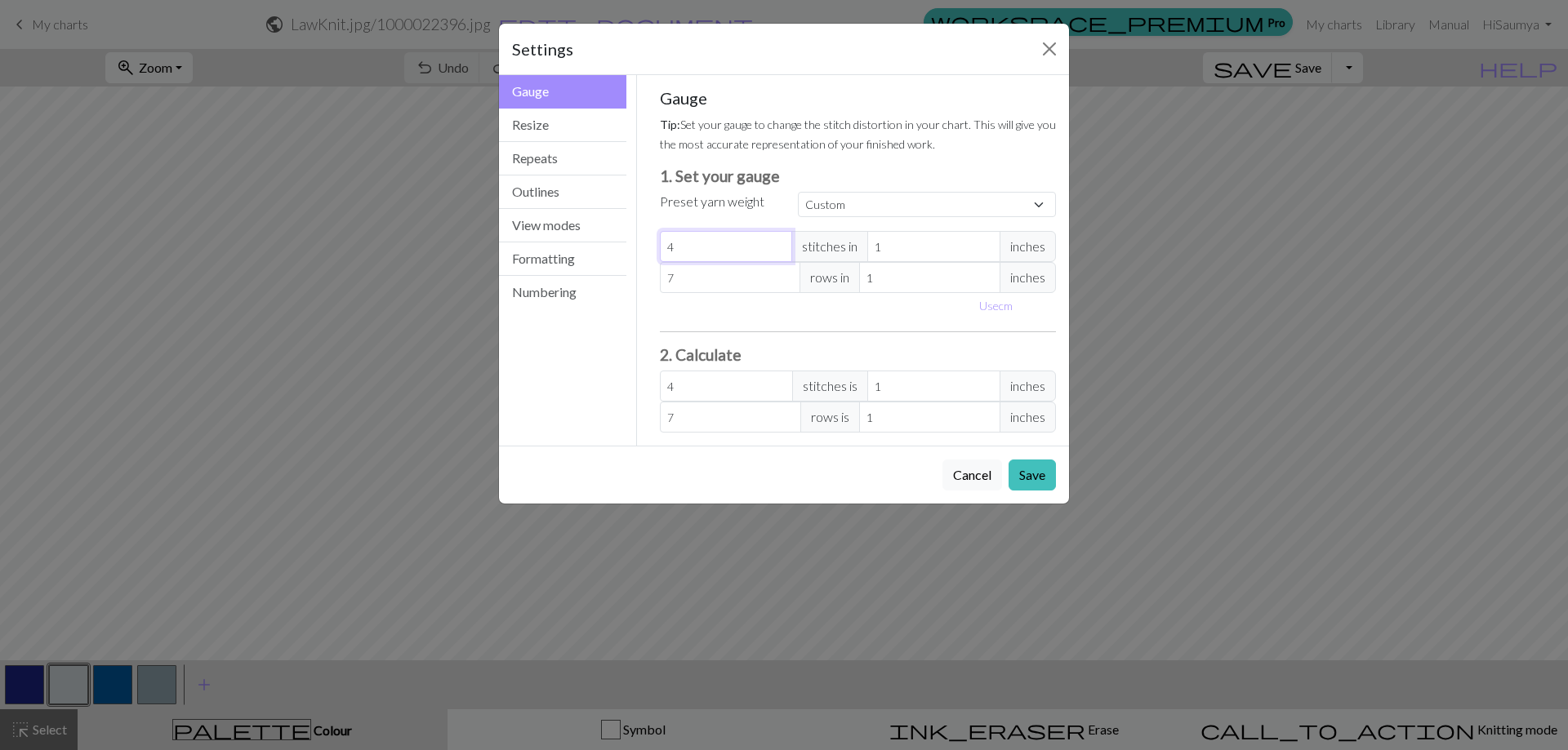
drag, startPoint x: 739, startPoint y: 236, endPoint x: 641, endPoint y: 231, distance: 98.1
click at [641, 231] on div "Gauge Tip: Set your gauge to change the stitch distortion in your chart. This w…" at bounding box center [858, 261] width 443 height 371
drag, startPoint x: 719, startPoint y: 273, endPoint x: 586, endPoint y: 272, distance: 133.0
click at [586, 272] on div "Gauge Gauge Resize Repeats Outlines View modes Formatting Numbering Gauge Resiz…" at bounding box center [784, 261] width 589 height 371
type input "1"
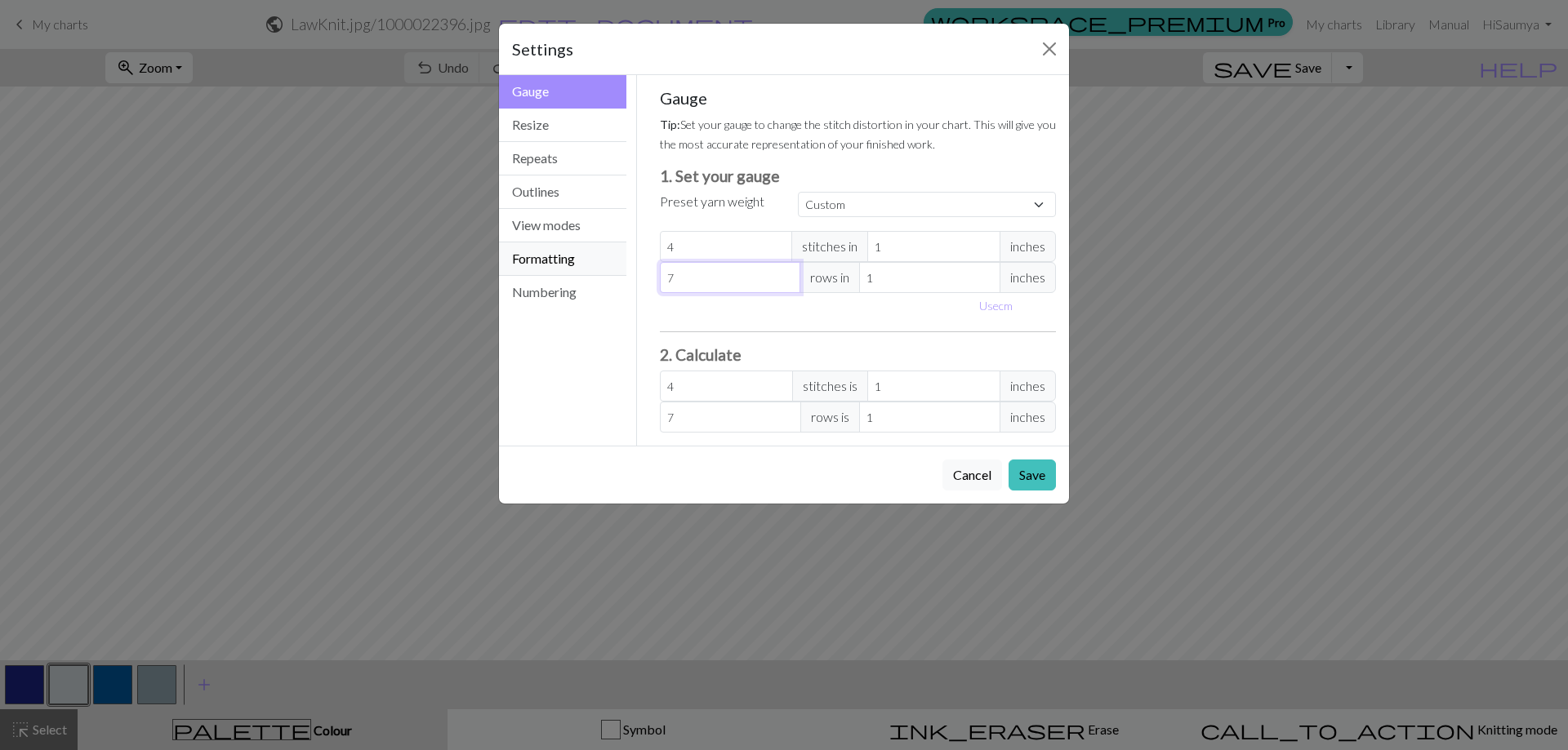
type input "1"
type input "13"
drag, startPoint x: 920, startPoint y: 288, endPoint x: 824, endPoint y: 297, distance: 96.4
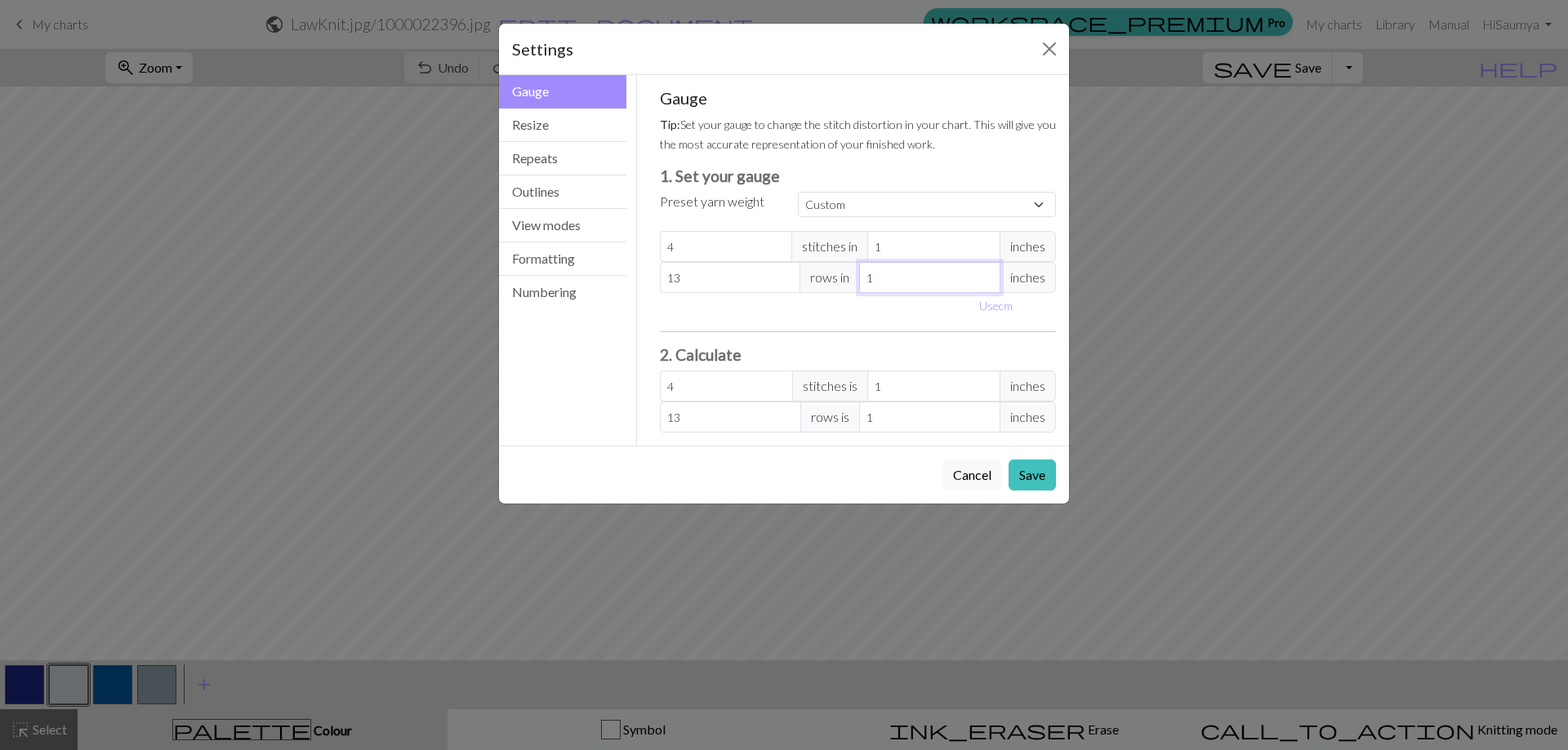
click at [824, 297] on div "Gauge Tip: Set your gauge to change the stitch distortion in your chart. This w…" at bounding box center [858, 261] width 397 height 345
type input "3"
type input "4.33"
type input "3"
drag, startPoint x: 726, startPoint y: 243, endPoint x: 440, endPoint y: 234, distance: 286.1
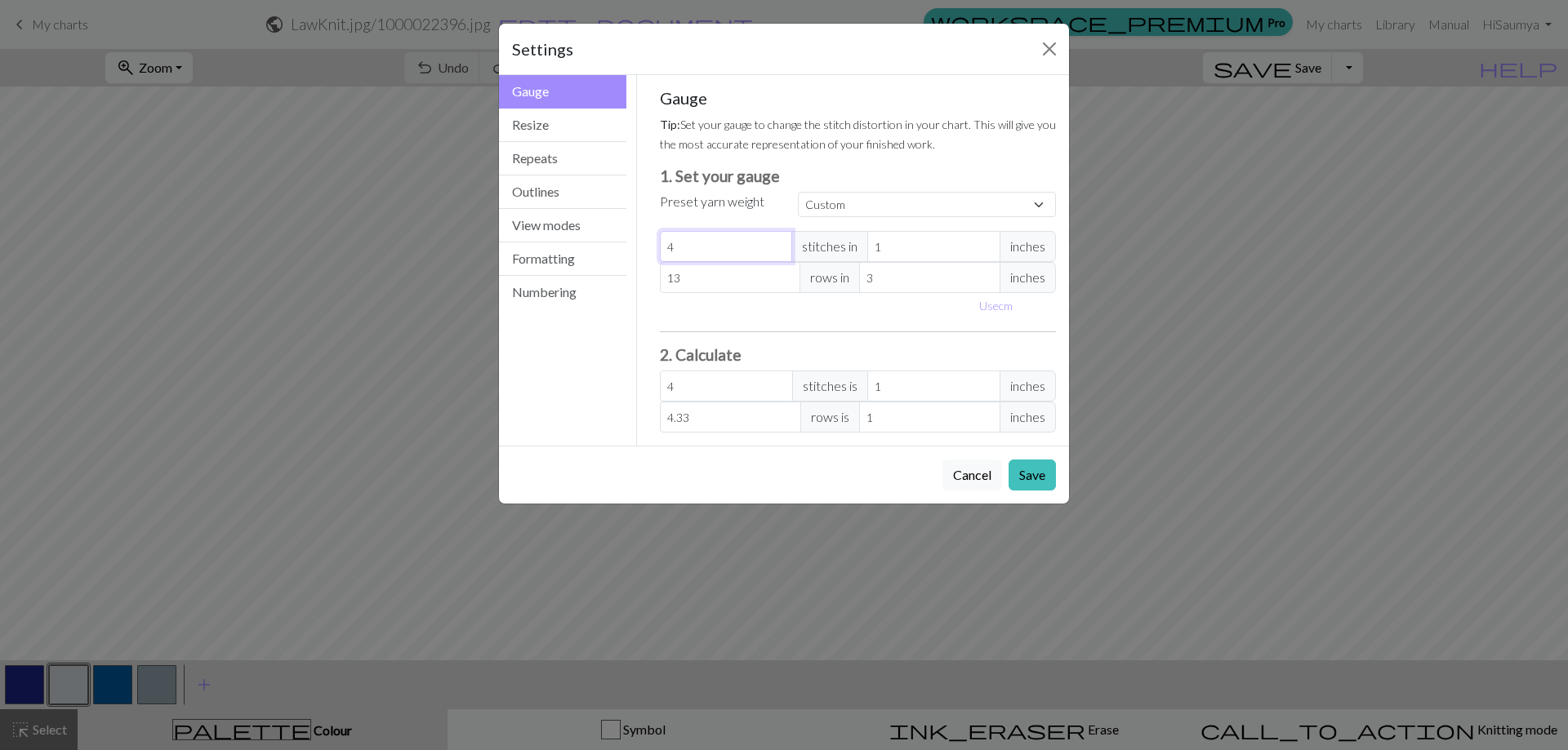
click at [440, 234] on div "Settings Gauge Gauge Resize Repeats Outlines View modes Formatting Numbering Ga…" at bounding box center [784, 375] width 1568 height 750
type input "1"
type input "16"
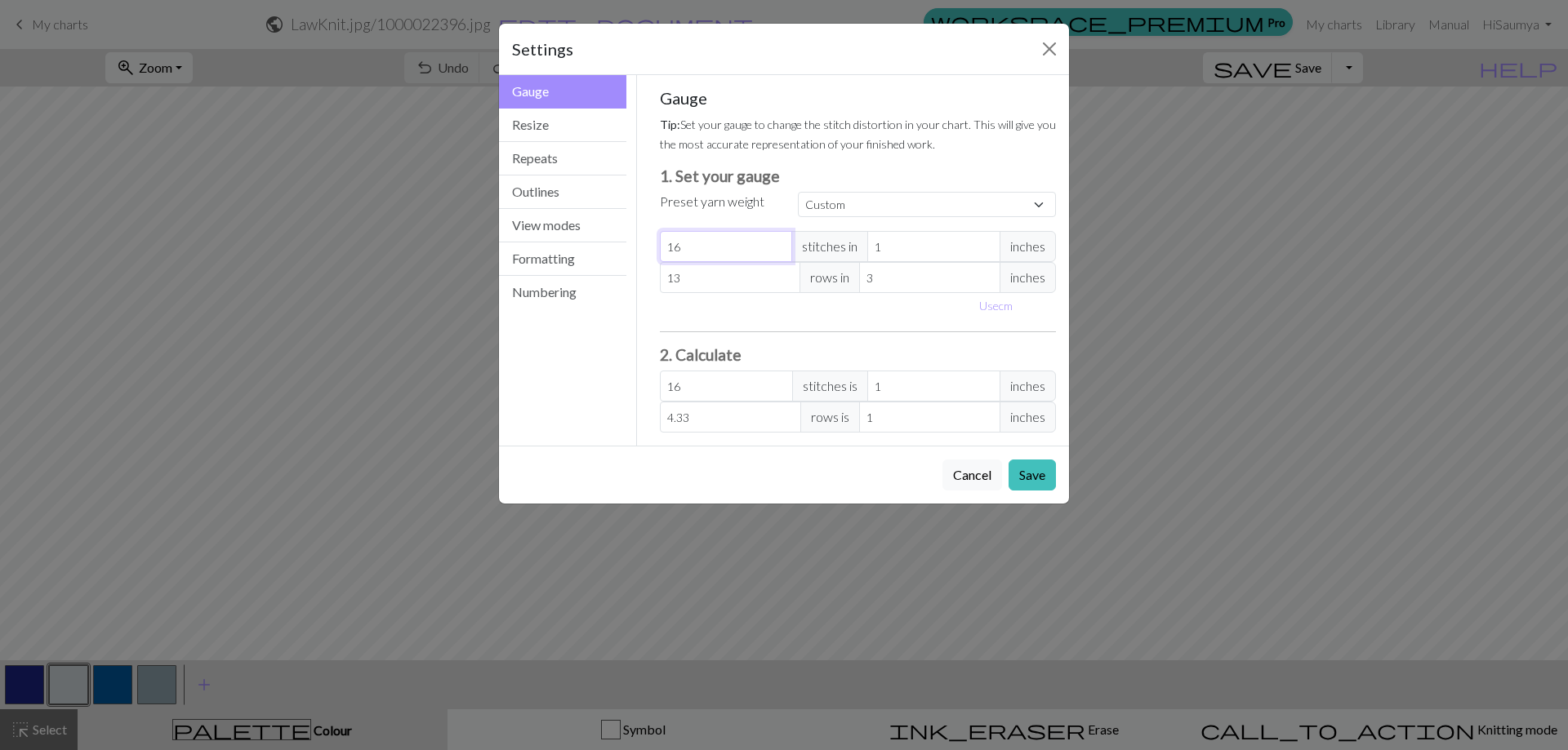
type input "16"
drag, startPoint x: 911, startPoint y: 257, endPoint x: 788, endPoint y: 276, distance: 124.5
click at [788, 276] on div "Gauge Tip: Set your gauge to change the stitch distortion in your chart. This w…" at bounding box center [858, 261] width 397 height 345
type input "3"
type input "5.33"
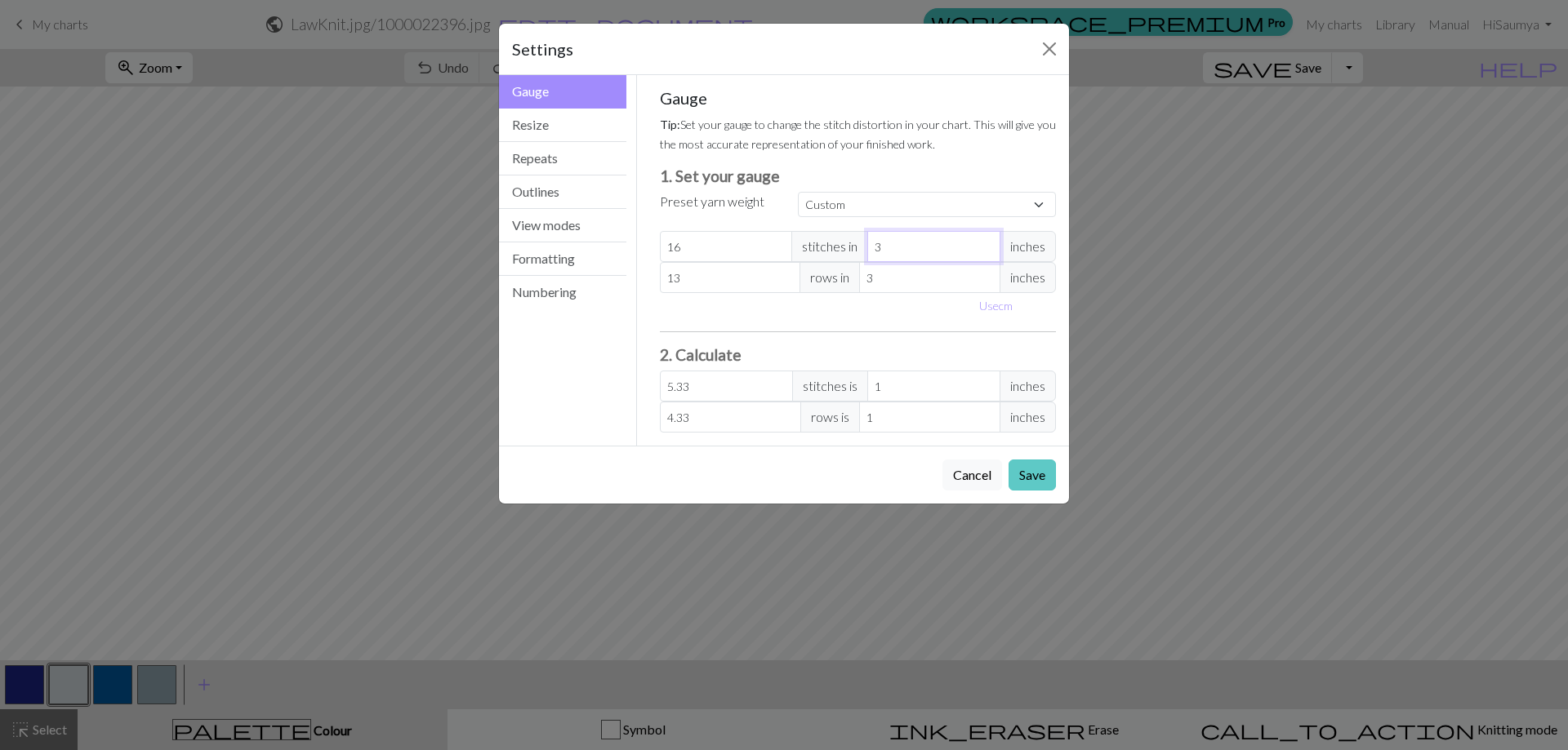
type input "3"
click at [1039, 471] on button "Save" at bounding box center [1033, 475] width 48 height 31
